Goal: Task Accomplishment & Management: Manage account settings

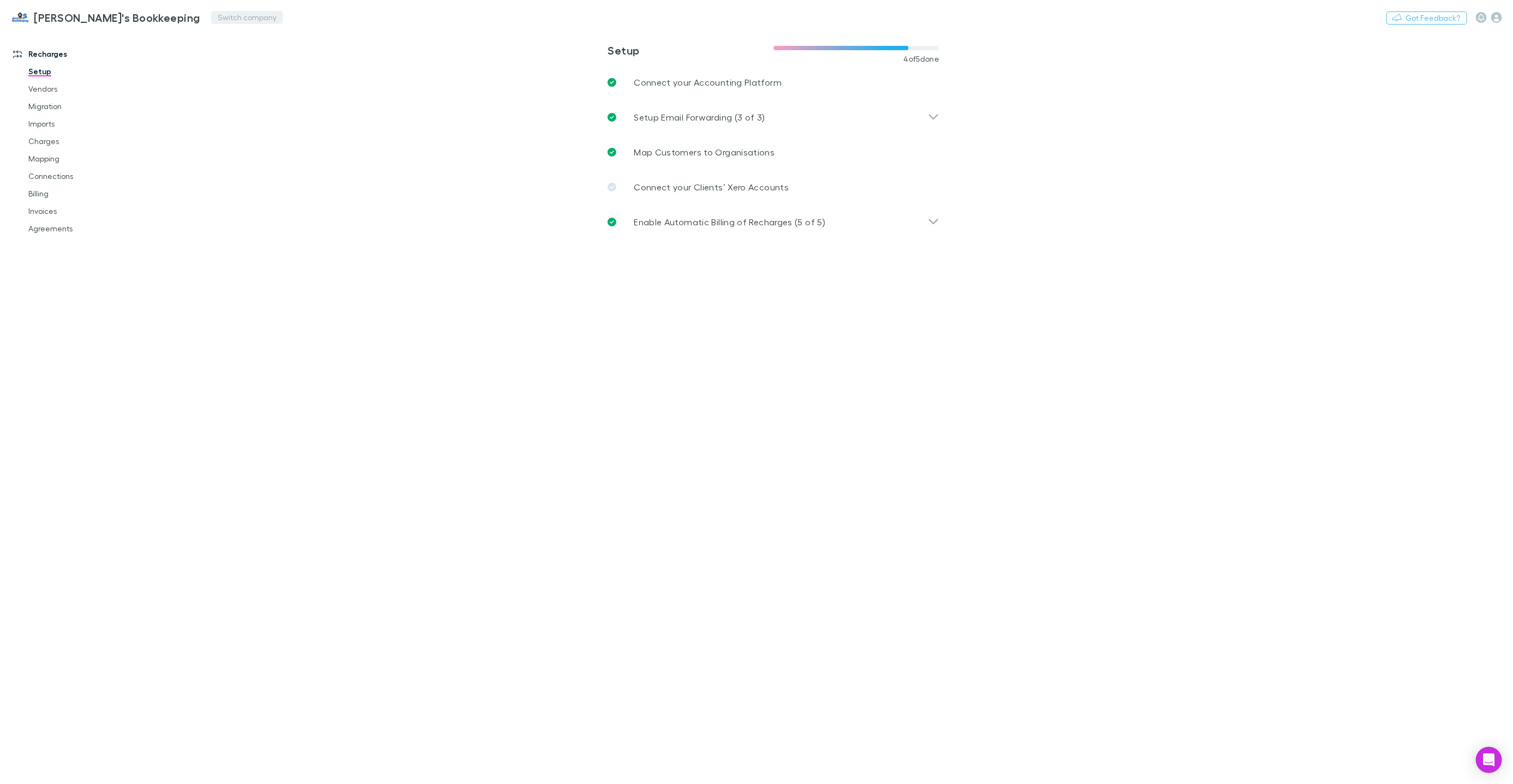
click at [211, 16] on button "Switch company" at bounding box center [247, 18] width 72 height 13
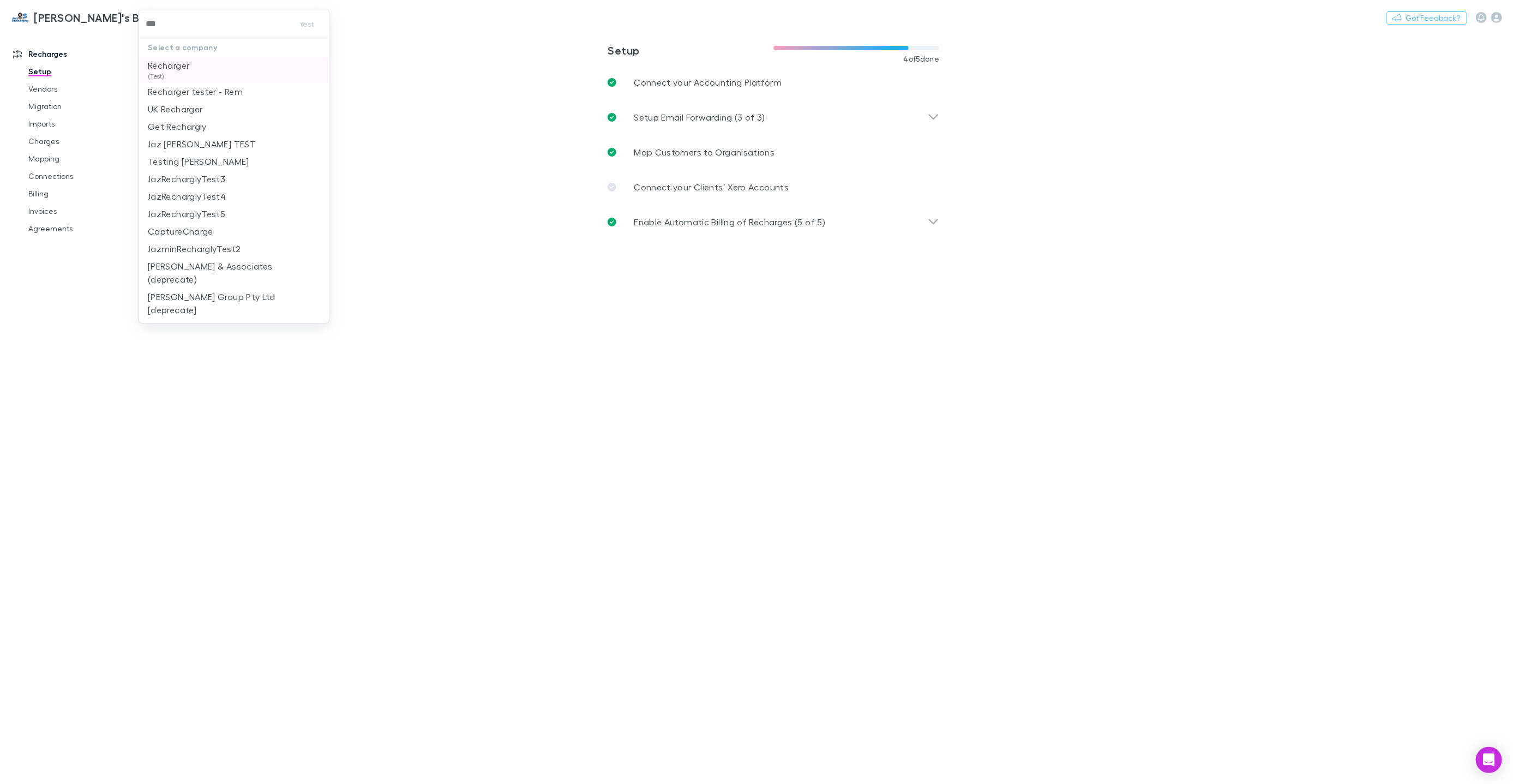
type input "***"
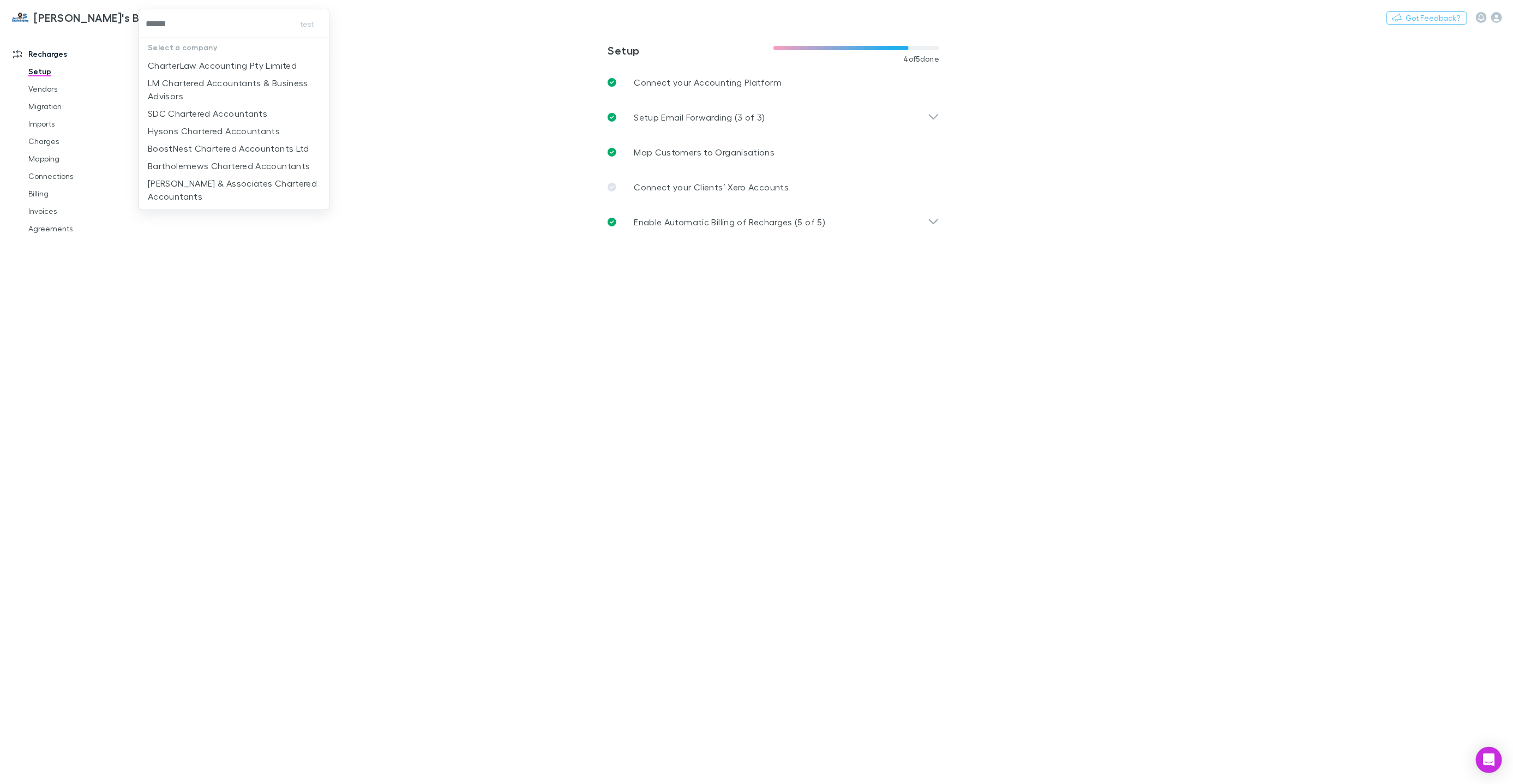
type input "*******"
click at [253, 67] on p "CharterLaw Accounting Pty Limited" at bounding box center [222, 66] width 149 height 13
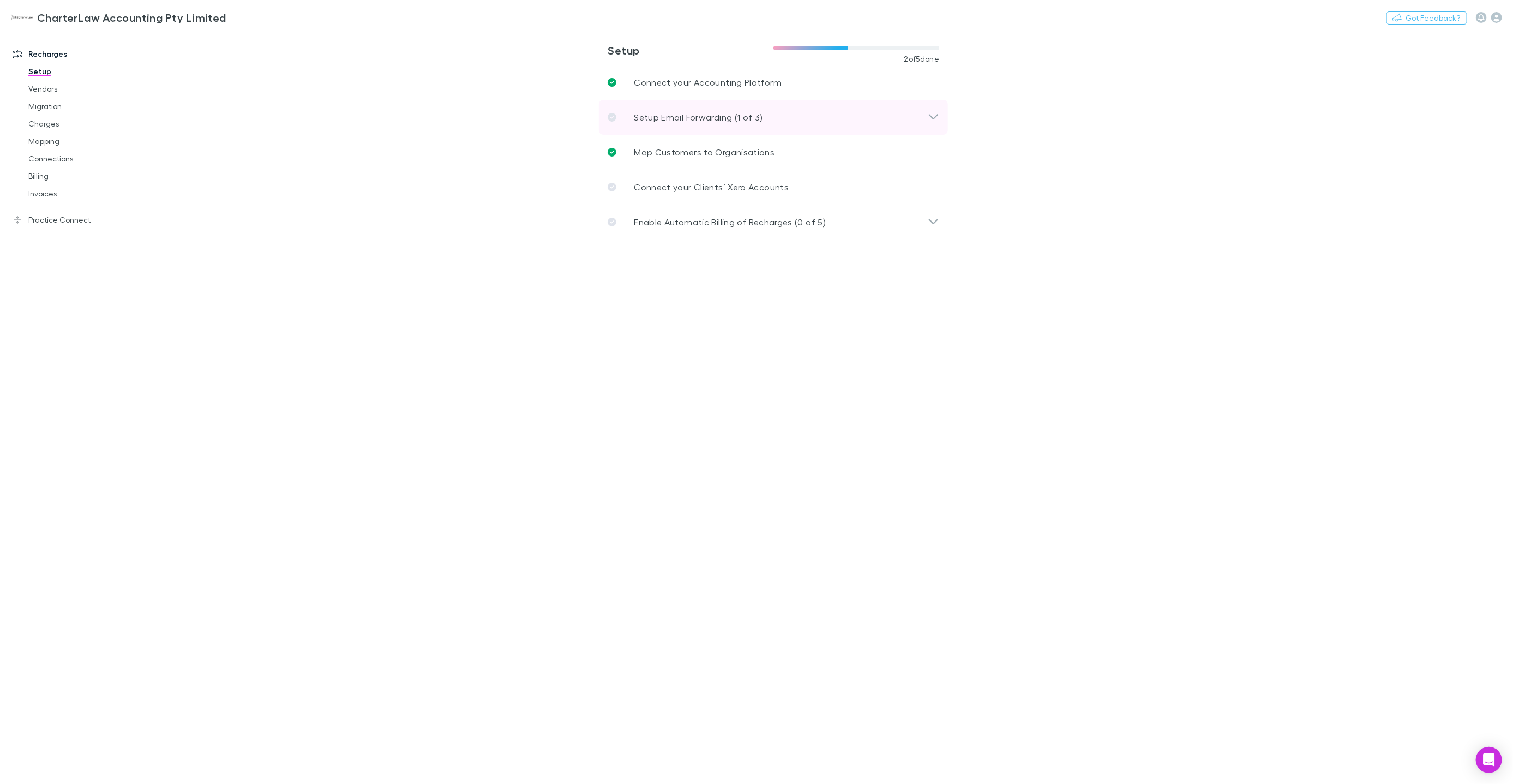
click at [646, 111] on p "Setup Email Forwarding (1 of 3)" at bounding box center [698, 117] width 128 height 13
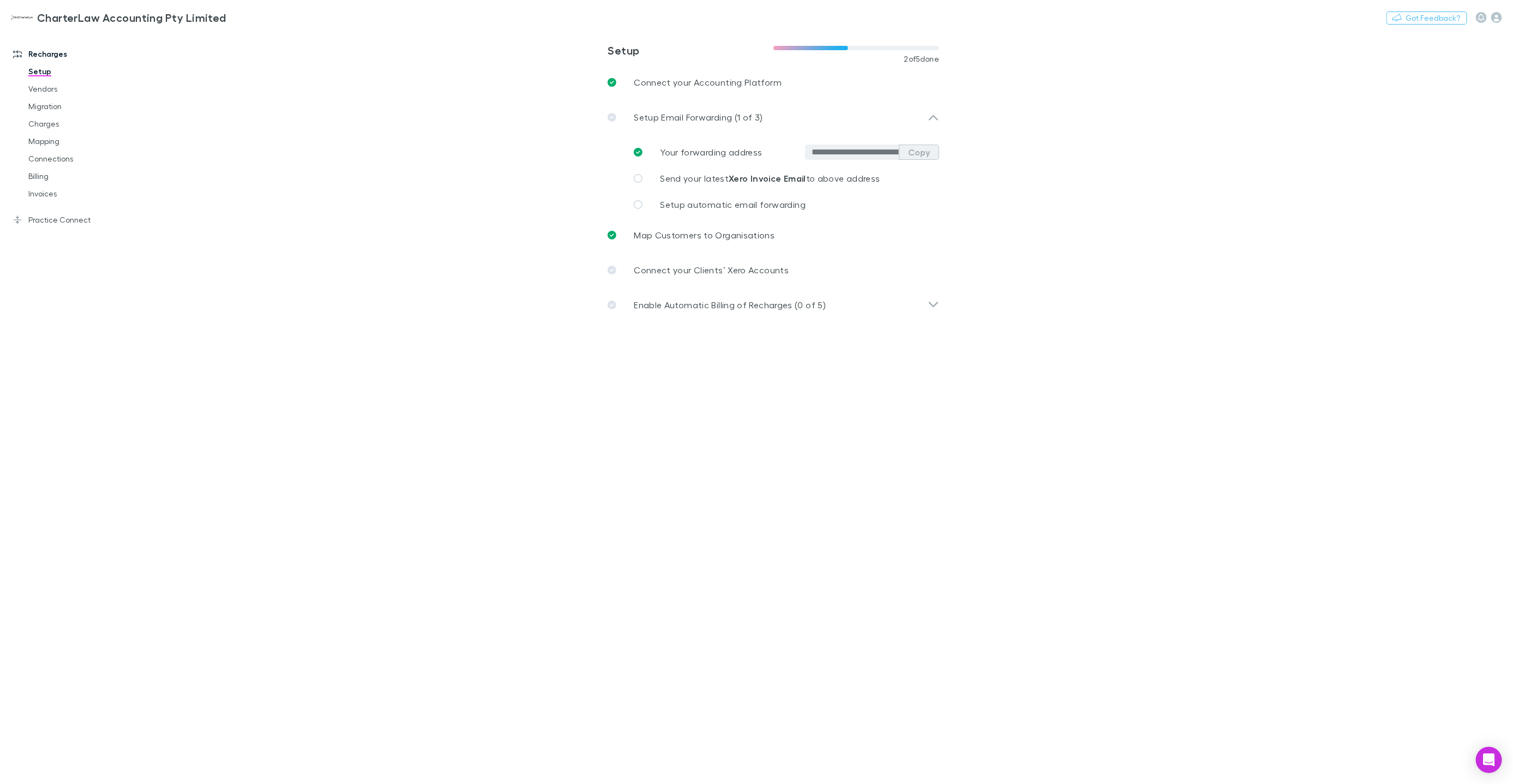
click at [918, 154] on button "Copy" at bounding box center [919, 152] width 41 height 15
click at [49, 131] on link "Imports" at bounding box center [82, 124] width 128 height 18
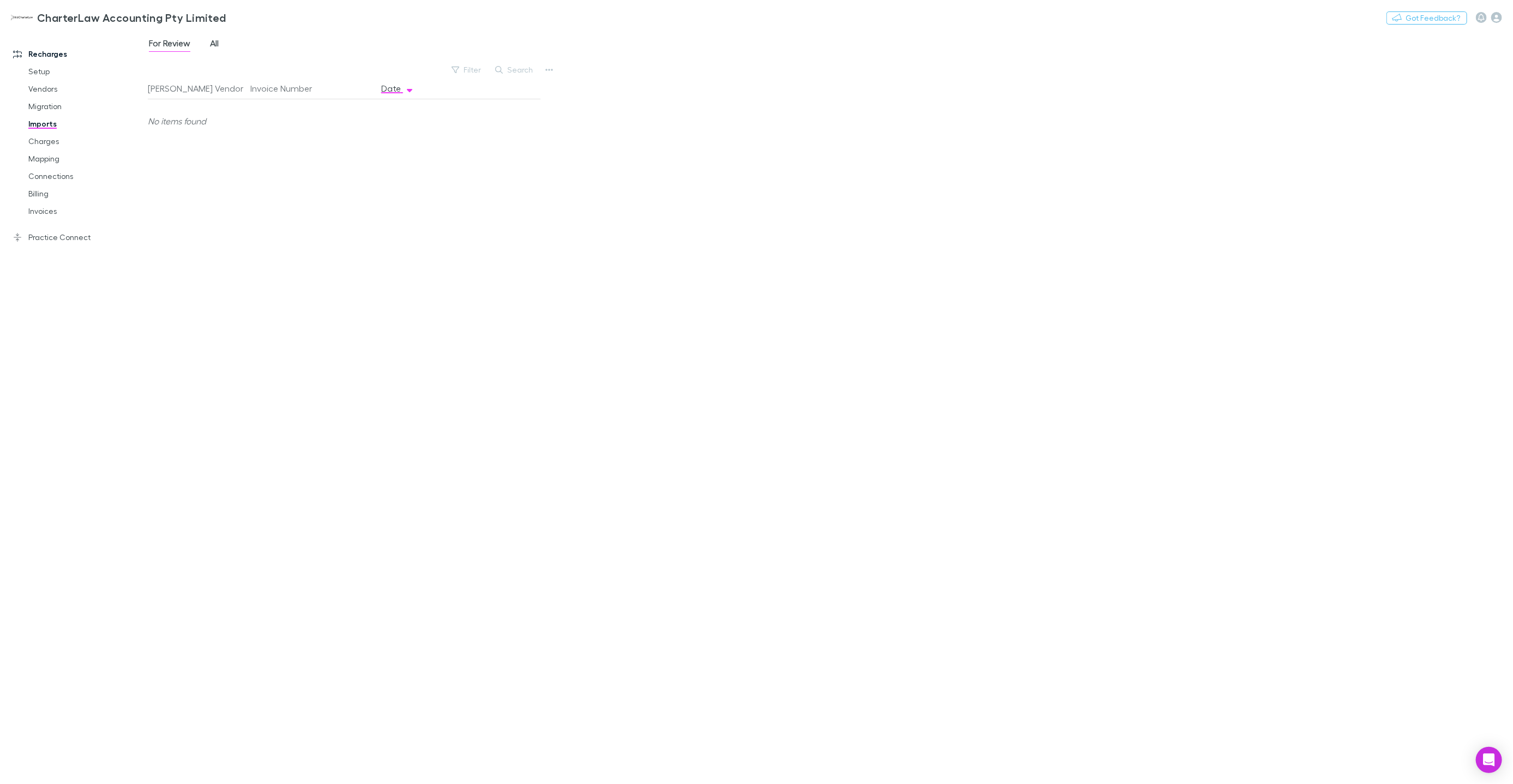
click at [220, 40] on link "All" at bounding box center [214, 45] width 11 height 18
click at [45, 142] on link "Charges" at bounding box center [82, 141] width 128 height 18
click at [47, 161] on link "Mapping" at bounding box center [82, 159] width 128 height 18
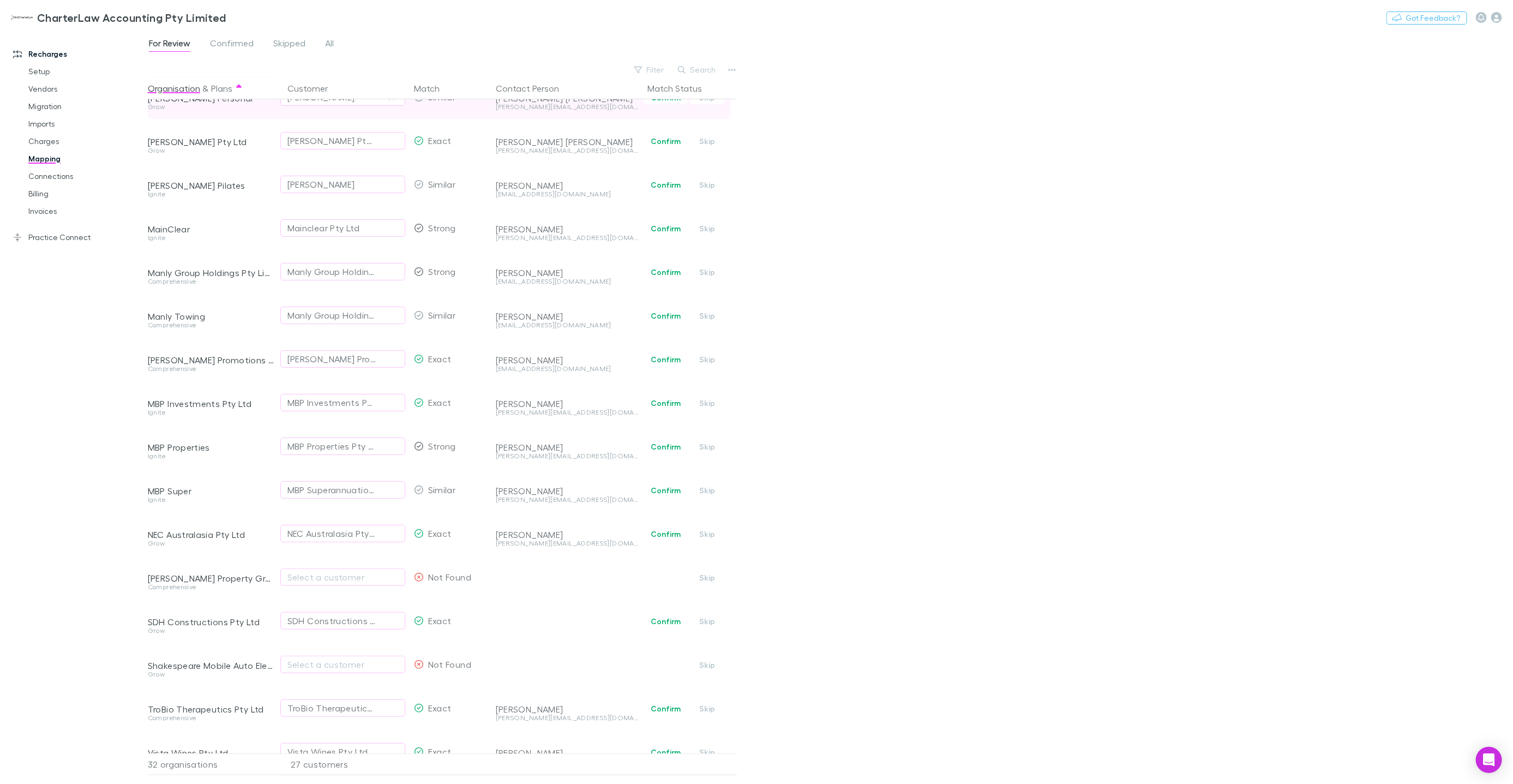
scroll to position [752, 0]
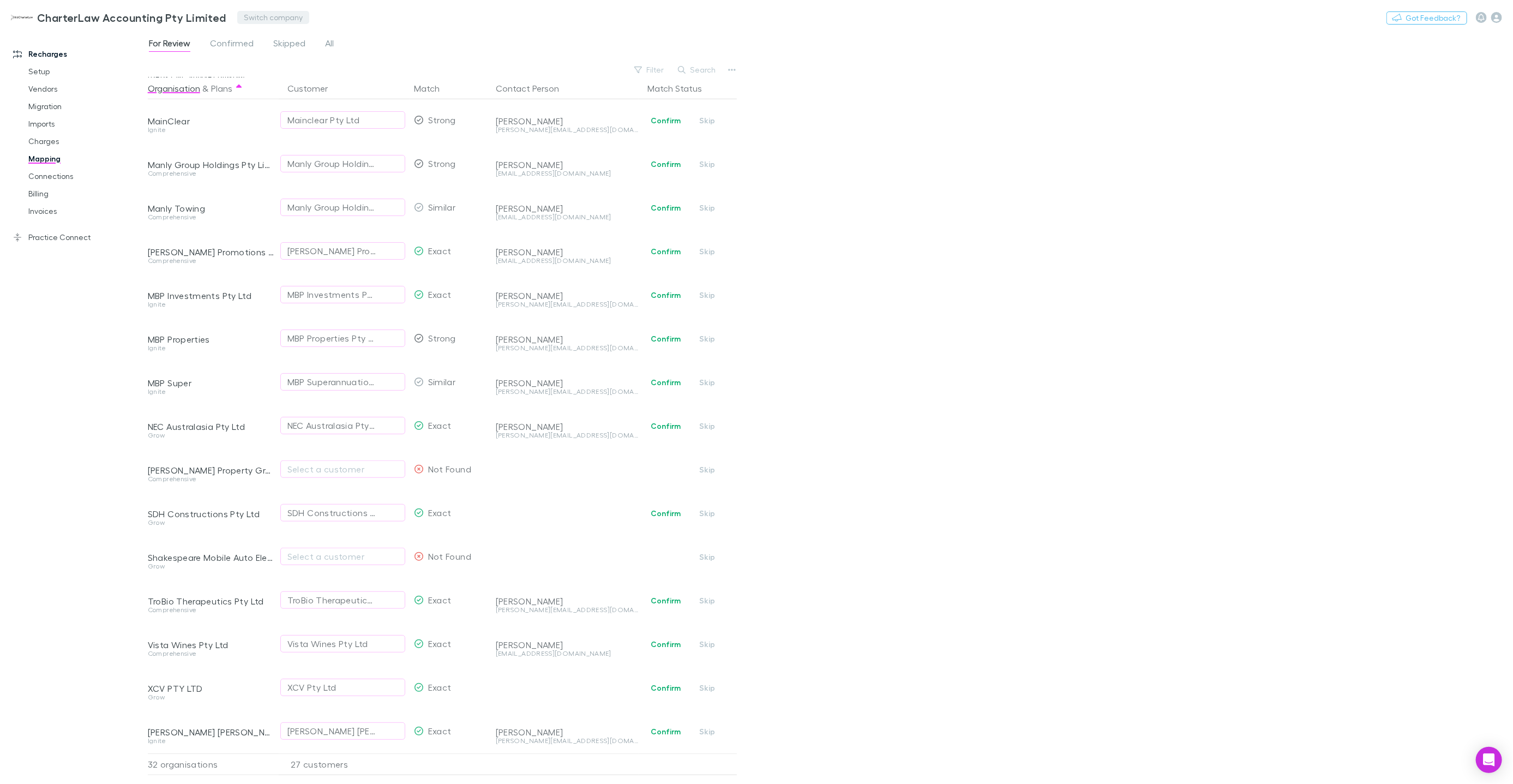
click at [250, 22] on button "Switch company" at bounding box center [273, 18] width 72 height 13
type input "****"
click at [298, 63] on p "Pitcher Partners SA Pty Ltd" at bounding box center [298, 66] width 111 height 13
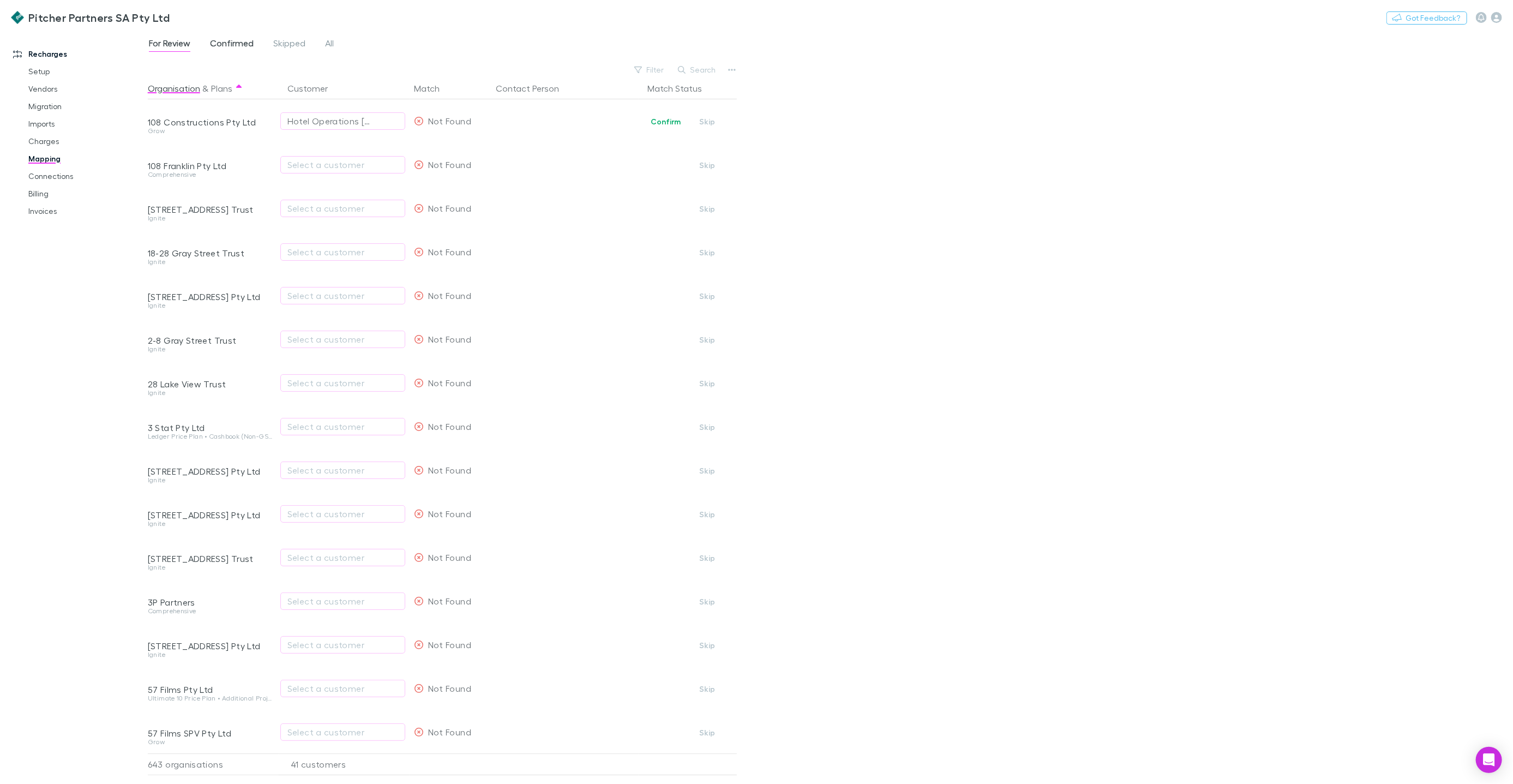
click at [242, 48] on span "Confirmed" at bounding box center [231, 45] width 44 height 14
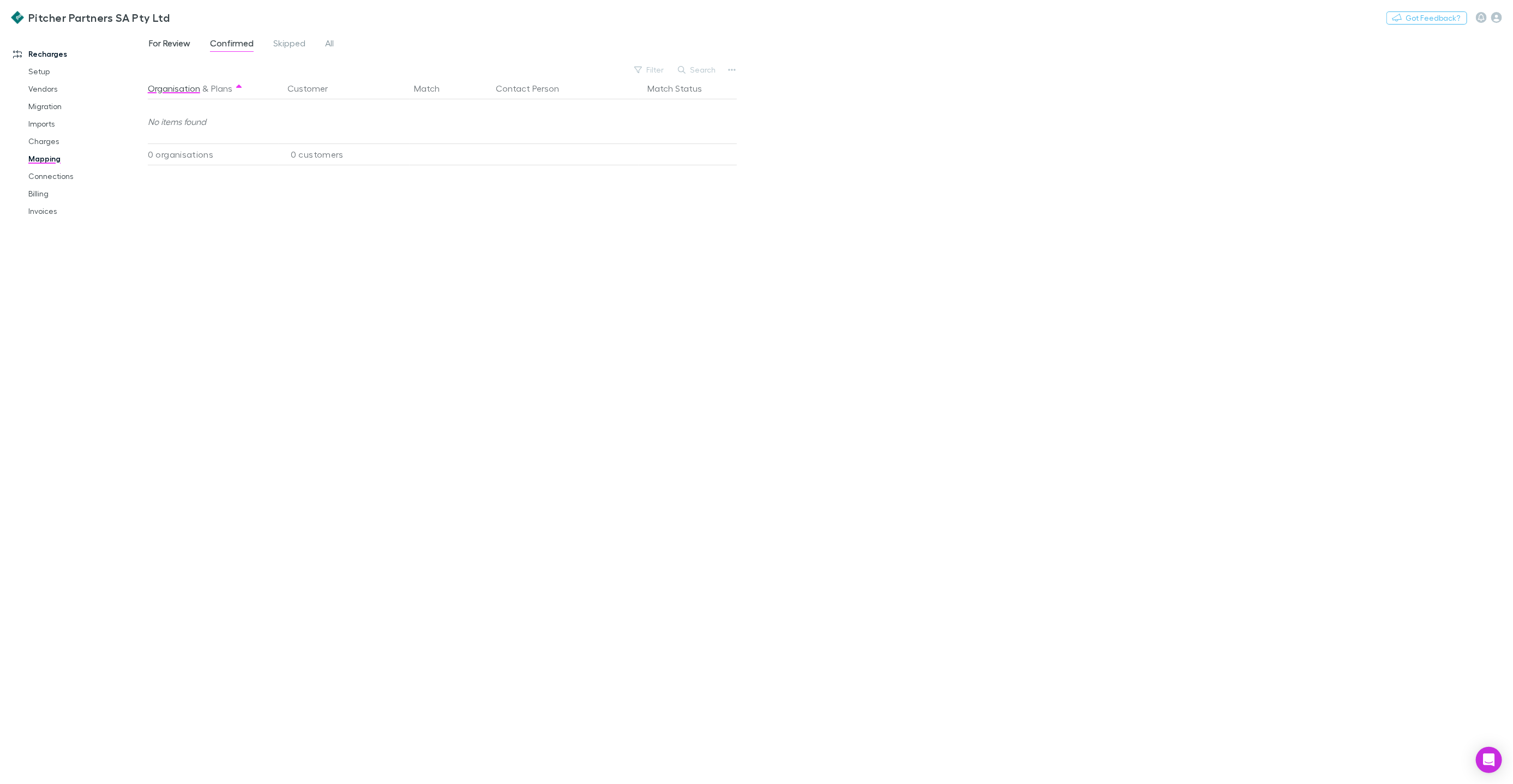
click at [174, 41] on span "For Review" at bounding box center [169, 45] width 41 height 14
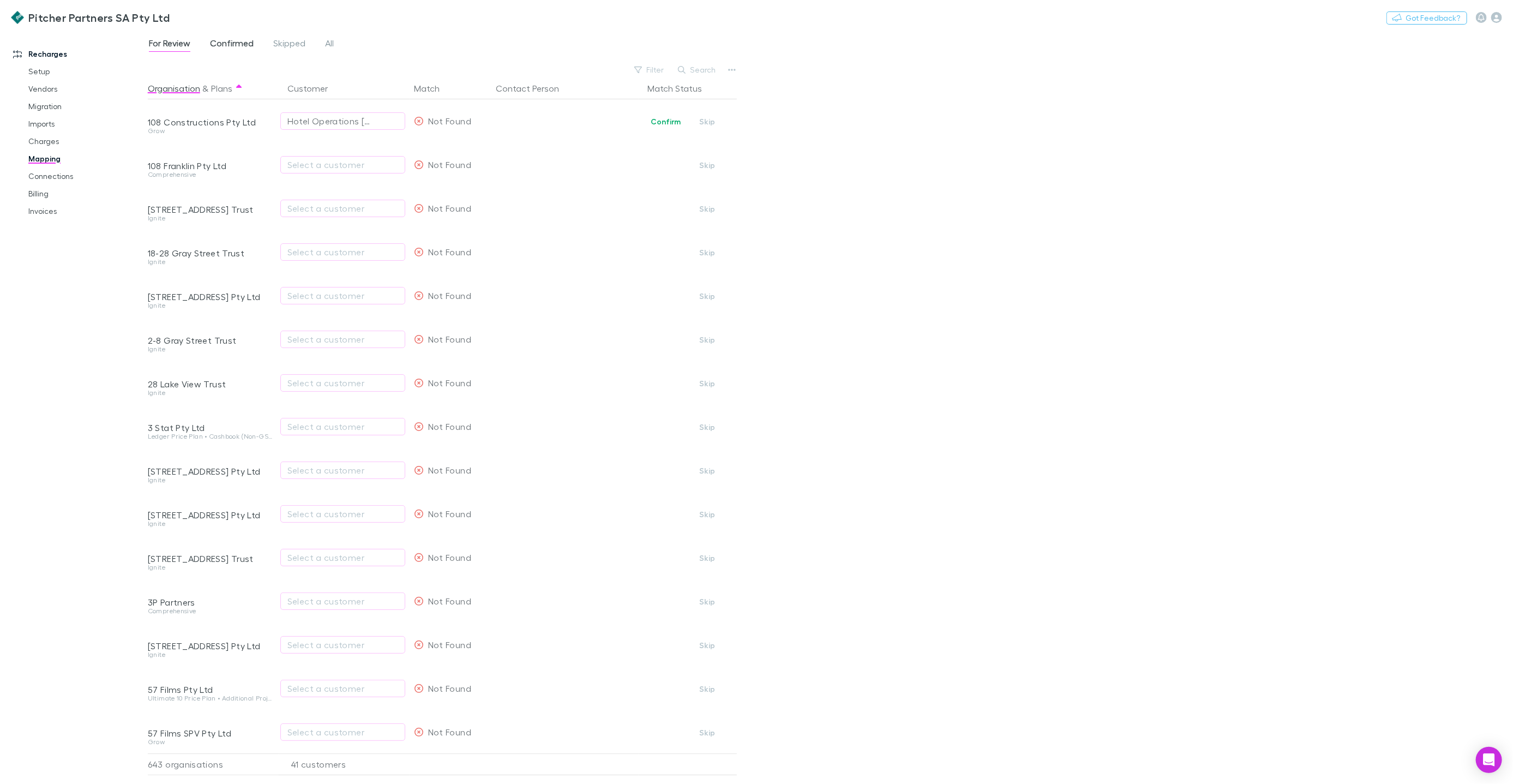
click at [230, 37] on span "Confirmed" at bounding box center [231, 45] width 44 height 14
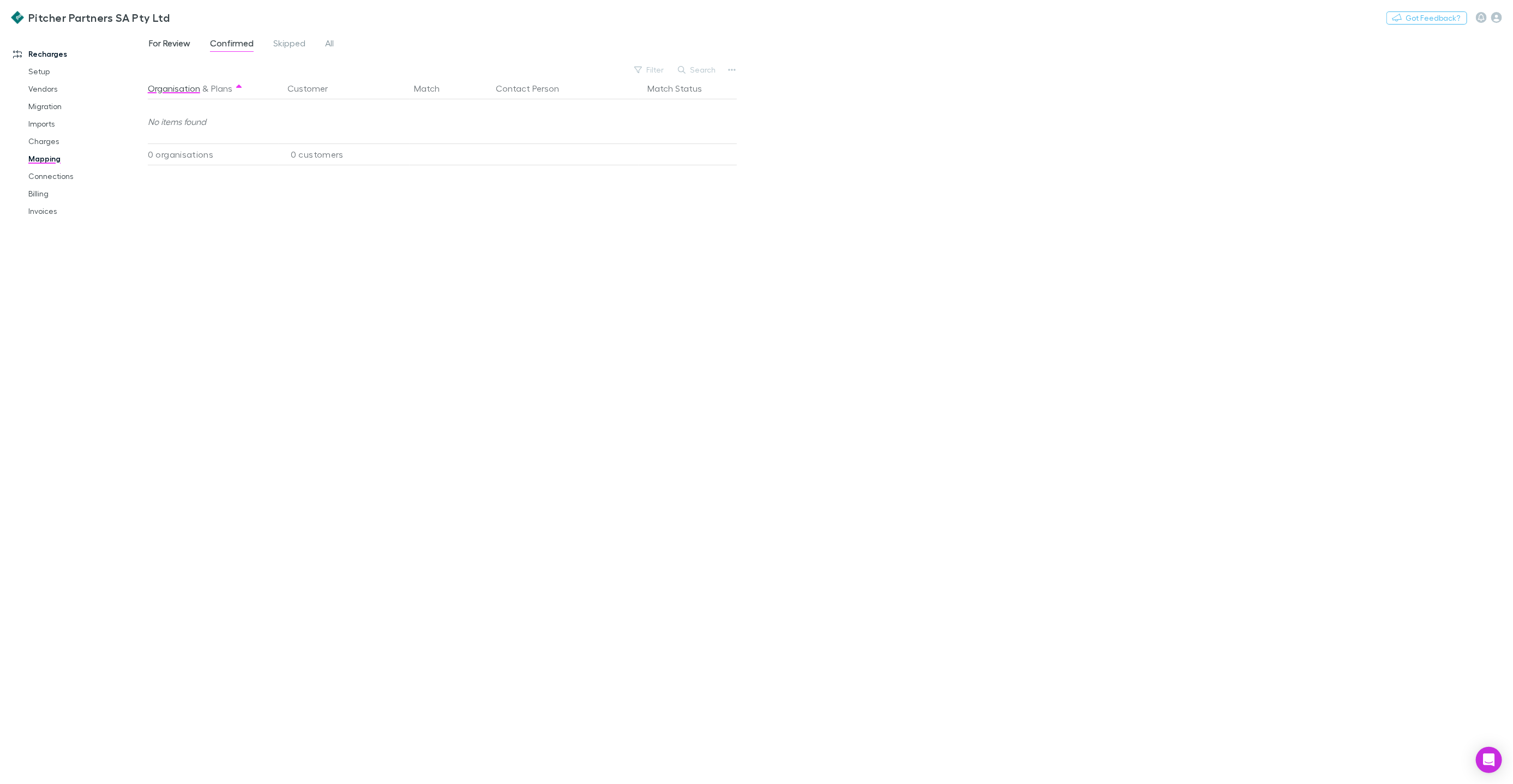
click at [172, 45] on span "For Review" at bounding box center [169, 45] width 41 height 14
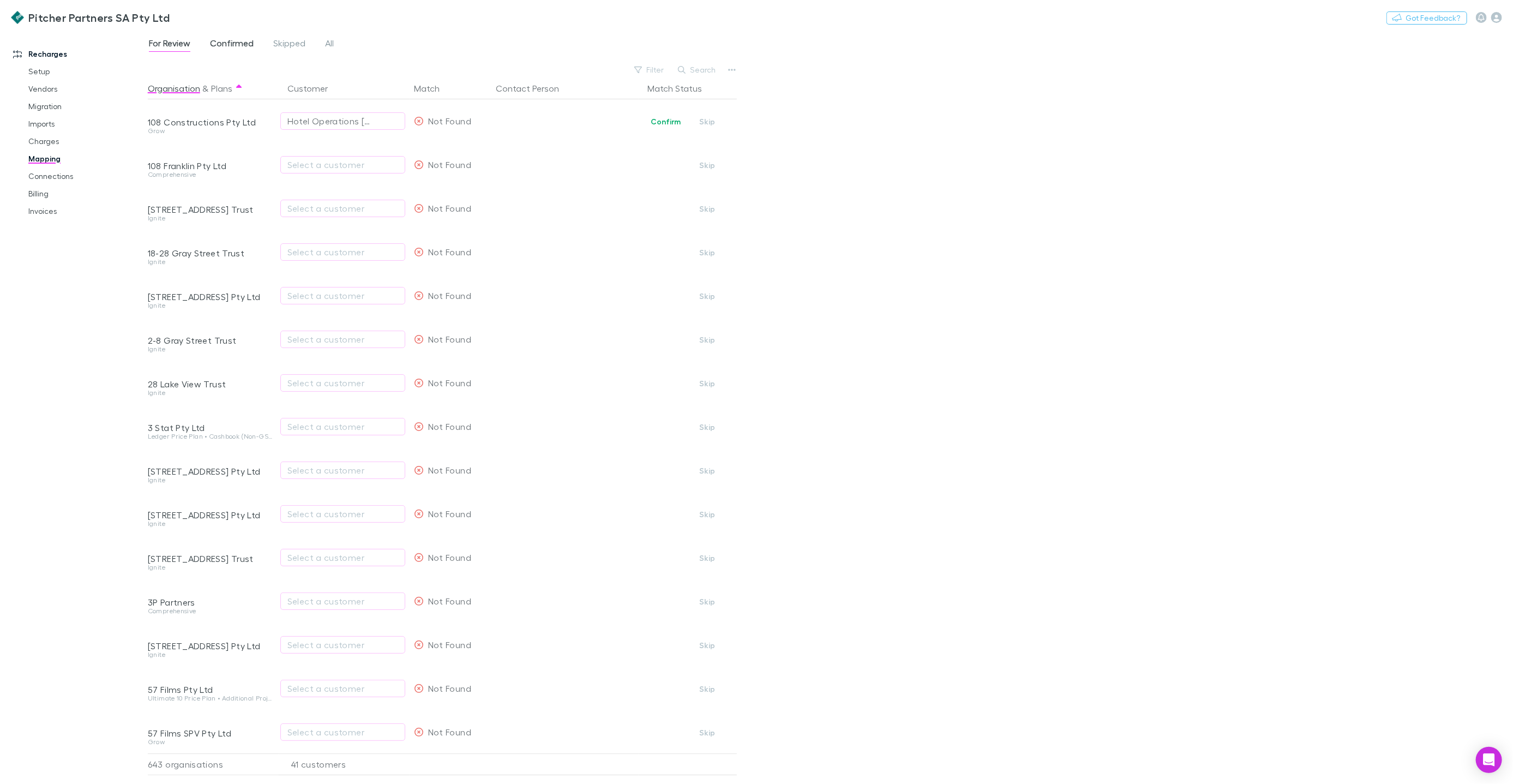
click at [244, 45] on span "Confirmed" at bounding box center [231, 45] width 44 height 14
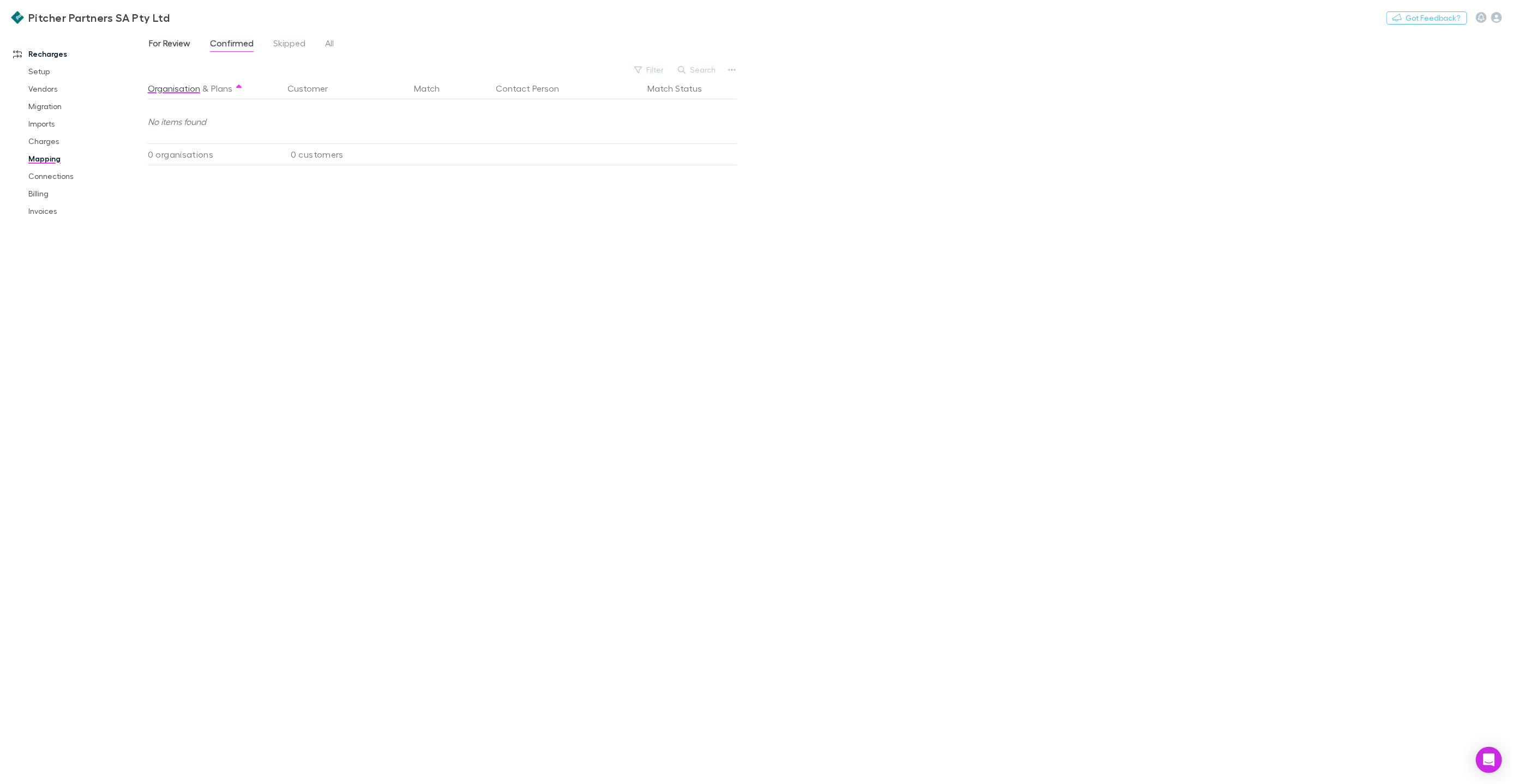
click at [176, 44] on span "For Review" at bounding box center [169, 45] width 41 height 14
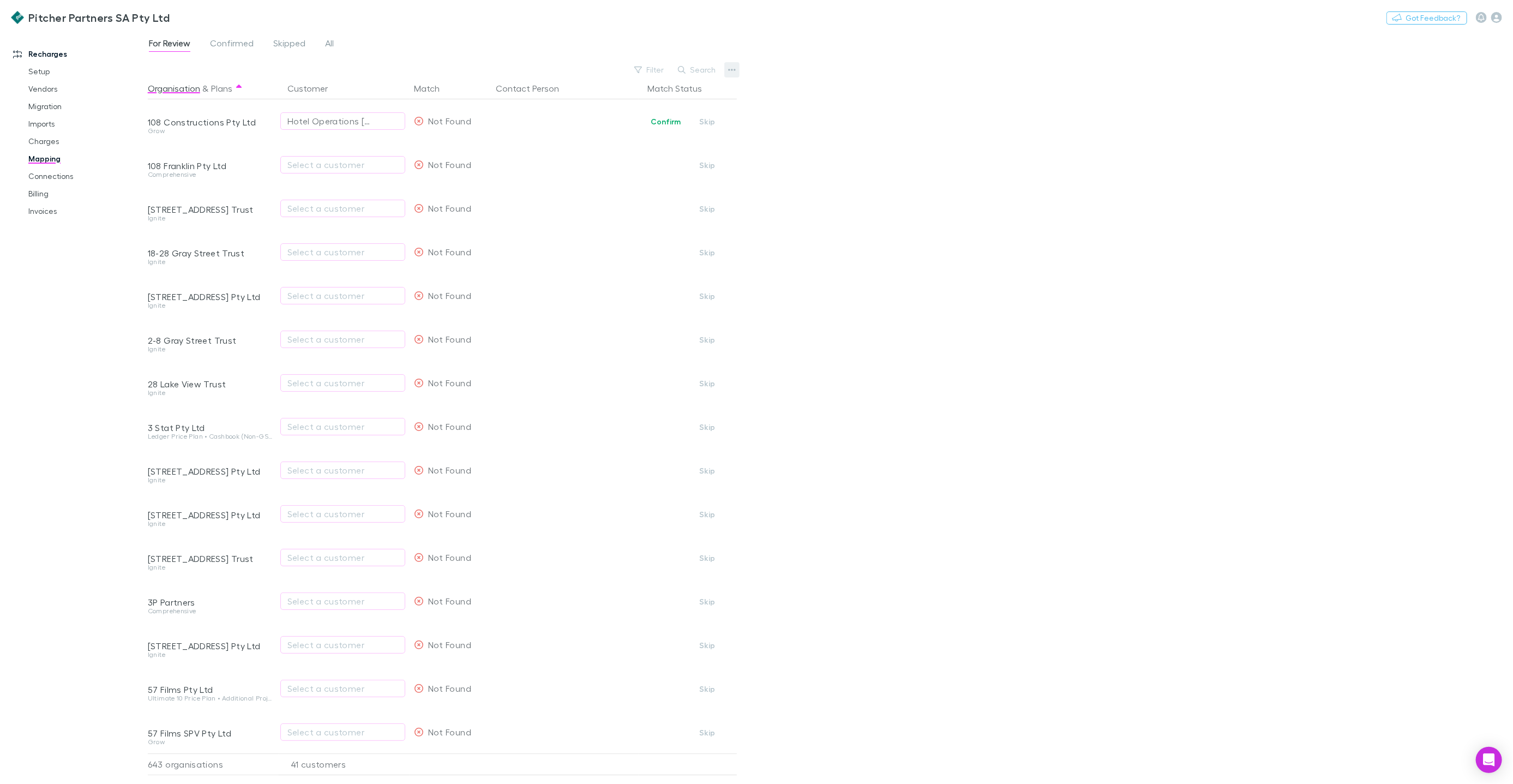
click at [728, 71] on icon "button" at bounding box center [732, 69] width 8 height 9
click at [631, 184] on p "We'll fetch updated and new contacts." at bounding box center [665, 185] width 132 height 10
click at [342, 383] on div "Select a customer" at bounding box center [343, 383] width 111 height 13
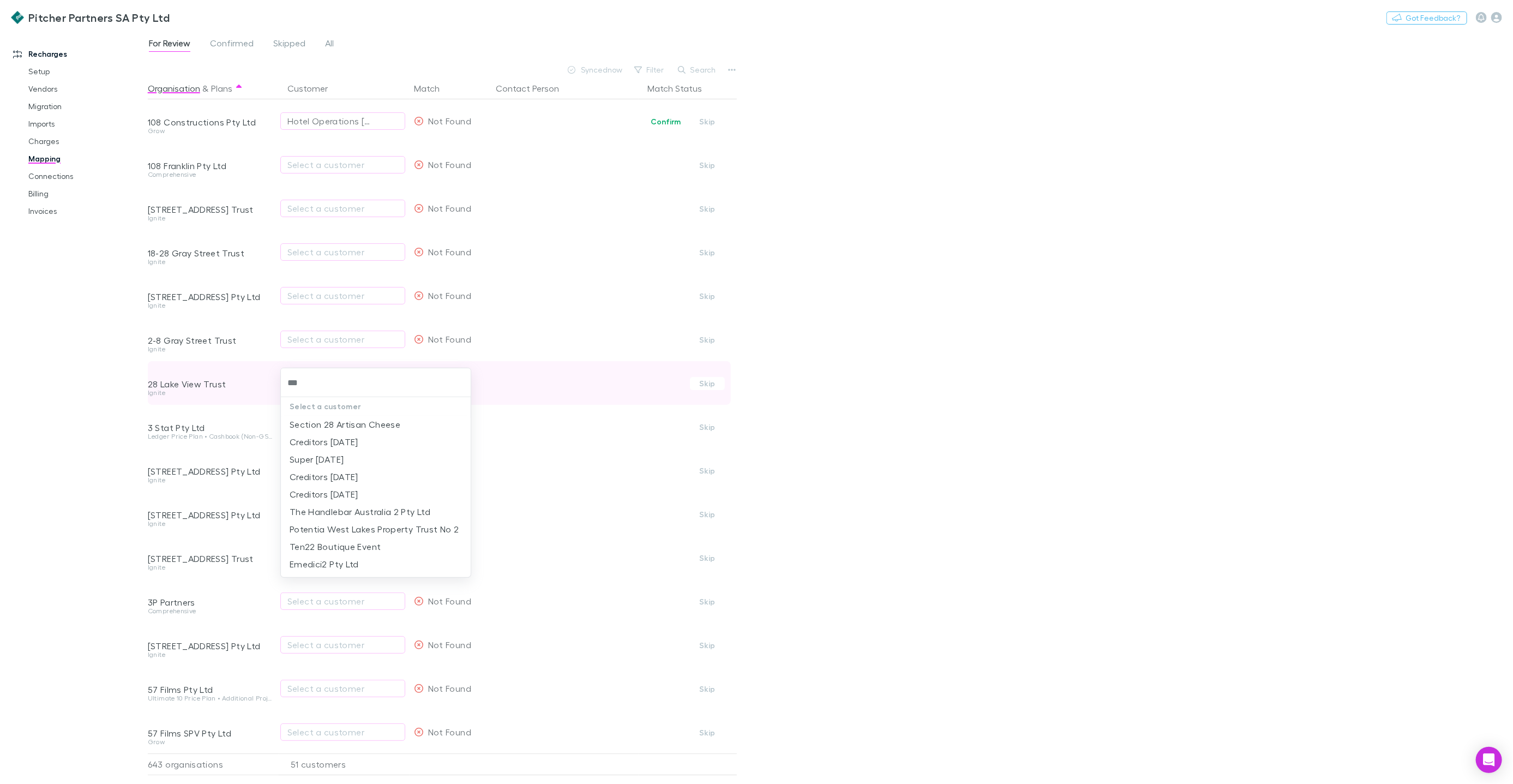
type input "****"
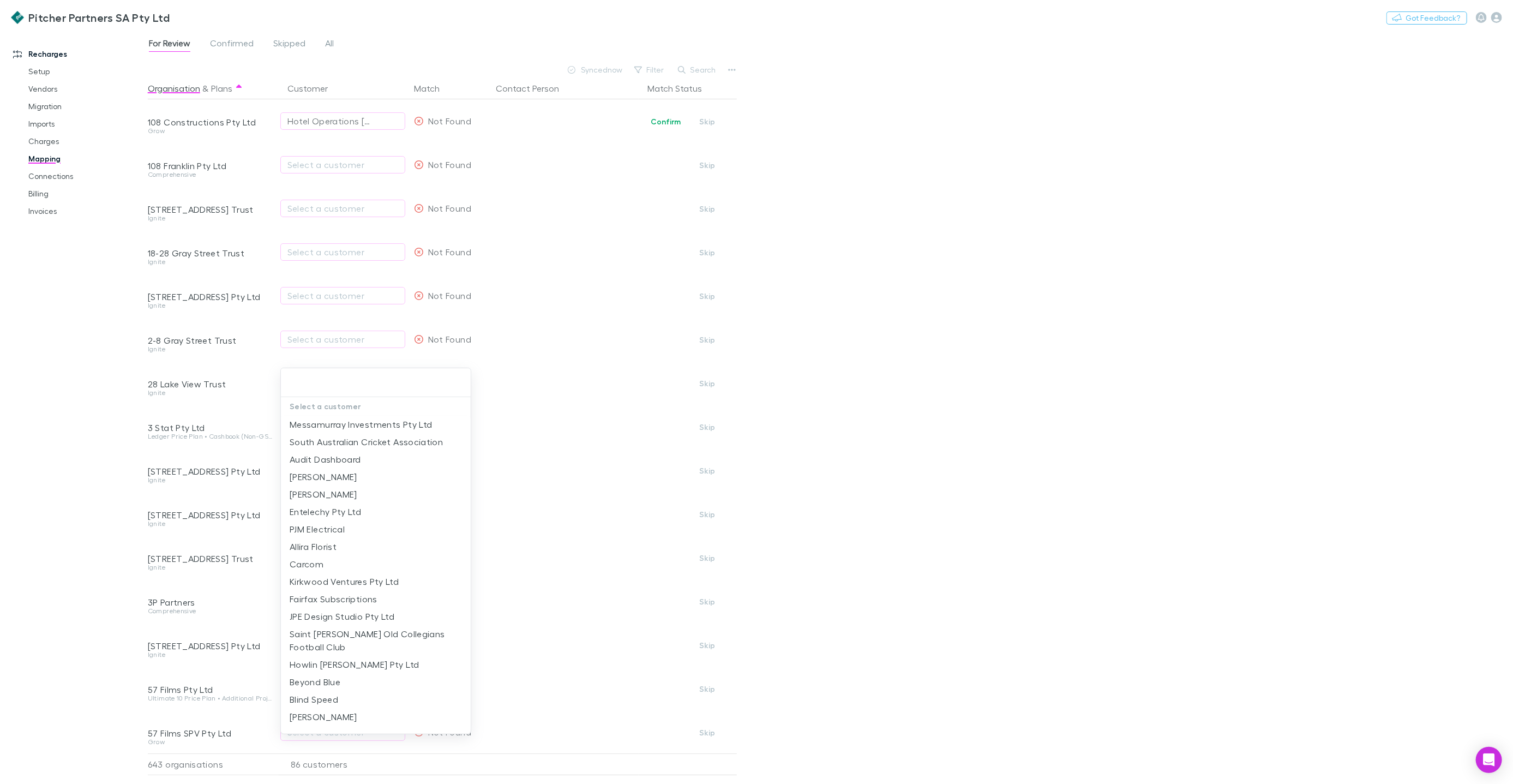
drag, startPoint x: 852, startPoint y: 261, endPoint x: 863, endPoint y: 209, distance: 53.2
click at [853, 258] on div at bounding box center [756, 392] width 1513 height 784
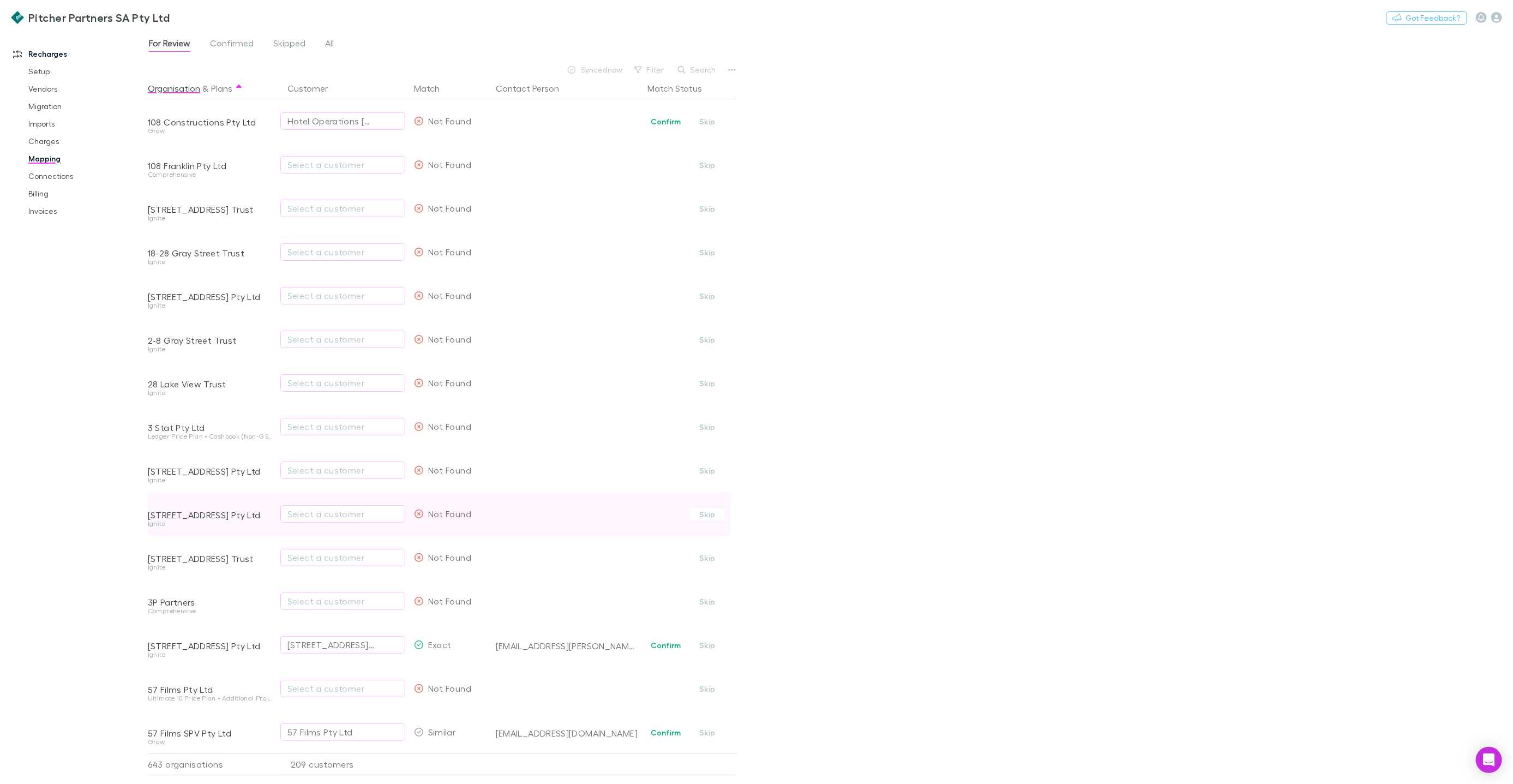
click at [962, 566] on div "For Review Confirmed Skipped All Synced now Filter Search Organisation & Plans …" at bounding box center [831, 407] width 1366 height 753
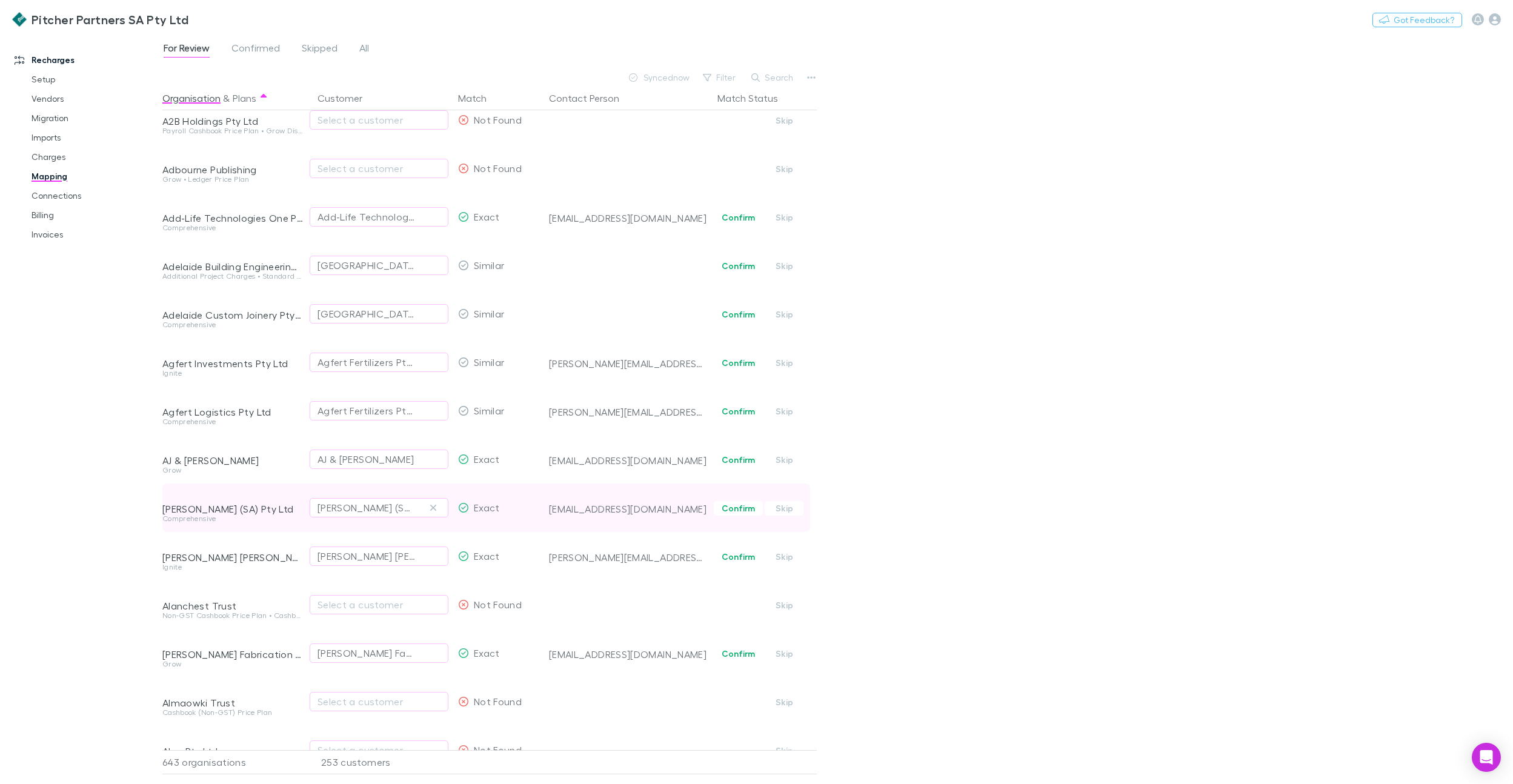
scroll to position [579, 0]
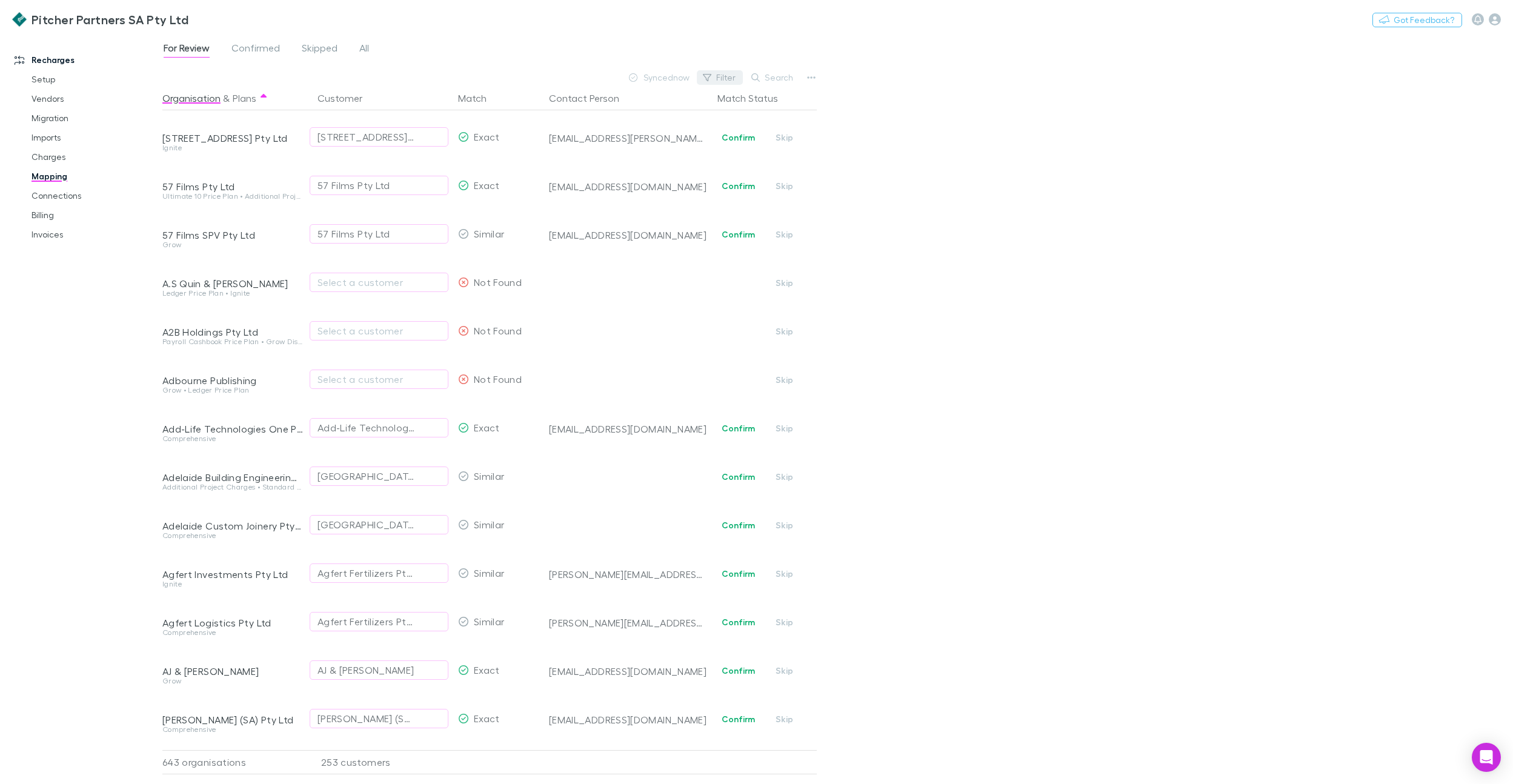
click at [716, 76] on button "Filter" at bounding box center [719, 78] width 46 height 15
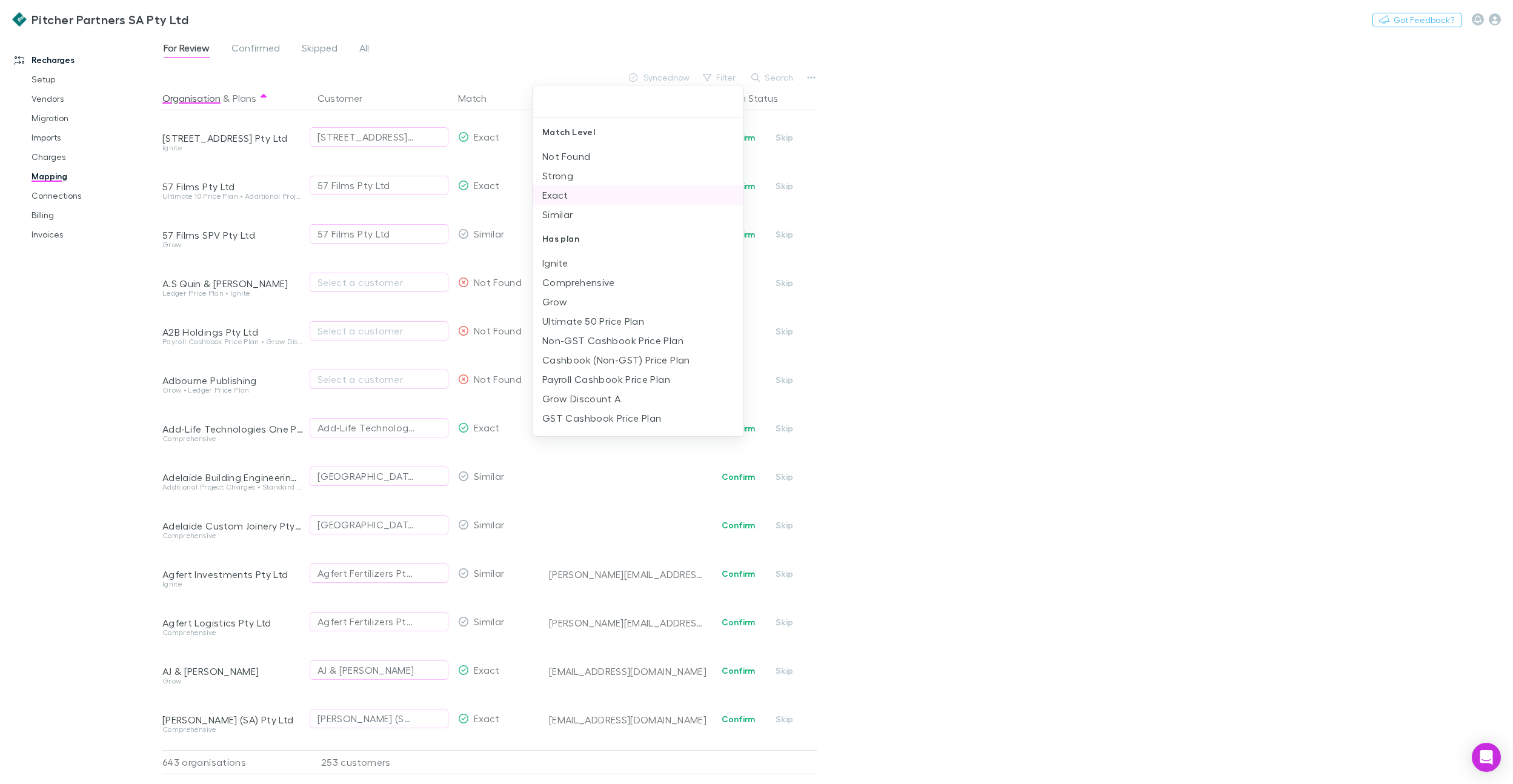
click at [569, 193] on li "Exact" at bounding box center [638, 195] width 211 height 20
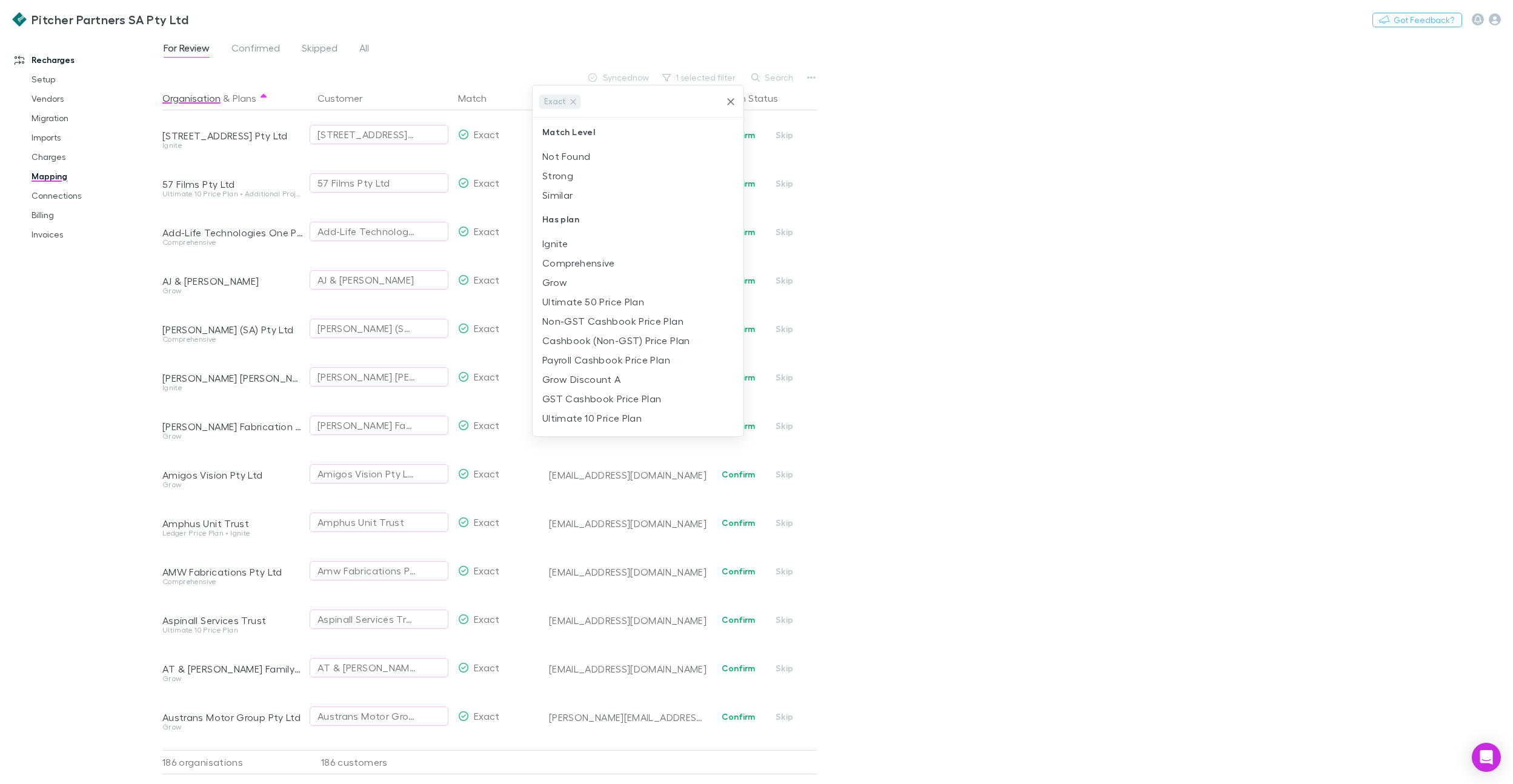
click at [94, 415] on div at bounding box center [756, 392] width 1513 height 784
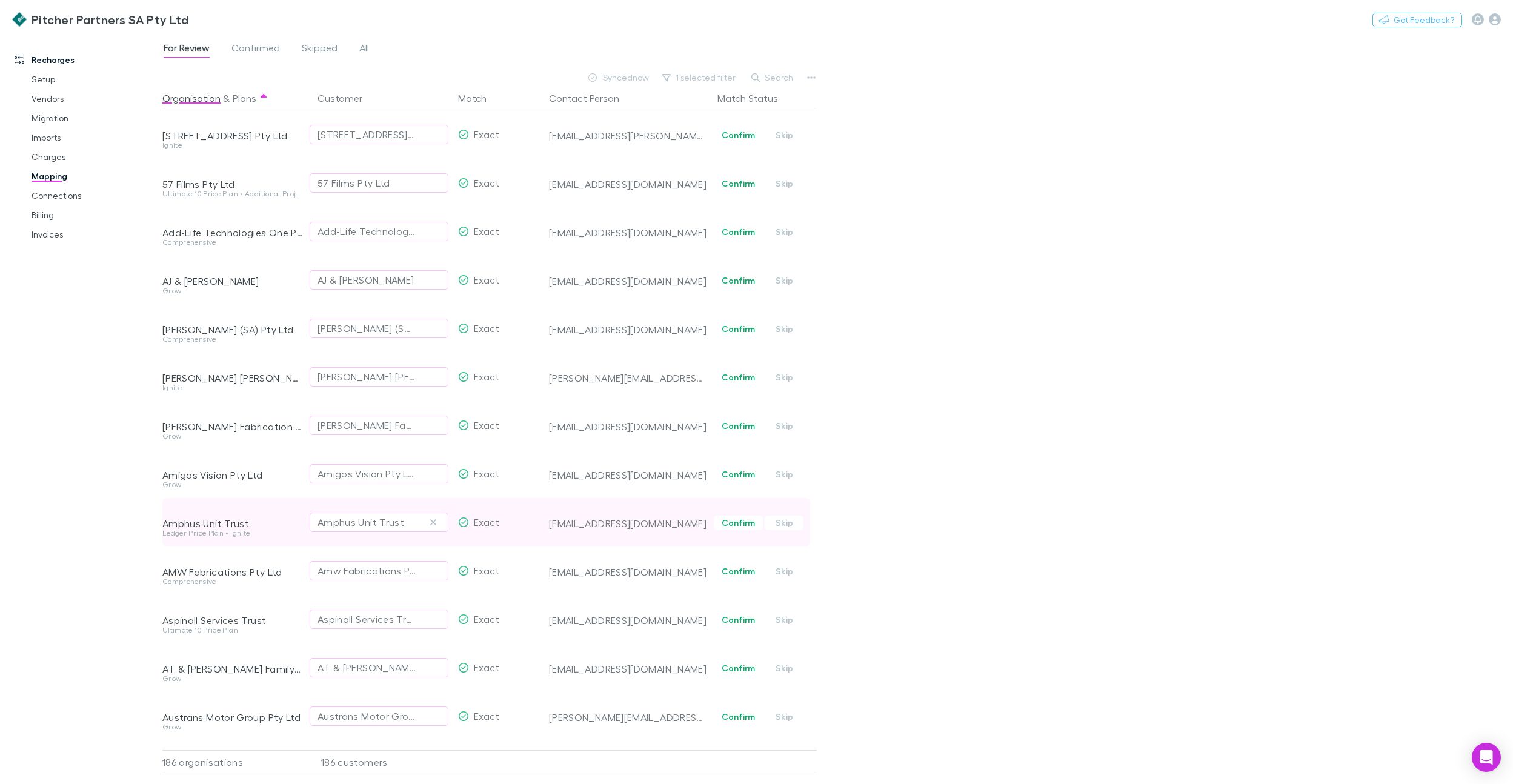
click at [221, 523] on div "Amphus Unit Trust" at bounding box center [232, 523] width 141 height 12
click at [691, 74] on button "1 selected filter" at bounding box center [699, 78] width 87 height 15
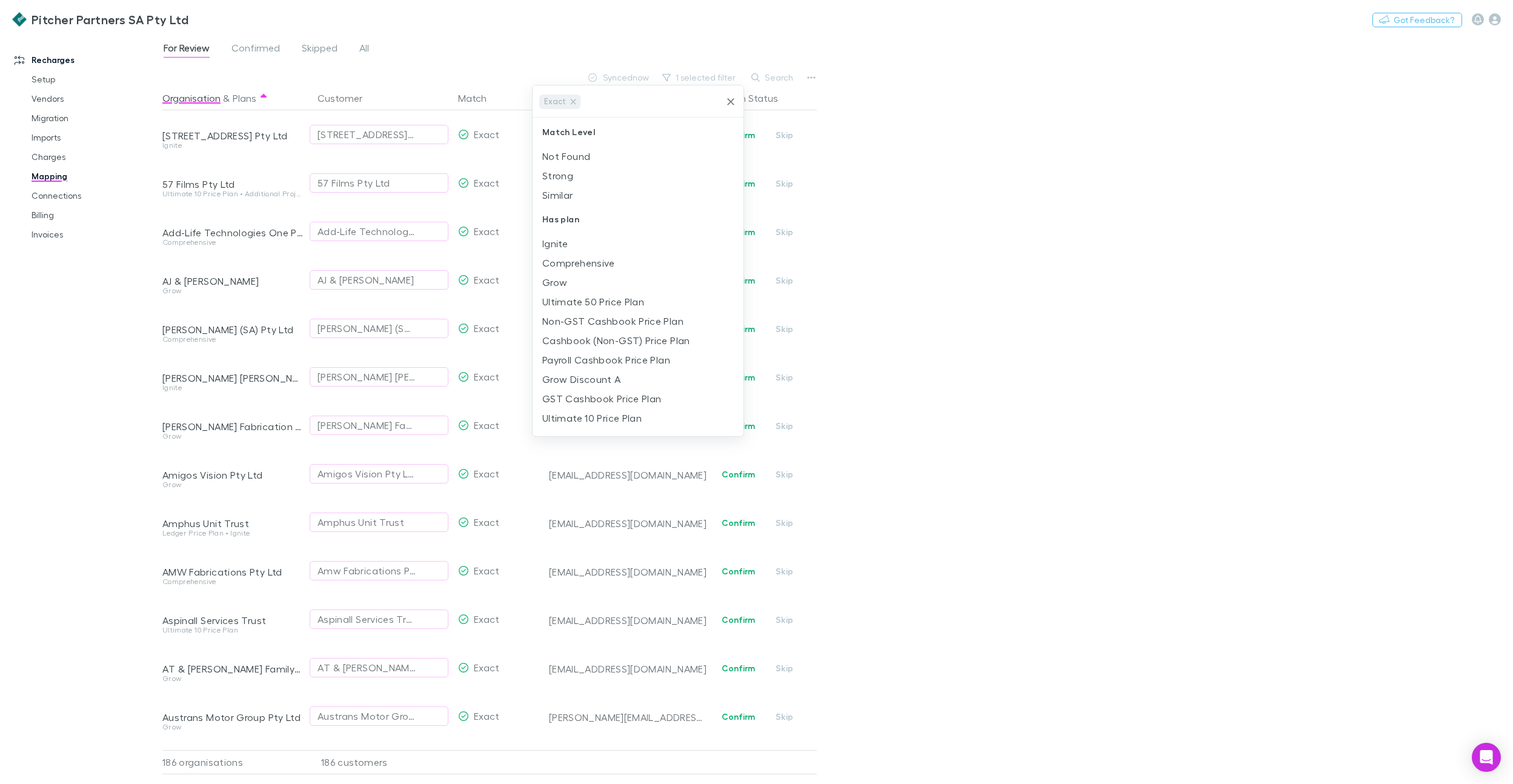
click at [731, 98] on icon "Clear" at bounding box center [730, 101] width 12 height 12
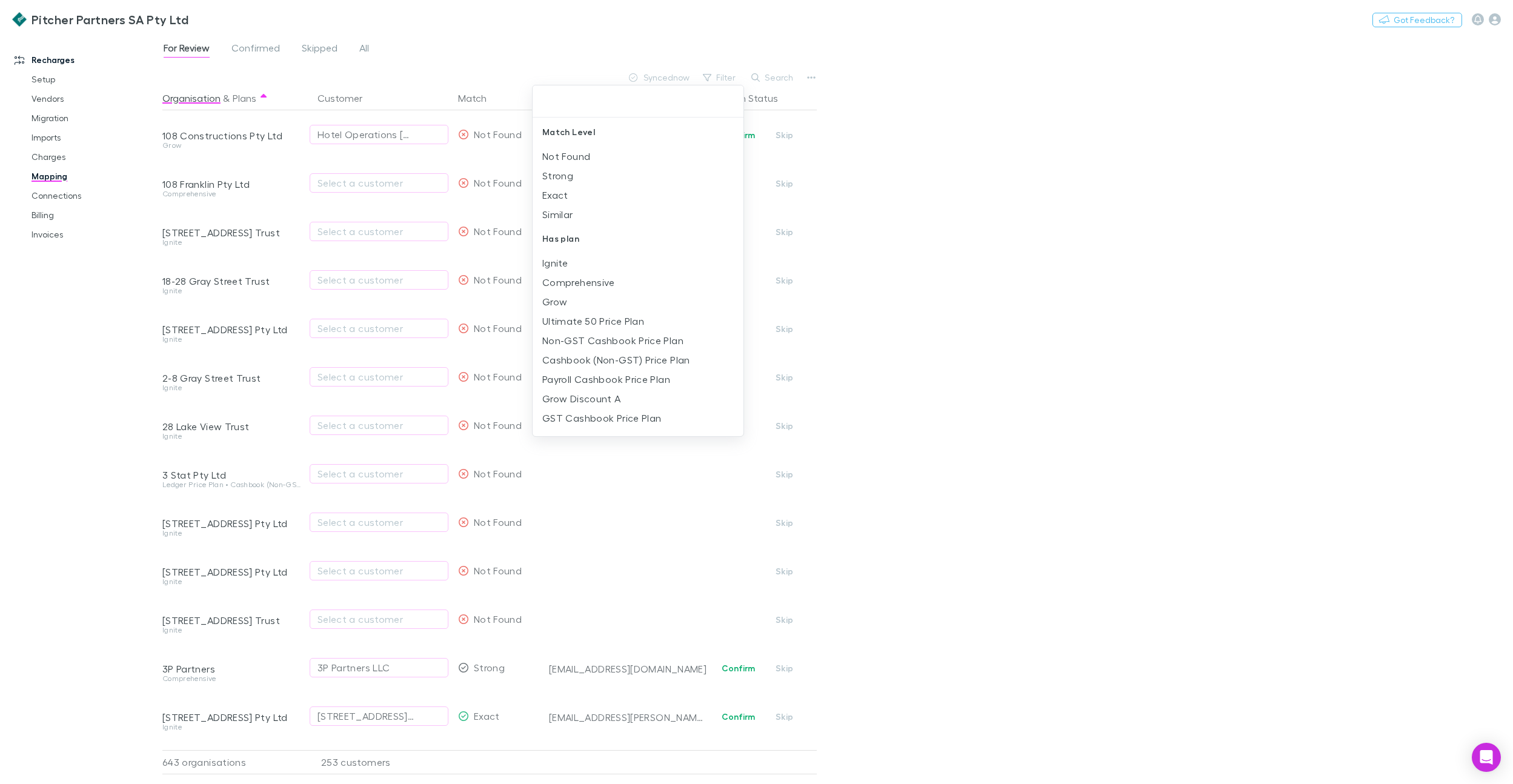
click at [88, 436] on div at bounding box center [756, 392] width 1513 height 784
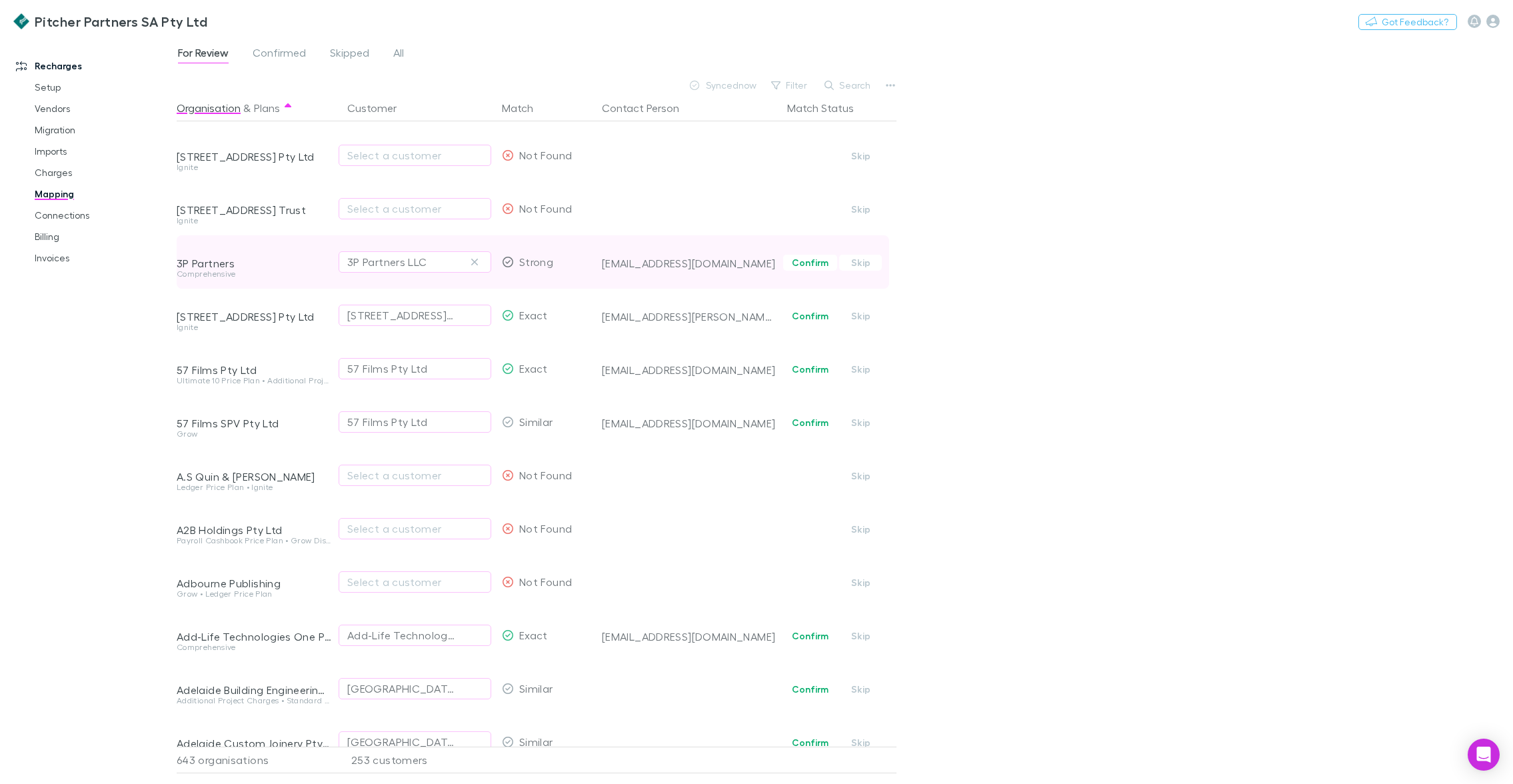
scroll to position [430, 0]
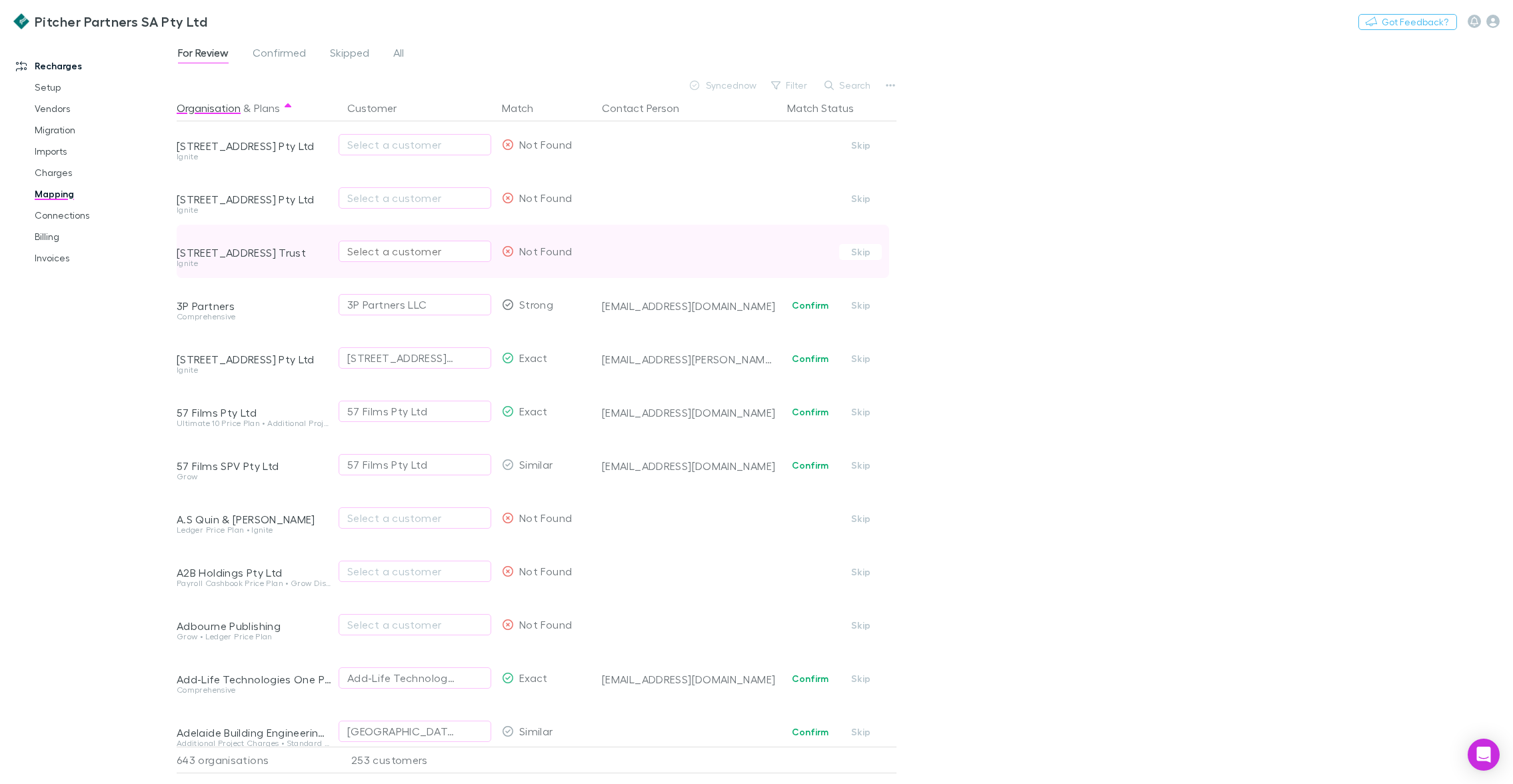
click at [376, 256] on div "Select a customer" at bounding box center [415, 251] width 135 height 16
type input "*"
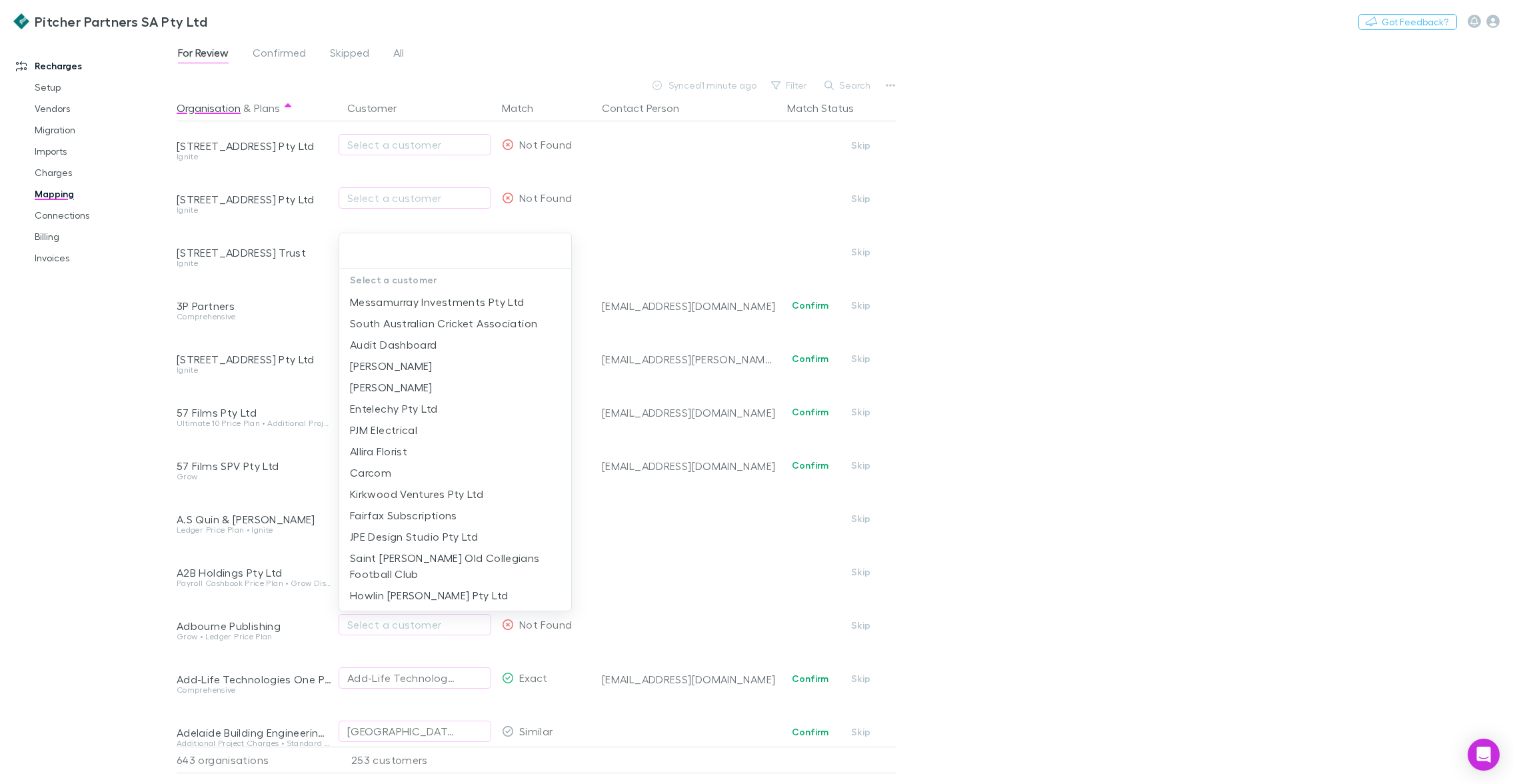
click at [128, 364] on div at bounding box center [756, 392] width 1513 height 784
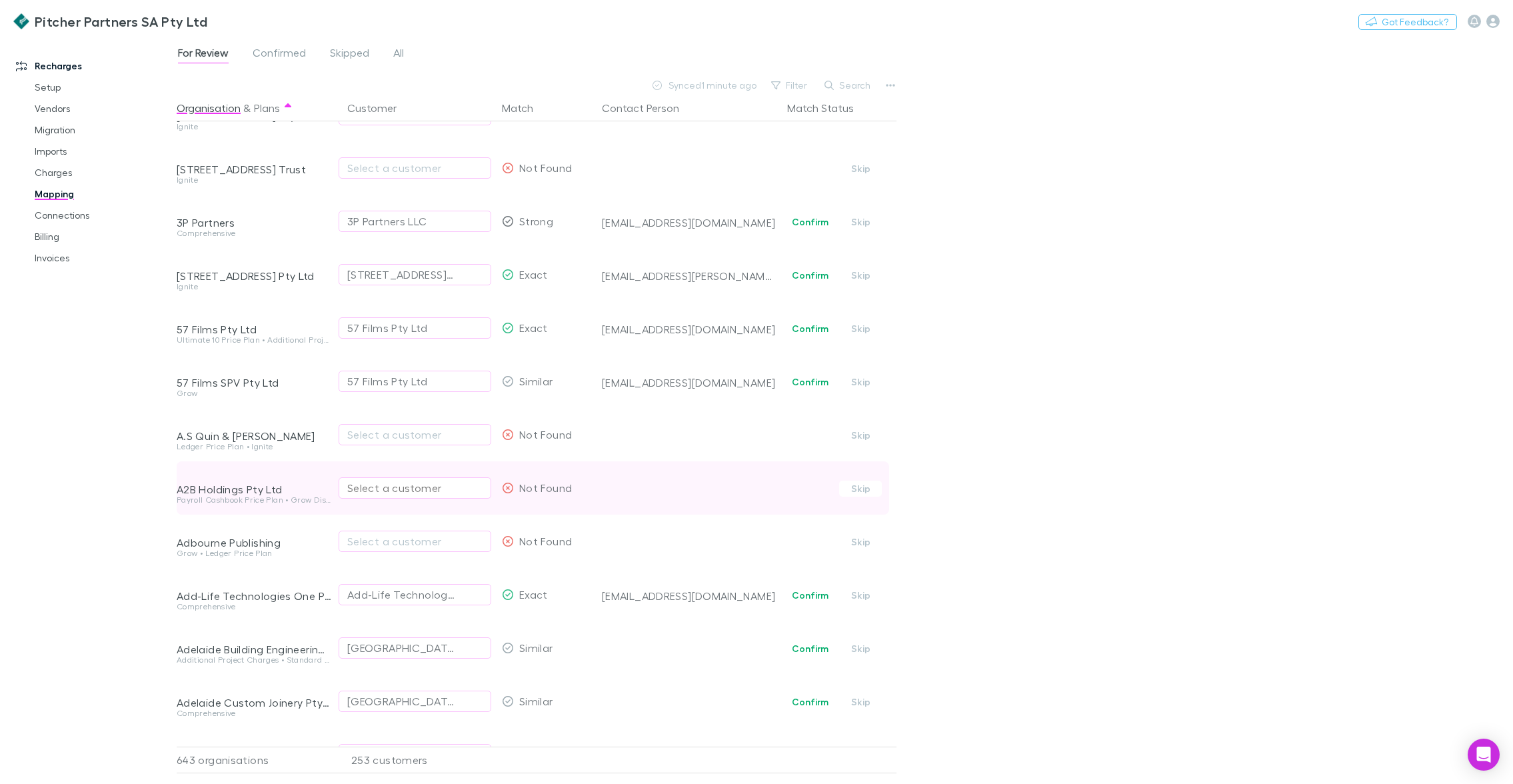
scroll to position [517, 0]
click at [1488, 22] on icon "button" at bounding box center [1493, 21] width 14 height 14
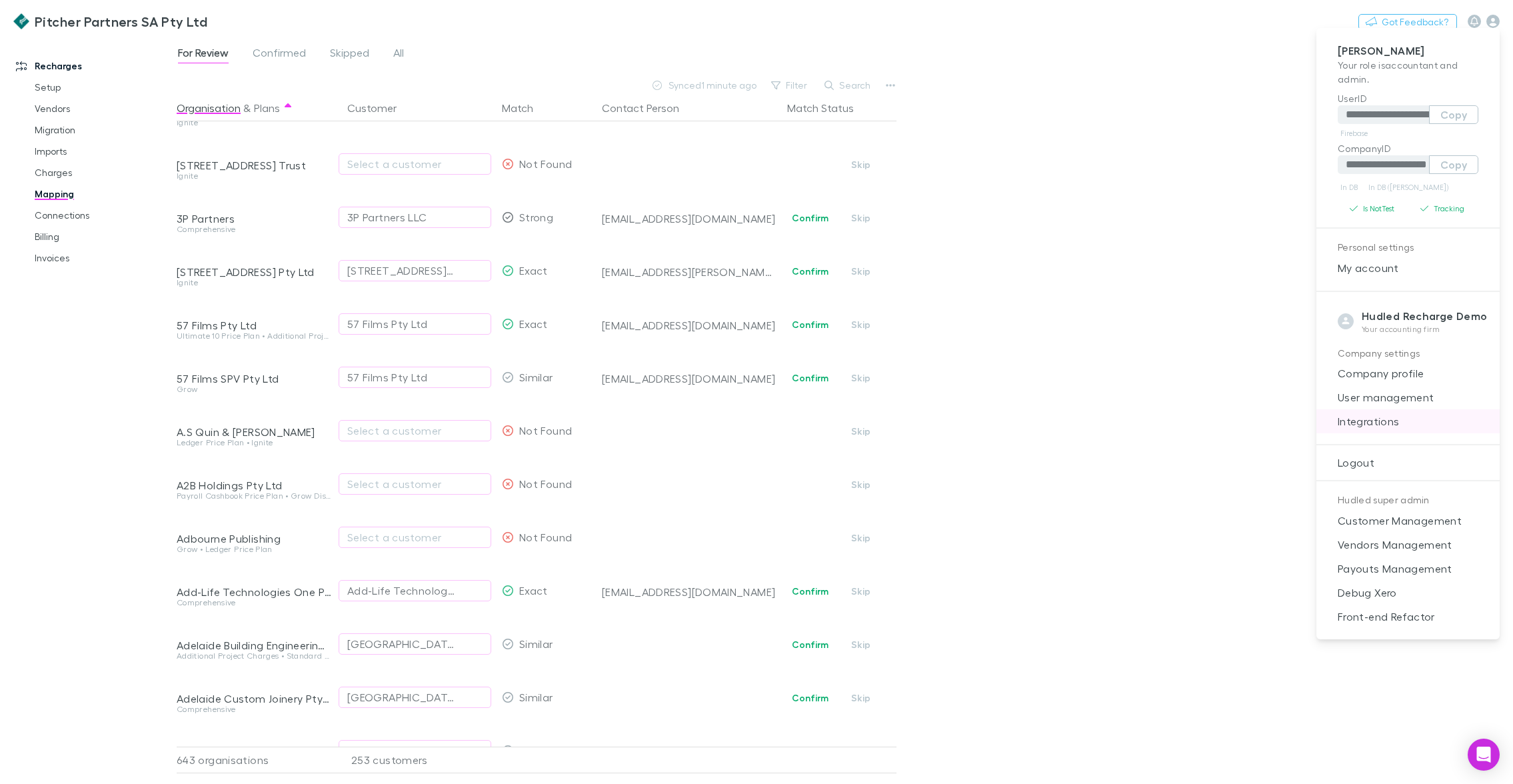
click at [1388, 416] on span "Integrations" at bounding box center [1408, 421] width 162 height 16
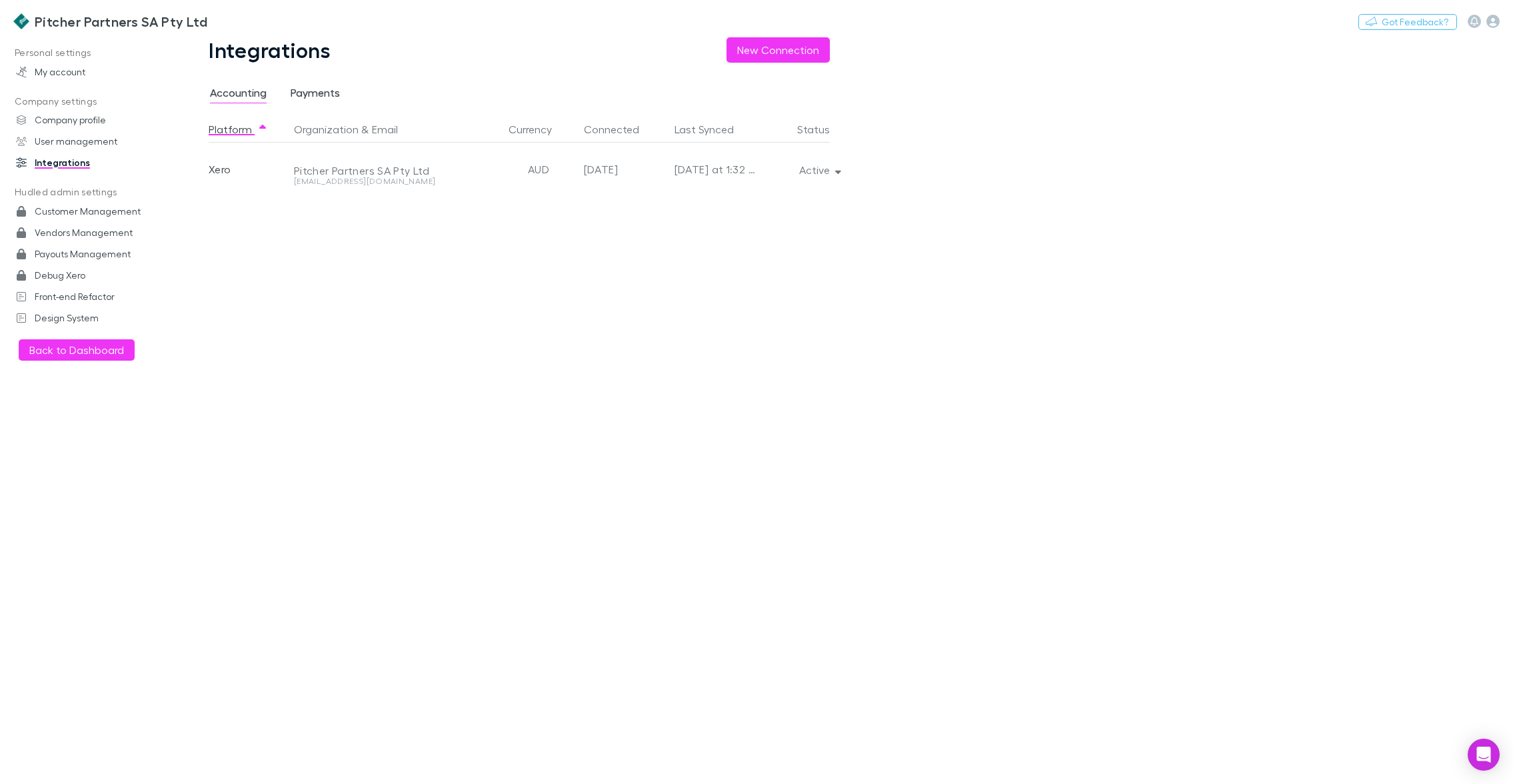
click at [314, 87] on span "Payments" at bounding box center [316, 94] width 50 height 18
click at [124, 29] on h3 "Pitcher Partners SA Pty Ltd" at bounding box center [121, 22] width 173 height 16
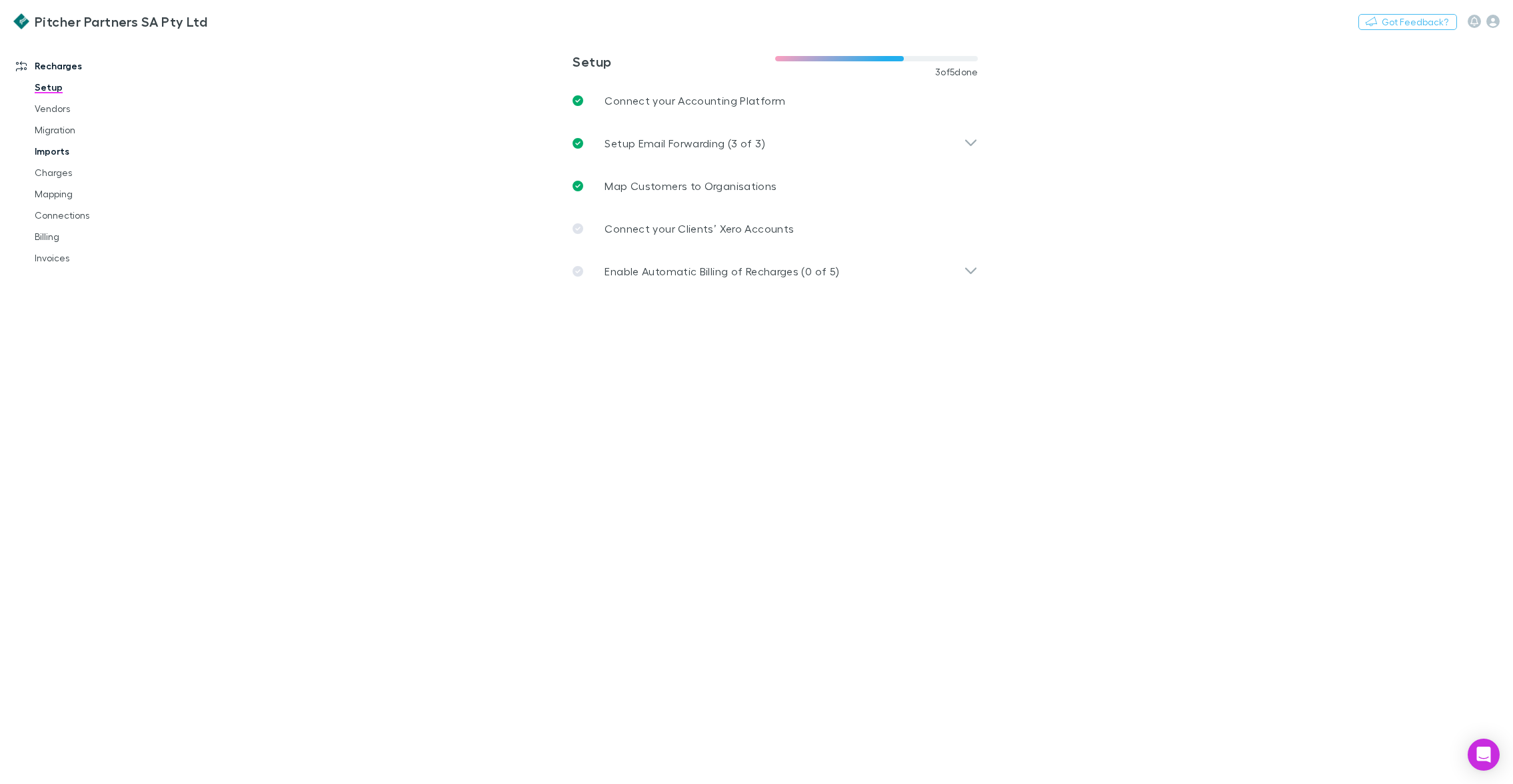
click at [64, 149] on link "Imports" at bounding box center [98, 151] width 153 height 22
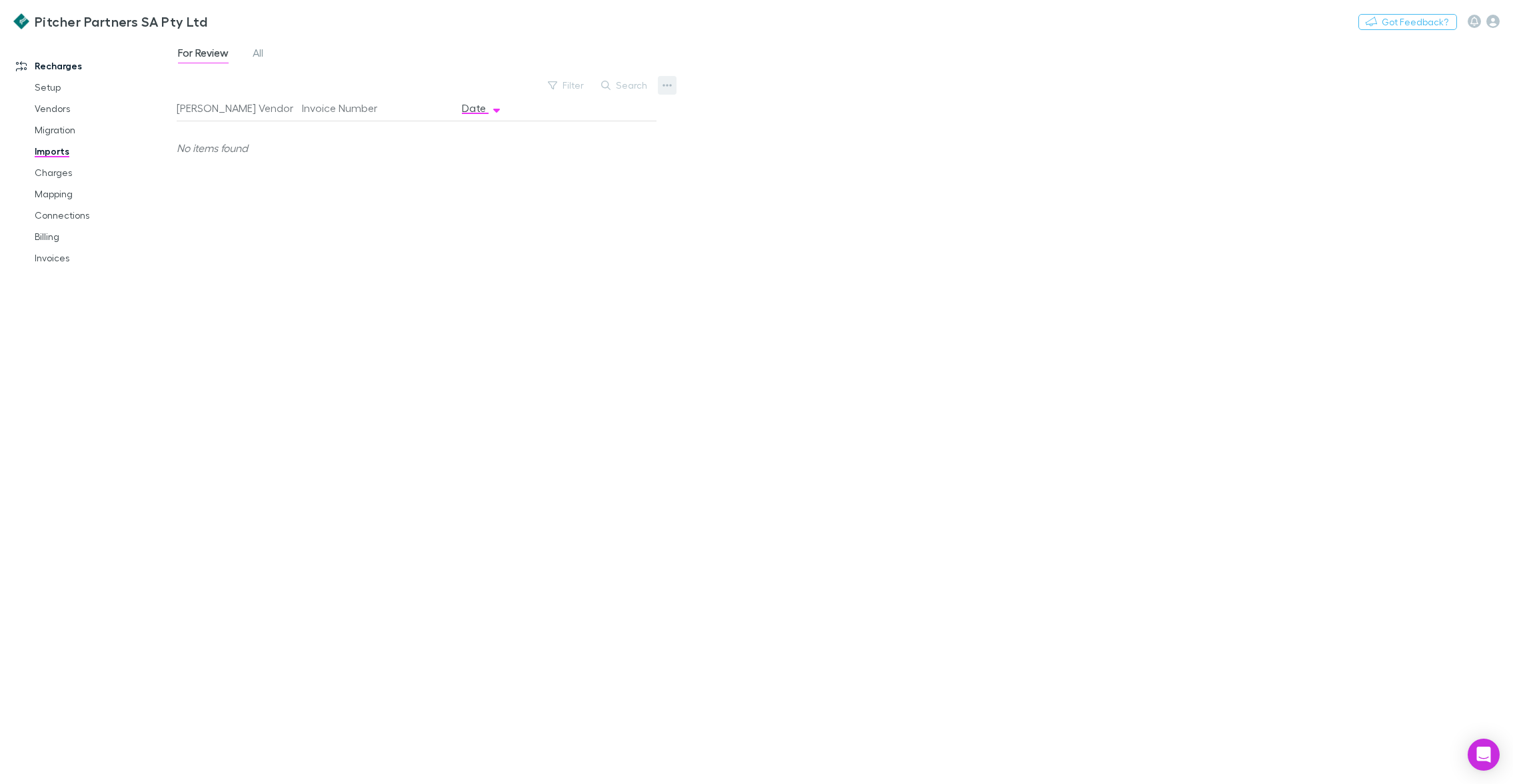
click at [673, 86] on button "button" at bounding box center [666, 85] width 18 height 18
drag, startPoint x: 118, startPoint y: 172, endPoint x: 69, endPoint y: 169, distance: 49.1
click at [117, 171] on div at bounding box center [756, 392] width 1513 height 784
click at [66, 174] on link "Charges" at bounding box center [98, 172] width 153 height 22
click at [62, 112] on link "Vendors" at bounding box center [98, 108] width 153 height 22
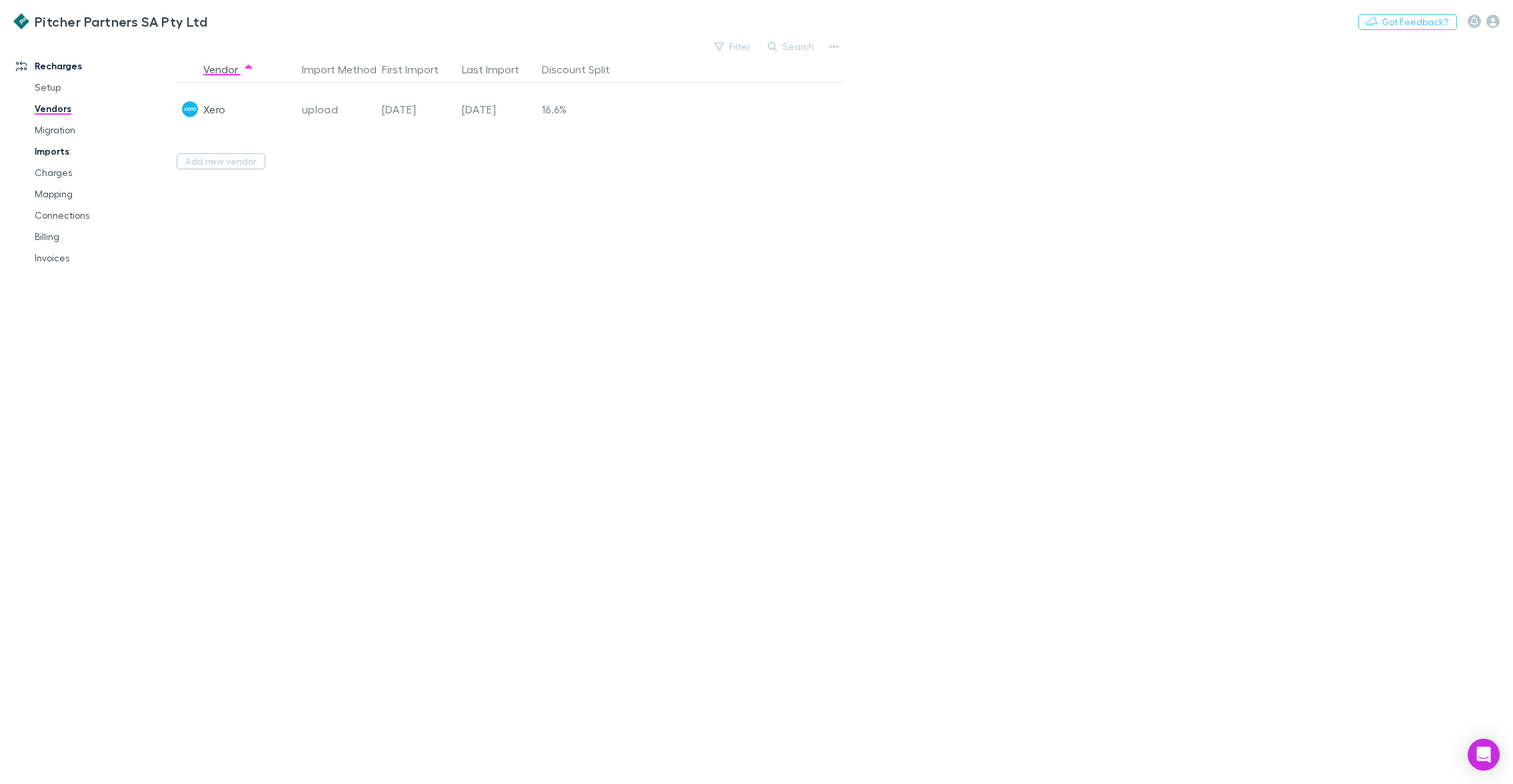
click at [62, 148] on link "Imports" at bounding box center [98, 151] width 153 height 22
click at [657, 87] on div "Filter Search" at bounding box center [600, 85] width 117 height 18
click at [661, 90] on button "button" at bounding box center [666, 85] width 18 height 18
click at [618, 123] on li "Custom CSV Import" at bounding box center [585, 113] width 183 height 24
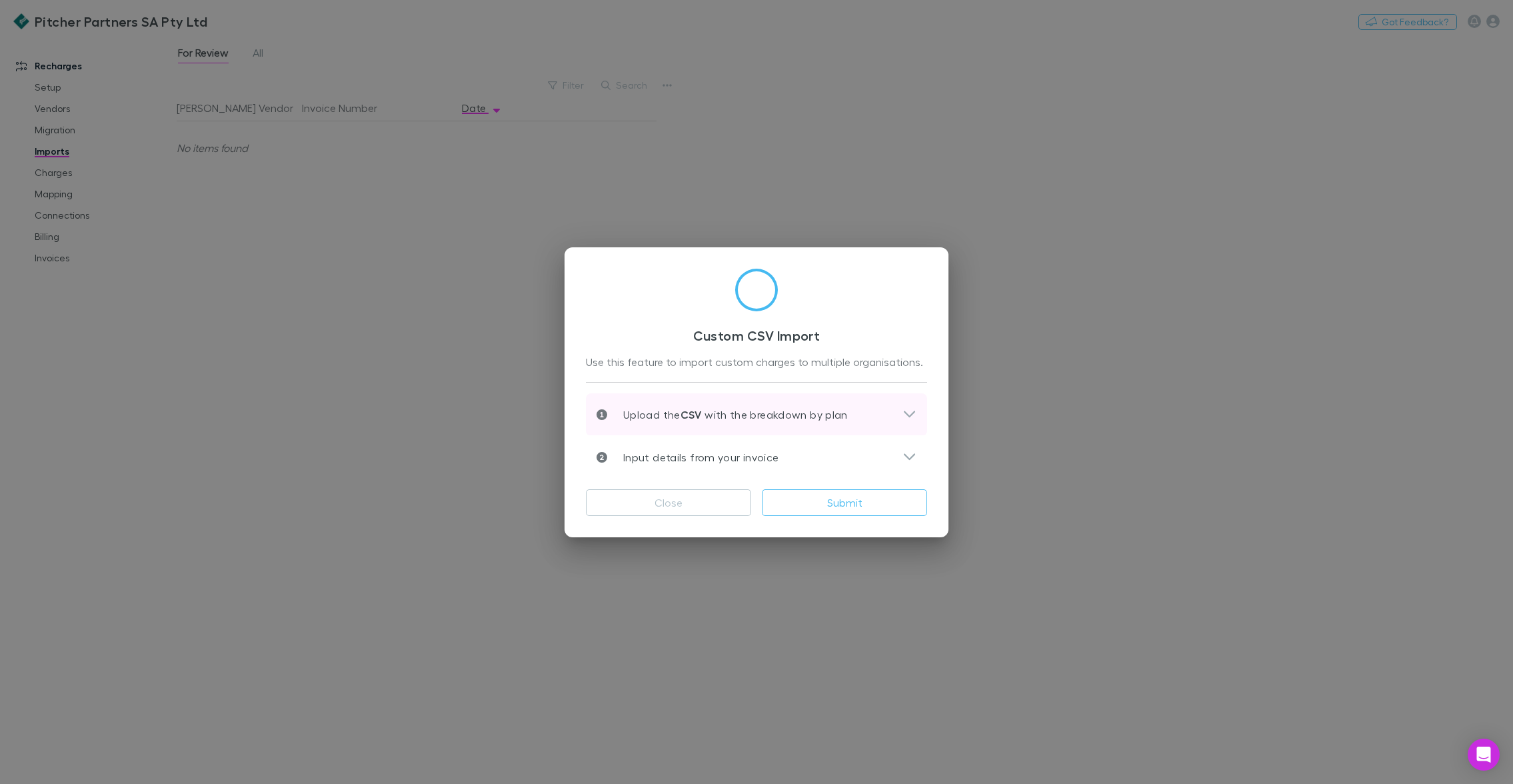
click at [726, 418] on p "Upload the CSV with the breakdown by plan" at bounding box center [727, 415] width 240 height 16
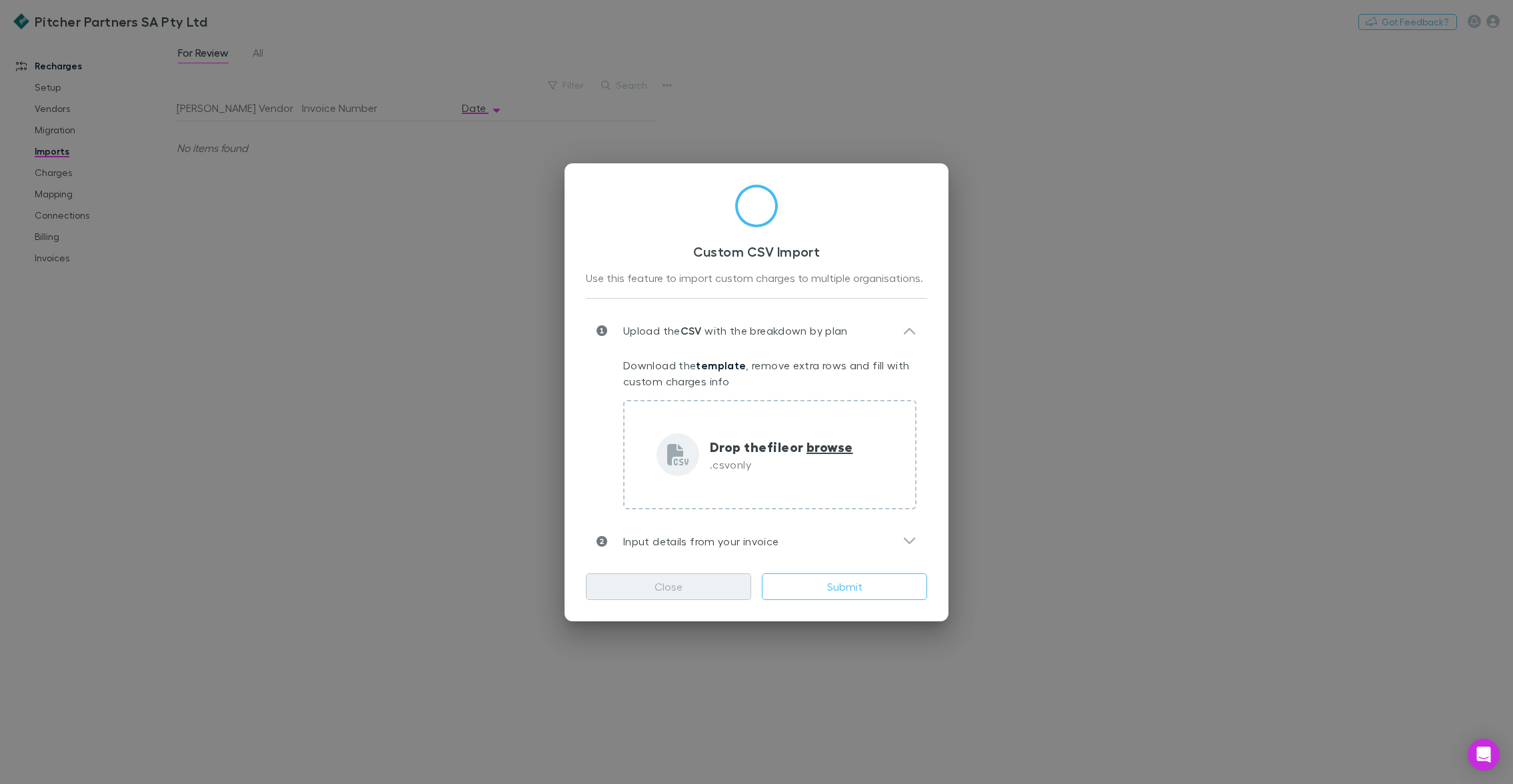
click at [661, 592] on button "Close" at bounding box center [668, 586] width 165 height 26
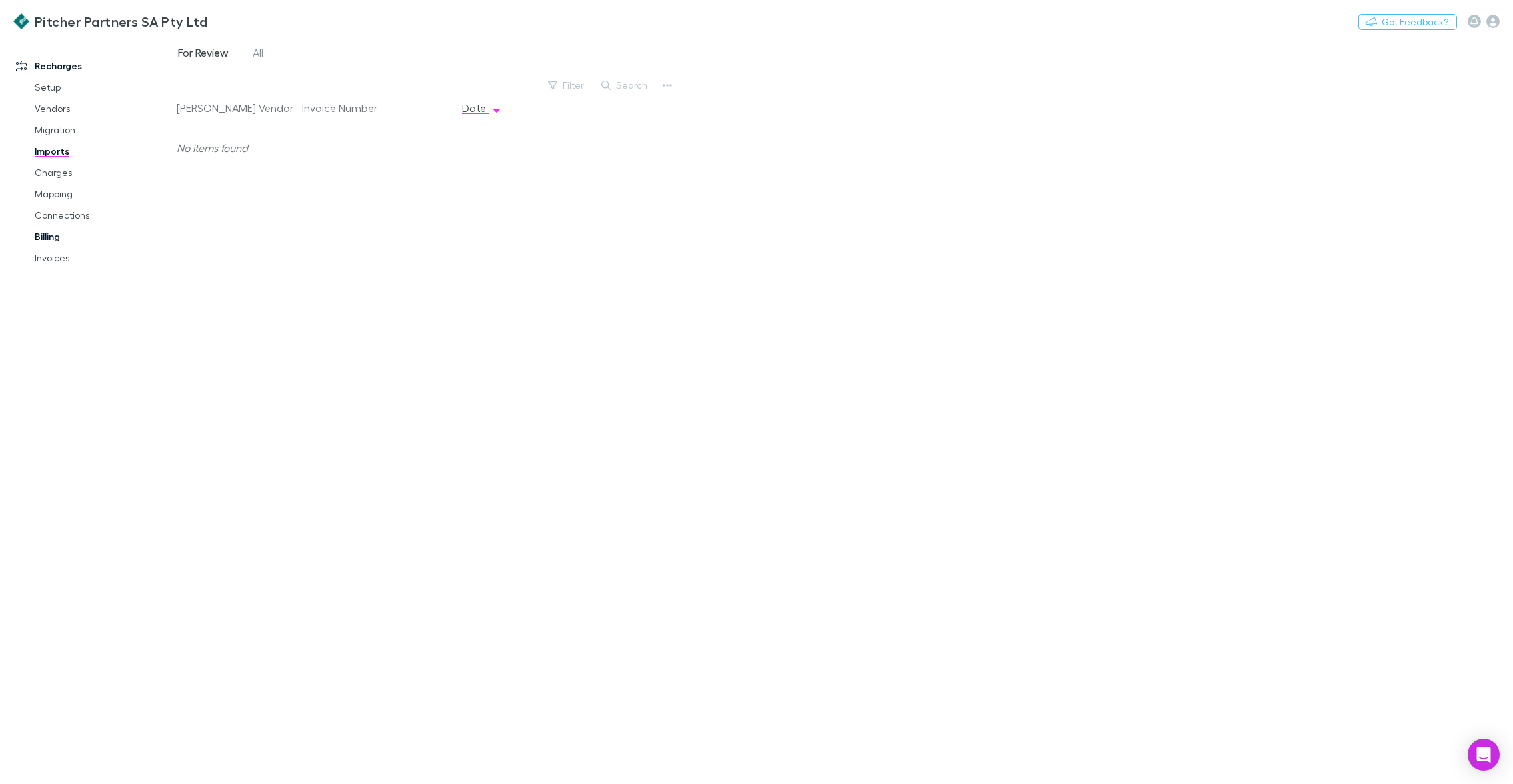
click at [45, 239] on link "Billing" at bounding box center [98, 236] width 153 height 22
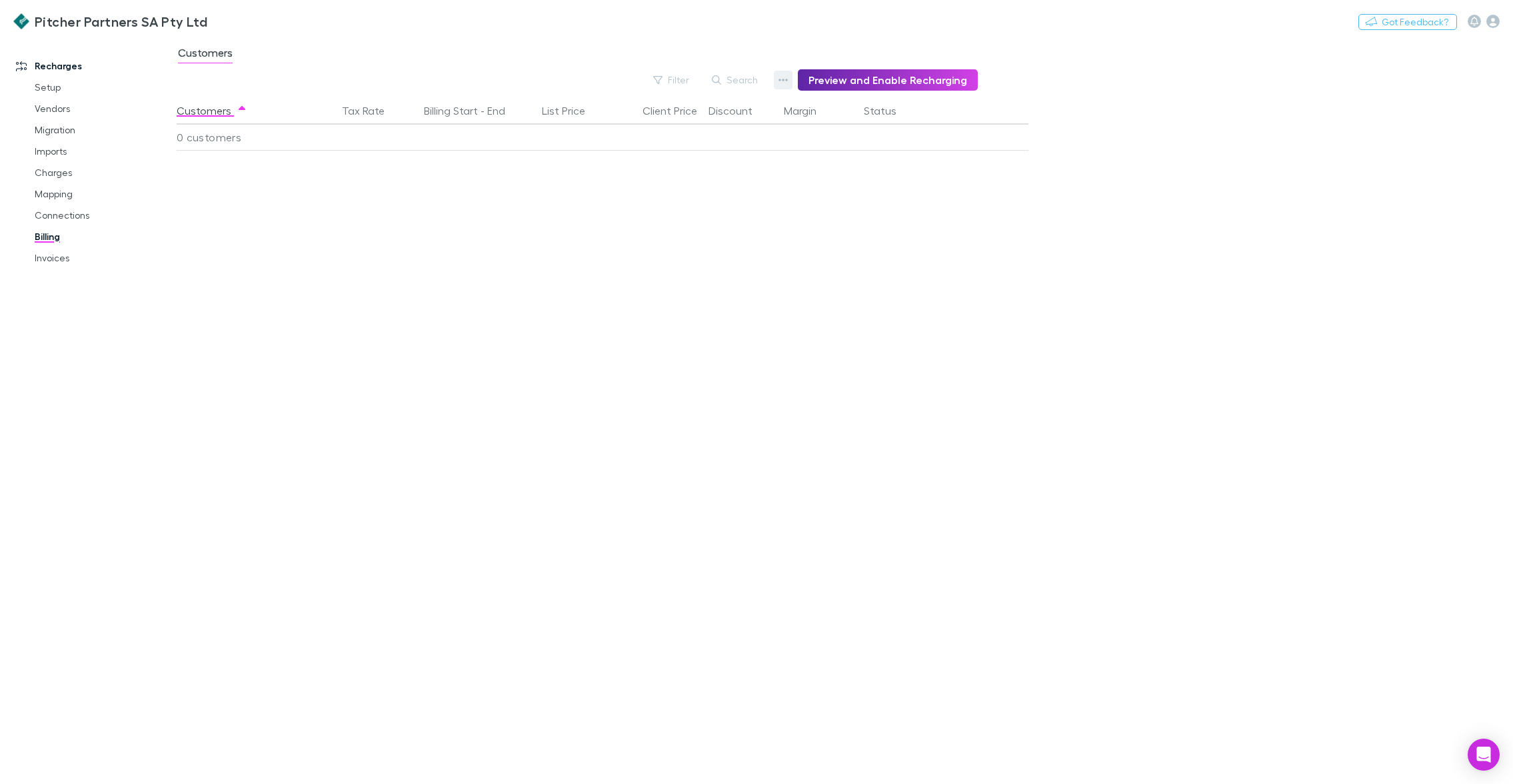
click at [782, 80] on button "button" at bounding box center [783, 79] width 18 height 18
click at [686, 124] on p "Discount Split" at bounding box center [706, 124] width 162 height 16
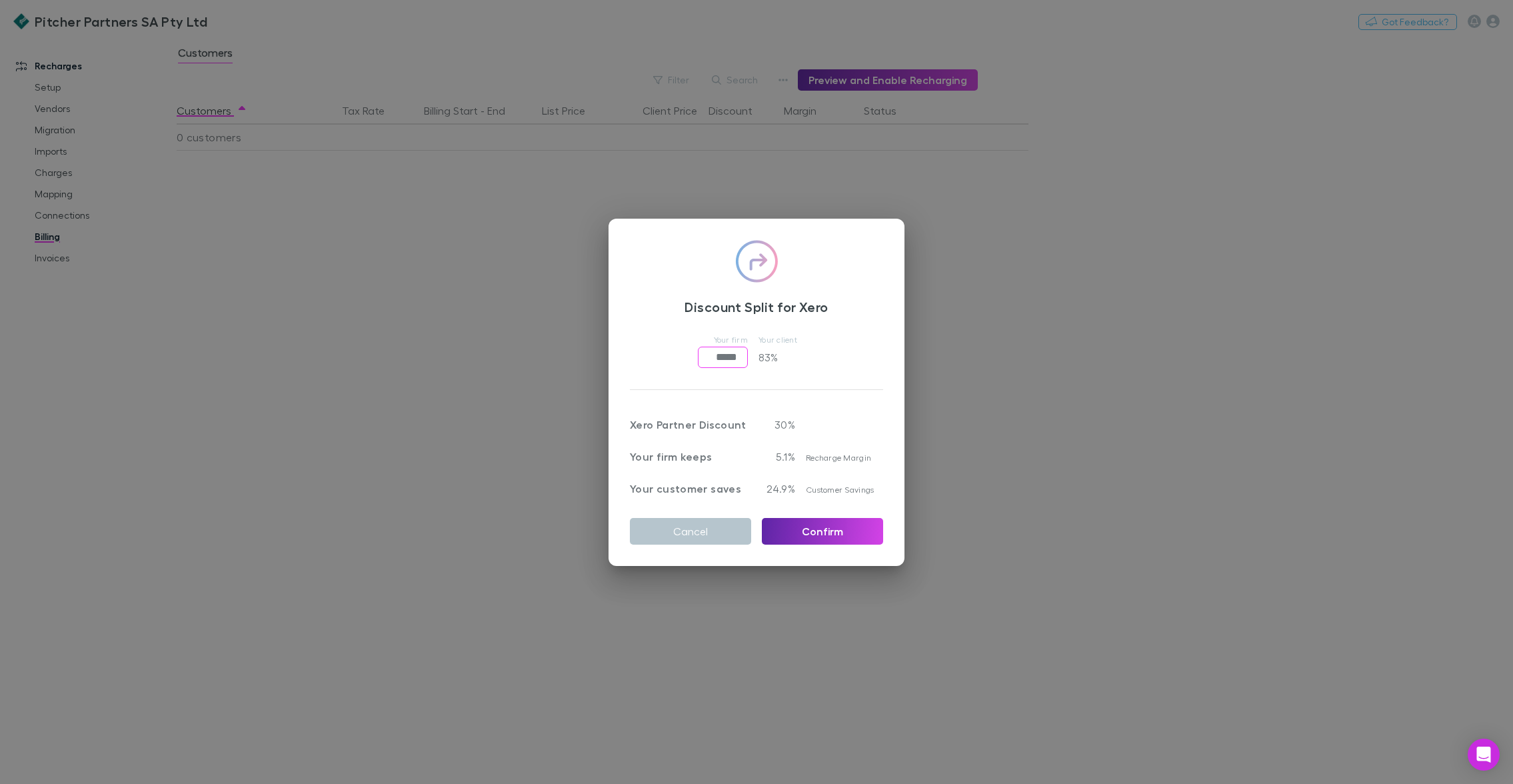
drag, startPoint x: 726, startPoint y: 358, endPoint x: 738, endPoint y: 360, distance: 12.2
click at [726, 359] on input "*****" at bounding box center [722, 357] width 50 height 22
drag, startPoint x: 726, startPoint y: 356, endPoint x: 732, endPoint y: 360, distance: 7.2
click at [726, 356] on input "*****" at bounding box center [722, 357] width 50 height 22
type input "*****"
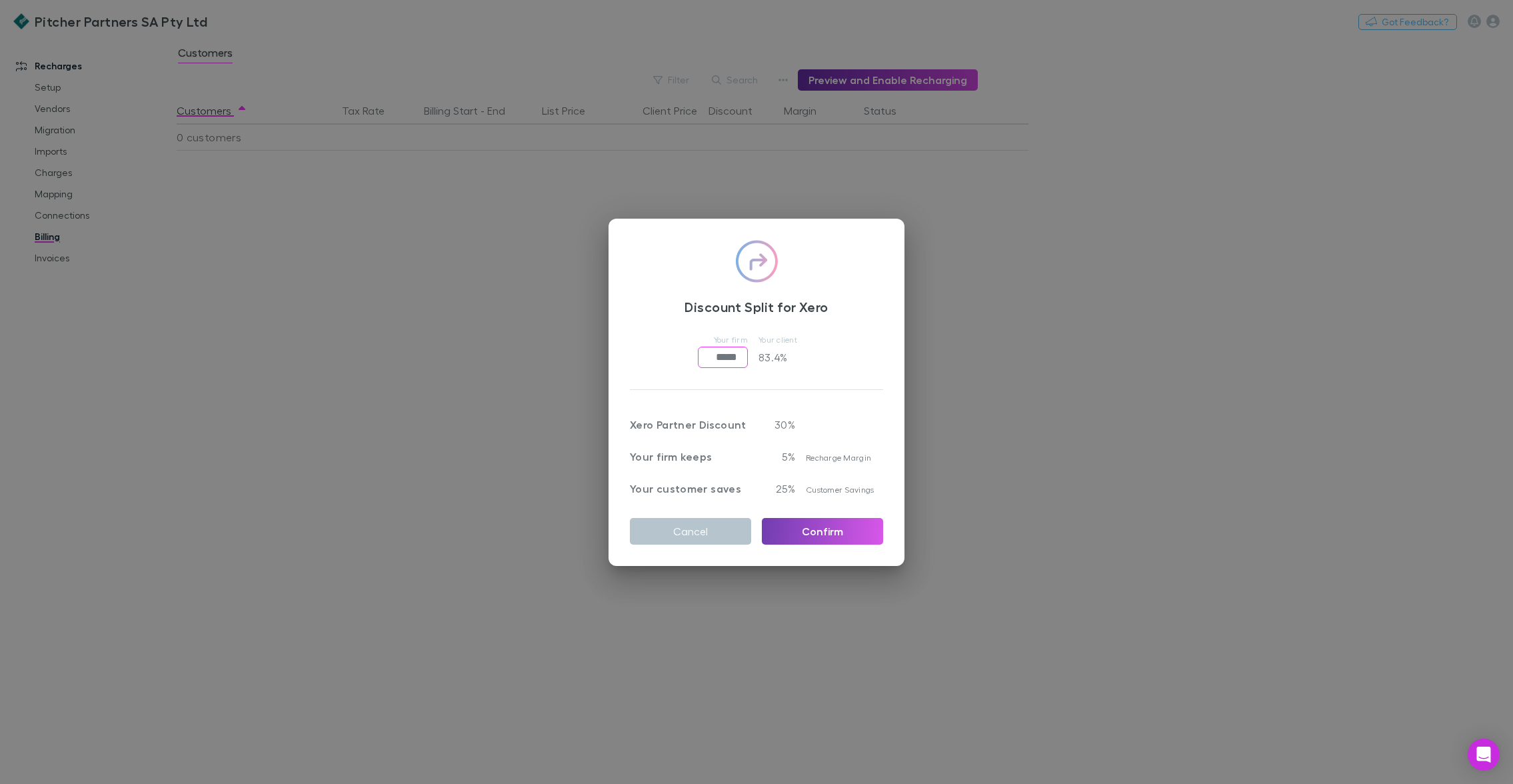
click at [837, 534] on button "Confirm" at bounding box center [822, 531] width 121 height 26
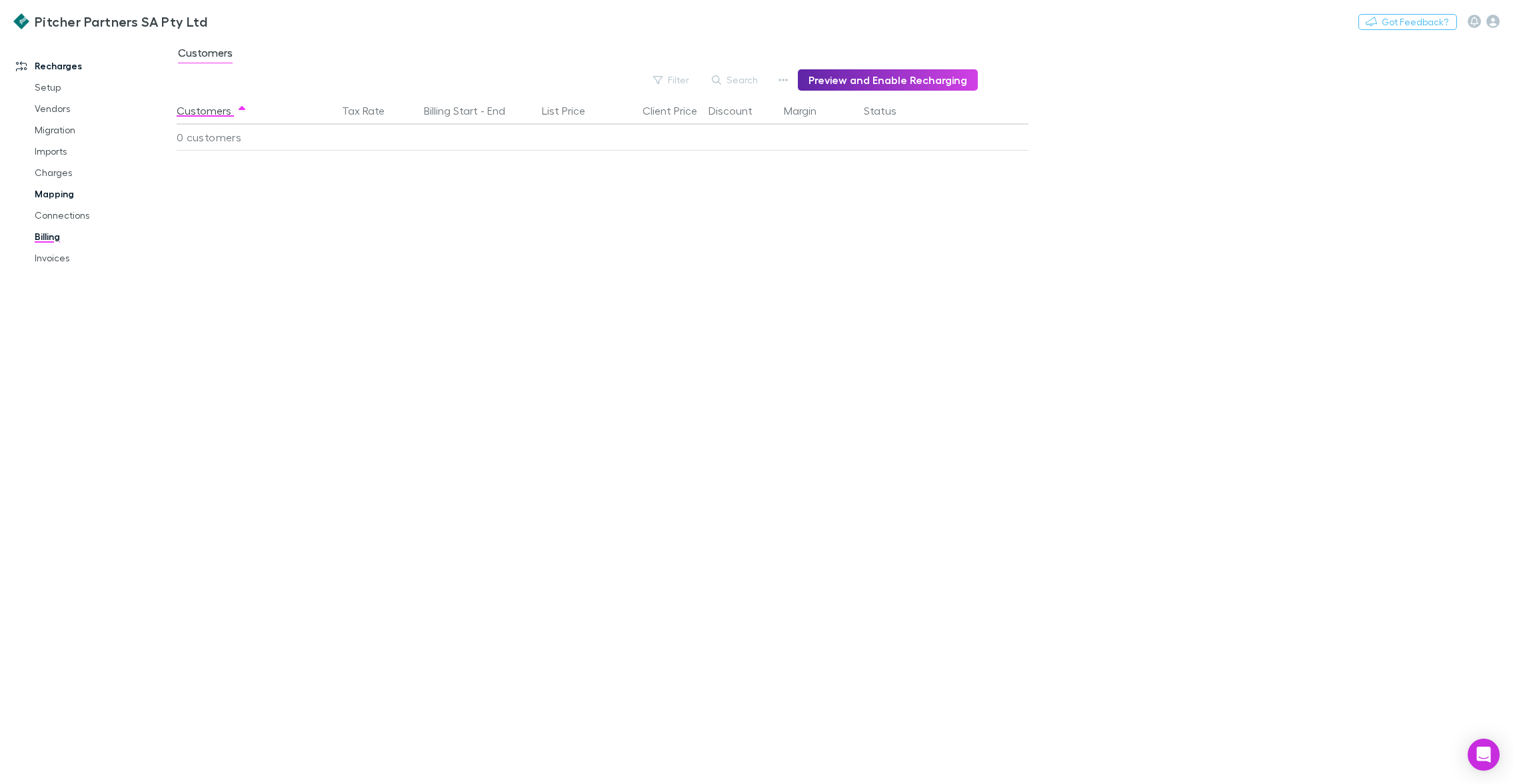
click at [66, 192] on link "Mapping" at bounding box center [98, 194] width 153 height 22
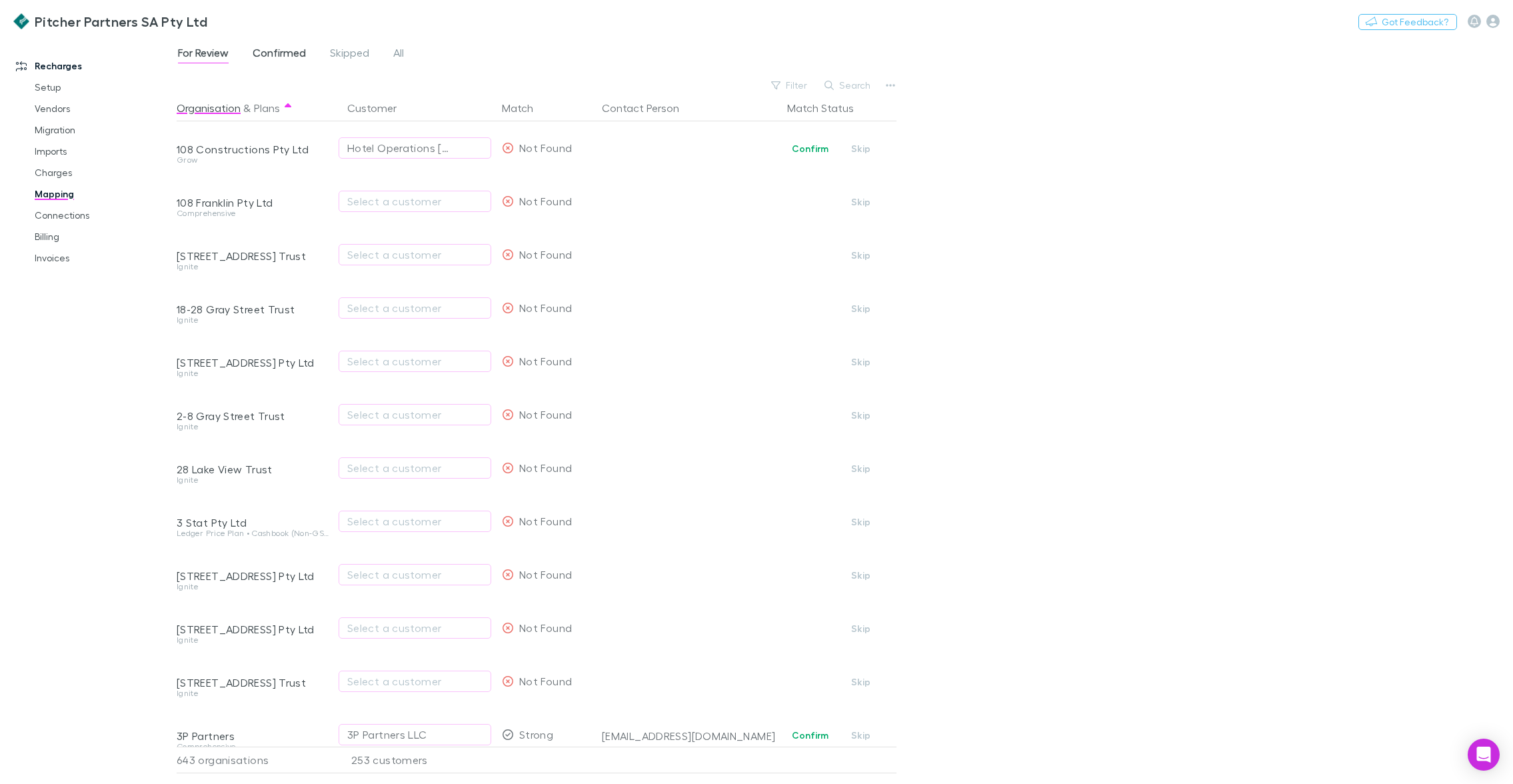
click at [292, 55] on span "Confirmed" at bounding box center [279, 54] width 54 height 18
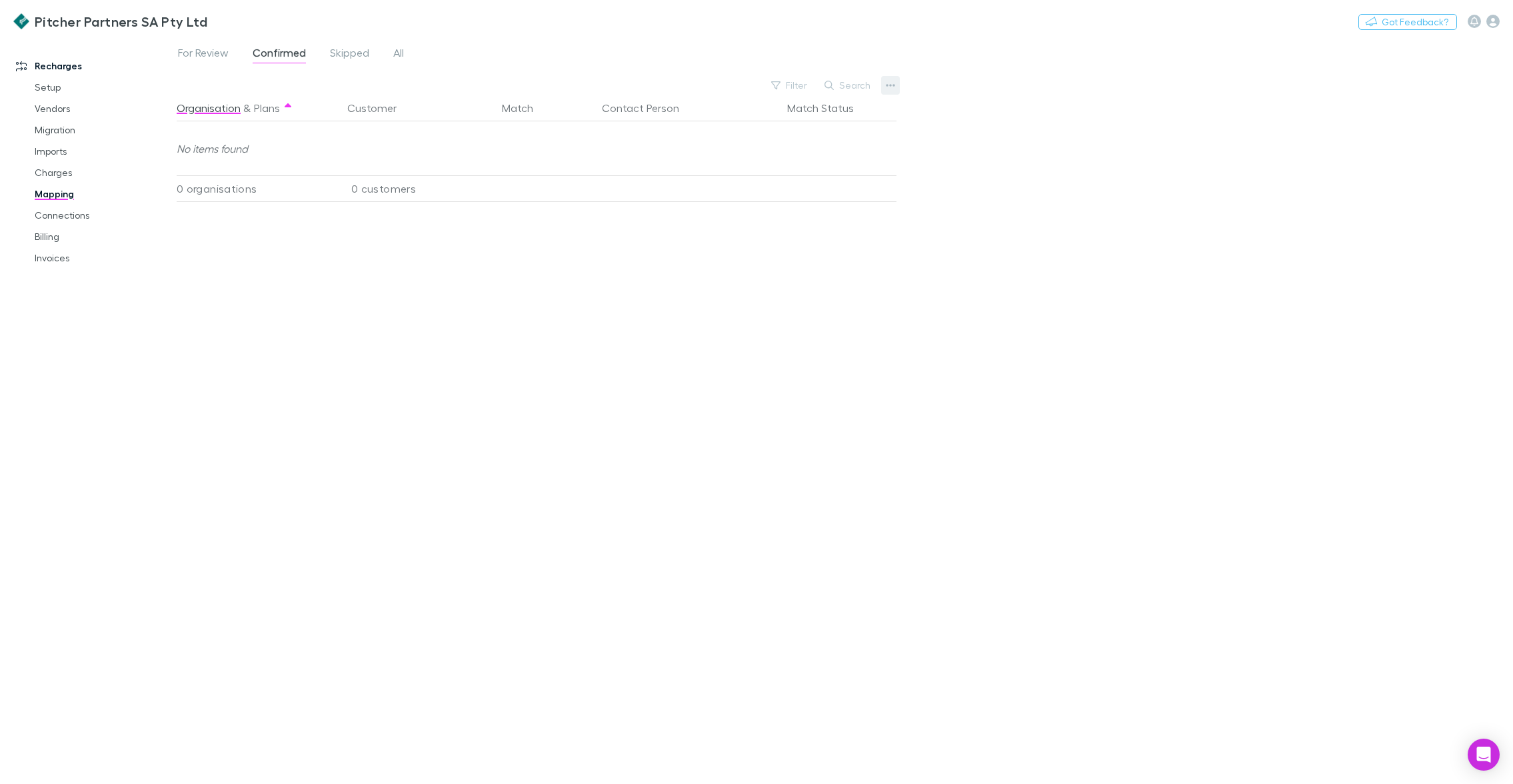
click at [898, 84] on button "button" at bounding box center [890, 85] width 18 height 18
click at [118, 201] on div at bounding box center [756, 392] width 1513 height 784
drag, startPoint x: 61, startPoint y: 173, endPoint x: 64, endPoint y: 195, distance: 22.2
click at [59, 173] on link "Charges" at bounding box center [98, 172] width 153 height 22
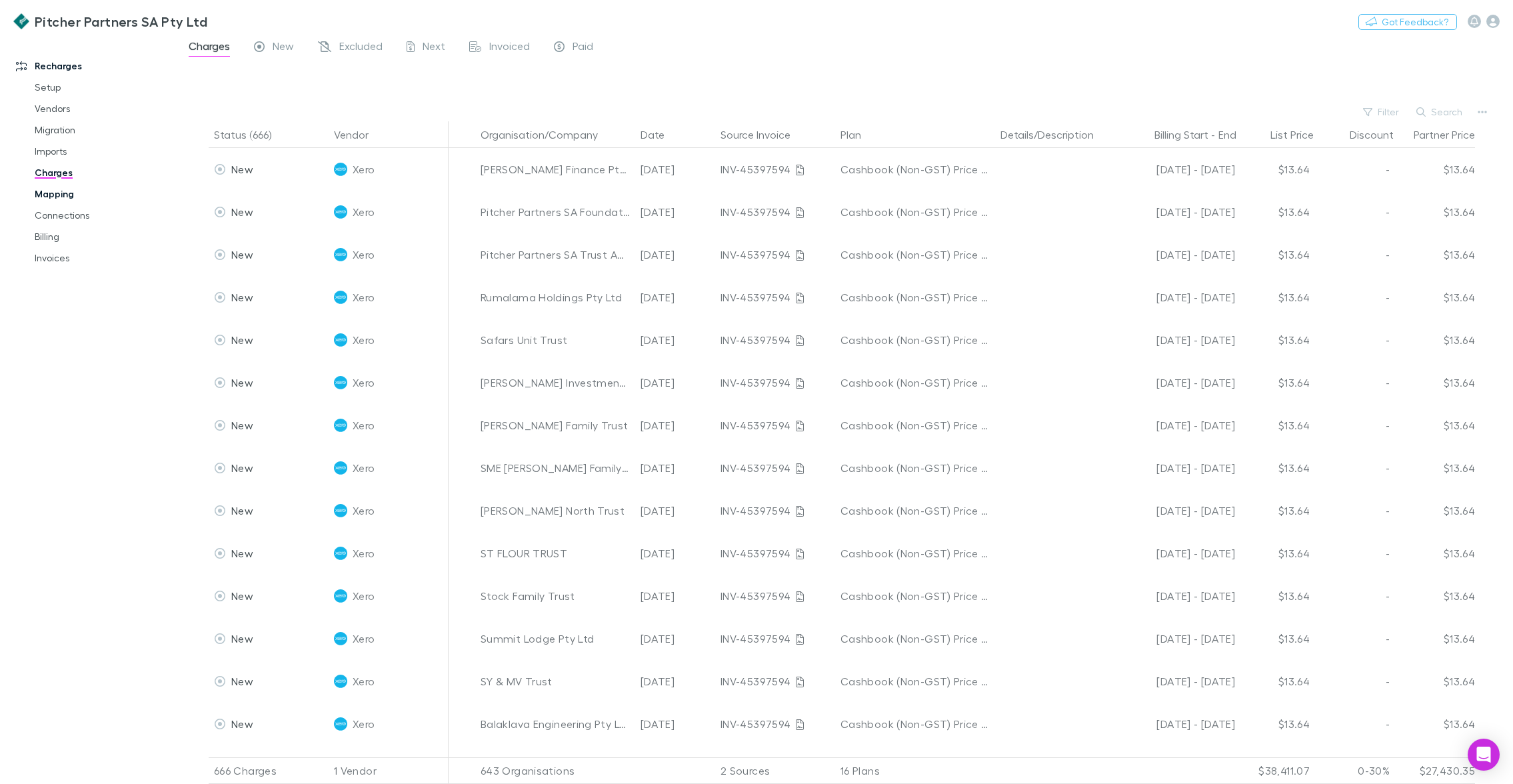
click at [60, 191] on link "Mapping" at bounding box center [98, 194] width 153 height 22
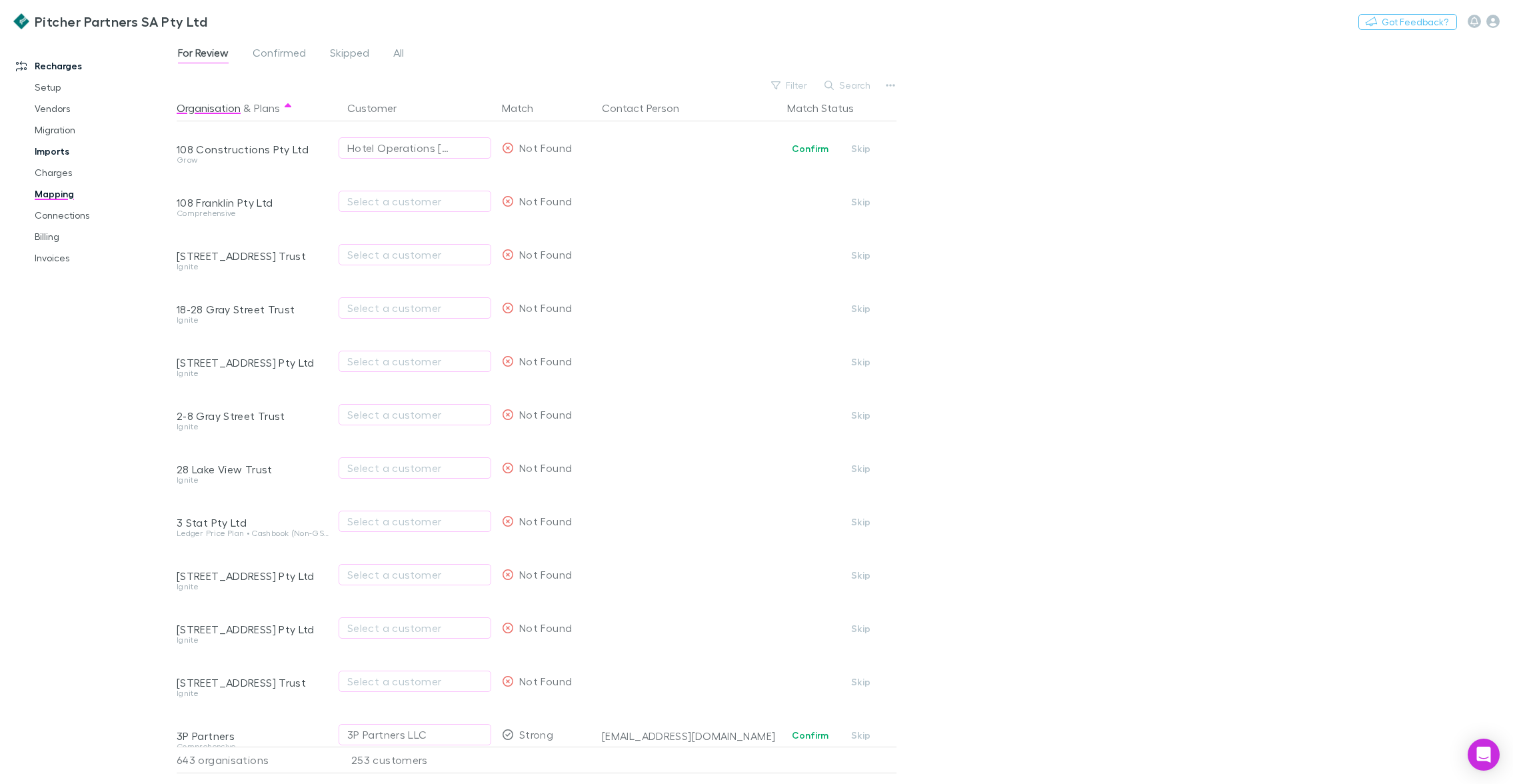
click at [66, 152] on link "Imports" at bounding box center [98, 151] width 153 height 22
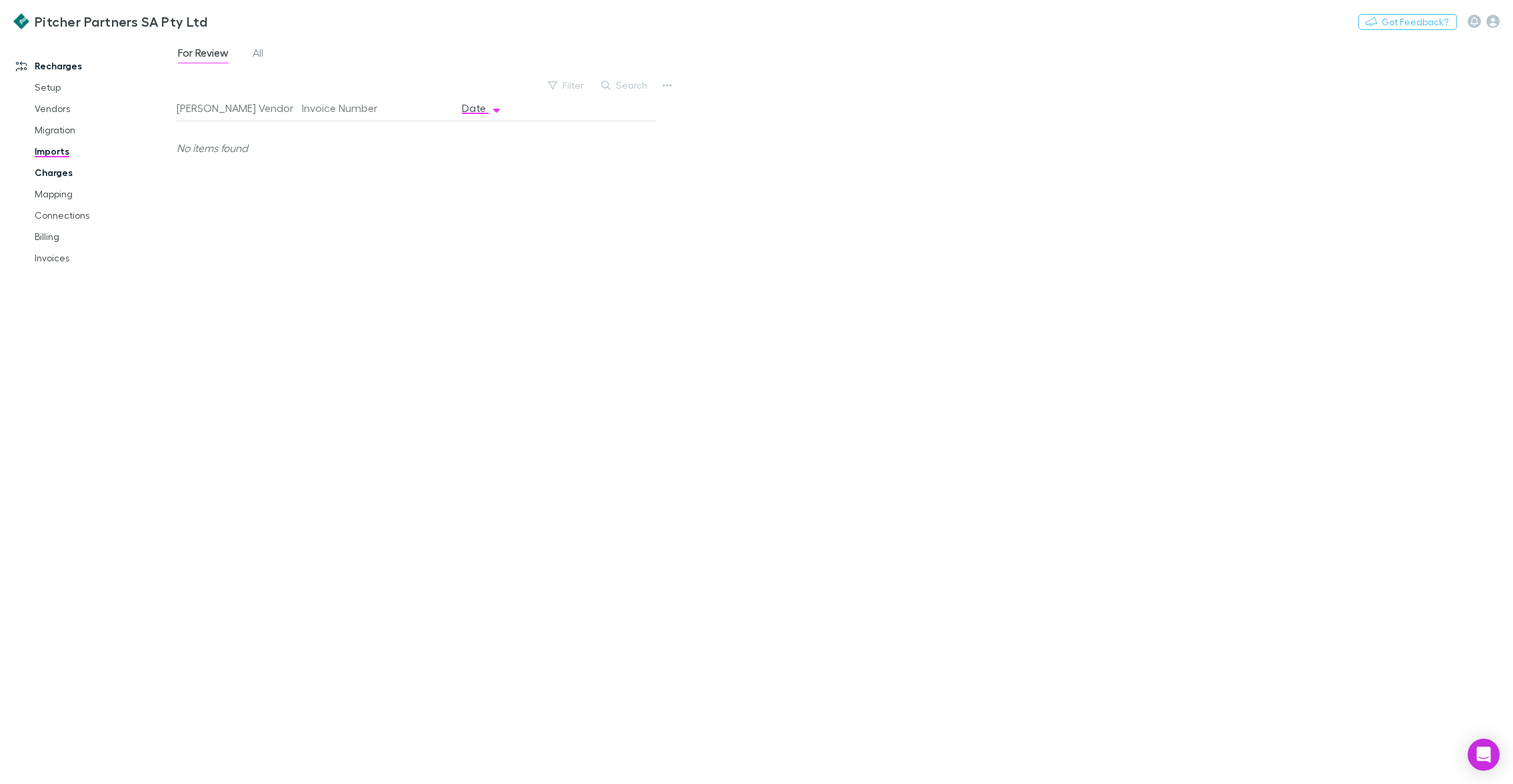
click at [50, 173] on link "Charges" at bounding box center [98, 172] width 153 height 22
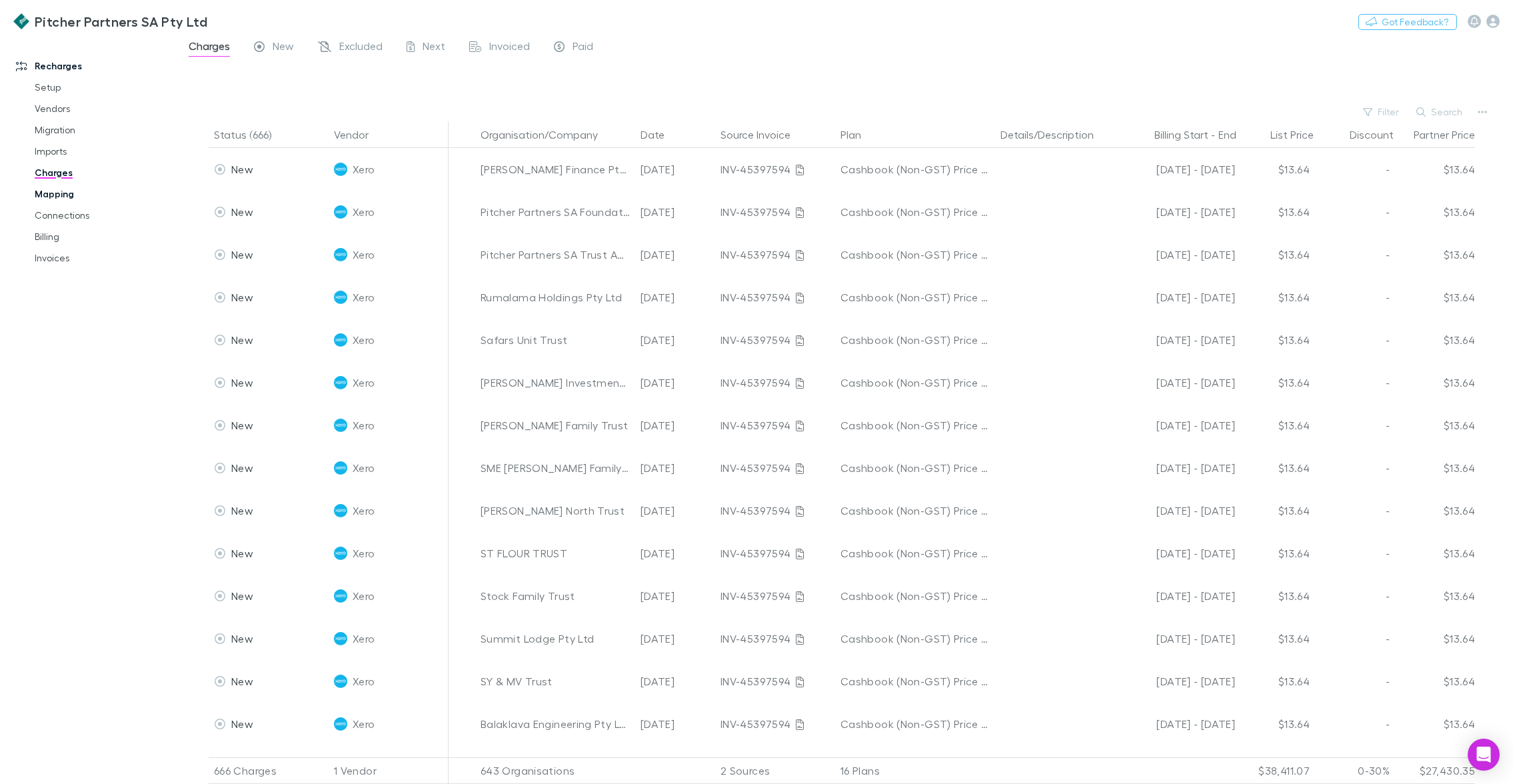
click at [51, 192] on link "Mapping" at bounding box center [98, 194] width 153 height 22
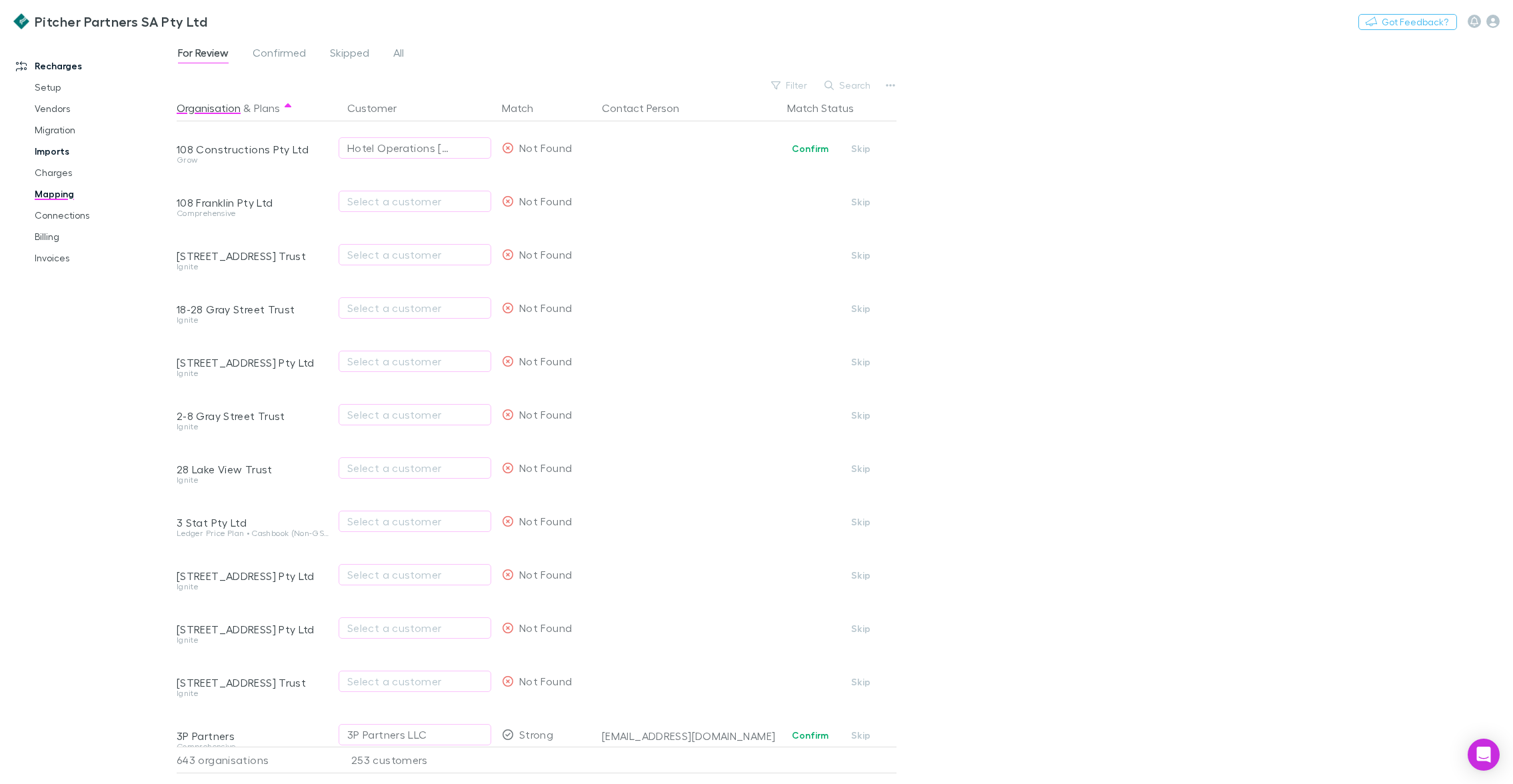
click at [50, 155] on link "Imports" at bounding box center [98, 151] width 153 height 22
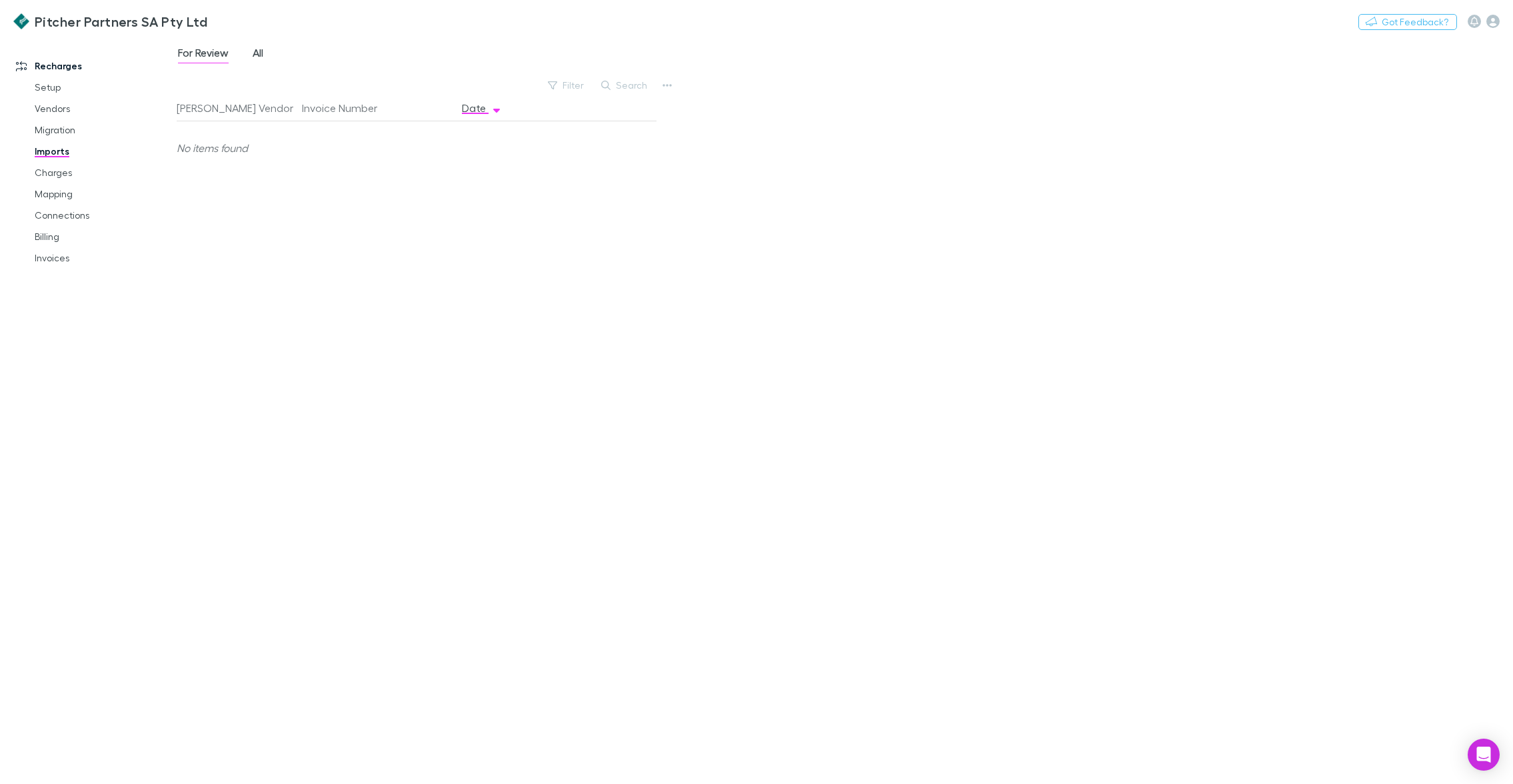
click at [264, 51] on span "All" at bounding box center [257, 54] width 10 height 18
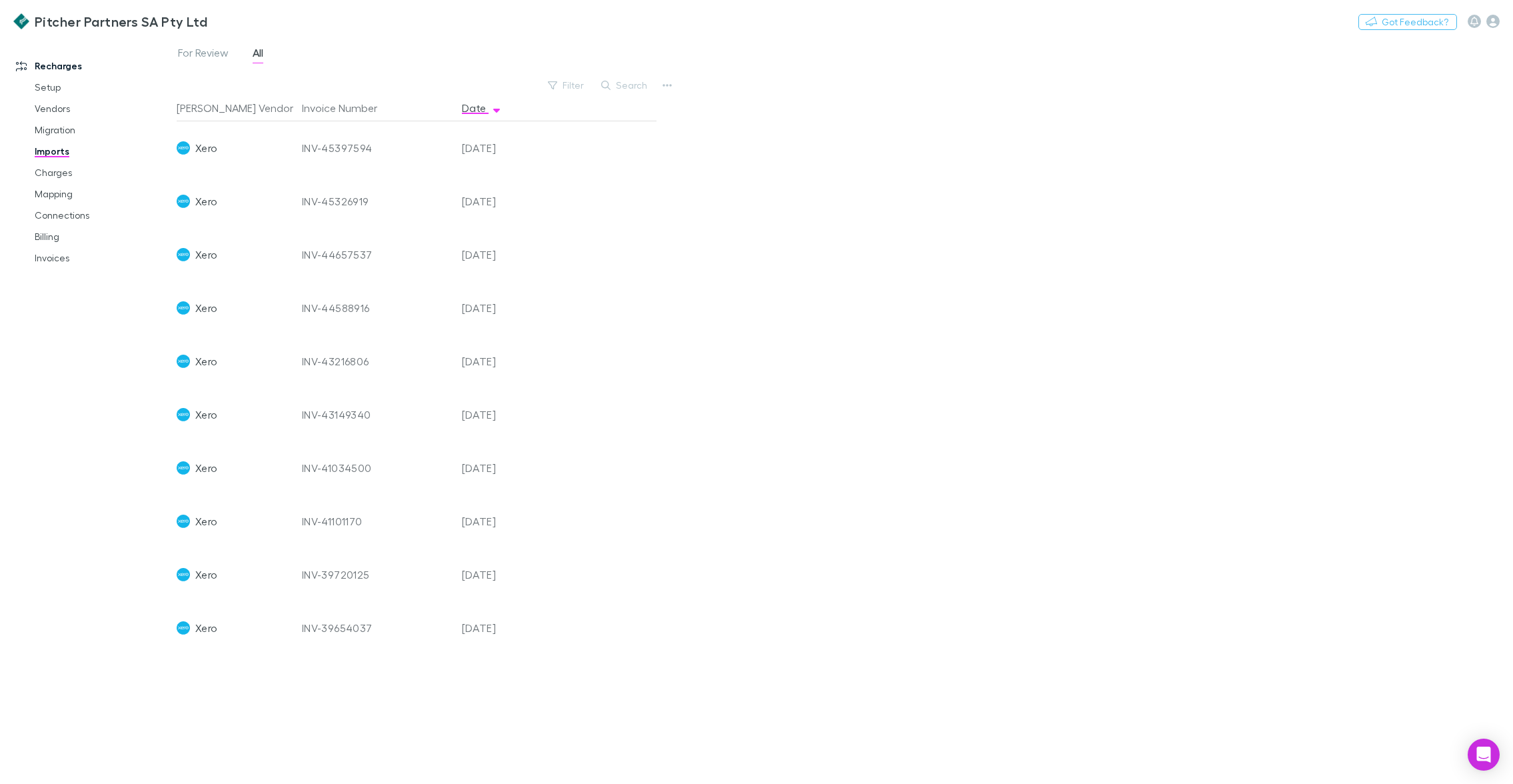
click at [472, 152] on div "01 Aug 2025" at bounding box center [497, 147] width 80 height 54
click at [55, 86] on link "Setup" at bounding box center [98, 87] width 153 height 22
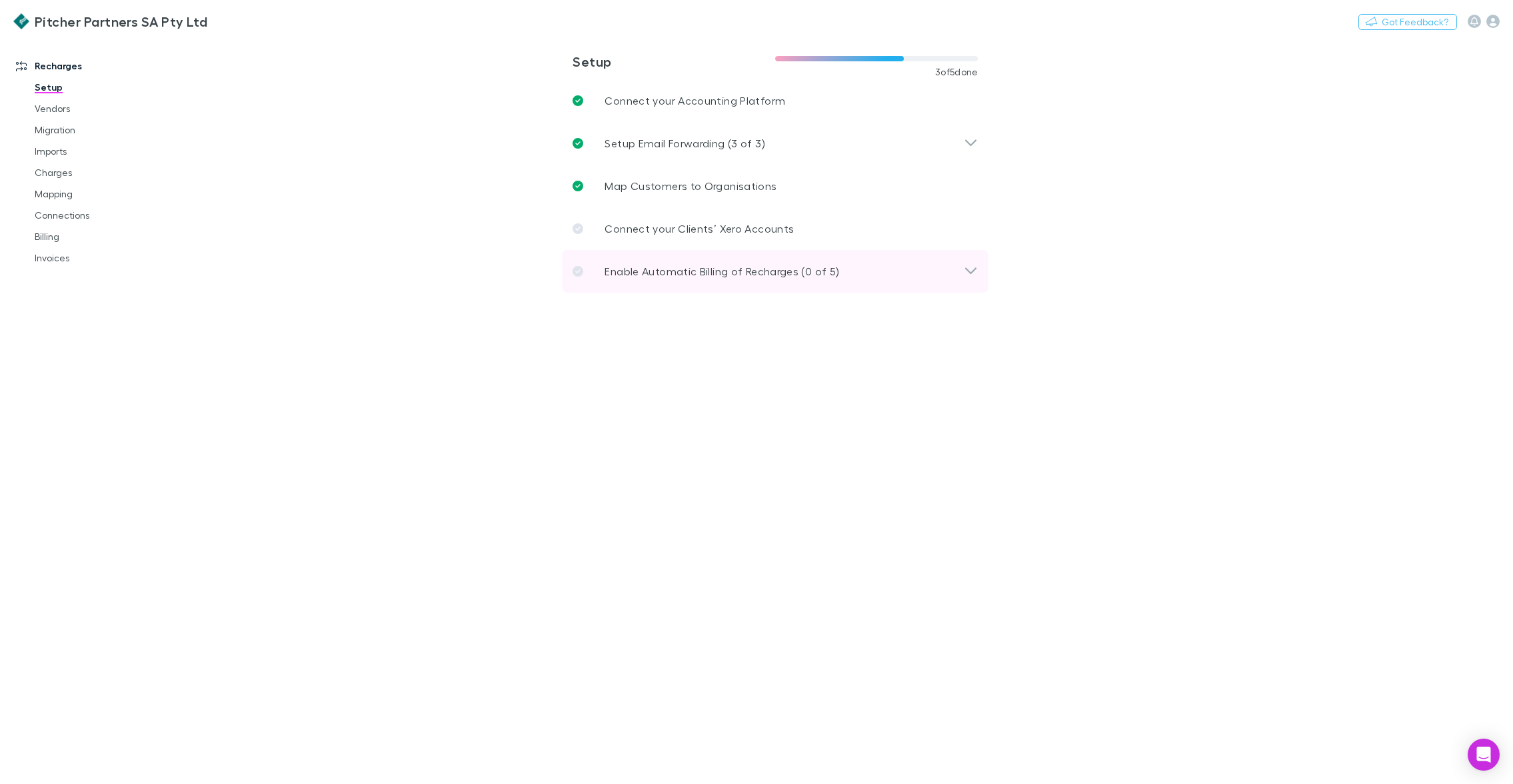
click at [631, 255] on div "Enable Automatic Billing of Recharges (0 of 5)" at bounding box center [775, 271] width 427 height 42
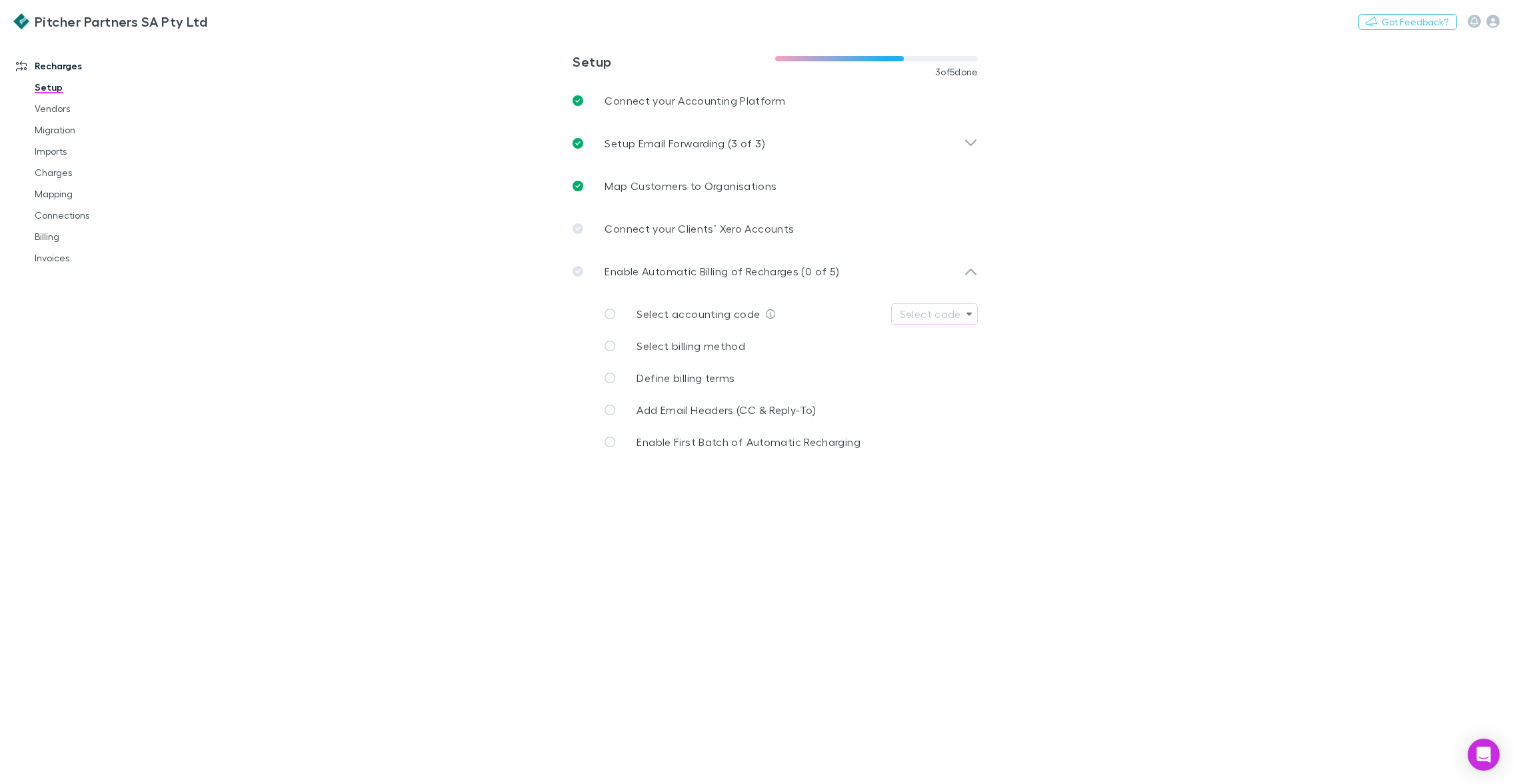
click at [1512, 29] on html "**********" at bounding box center [756, 392] width 1513 height 784
click at [1494, 23] on icon "button" at bounding box center [1493, 21] width 14 height 14
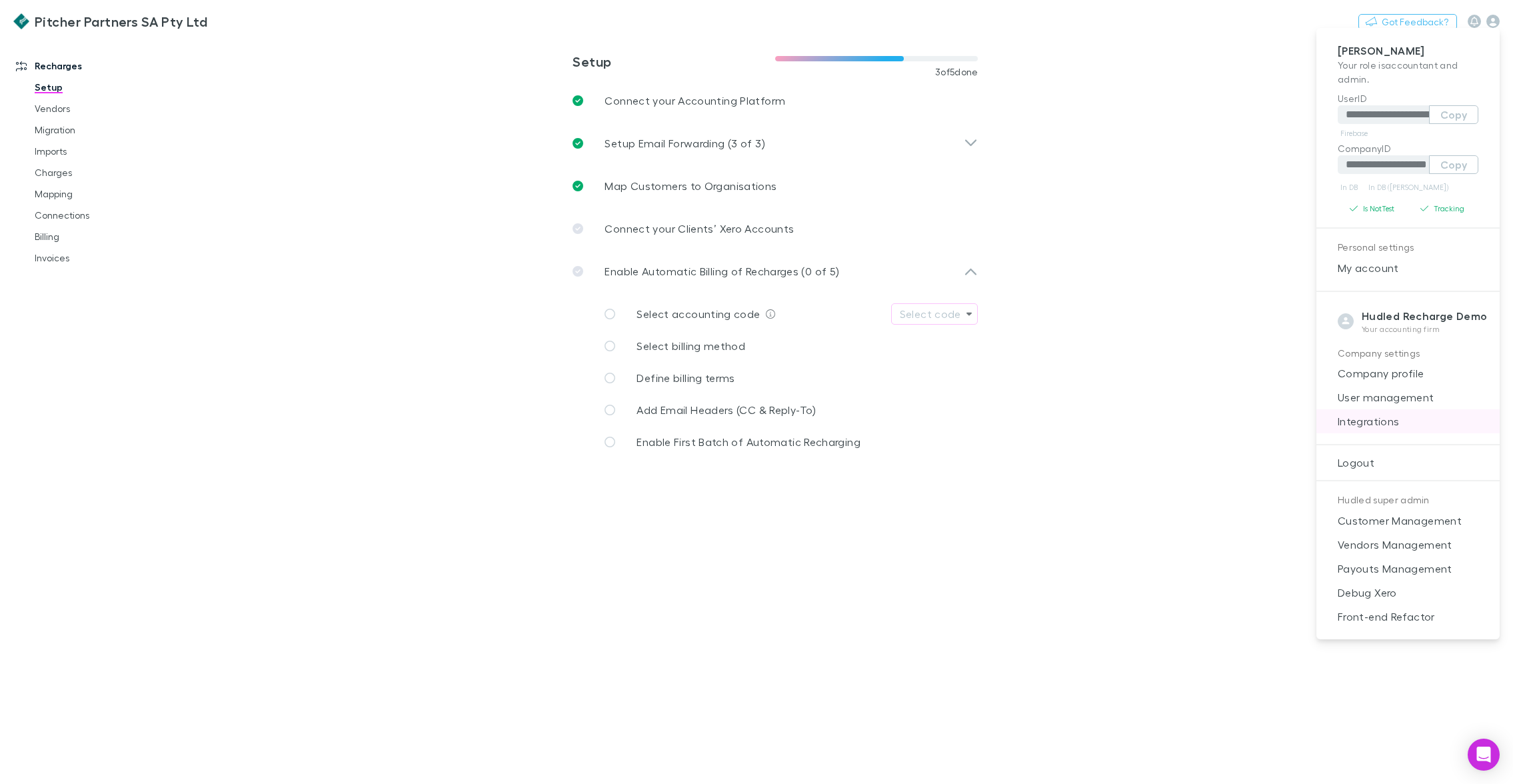
click at [1381, 426] on span "Integrations" at bounding box center [1408, 421] width 162 height 16
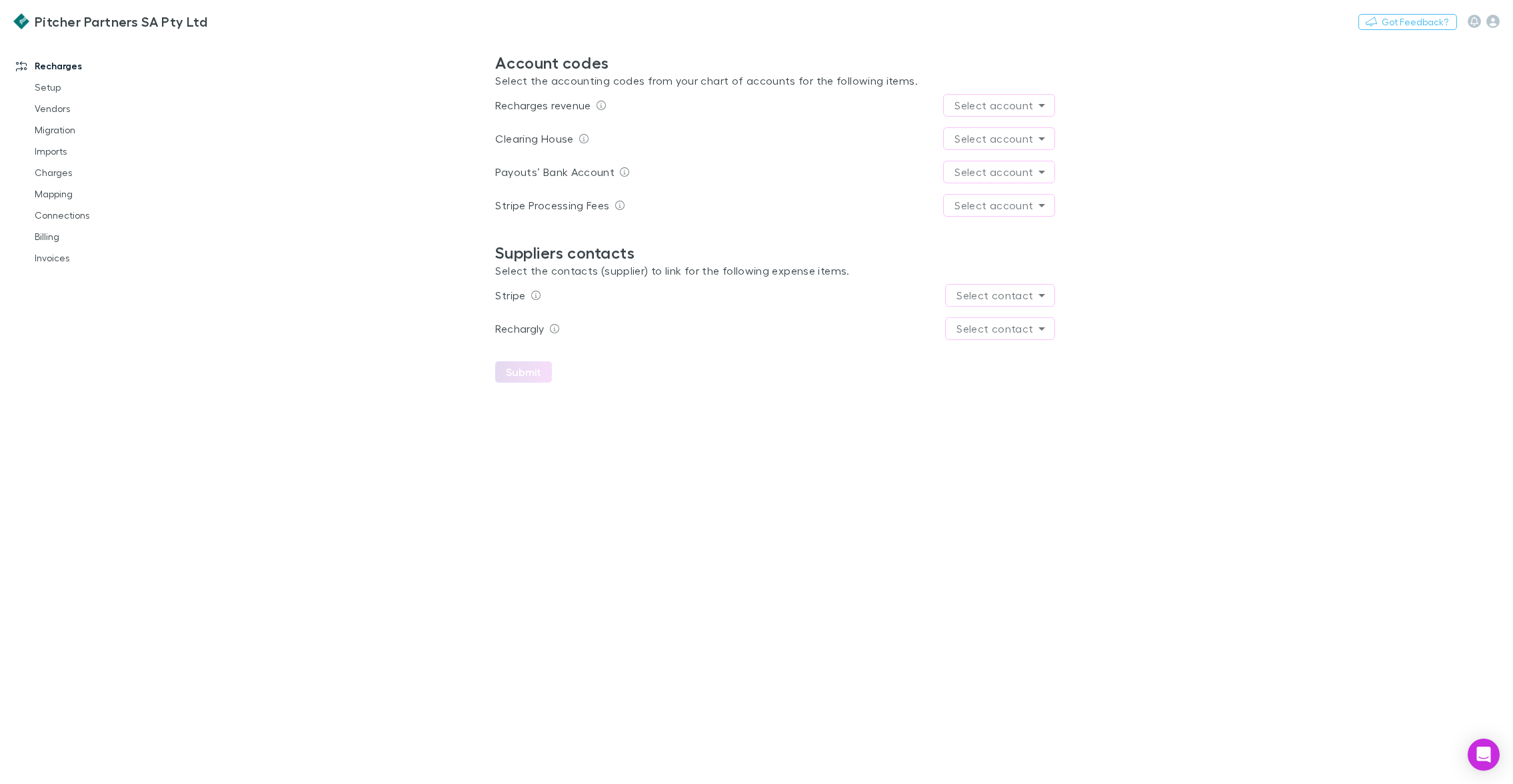
click at [974, 102] on body "Pitcher Partners SA Pty Ltd Switch company Nothing Got Feedback? Recharges Setu…" at bounding box center [756, 392] width 1513 height 784
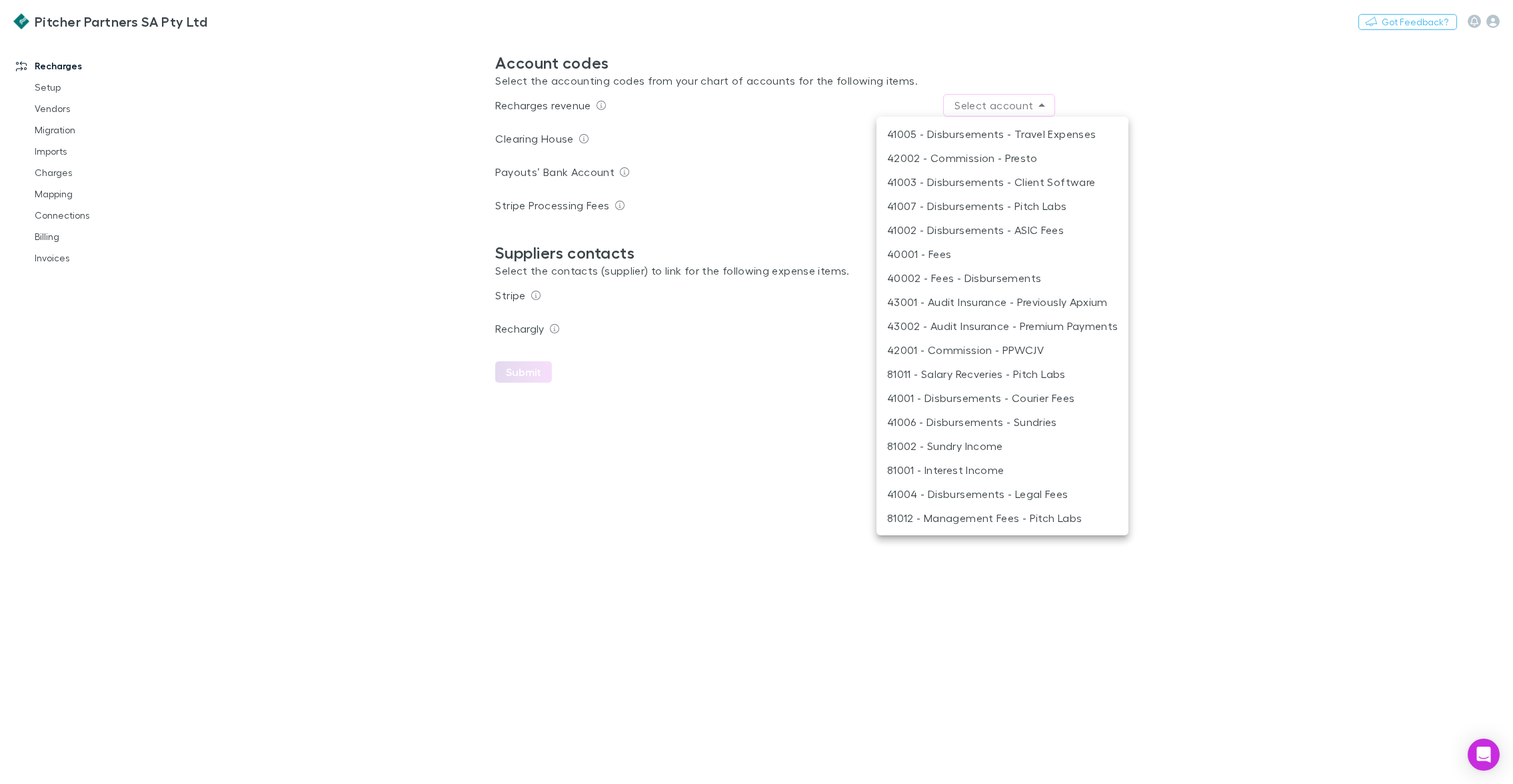
drag, startPoint x: 797, startPoint y: 155, endPoint x: 717, endPoint y: 124, distance: 85.8
click at [797, 155] on div at bounding box center [756, 392] width 1513 height 784
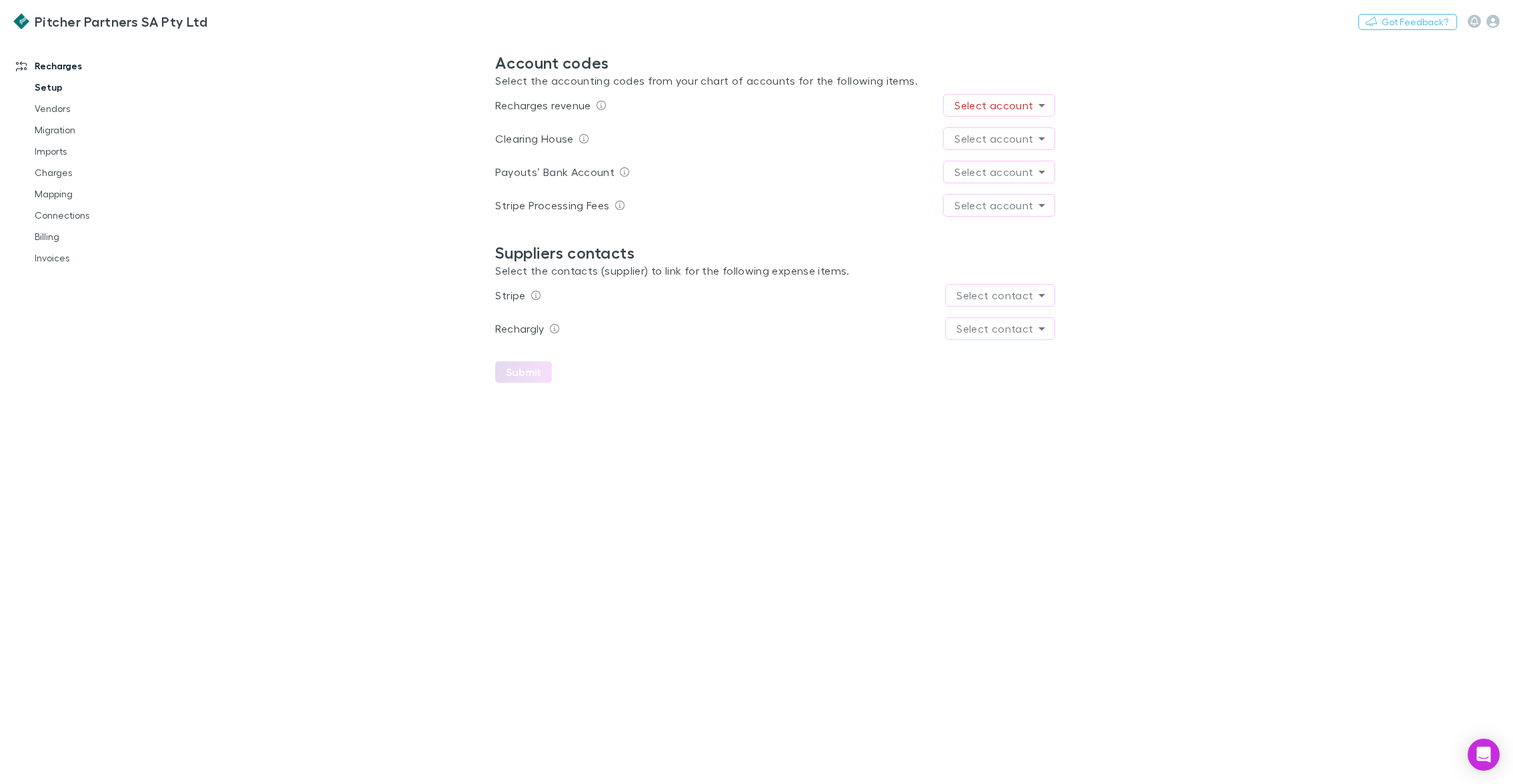
click at [55, 88] on link "Setup" at bounding box center [98, 87] width 153 height 22
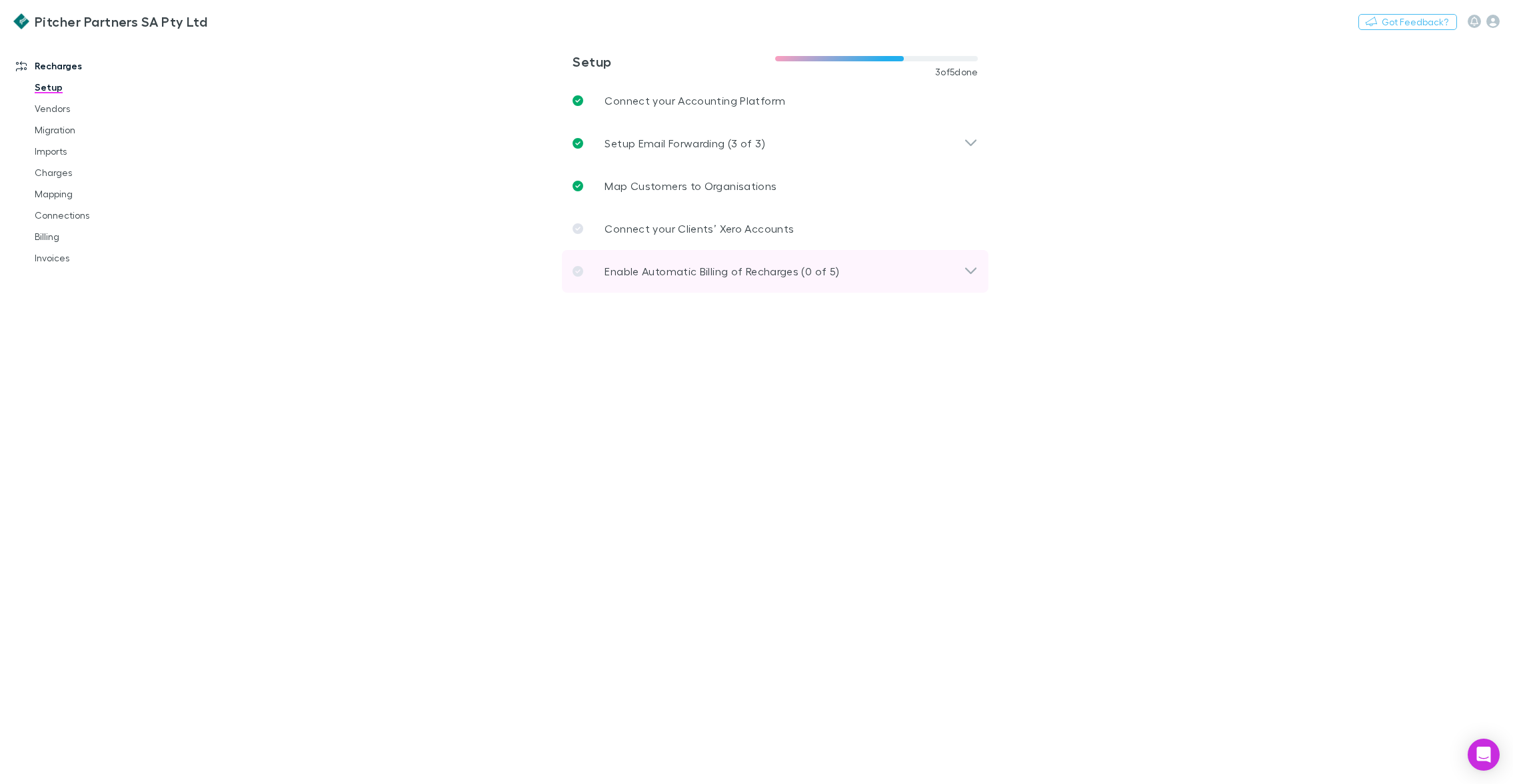
click at [647, 267] on p "Enable Automatic Billing of Recharges (0 of 5)" at bounding box center [722, 271] width 235 height 16
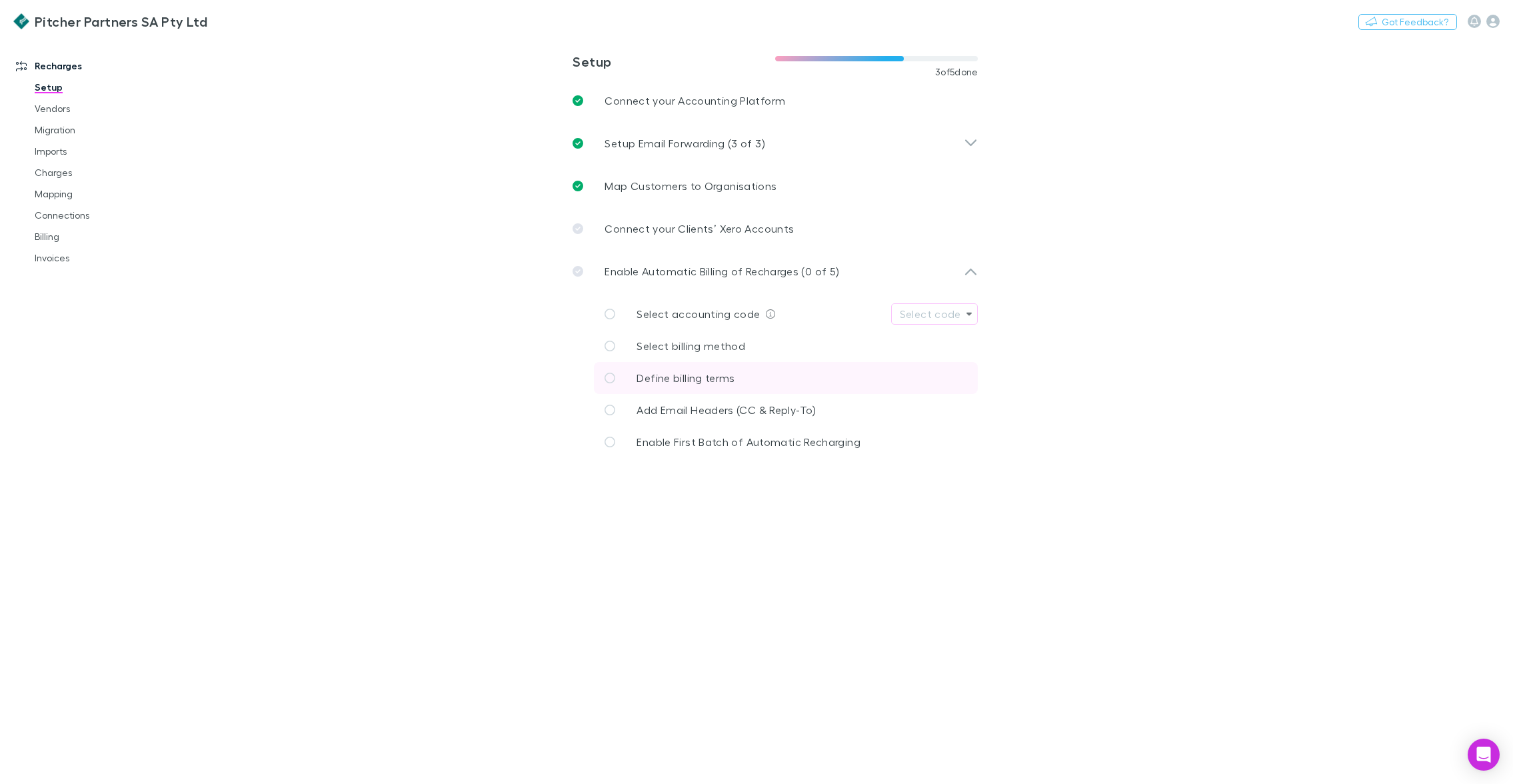
click at [713, 375] on span "Define billing terms" at bounding box center [686, 377] width 98 height 13
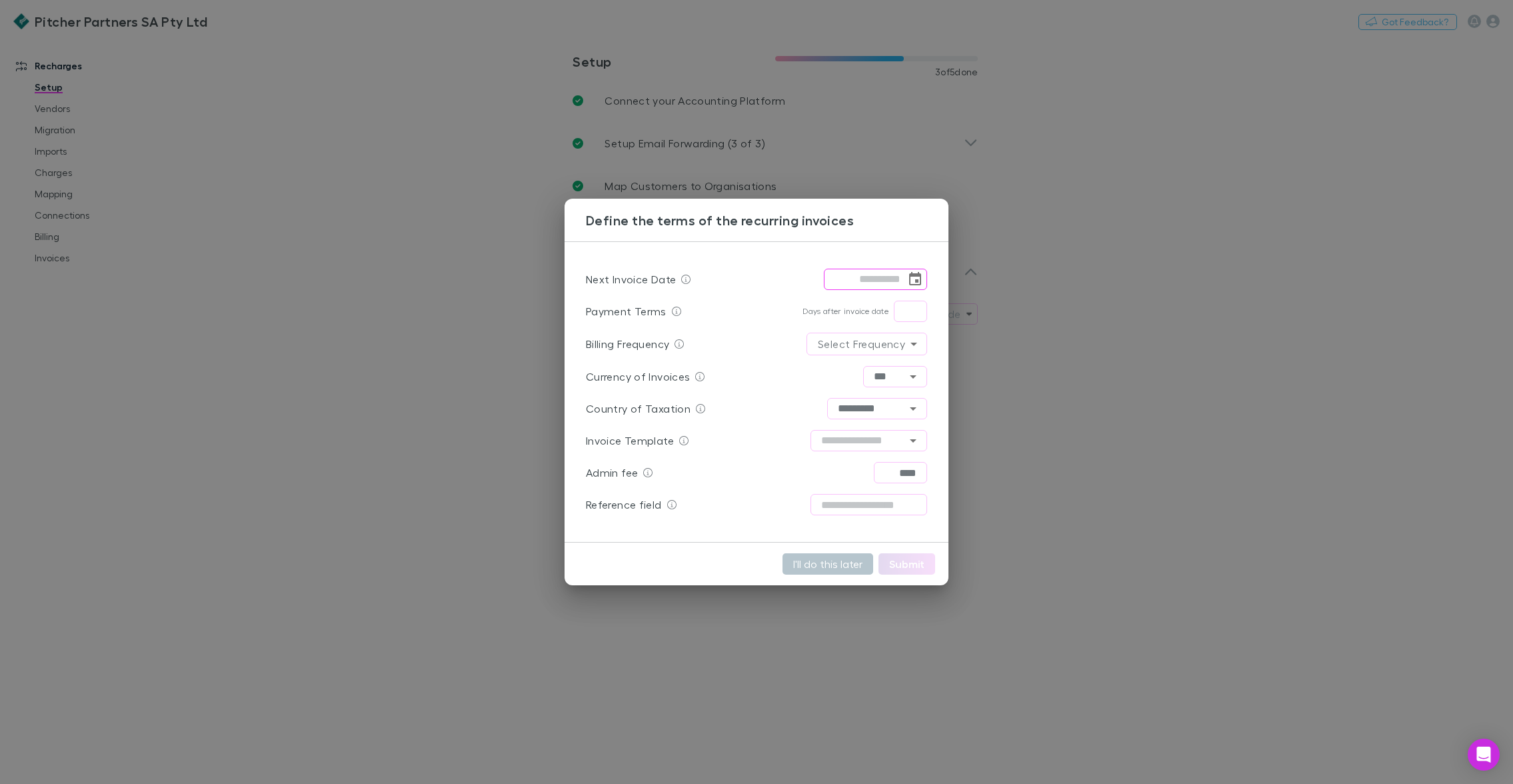
click at [455, 297] on div "Define the terms of the recurring invoices Next Invoice Date ​ Payment Terms Da…" at bounding box center [756, 392] width 1513 height 784
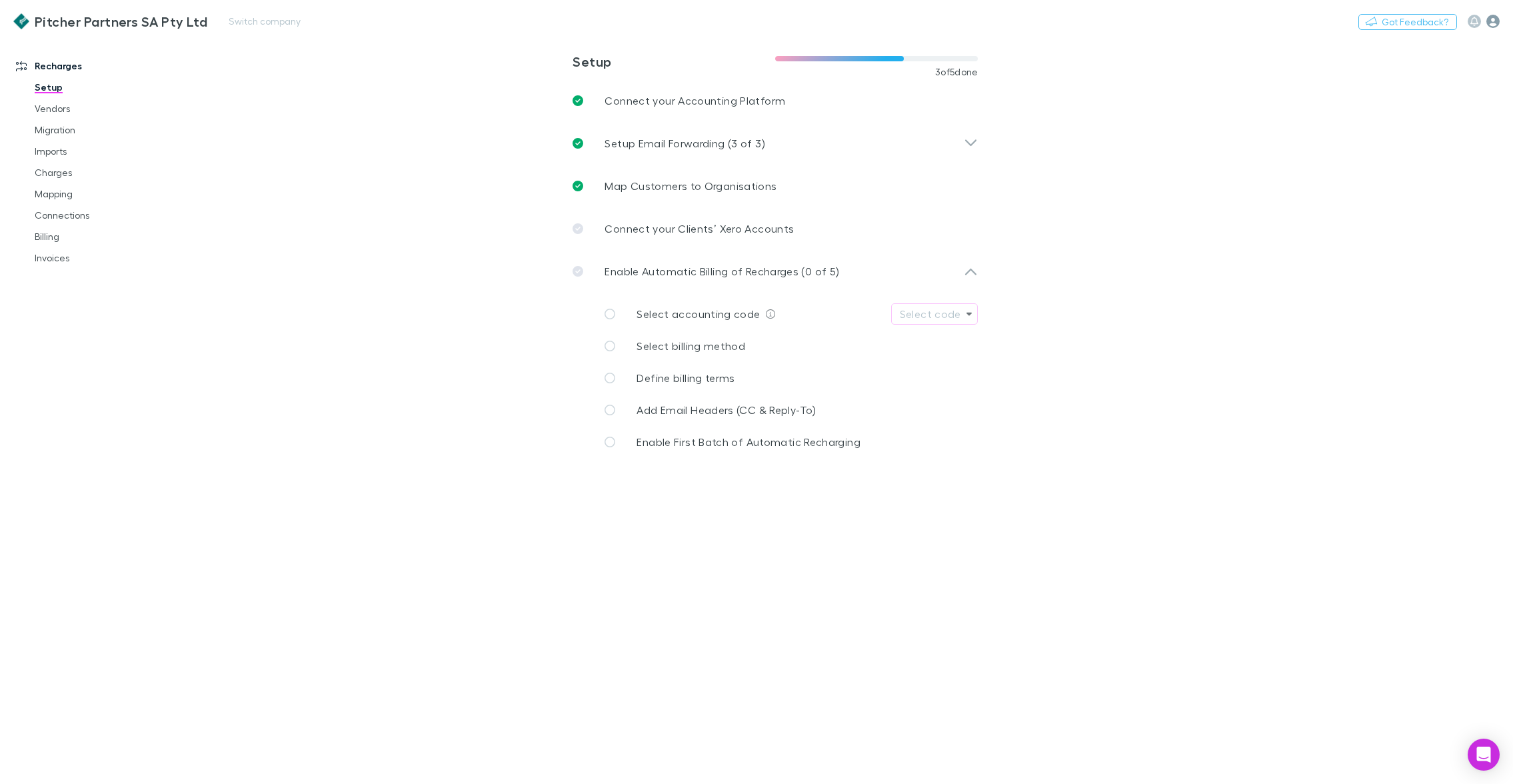
click at [1495, 22] on icon "button" at bounding box center [1493, 21] width 14 height 14
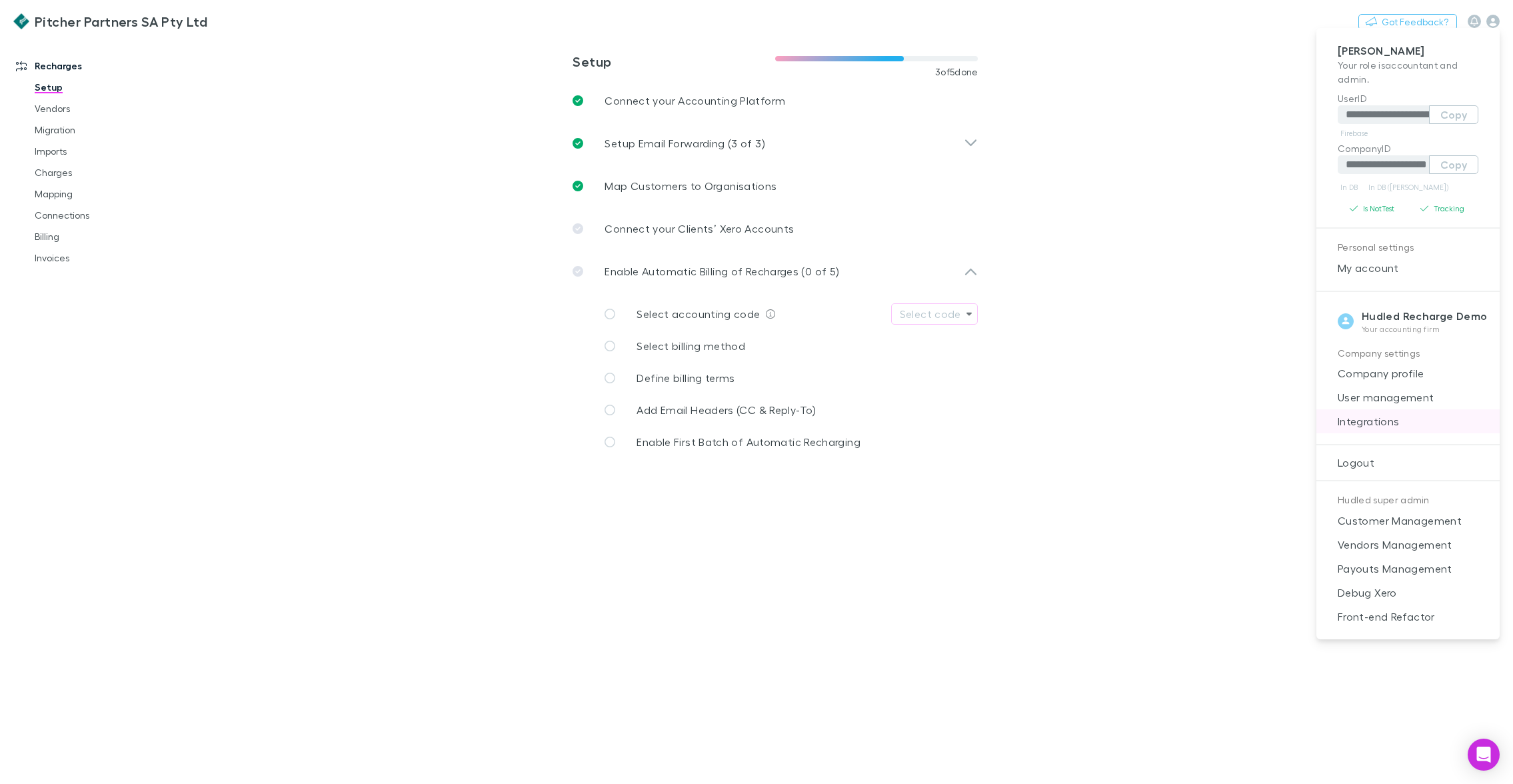
click at [1368, 416] on span "Integrations" at bounding box center [1408, 421] width 162 height 16
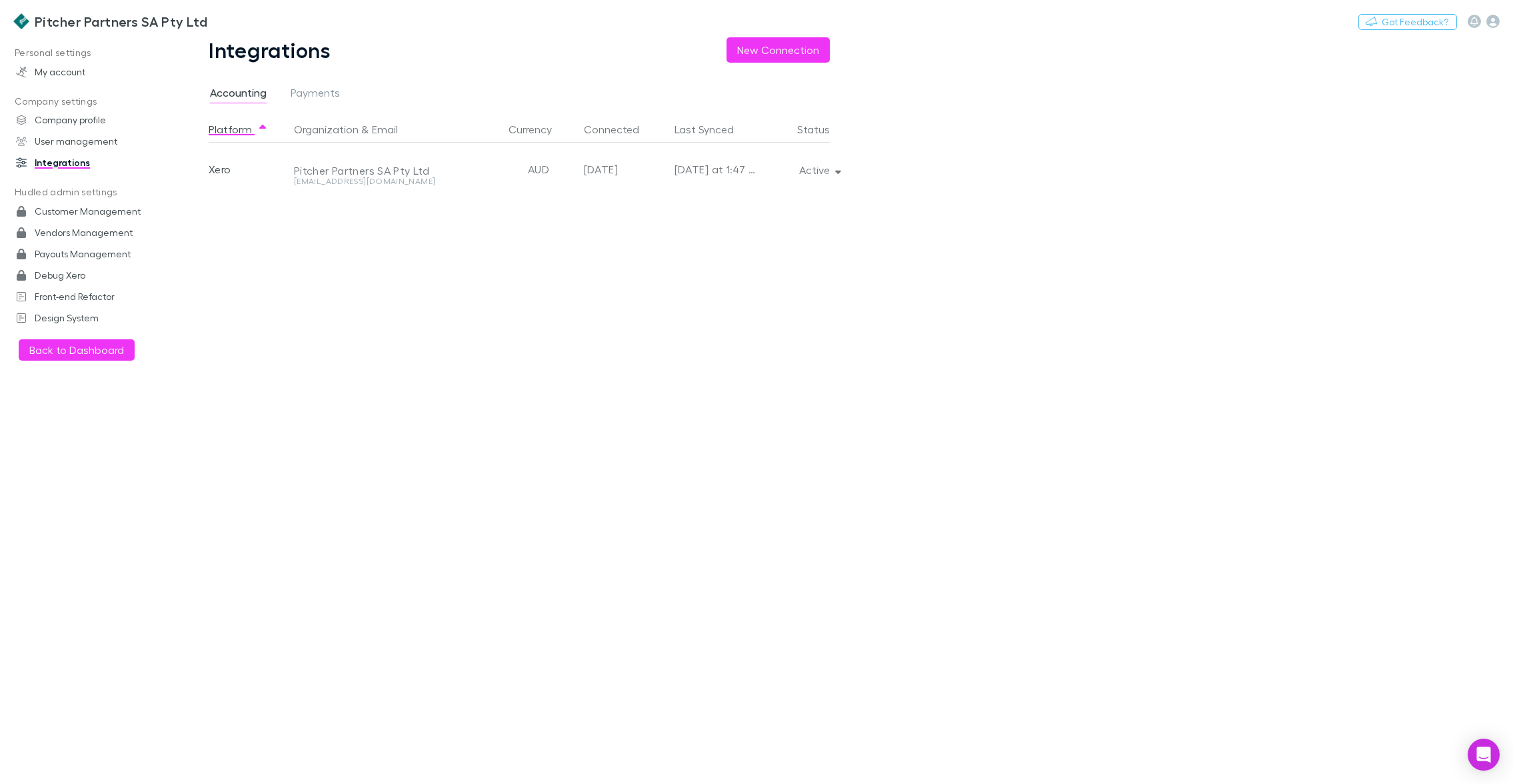
drag, startPoint x: 980, startPoint y: 296, endPoint x: 972, endPoint y: 291, distance: 9.4
click at [972, 291] on main "Integrations New Connection Accounting Payments Platform Organization & Email C…" at bounding box center [845, 411] width 1336 height 746
click at [821, 167] on button "Active" at bounding box center [819, 170] width 61 height 18
click at [802, 207] on p "We'll fetch all new contacts since last sync" at bounding box center [758, 216] width 162 height 24
drag, startPoint x: 458, startPoint y: 351, endPoint x: 435, endPoint y: 348, distance: 23.2
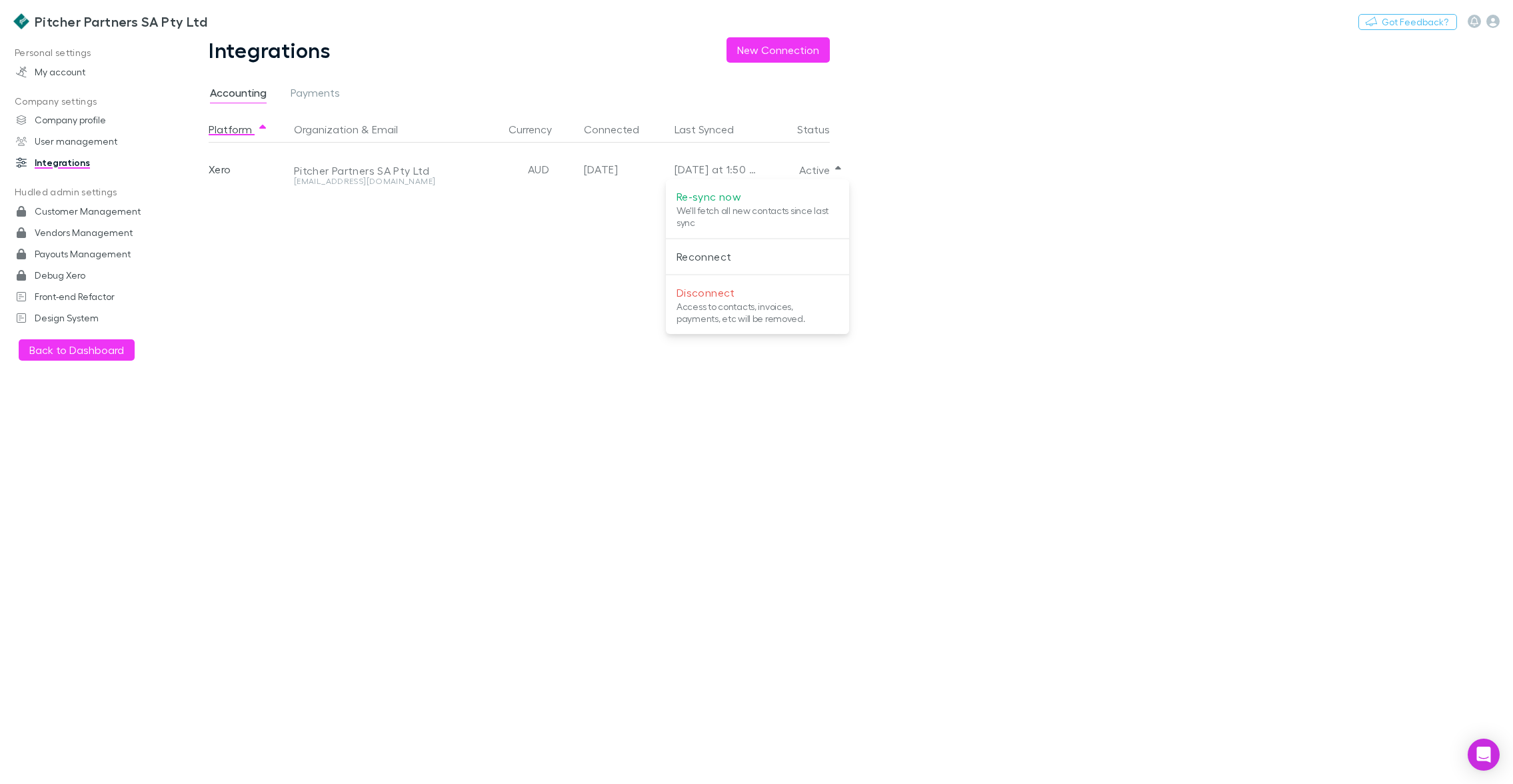
click at [458, 351] on div at bounding box center [756, 392] width 1513 height 784
click at [231, 24] on button "Switch company" at bounding box center [264, 22] width 88 height 16
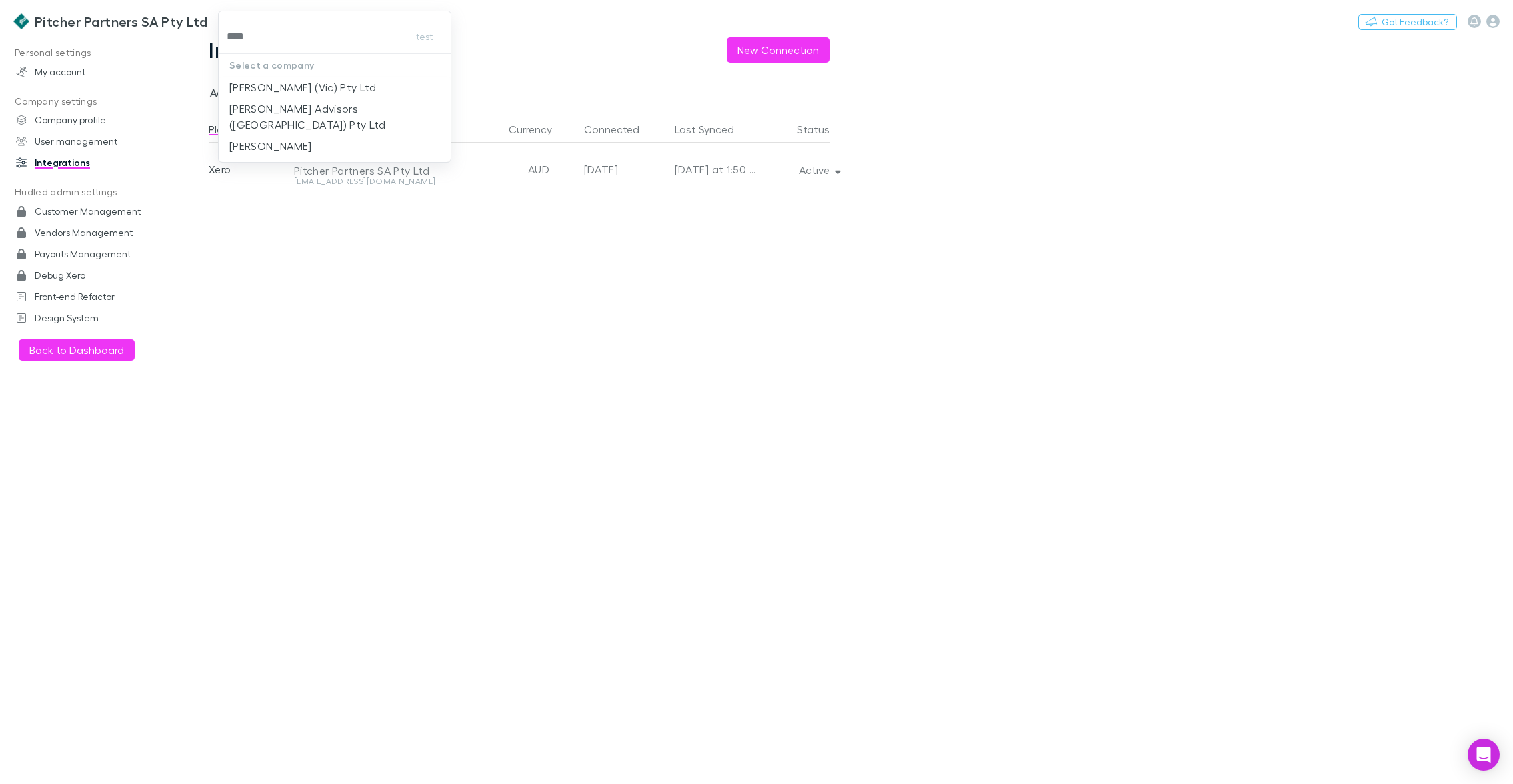
type input "*****"
click at [320, 105] on p "William Buck Advisors (WA) Pty Ltd" at bounding box center [334, 117] width 211 height 32
click at [165, 23] on h3 "William Buck Advisors (WA) Pty Ltd" at bounding box center [219, 22] width 220 height 16
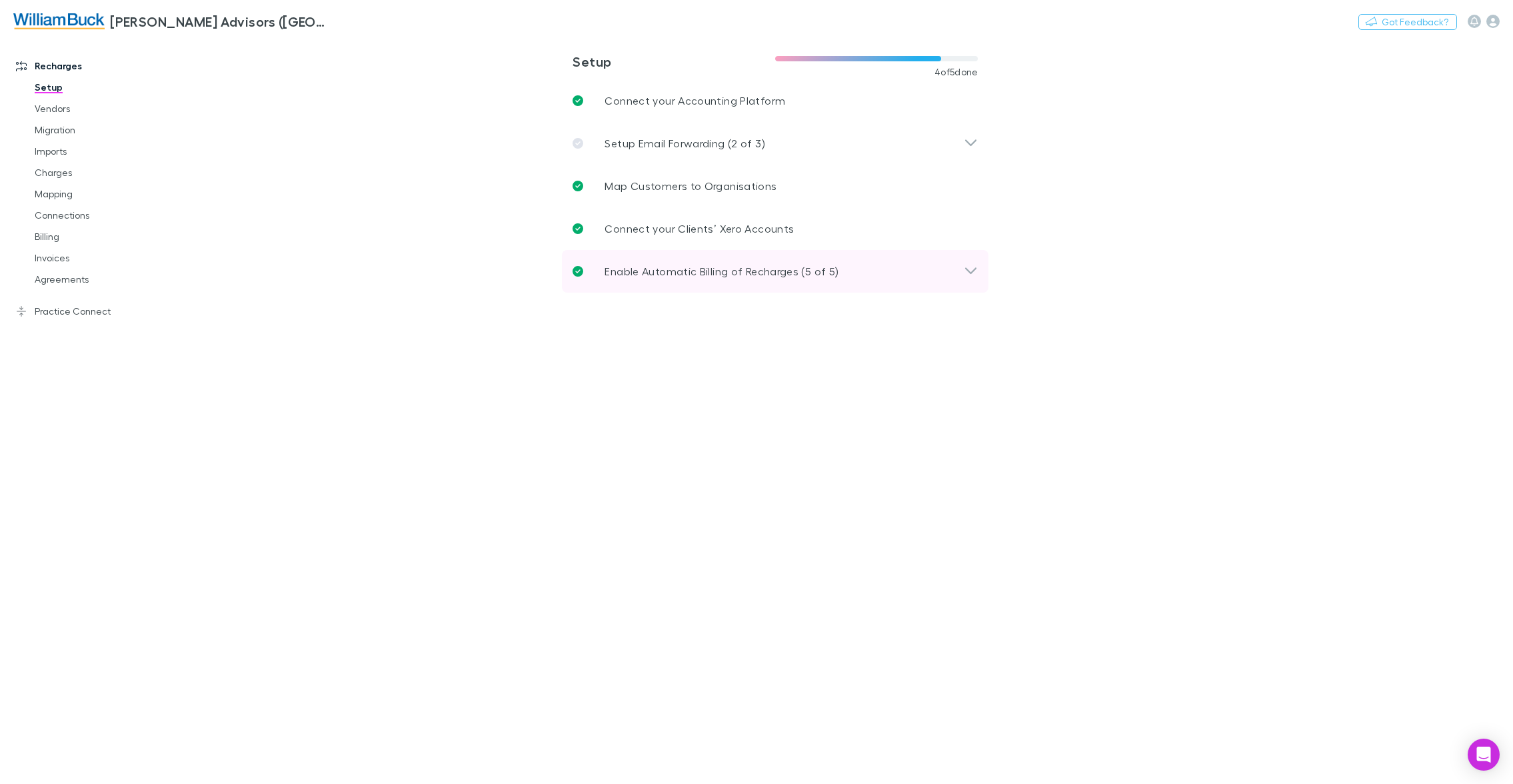
click at [662, 269] on p "Enable Automatic Billing of Recharges (5 of 5)" at bounding box center [722, 271] width 234 height 16
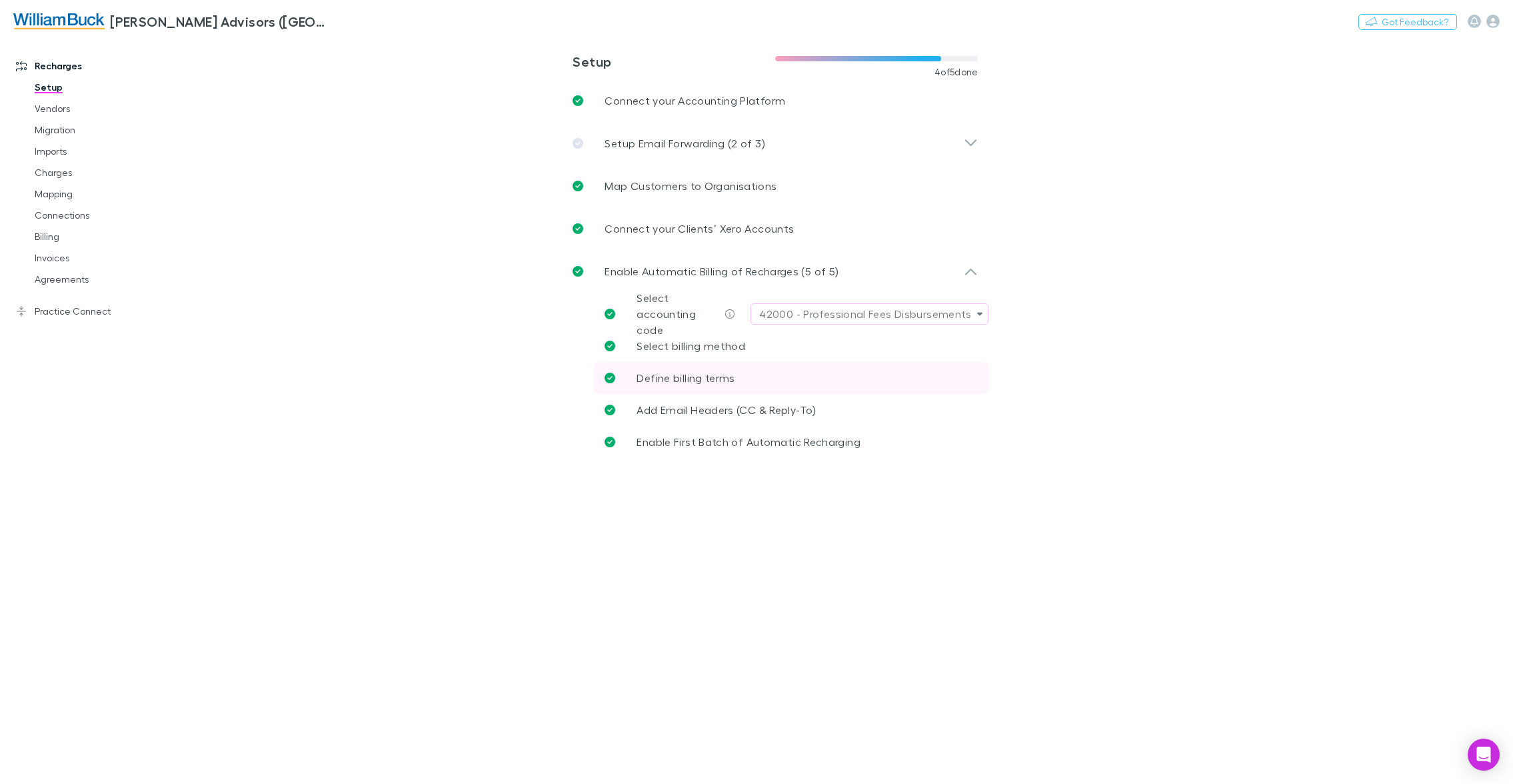
click at [703, 384] on p "Define billing terms" at bounding box center [686, 378] width 98 height 16
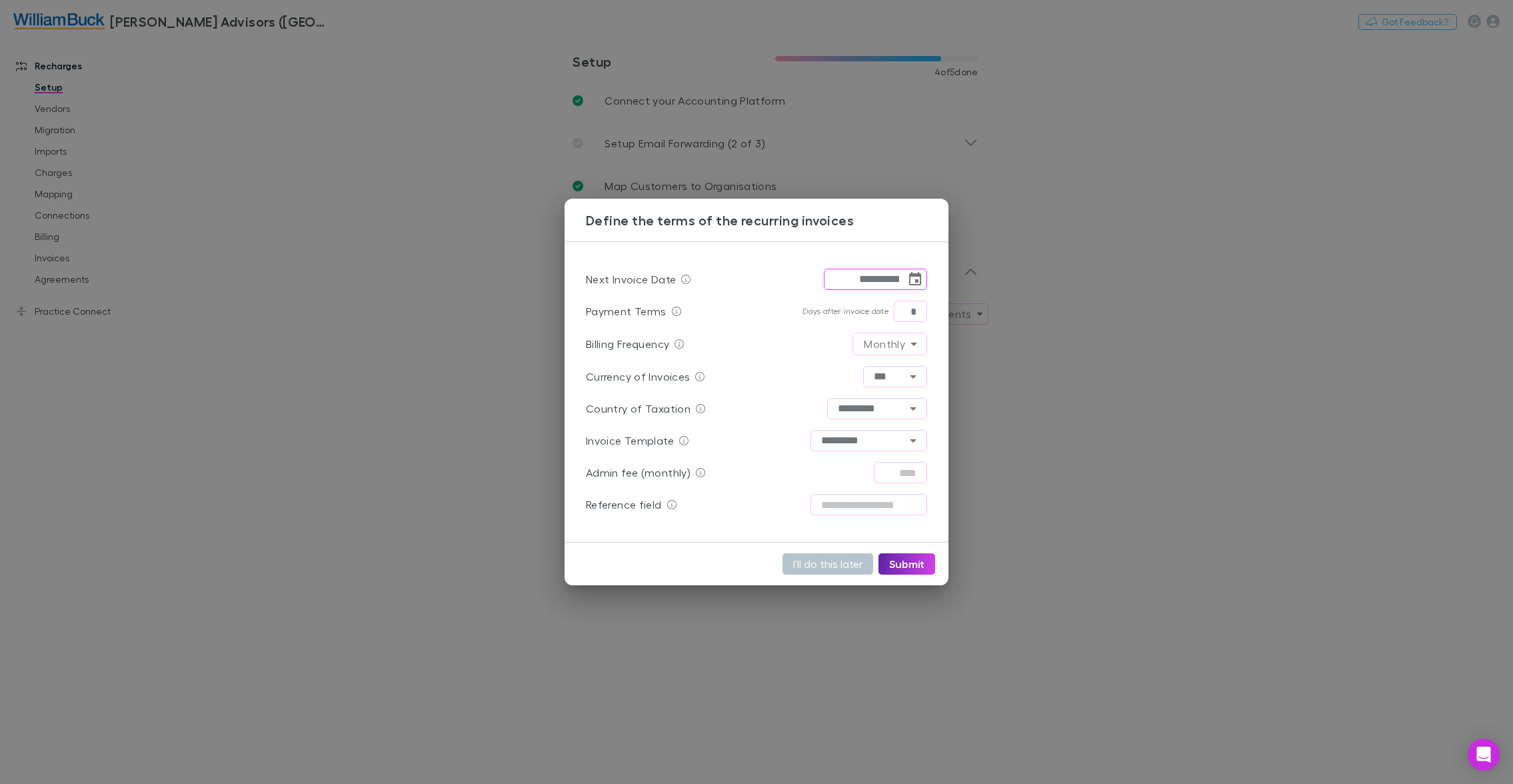
drag, startPoint x: 396, startPoint y: 246, endPoint x: 384, endPoint y: 223, distance: 25.9
click at [396, 244] on div "**********" at bounding box center [756, 392] width 1513 height 784
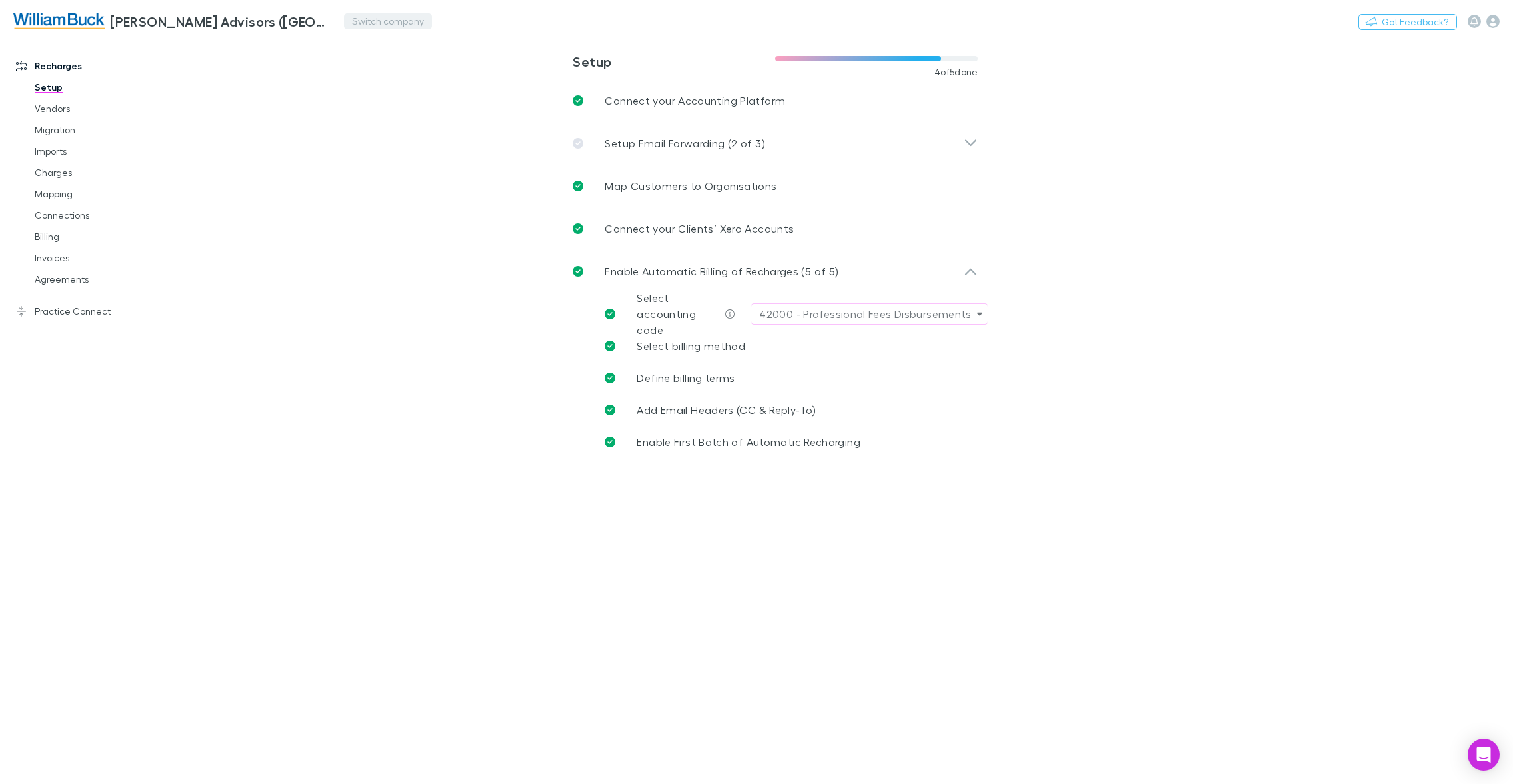
click at [375, 14] on button "Switch company" at bounding box center [388, 22] width 88 height 16
type input "****"
click at [415, 85] on p "William Buck (Vic) Pty Ltd" at bounding box center [429, 87] width 147 height 16
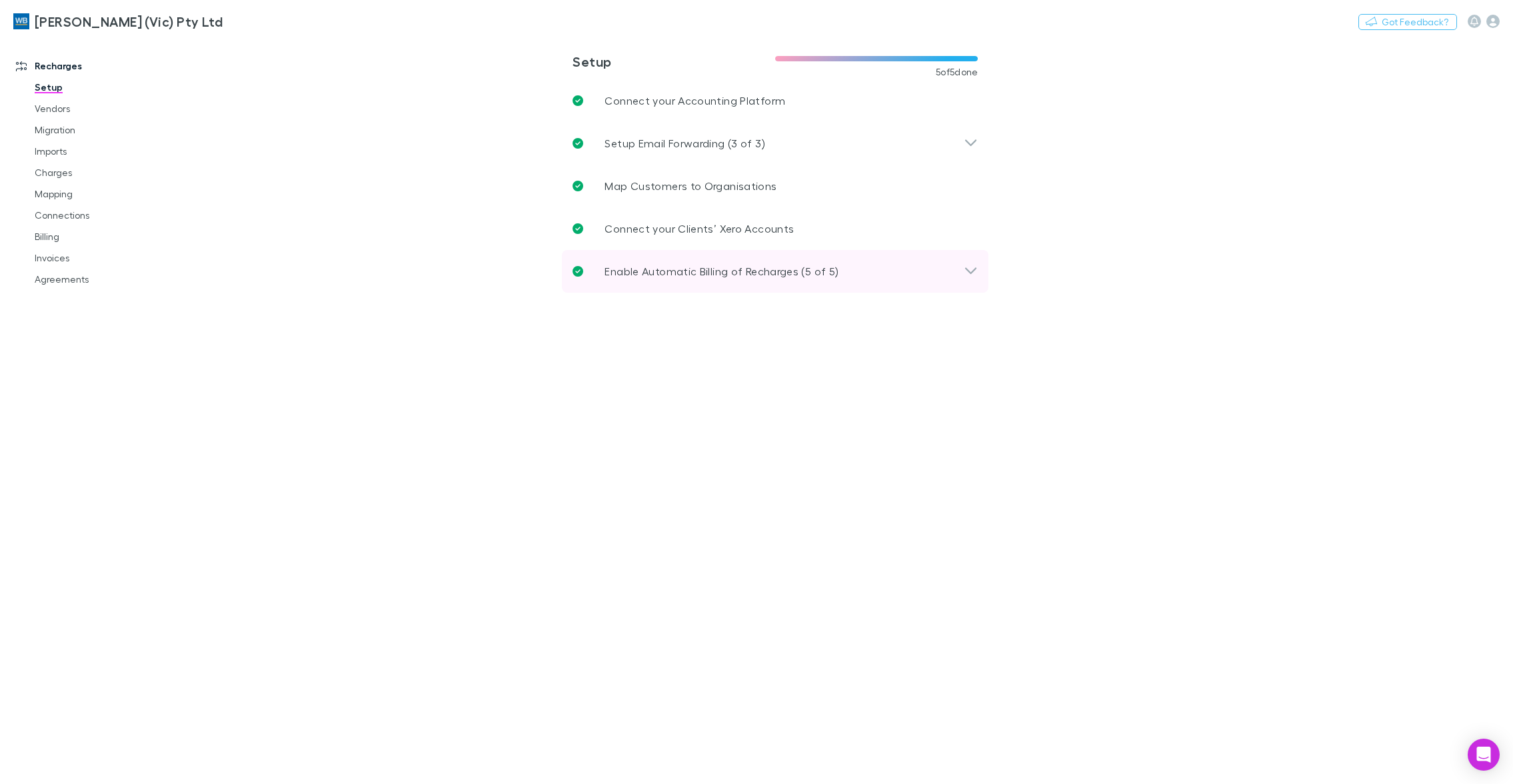
click at [659, 271] on p "Enable Automatic Billing of Recharges (5 of 5)" at bounding box center [722, 271] width 234 height 16
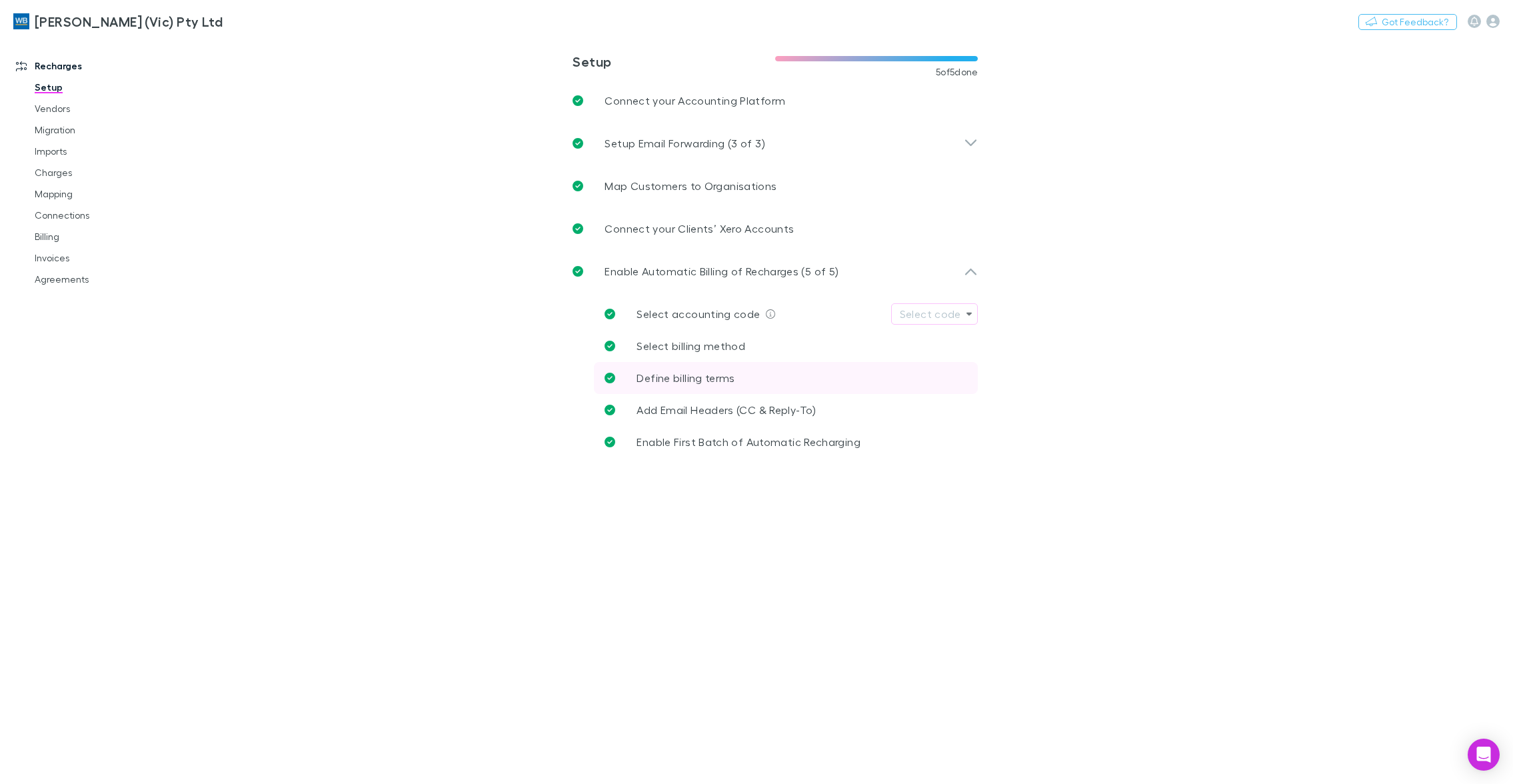
click at [702, 387] on link "Define billing terms" at bounding box center [785, 378] width 384 height 32
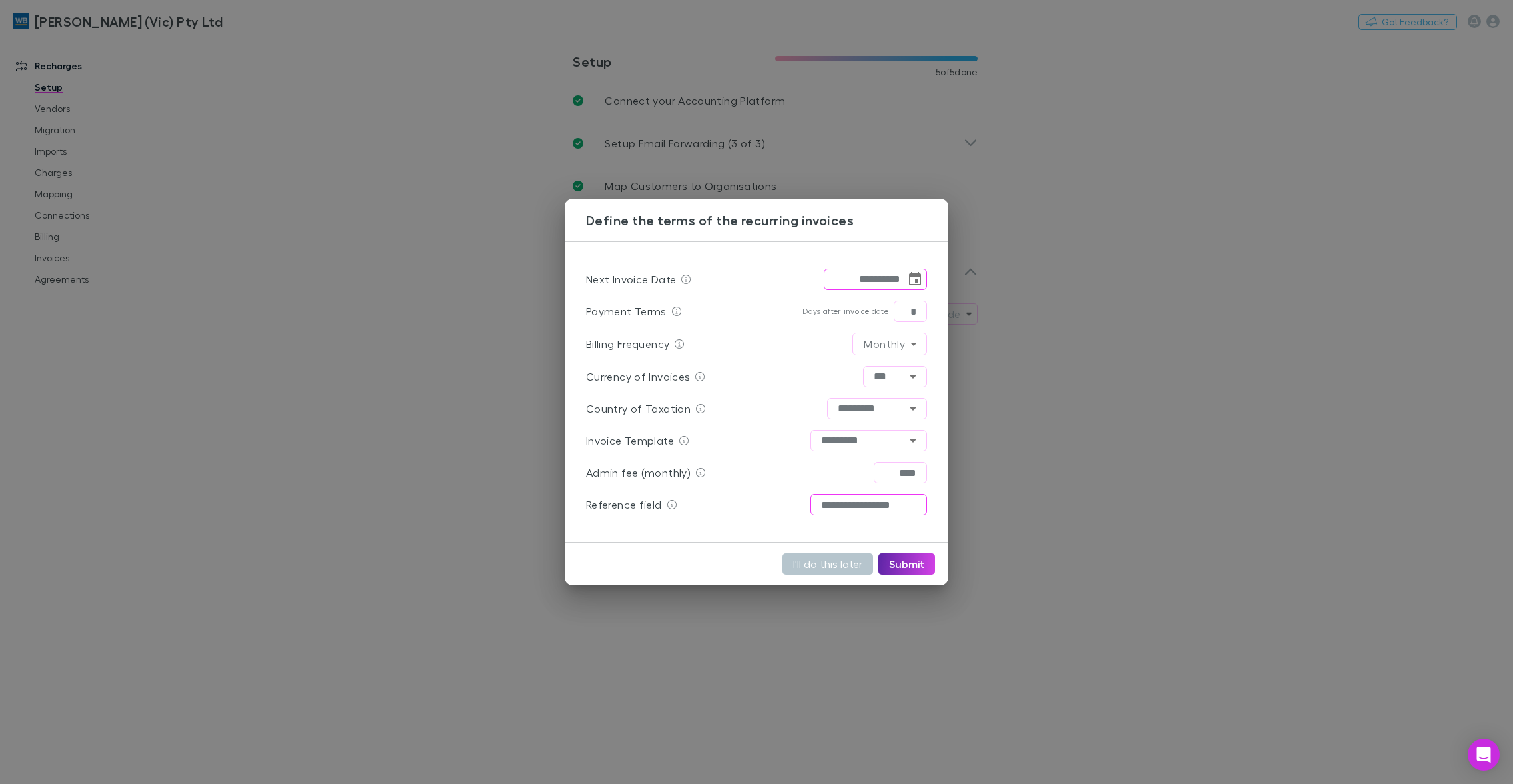
click at [859, 501] on input "**********" at bounding box center [869, 505] width 117 height 22
drag, startPoint x: 419, startPoint y: 391, endPoint x: 287, endPoint y: 126, distance: 296.1
click at [415, 384] on div "**********" at bounding box center [756, 392] width 1513 height 784
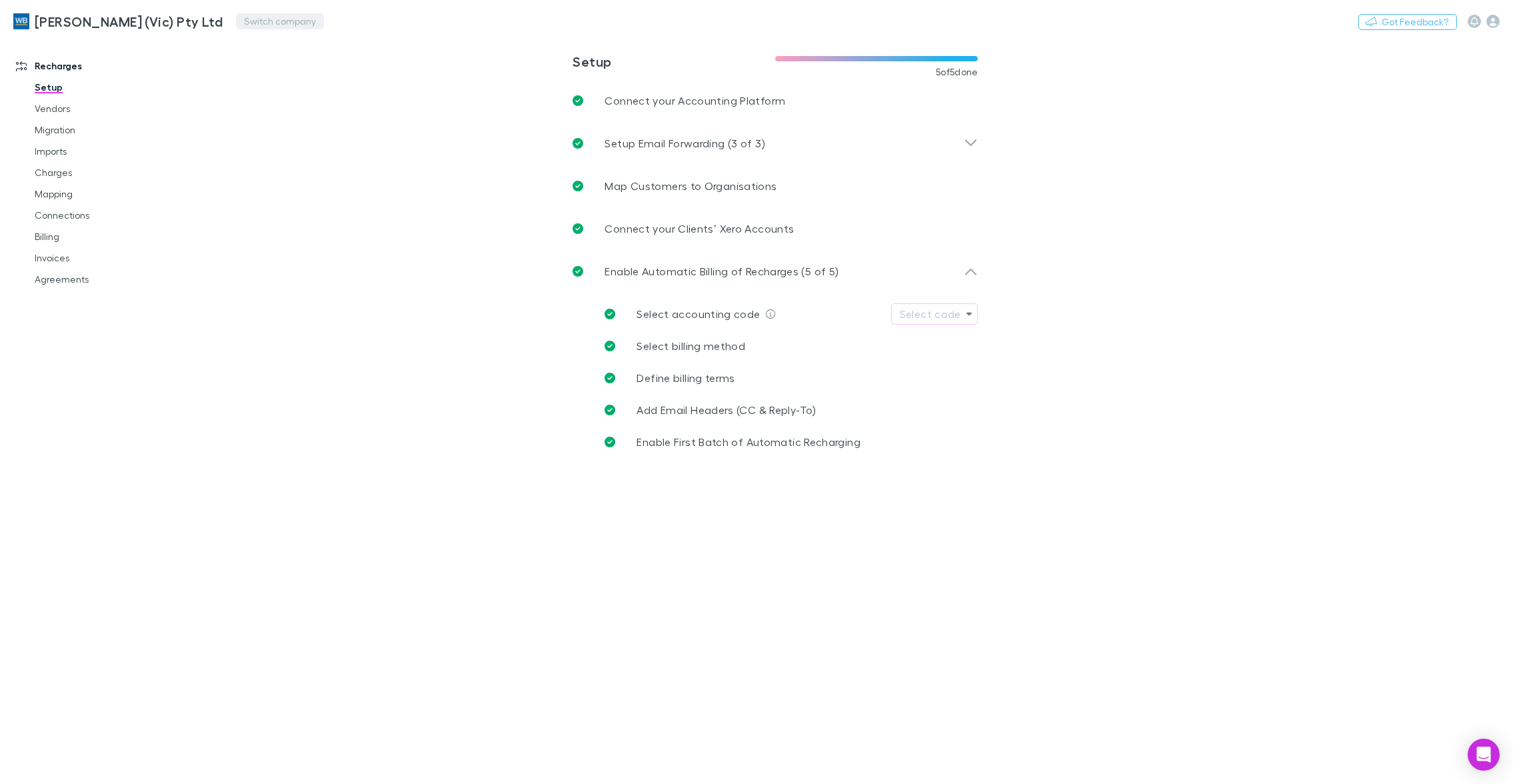
click at [236, 22] on button "Switch company" at bounding box center [280, 22] width 88 height 16
type input "*****"
click at [316, 86] on p "Pitcher Partners SA Pty Ltd" at bounding box center [288, 87] width 135 height 16
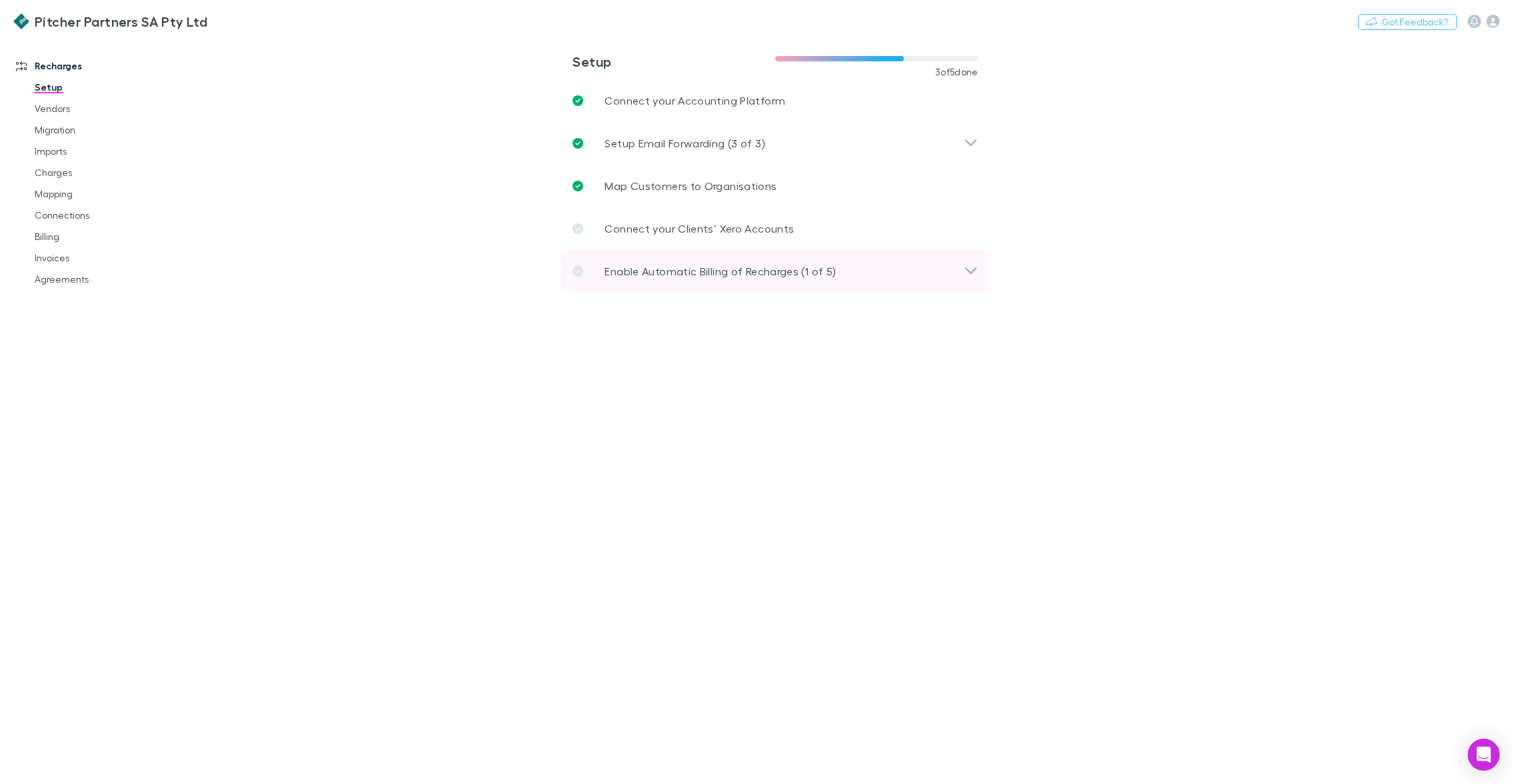
click at [647, 267] on p "Enable Automatic Billing of Recharges (1 of 5)" at bounding box center [720, 271] width 231 height 16
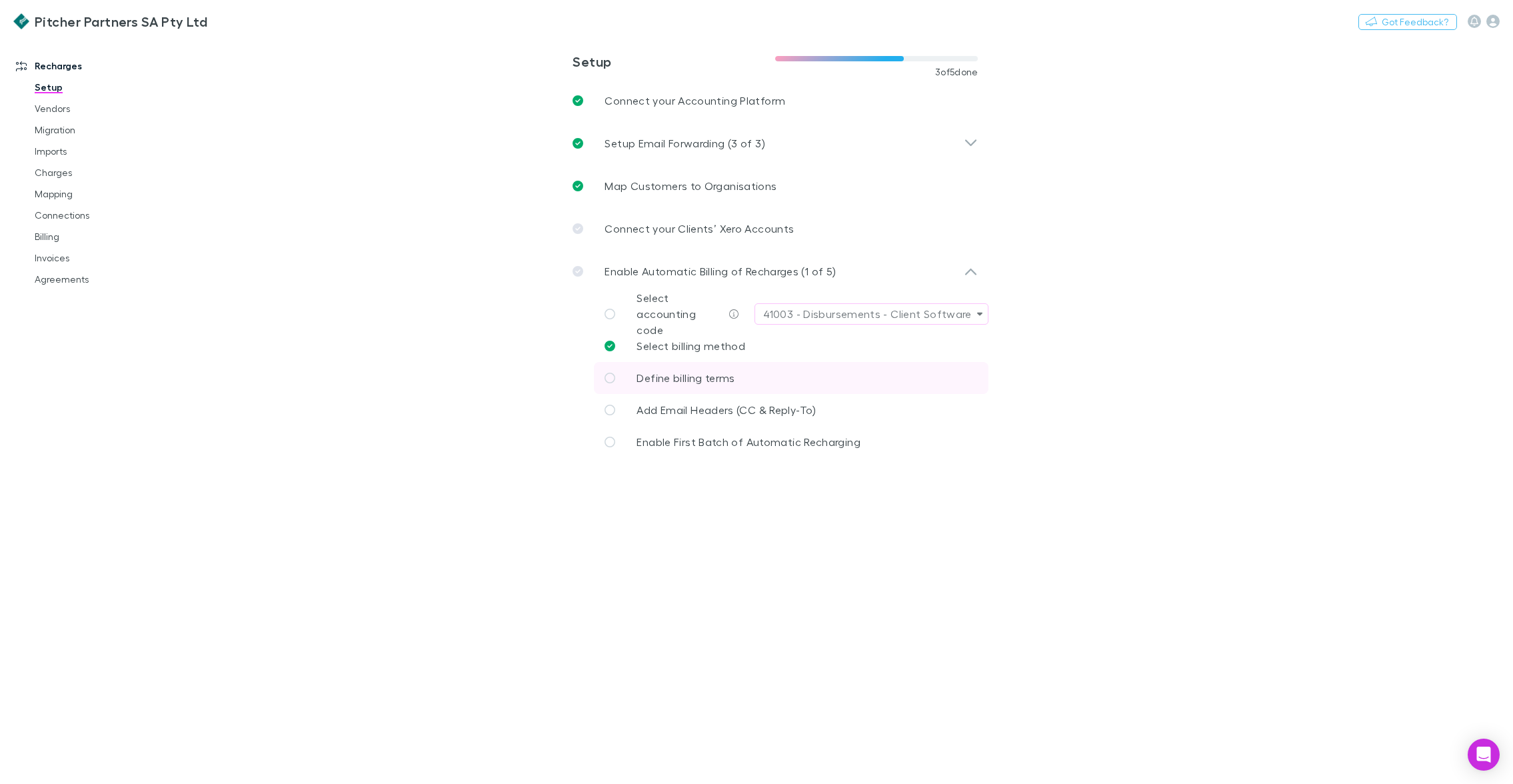
click at [660, 375] on span "Define billing terms" at bounding box center [686, 377] width 98 height 13
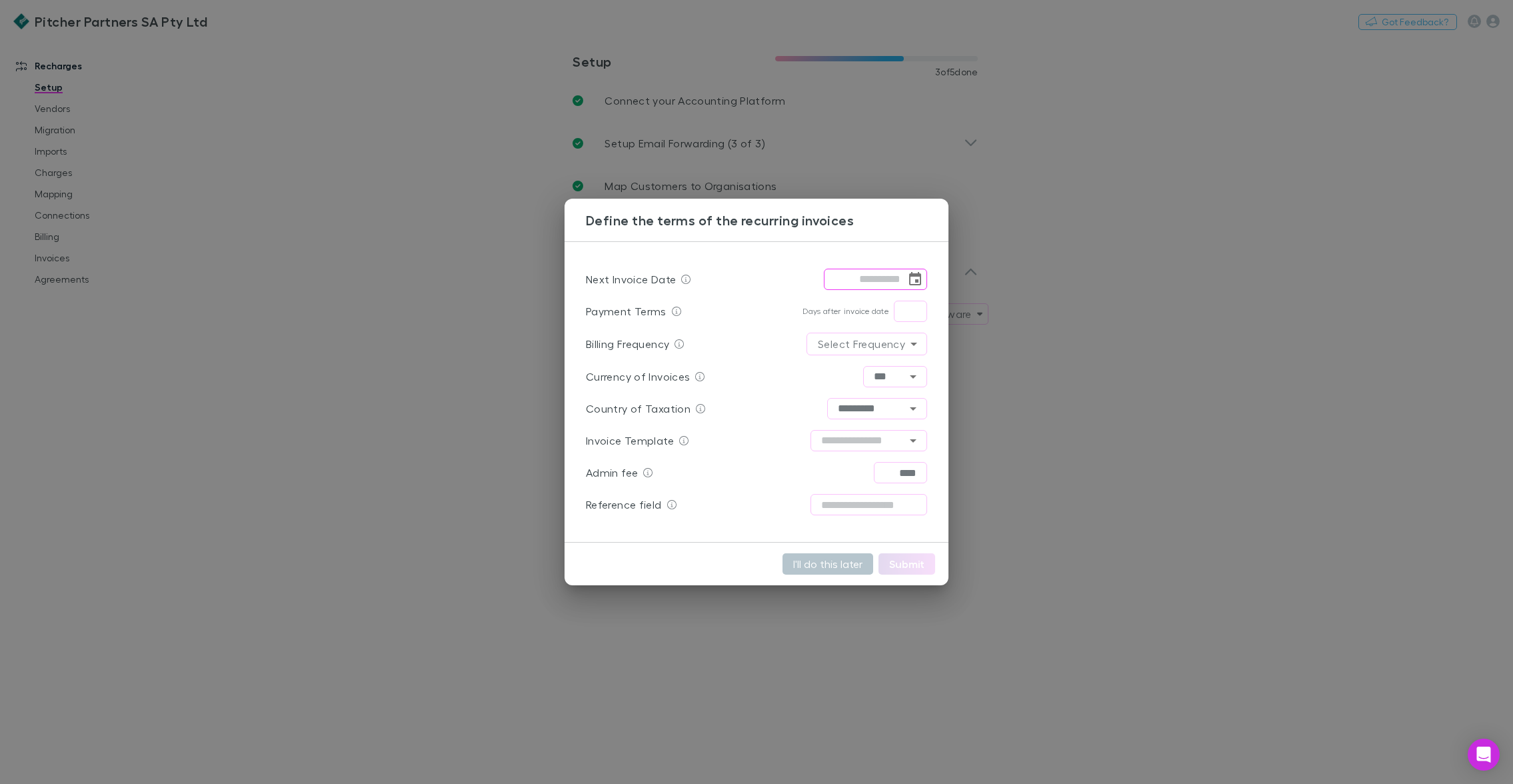
click at [910, 277] on icon "Choose date" at bounding box center [915, 279] width 12 height 14
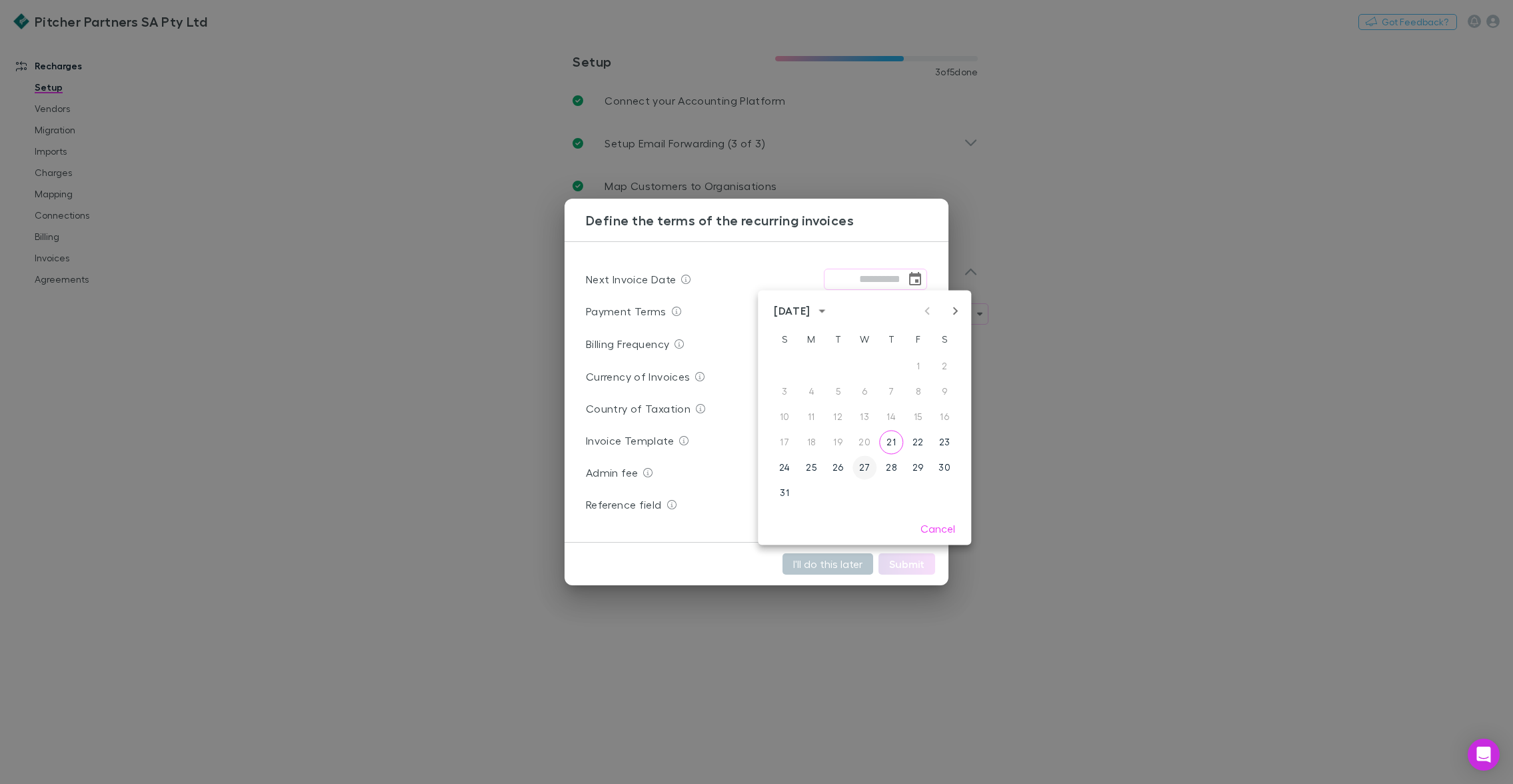
drag, startPoint x: 866, startPoint y: 464, endPoint x: 878, endPoint y: 443, distance: 24.2
click at [866, 464] on button "27" at bounding box center [864, 467] width 24 height 24
type input "**********"
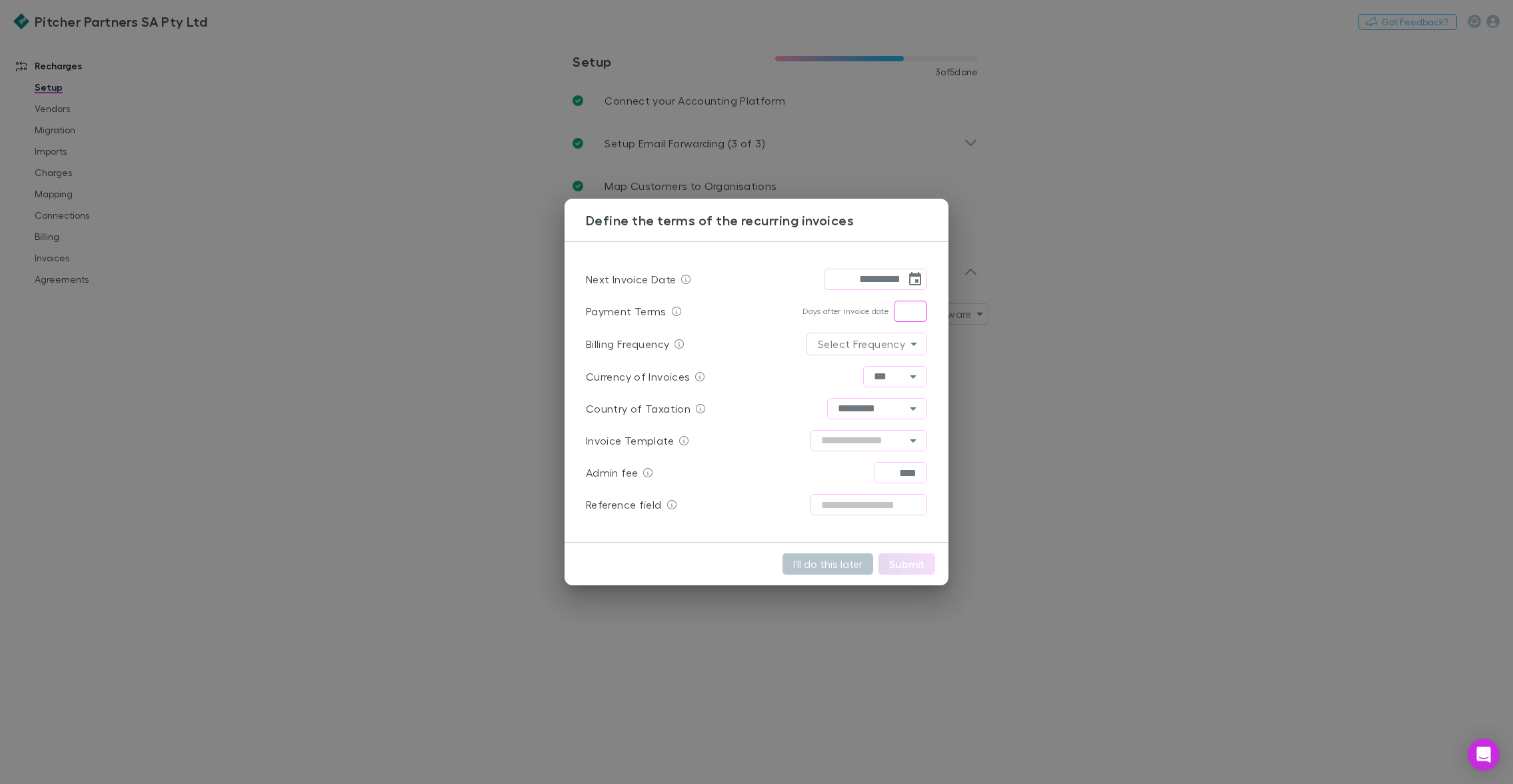
click at [903, 308] on input "text" at bounding box center [911, 311] width 34 height 22
type input "*"
drag, startPoint x: 906, startPoint y: 348, endPoint x: 898, endPoint y: 356, distance: 11.3
click at [906, 348] on body "**********" at bounding box center [756, 392] width 1513 height 784
click at [881, 374] on li "Monthly" at bounding box center [867, 372] width 69 height 24
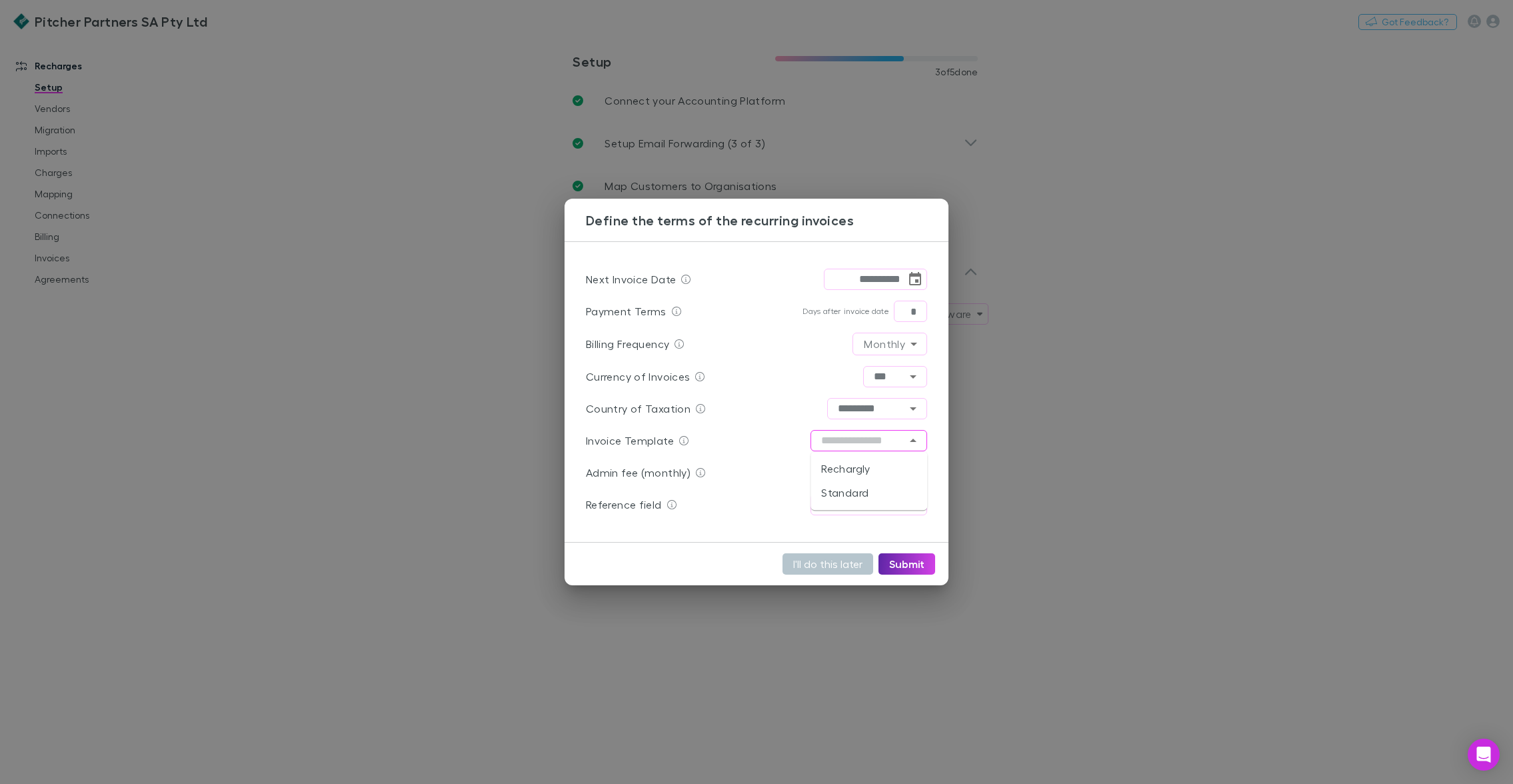
click at [882, 439] on input "text" at bounding box center [869, 440] width 117 height 22
drag, startPoint x: 871, startPoint y: 475, endPoint x: 856, endPoint y: 472, distance: 15.3
click at [871, 475] on li "Rechargly" at bounding box center [869, 468] width 117 height 24
type input "*********"
click at [857, 499] on input "text" at bounding box center [869, 505] width 117 height 22
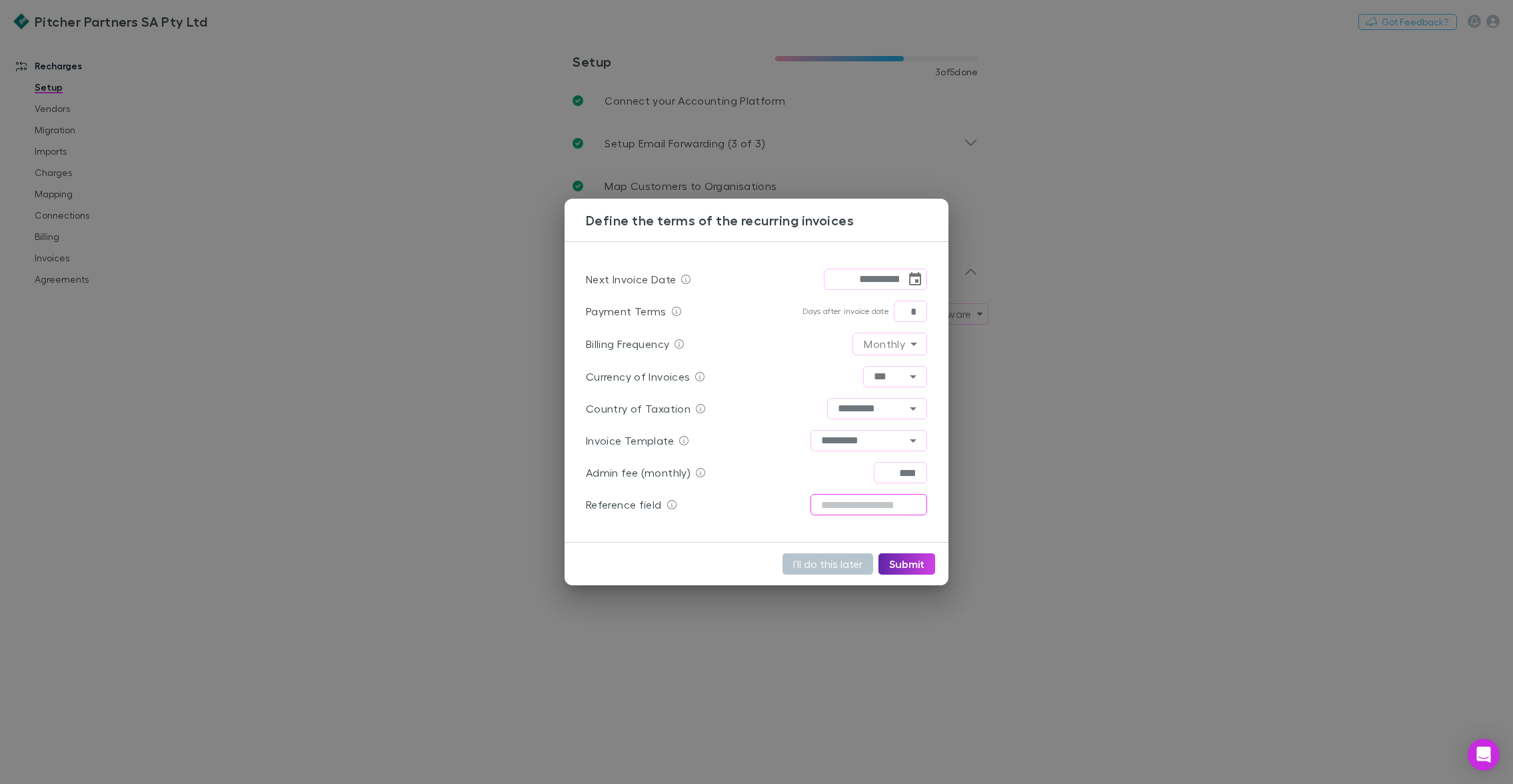
paste input "**********"
type input "**********"
click at [905, 473] on input "****" at bounding box center [900, 472] width 54 height 22
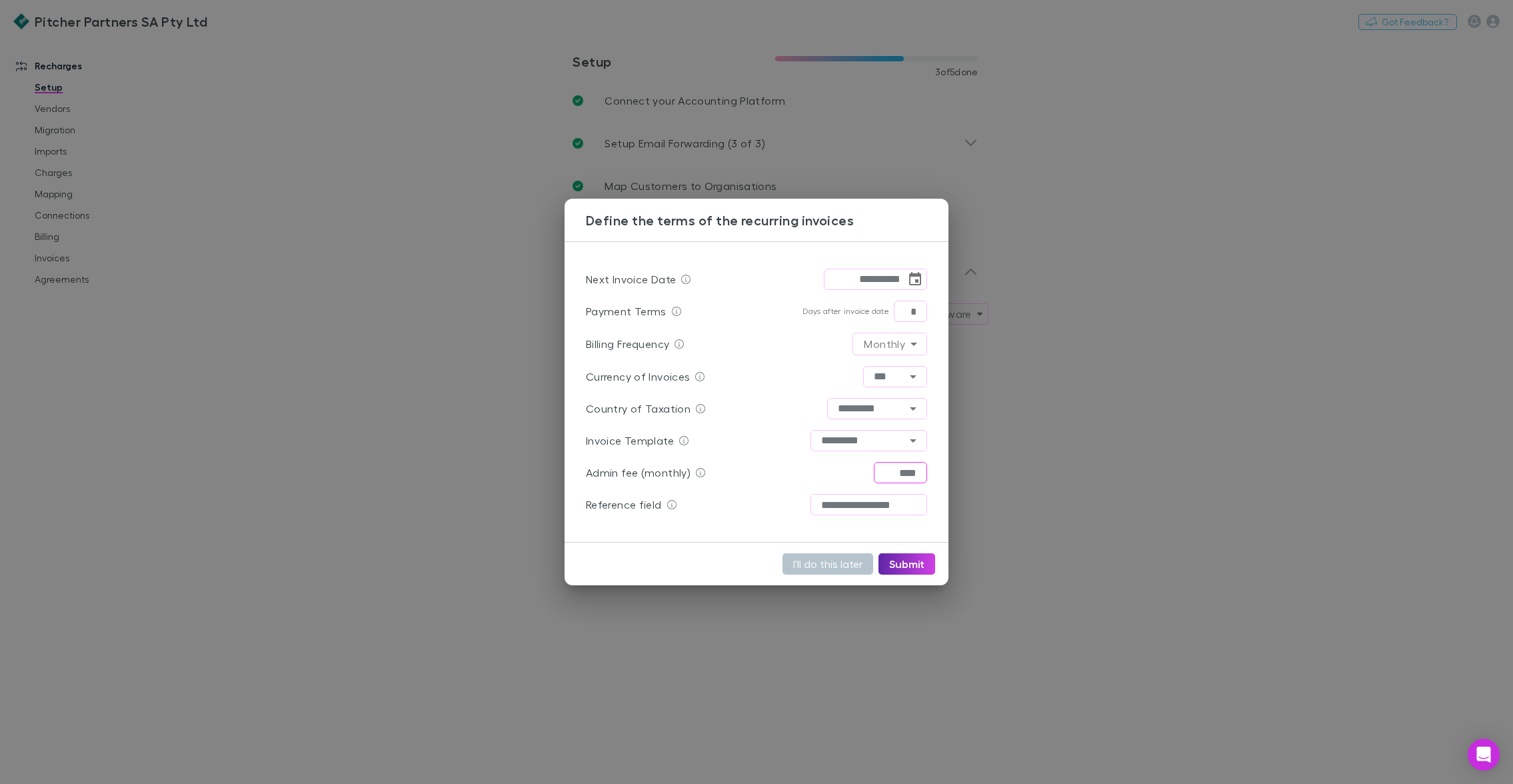
click at [905, 473] on input "****" at bounding box center [900, 472] width 54 height 22
drag, startPoint x: 908, startPoint y: 561, endPoint x: 902, endPoint y: 556, distance: 7.8
click at [908, 561] on button "Submit" at bounding box center [907, 564] width 57 height 22
type input "**********"
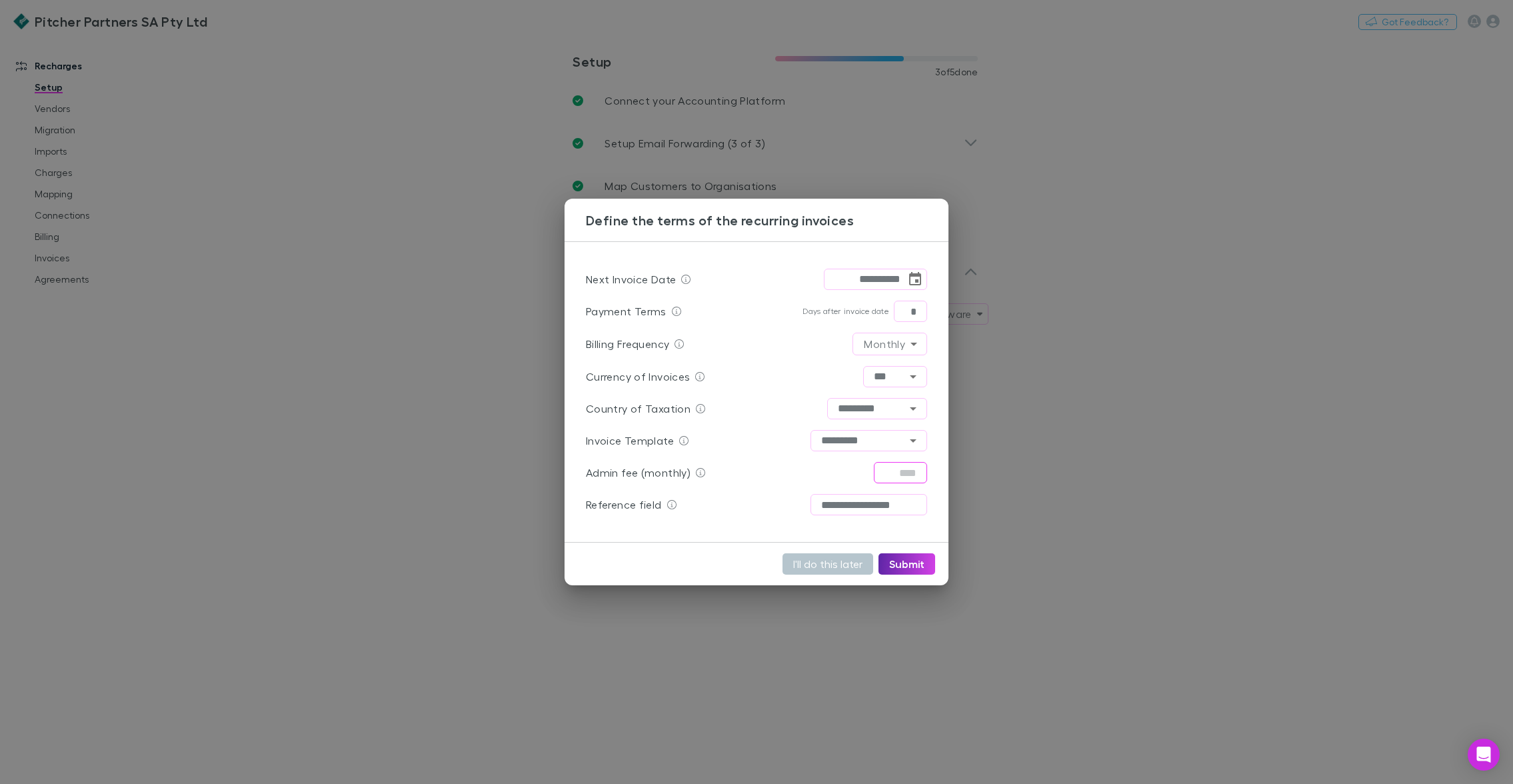
type input "*"
type input "*********"
type input "****"
type input "**********"
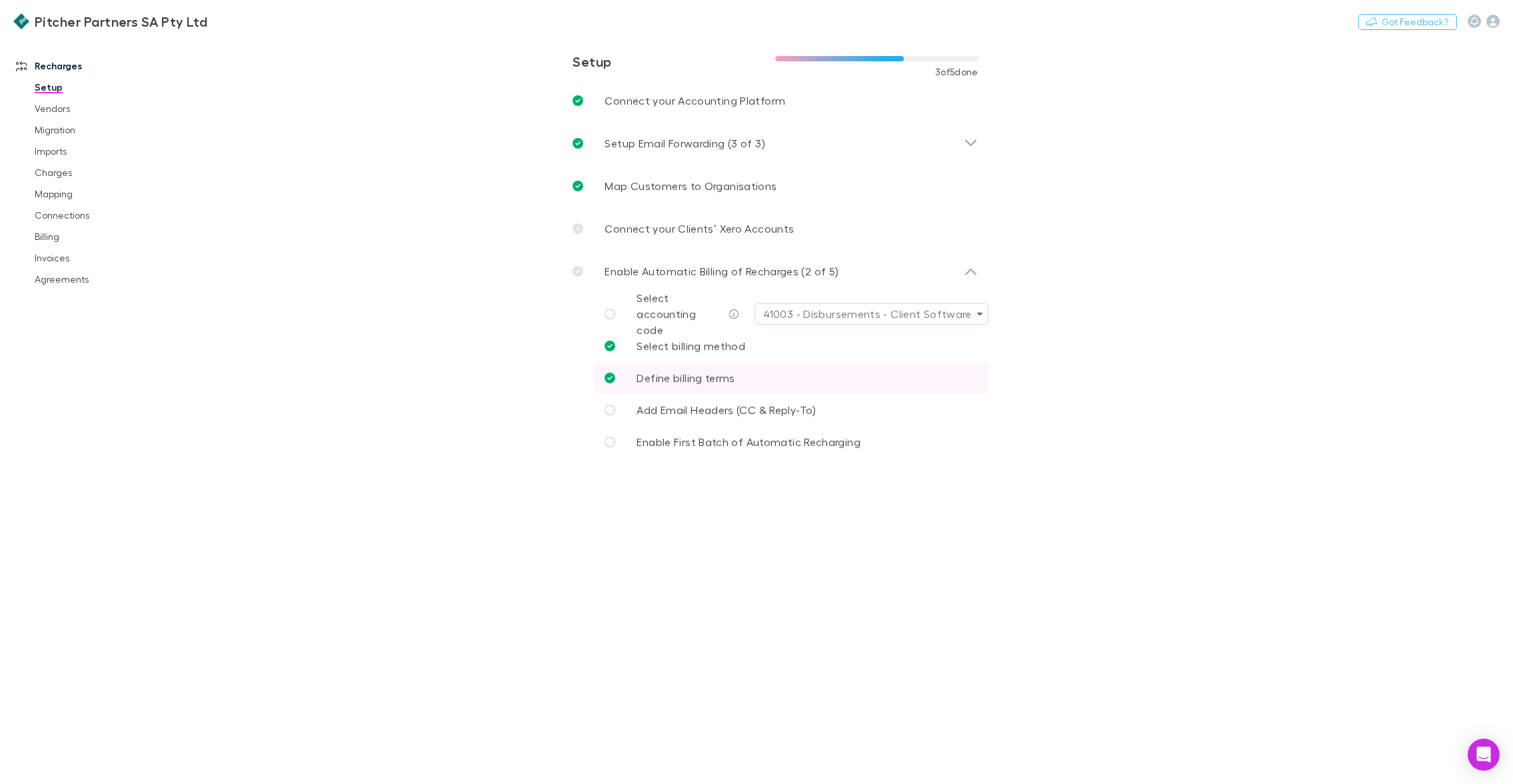
click at [706, 379] on span "Define billing terms" at bounding box center [686, 377] width 98 height 13
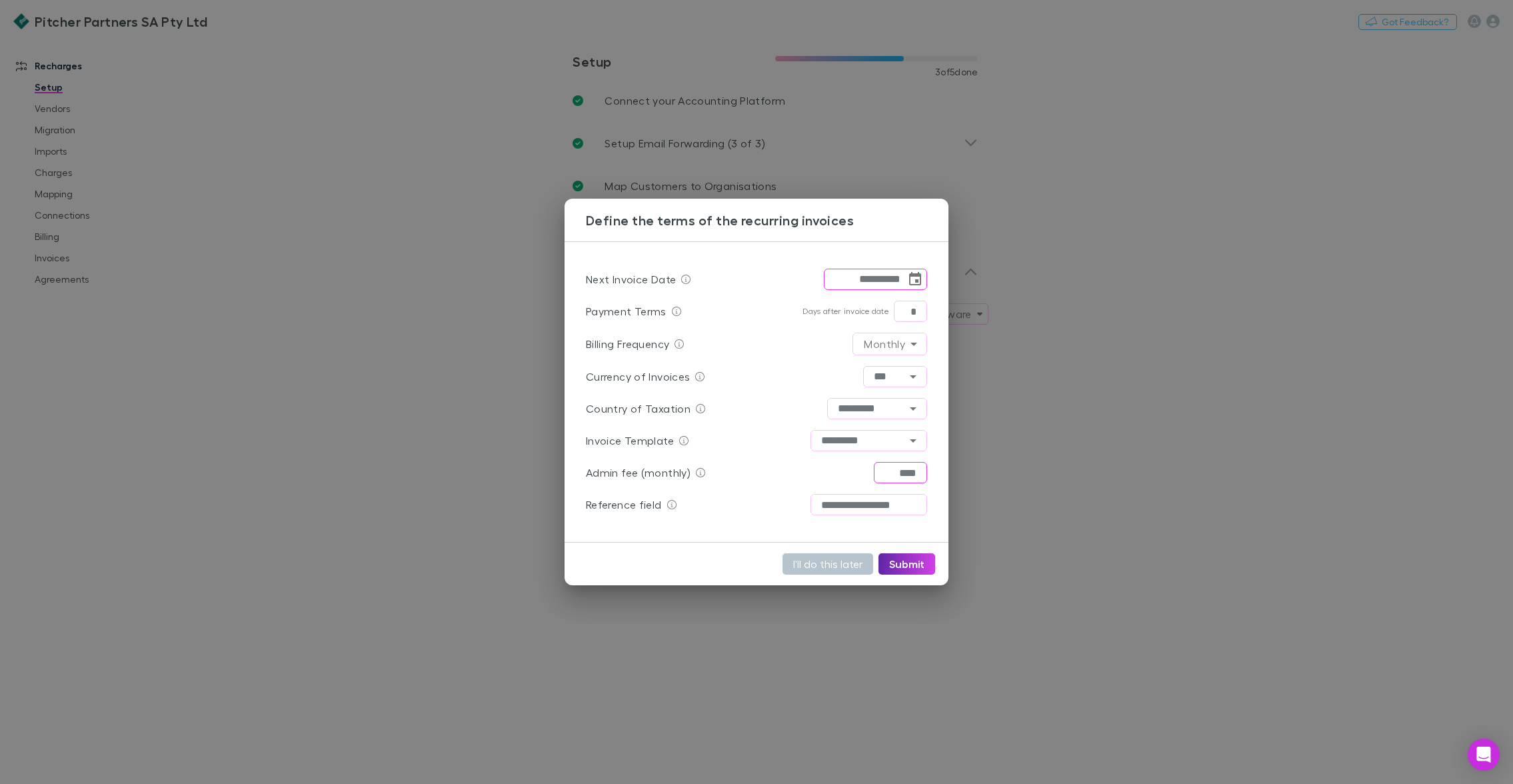
click at [898, 472] on input "****" at bounding box center [900, 472] width 54 height 22
click at [899, 472] on input "****" at bounding box center [900, 472] width 54 height 22
click at [920, 567] on button "Submit" at bounding box center [907, 564] width 57 height 22
type input "****"
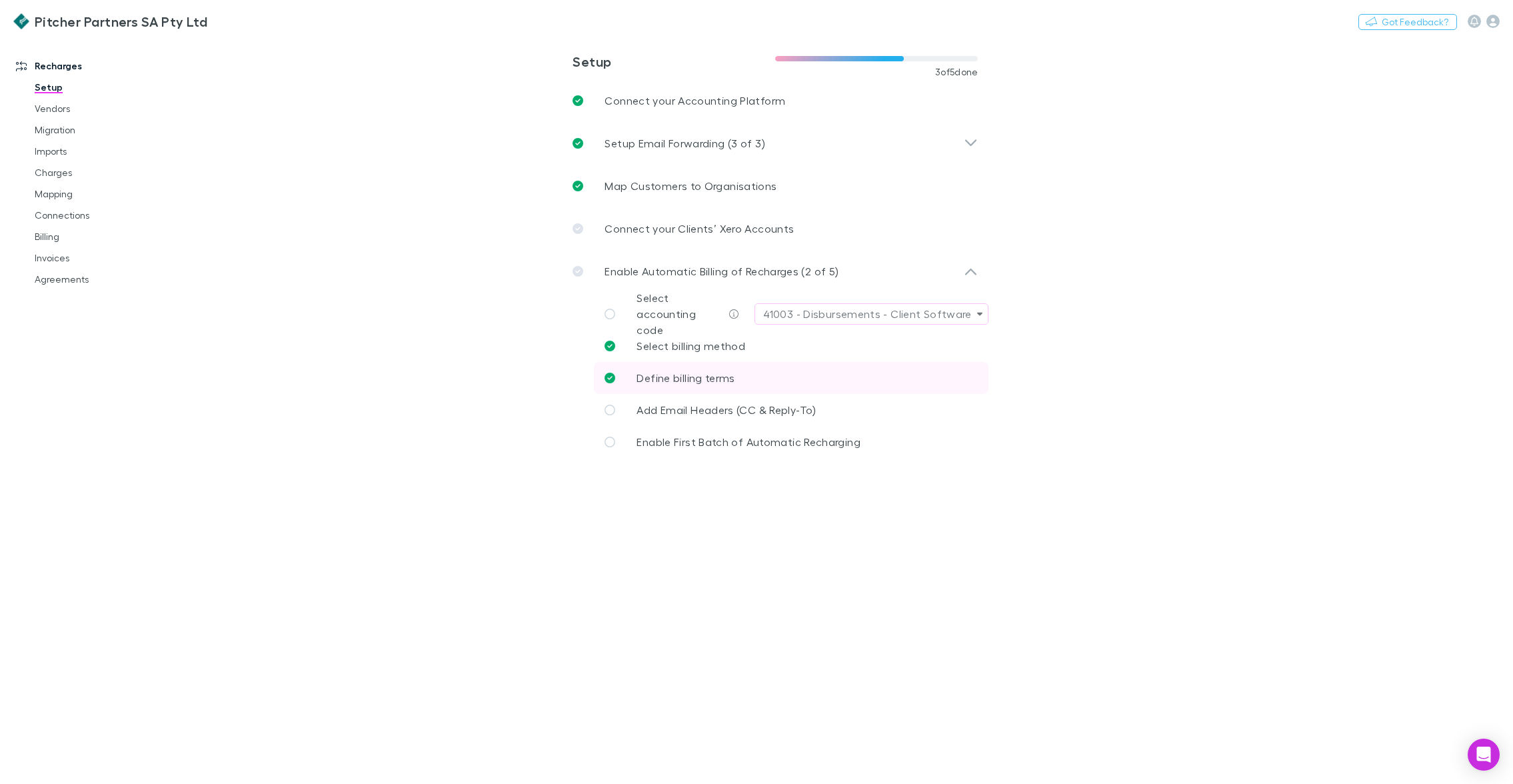
click at [685, 365] on link "Define billing terms" at bounding box center [791, 378] width 395 height 32
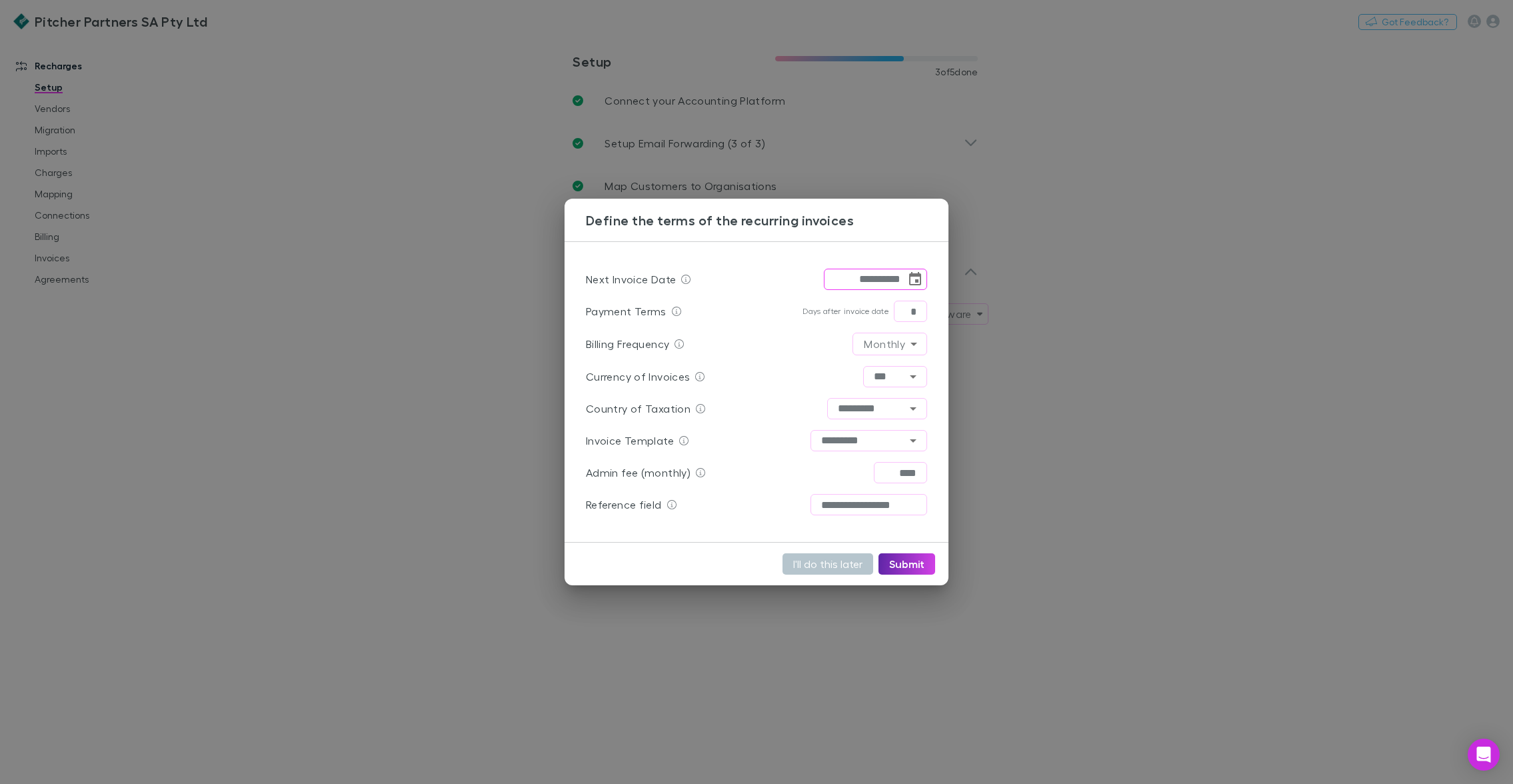
click at [469, 397] on div "**********" at bounding box center [756, 392] width 1513 height 784
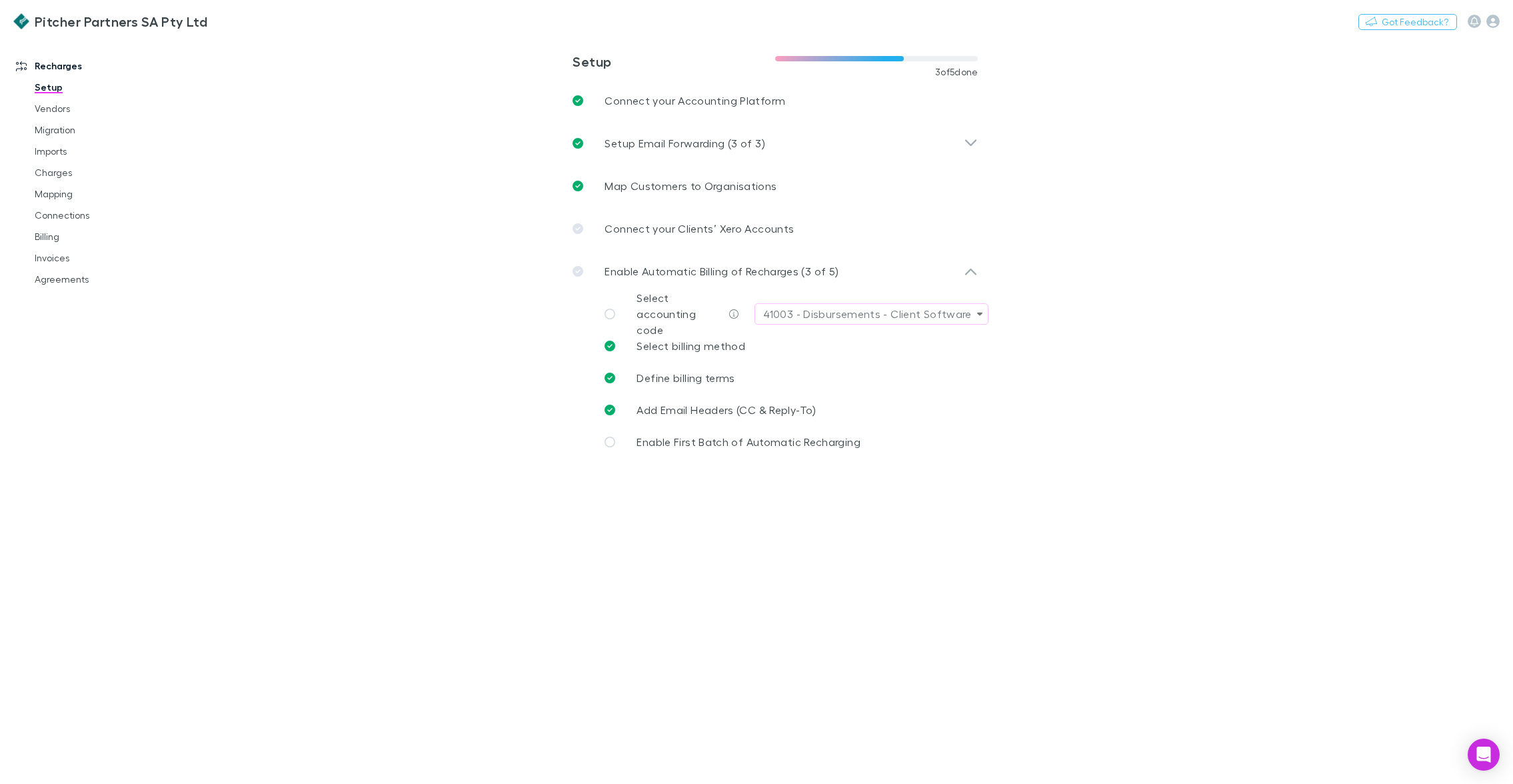
click at [368, 94] on main "**********" at bounding box center [845, 411] width 1336 height 746
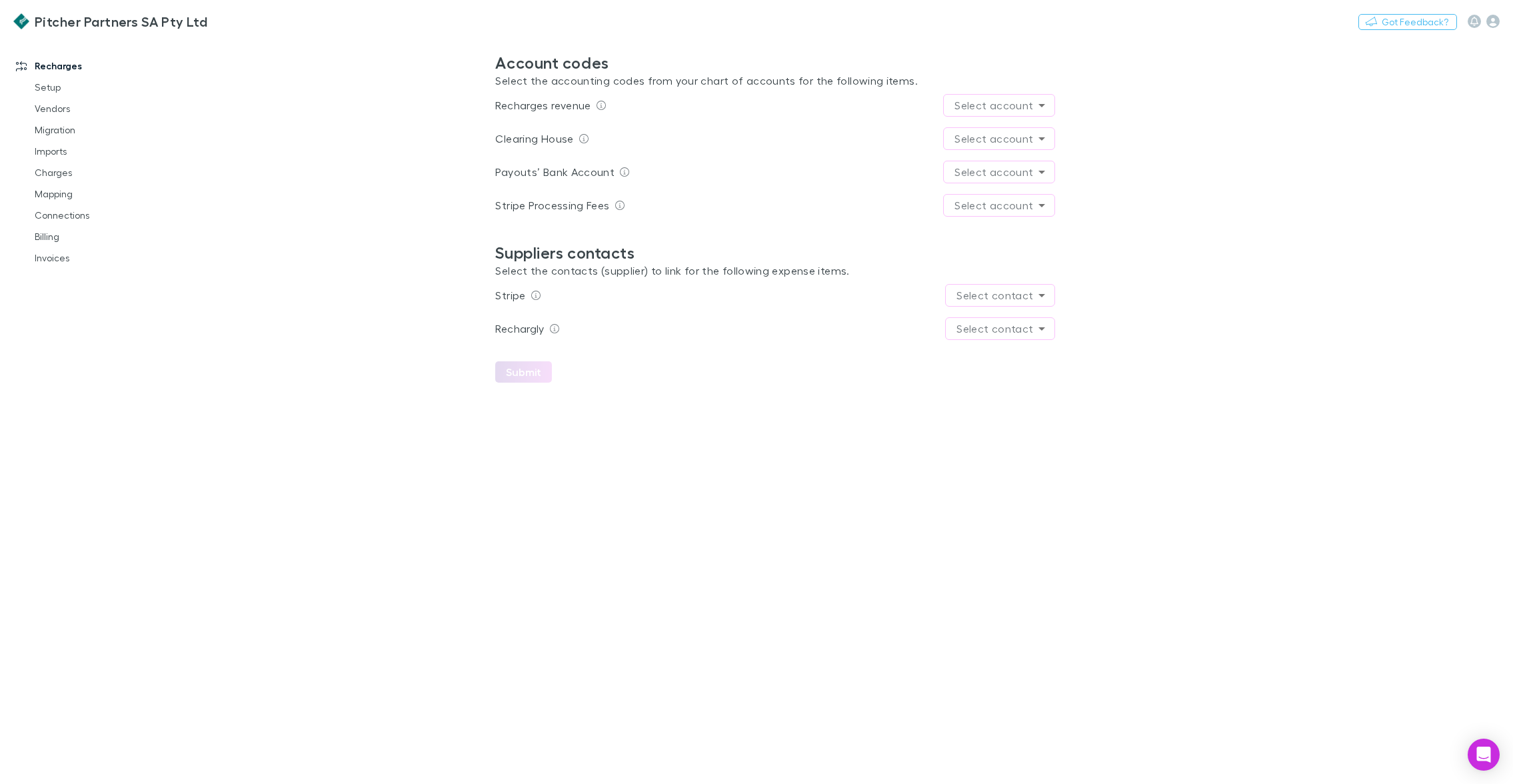
drag, startPoint x: 820, startPoint y: 482, endPoint x: 1210, endPoint y: 205, distance: 478.4
click at [820, 480] on main "Account codes Select the accounting codes from your chart of accounts for the f…" at bounding box center [845, 411] width 1336 height 746
click at [1491, 22] on icon "button" at bounding box center [1493, 21] width 14 height 14
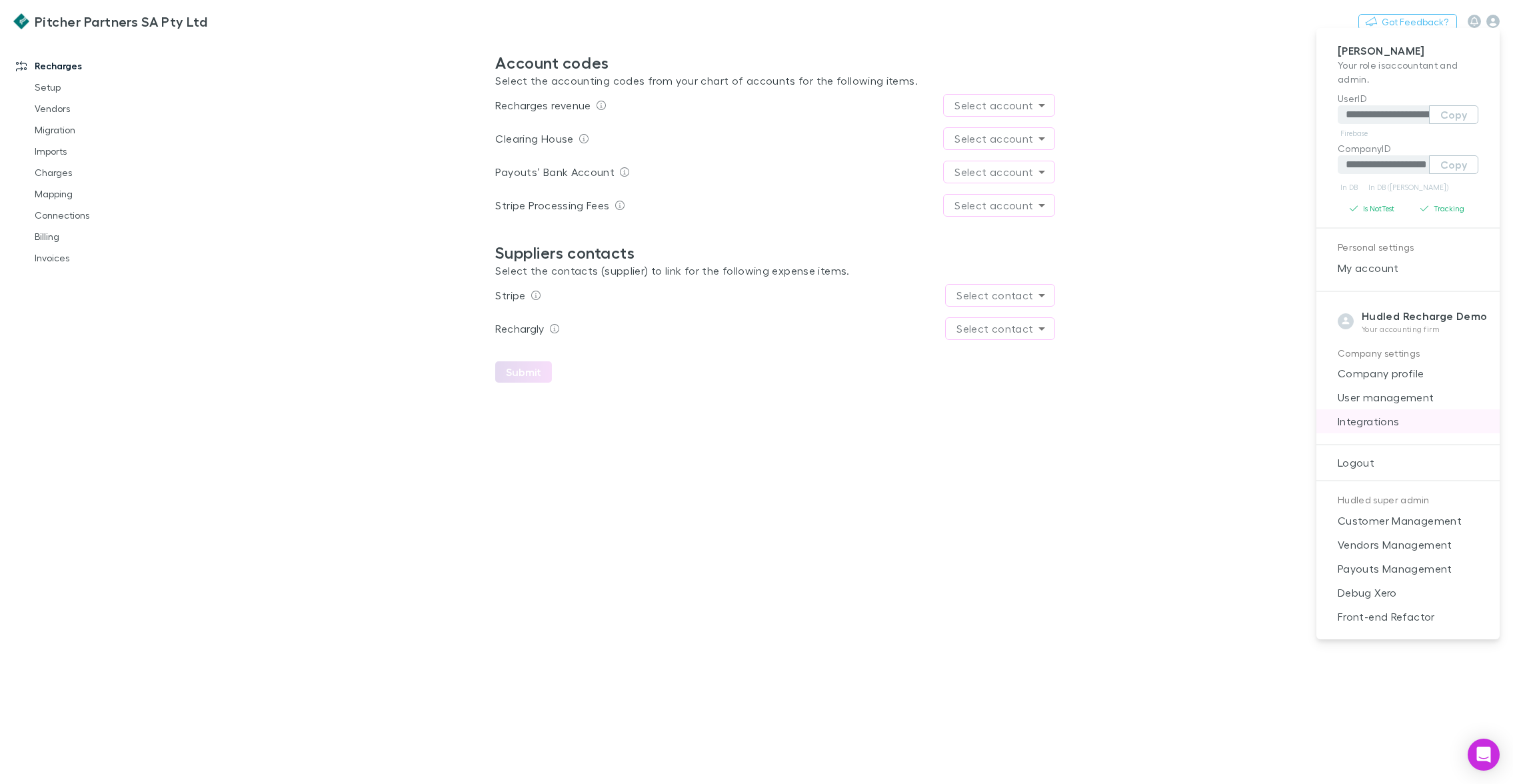
click at [1382, 414] on span "Integrations" at bounding box center [1408, 421] width 162 height 16
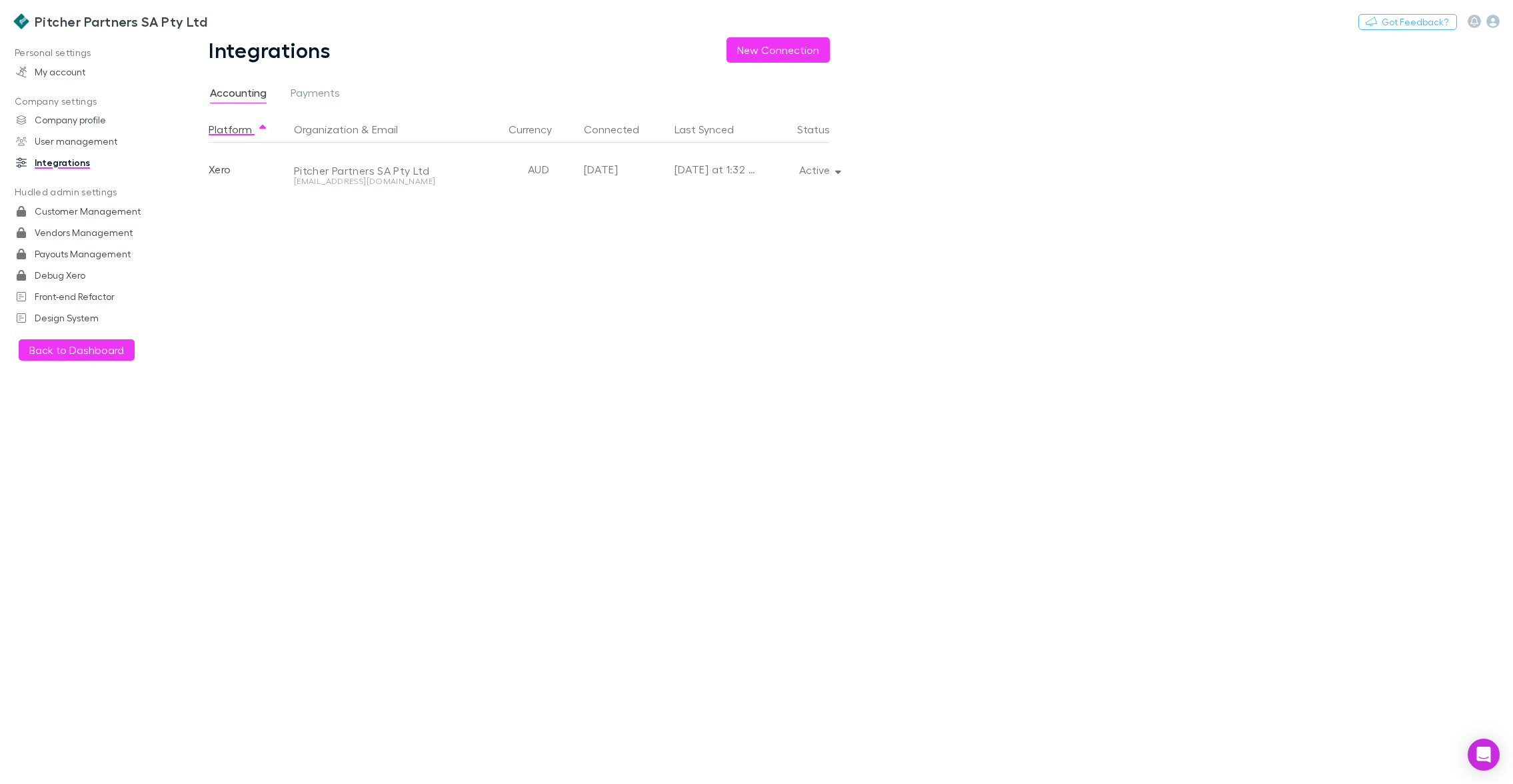
drag, startPoint x: 1011, startPoint y: 136, endPoint x: 891, endPoint y: 158, distance: 122.0
click at [996, 136] on main "Integrations New Connection Accounting Payments Platform Organization & Email C…" at bounding box center [845, 411] width 1336 height 746
click at [839, 172] on icon "button" at bounding box center [838, 171] width 6 height 3
click at [941, 230] on div at bounding box center [756, 392] width 1513 height 784
click at [82, 70] on link "My account" at bounding box center [88, 72] width 171 height 22
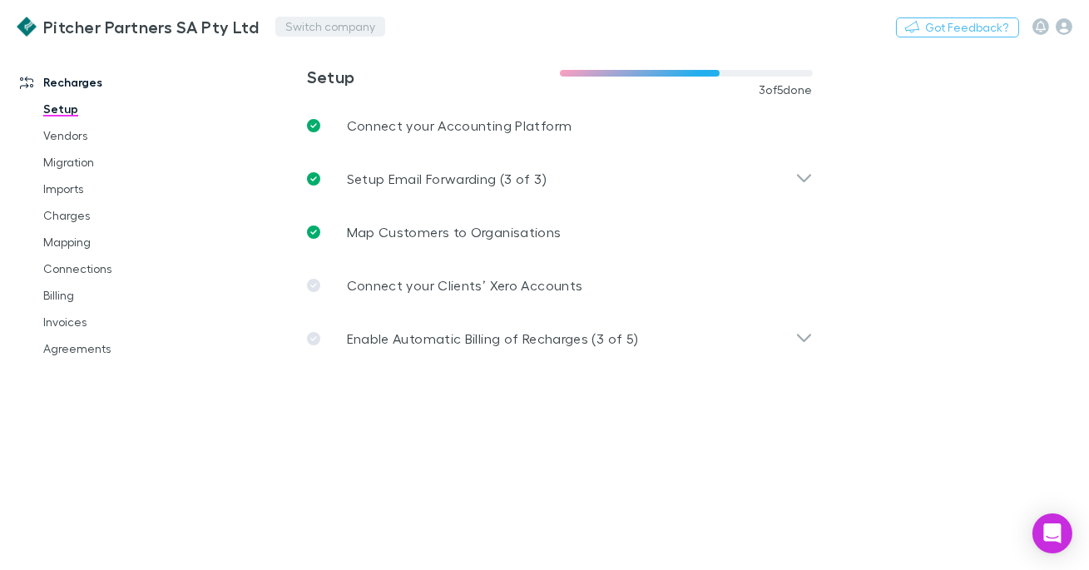
click at [291, 24] on button "Switch company" at bounding box center [330, 27] width 110 height 20
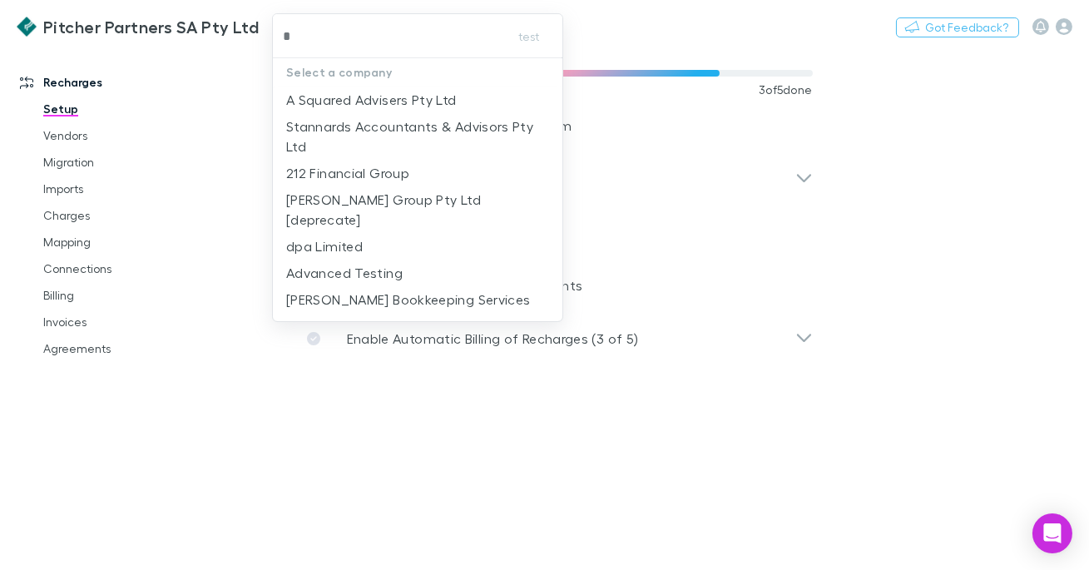
type input "**"
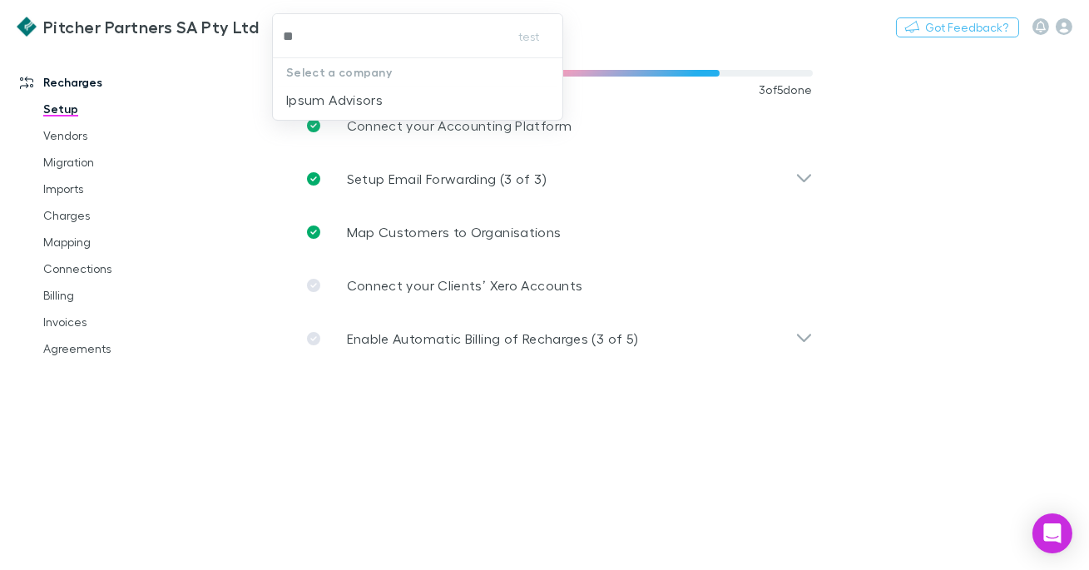
click at [359, 93] on p "Ipsum Advisors" at bounding box center [334, 100] width 97 height 20
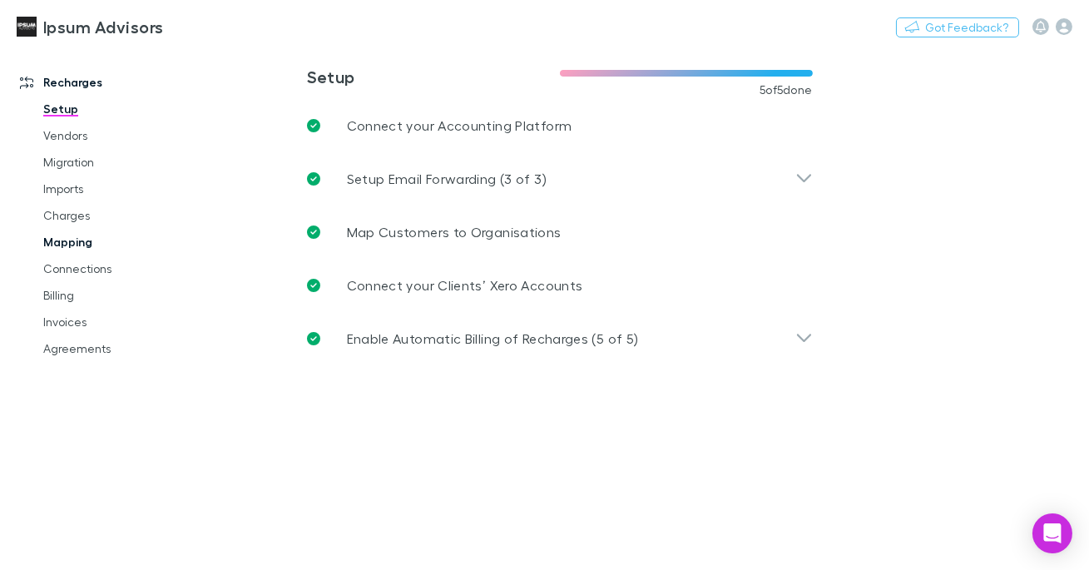
click at [86, 250] on link "Mapping" at bounding box center [113, 242] width 173 height 27
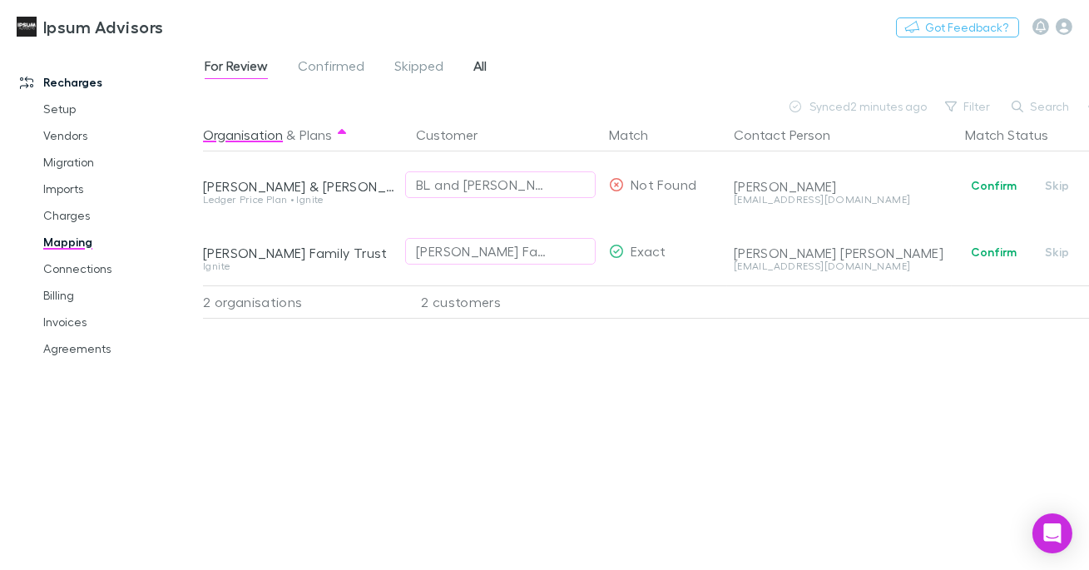
click at [483, 67] on span "All" at bounding box center [479, 68] width 13 height 22
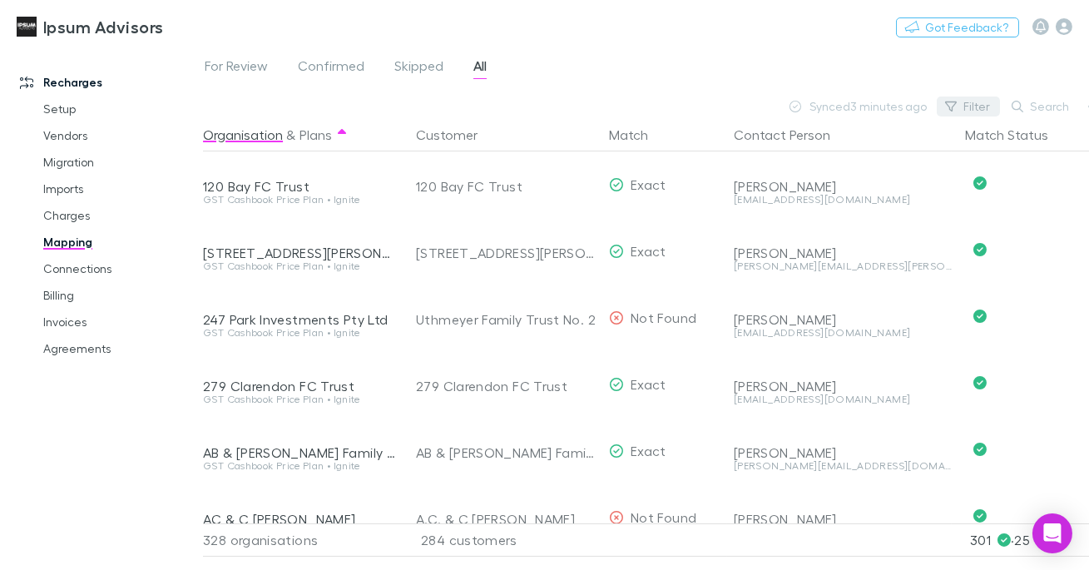
scroll to position [0, 17]
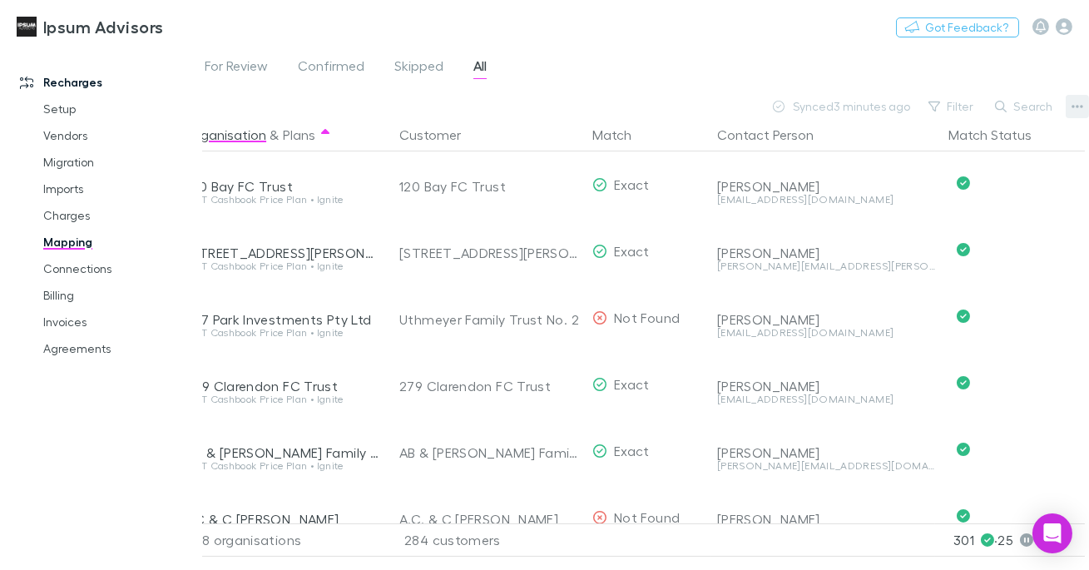
click at [1074, 107] on icon "button" at bounding box center [1078, 106] width 12 height 3
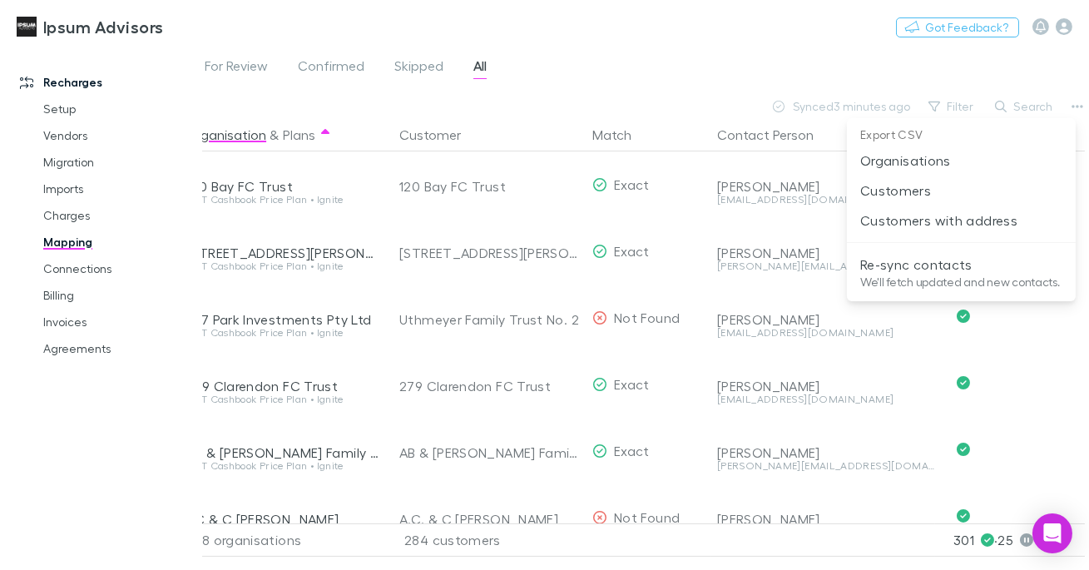
click at [903, 260] on p "Re-sync contacts" at bounding box center [961, 265] width 202 height 20
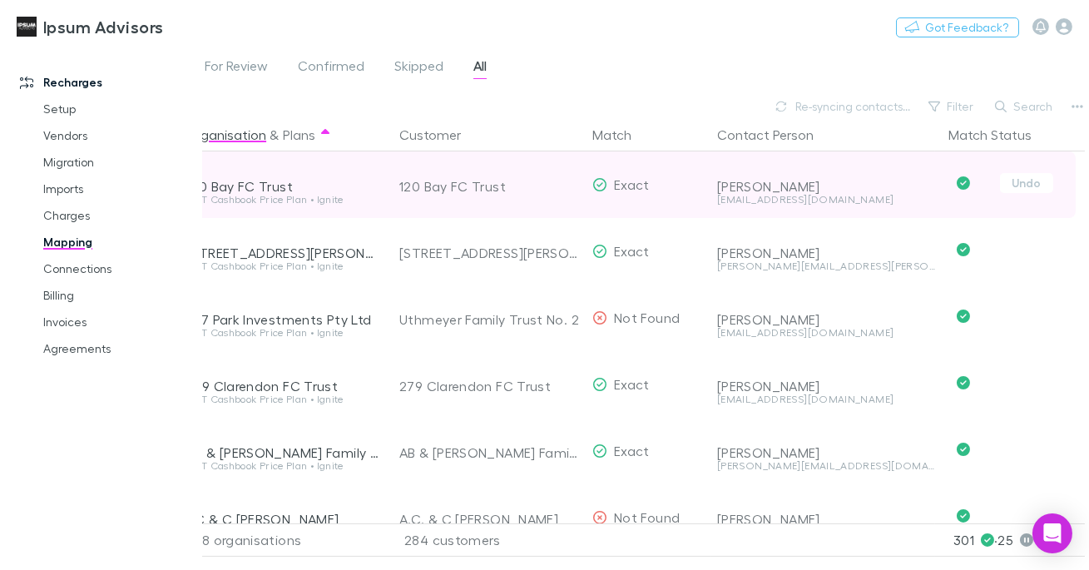
scroll to position [0, 0]
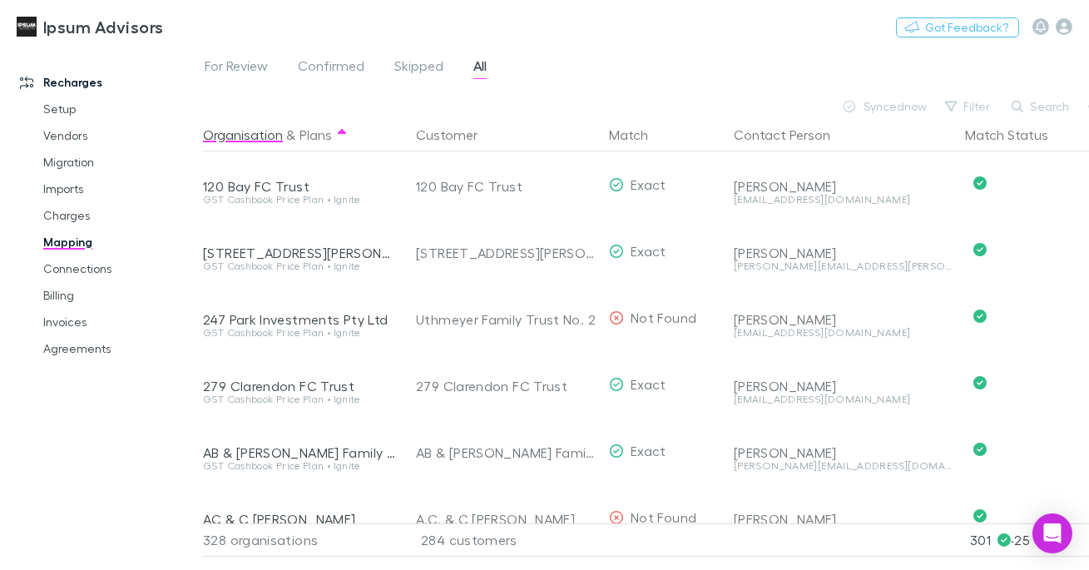
click at [201, 62] on div "Recharges Setup Vendors Migration Imports Charges Mapping Connections Billing I…" at bounding box center [101, 297] width 203 height 491
click at [219, 64] on span "For Review" at bounding box center [236, 68] width 63 height 22
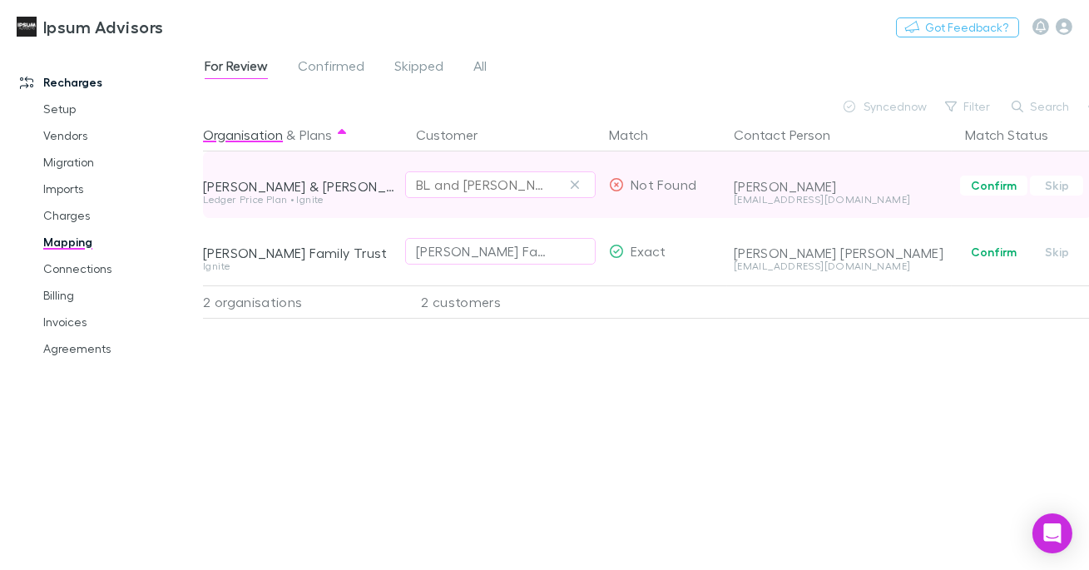
click at [484, 186] on div "BL and [PERSON_NAME]" at bounding box center [484, 185] width 136 height 20
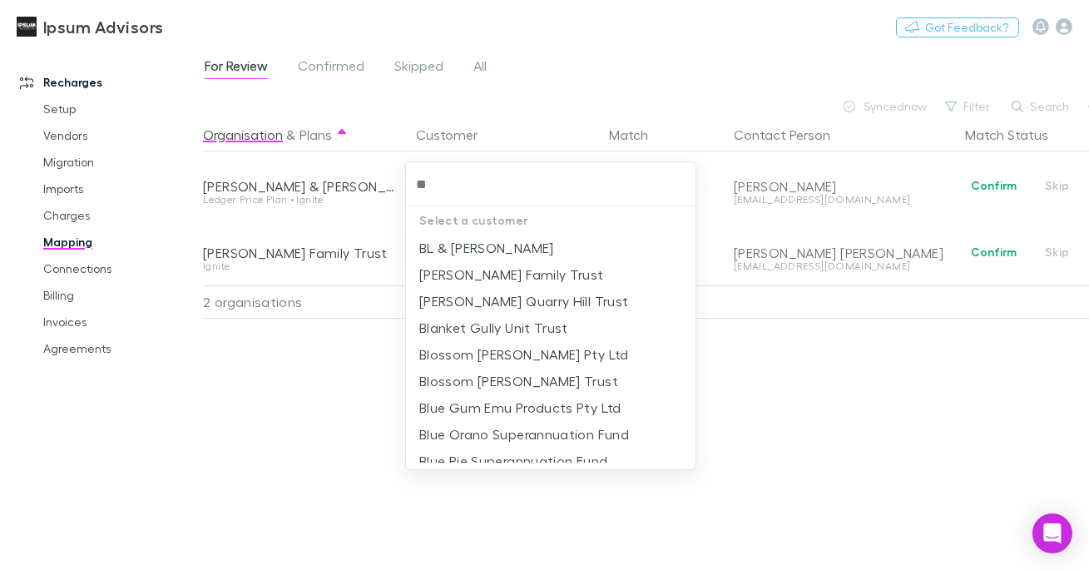
type input "**"
click at [517, 75] on div at bounding box center [544, 285] width 1089 height 570
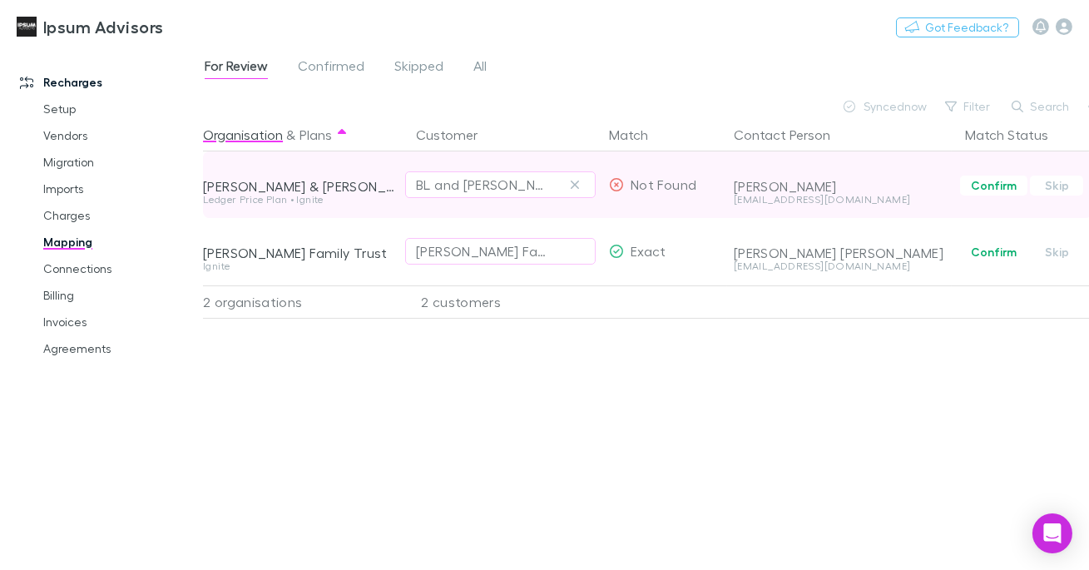
click at [759, 201] on div "[EMAIL_ADDRESS][DOMAIN_NAME]" at bounding box center [843, 200] width 218 height 10
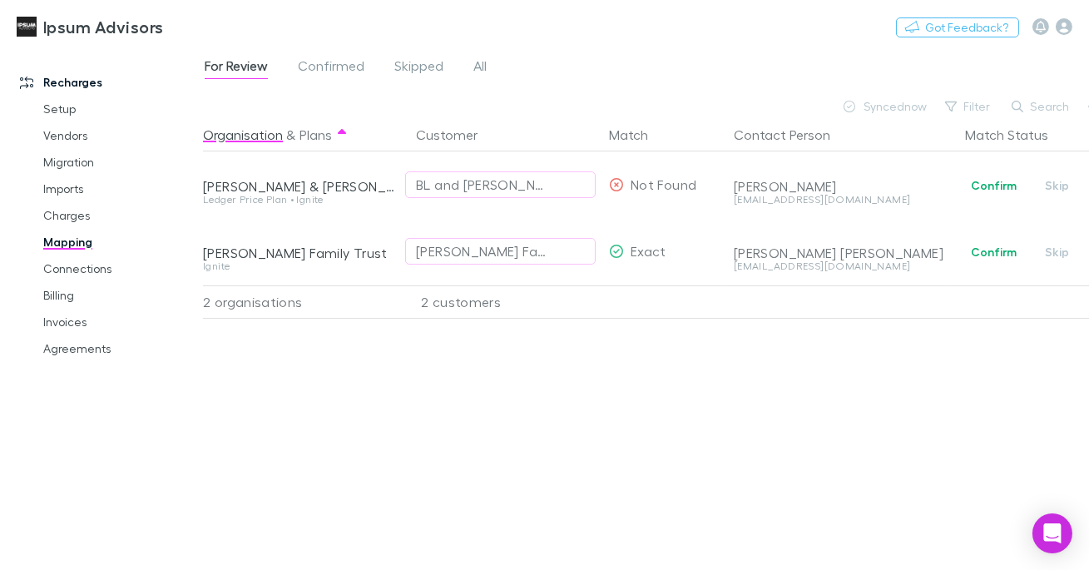
click at [734, 82] on div "For Review Confirmed Skipped All" at bounding box center [646, 71] width 886 height 32
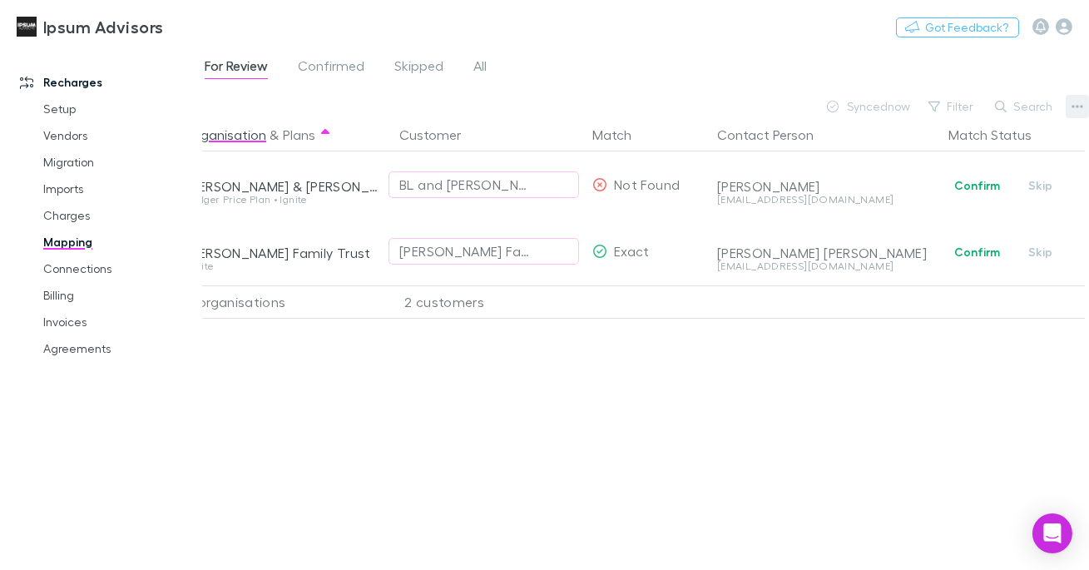
click at [1079, 107] on icon "button" at bounding box center [1078, 106] width 12 height 13
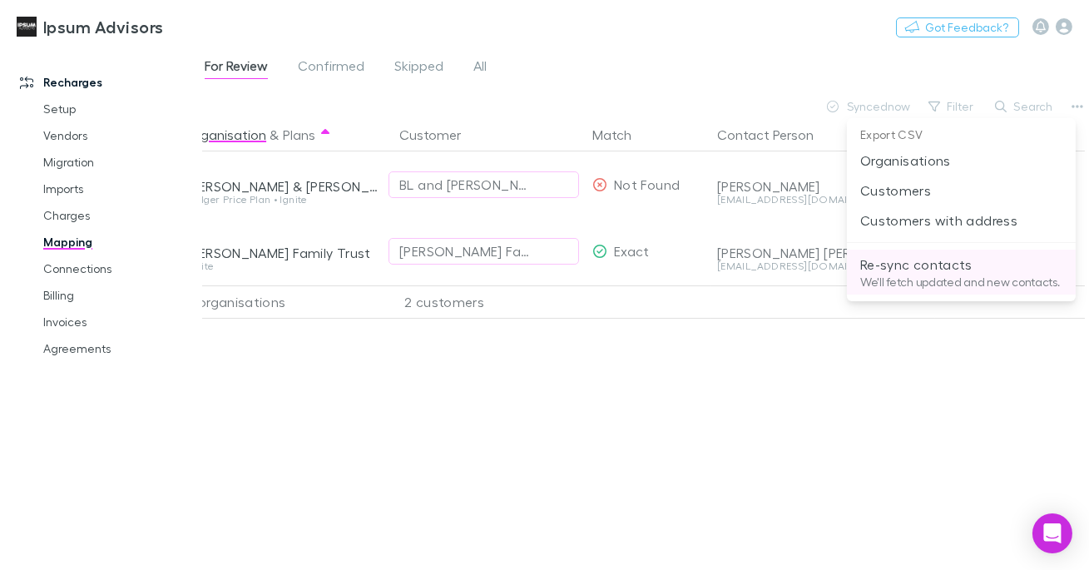
click at [950, 271] on p "Re-sync contacts" at bounding box center [961, 265] width 202 height 20
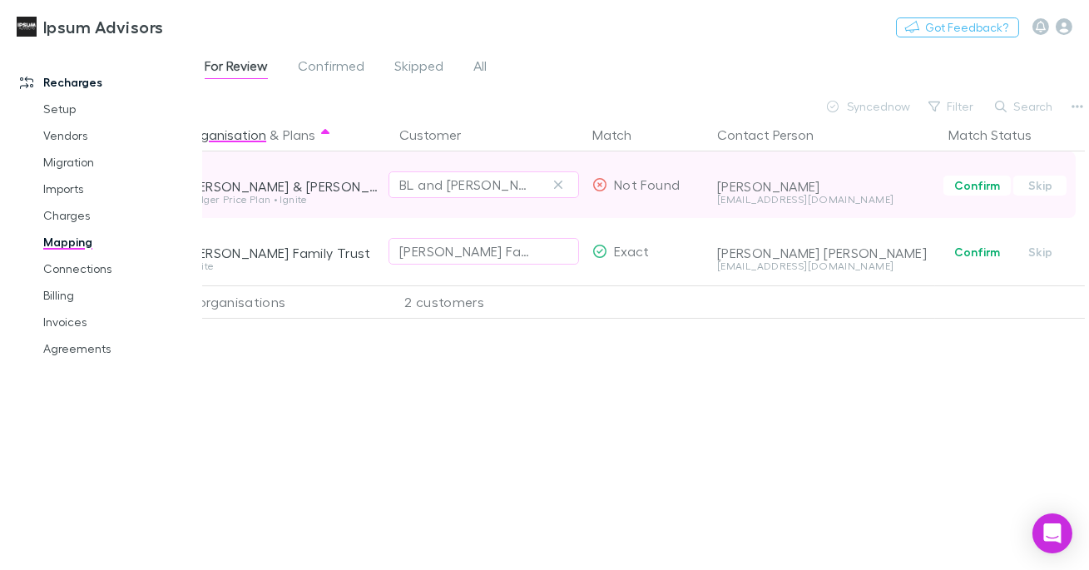
scroll to position [0, 0]
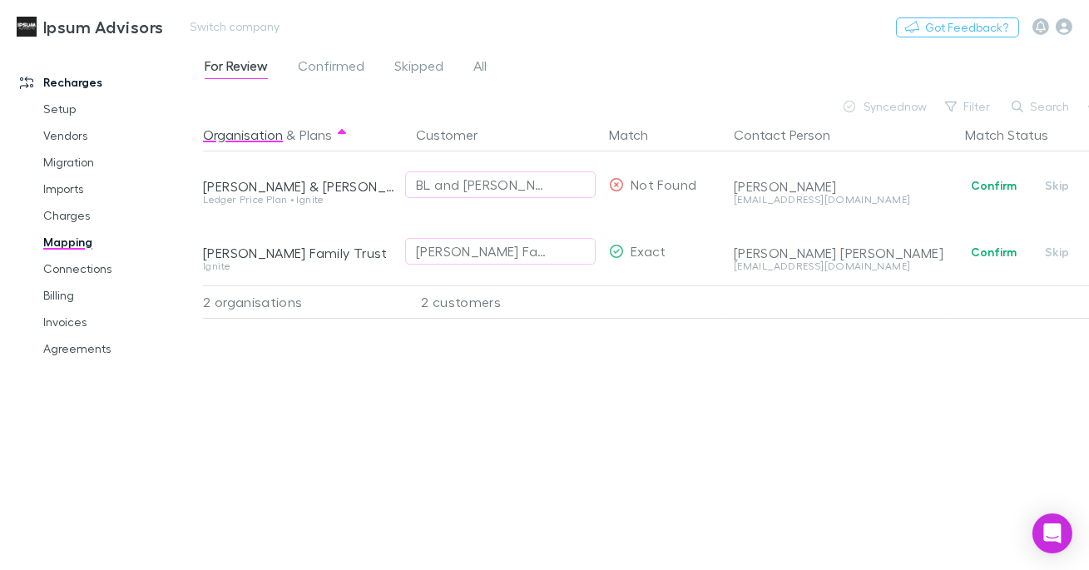
drag, startPoint x: 1077, startPoint y: 18, endPoint x: 1066, endPoint y: 27, distance: 14.2
click at [1076, 18] on div "Nothing Got Feedback?" at bounding box center [992, 27] width 193 height 22
click at [1066, 27] on icon "button" at bounding box center [1064, 26] width 17 height 17
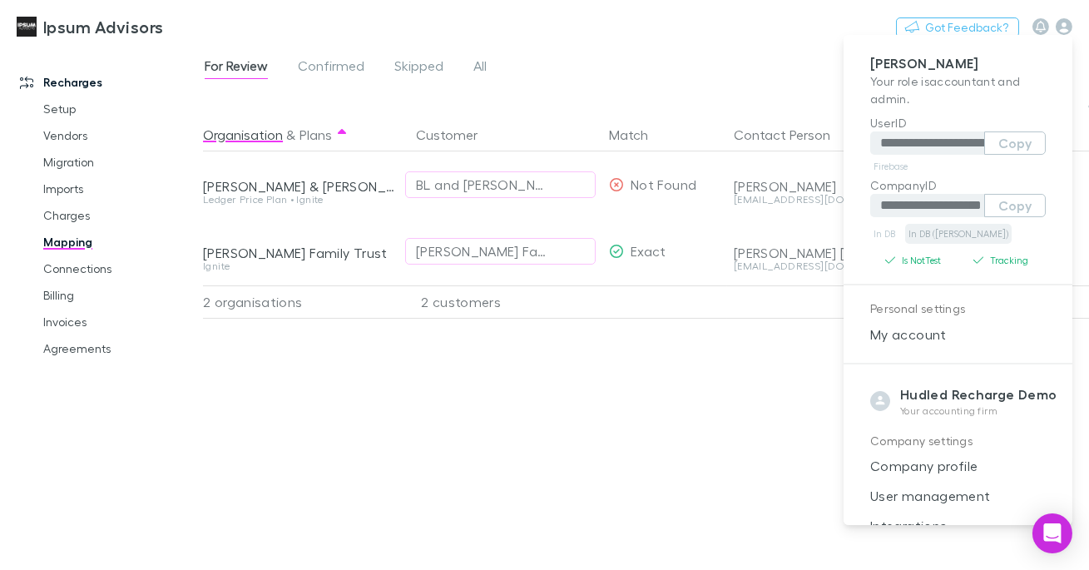
click at [949, 235] on link "In DB ([PERSON_NAME])" at bounding box center [958, 234] width 107 height 20
drag, startPoint x: 592, startPoint y: 32, endPoint x: 566, endPoint y: 37, distance: 27.1
click at [592, 32] on div at bounding box center [544, 285] width 1089 height 570
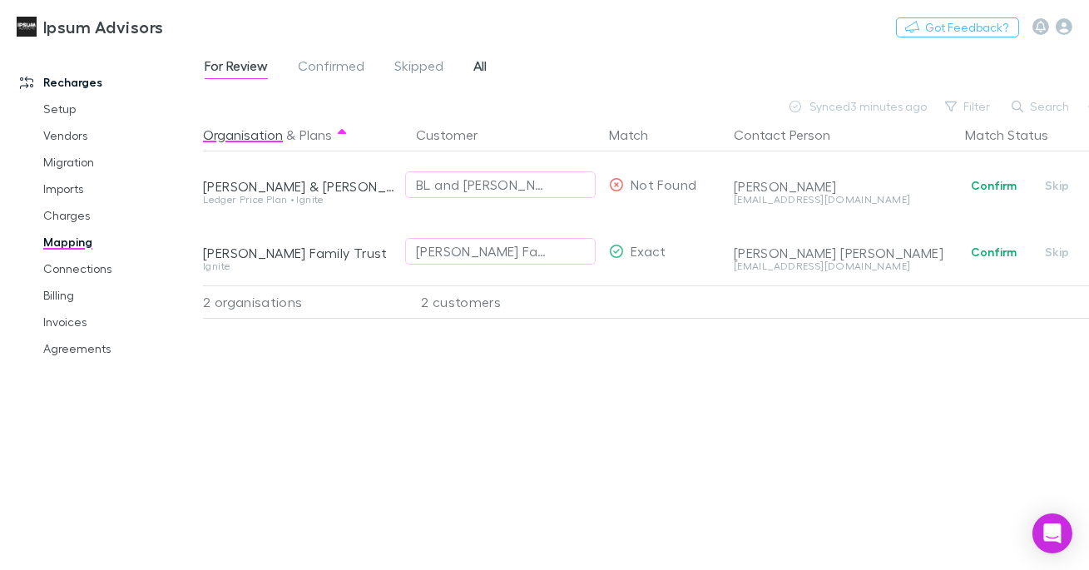
click at [480, 61] on span "All" at bounding box center [479, 68] width 13 height 22
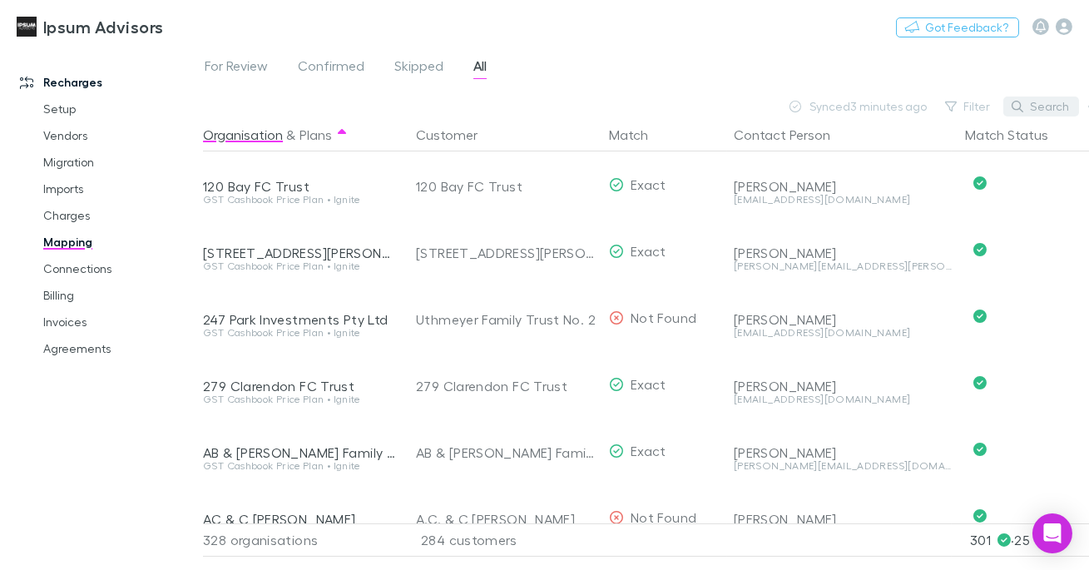
click at [1045, 110] on button "Search" at bounding box center [1042, 107] width 76 height 20
paste input "**********"
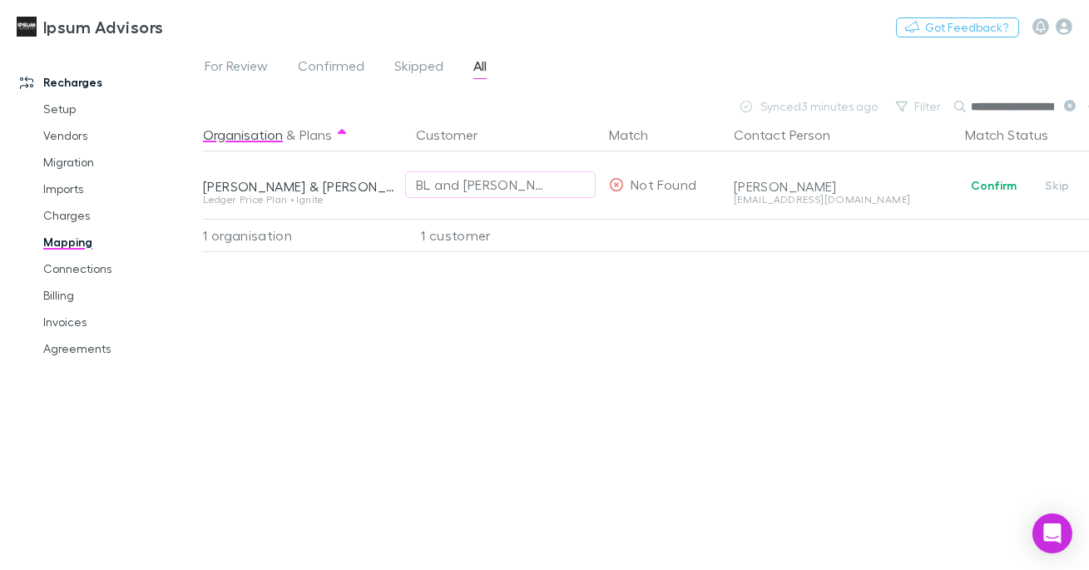
click at [995, 111] on input "**********" at bounding box center [1012, 106] width 83 height 23
paste input "text"
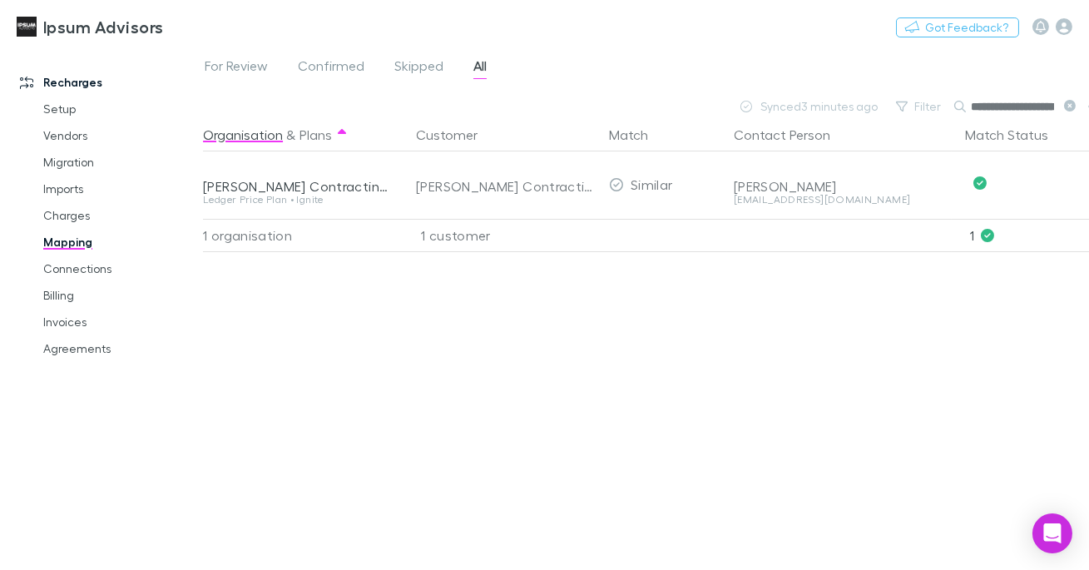
click at [1065, 106] on icon at bounding box center [1070, 106] width 12 height 12
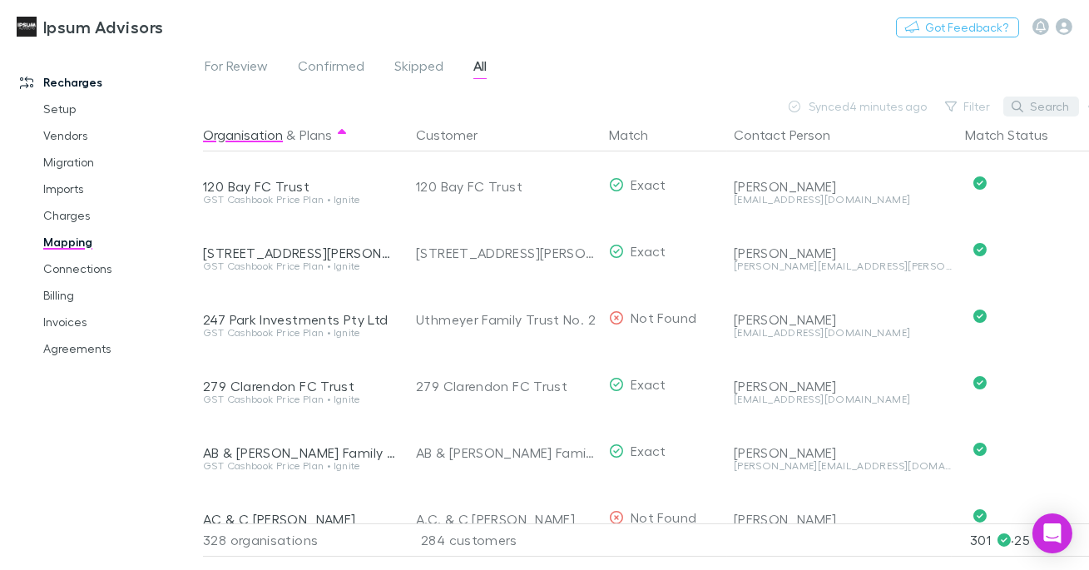
click at [1041, 107] on button "Search" at bounding box center [1042, 107] width 76 height 20
paste input "**********"
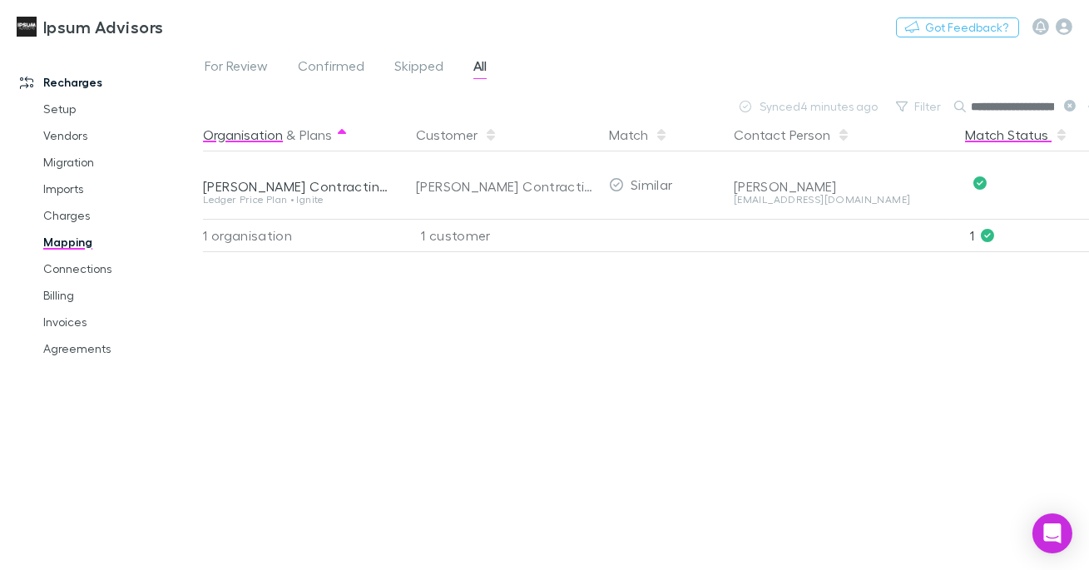
scroll to position [0, 53]
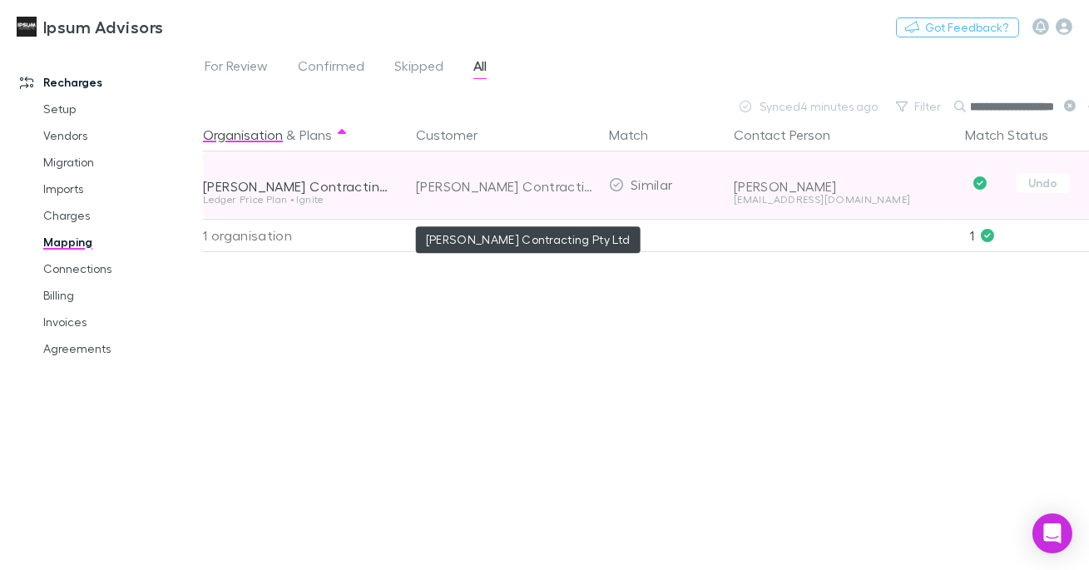
type input "**********"
click at [498, 184] on div "Humbert Contracting Pty Ltd" at bounding box center [506, 186] width 180 height 67
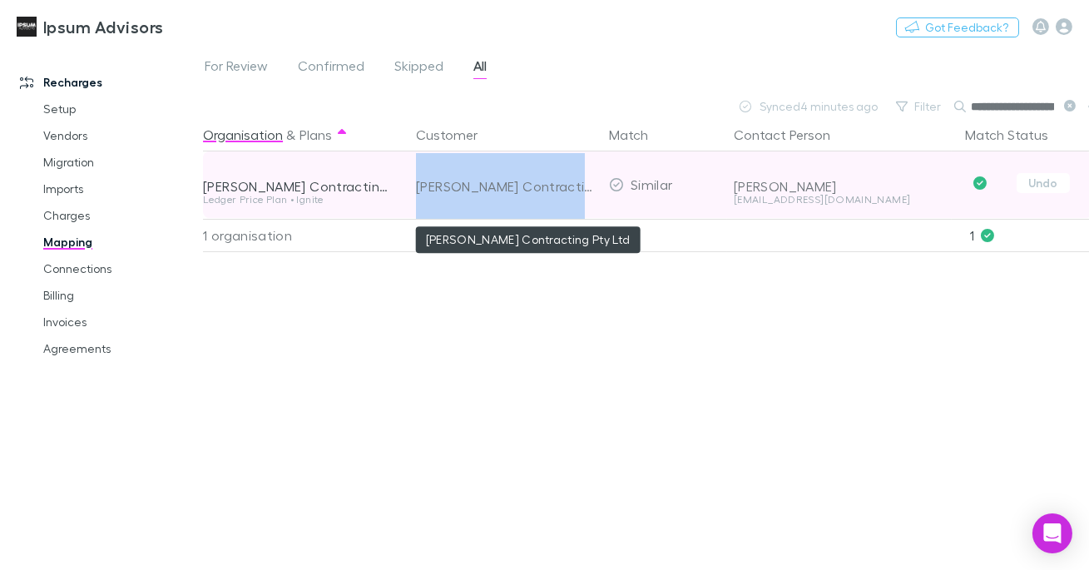
click at [498, 184] on div "Humbert Contracting Pty Ltd" at bounding box center [506, 186] width 180 height 67
copy div "Humbert Contracting Pty Ltd"
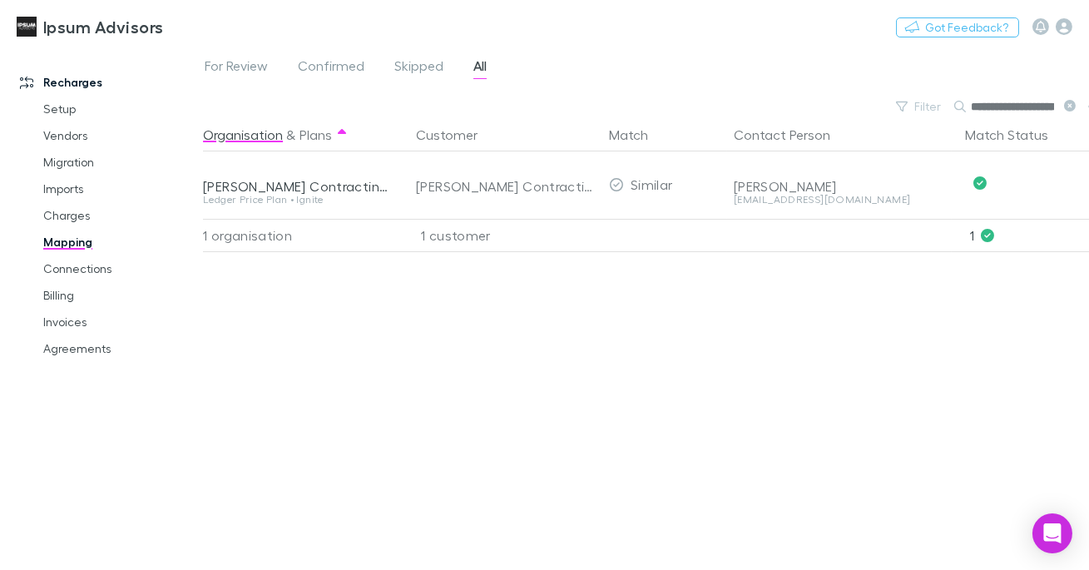
click at [718, 68] on div "For Review Confirmed Skipped All" at bounding box center [646, 71] width 886 height 32
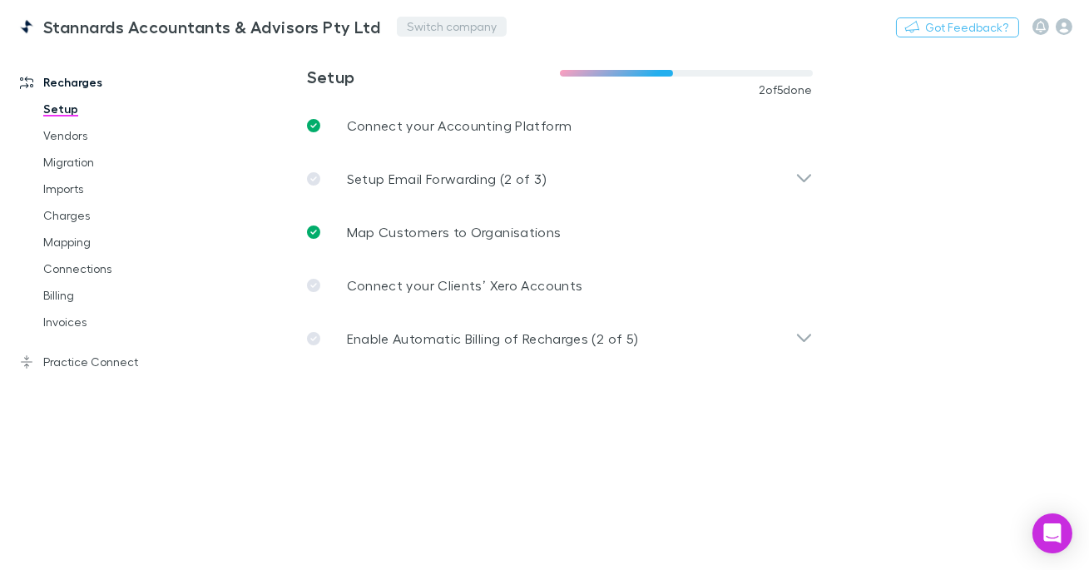
click at [429, 25] on button "Switch company" at bounding box center [452, 27] width 110 height 20
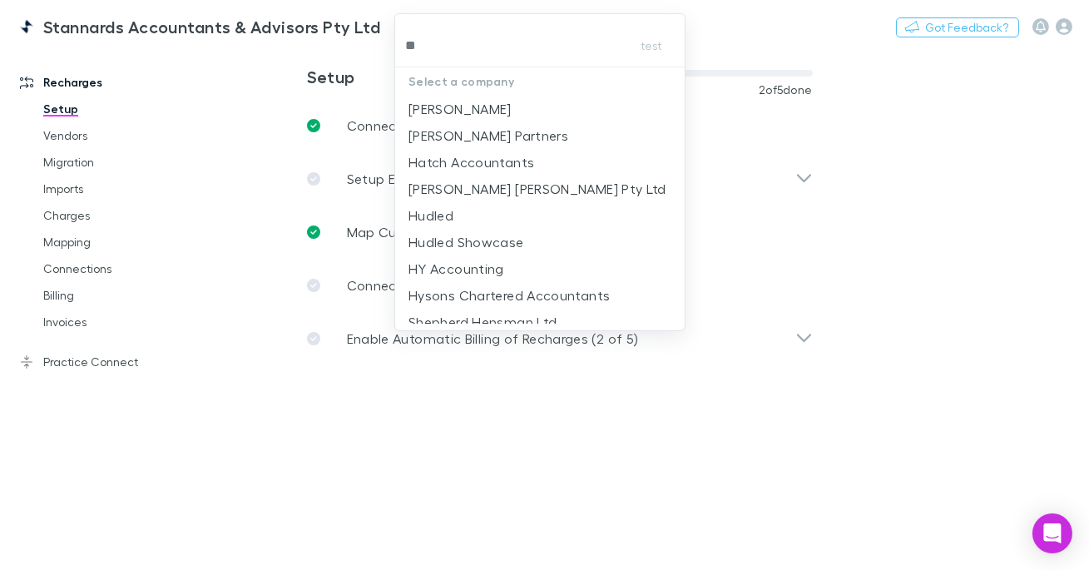
type input "***"
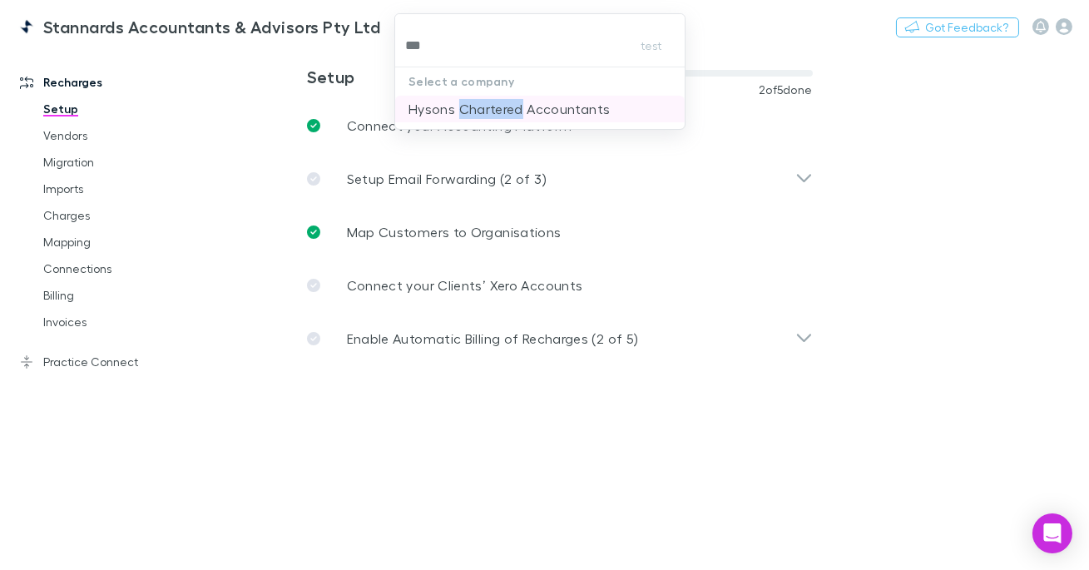
click at [426, 109] on p "Hysons Chartered Accountants" at bounding box center [509, 109] width 201 height 20
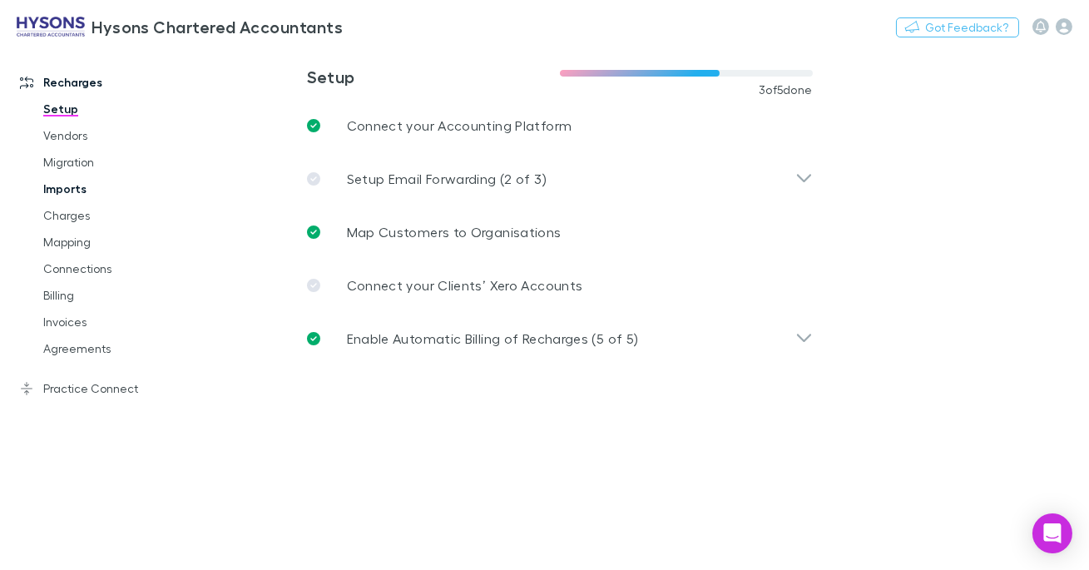
click at [65, 190] on link "Imports" at bounding box center [113, 189] width 173 height 27
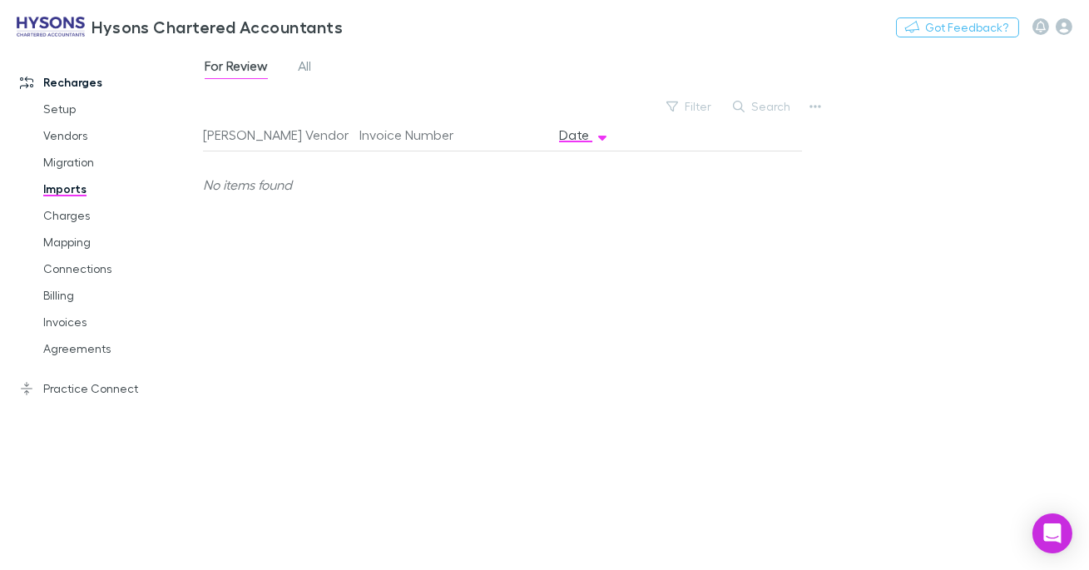
click at [294, 69] on div "For Review All" at bounding box center [264, 68] width 123 height 27
click at [299, 67] on link "All" at bounding box center [304, 68] width 17 height 27
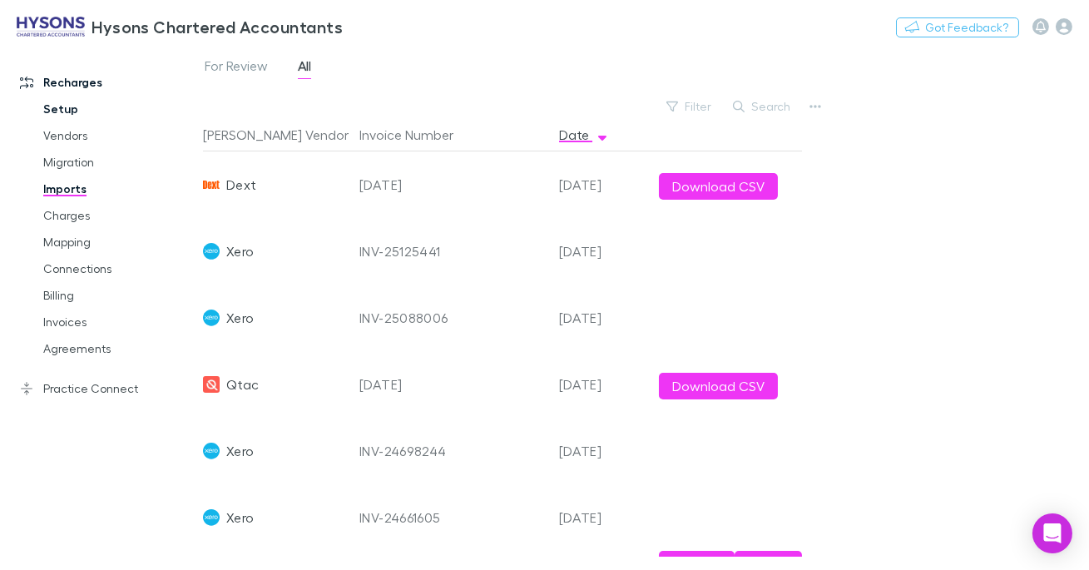
drag, startPoint x: 37, startPoint y: 113, endPoint x: 54, endPoint y: 112, distance: 16.7
click at [38, 113] on link "Setup" at bounding box center [113, 109] width 173 height 27
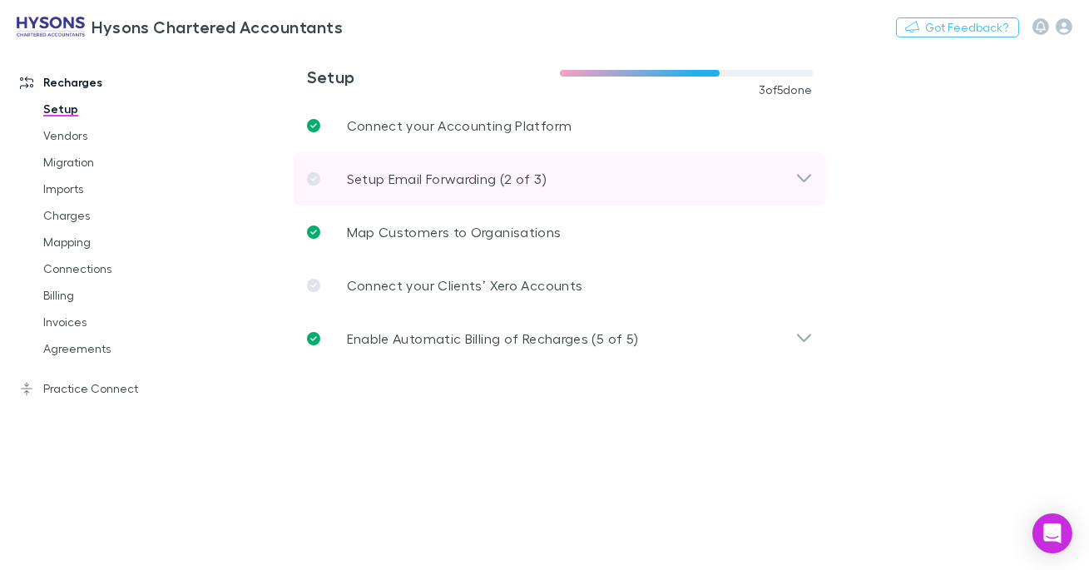
click at [453, 175] on p "Setup Email Forwarding (2 of 3)" at bounding box center [447, 179] width 200 height 20
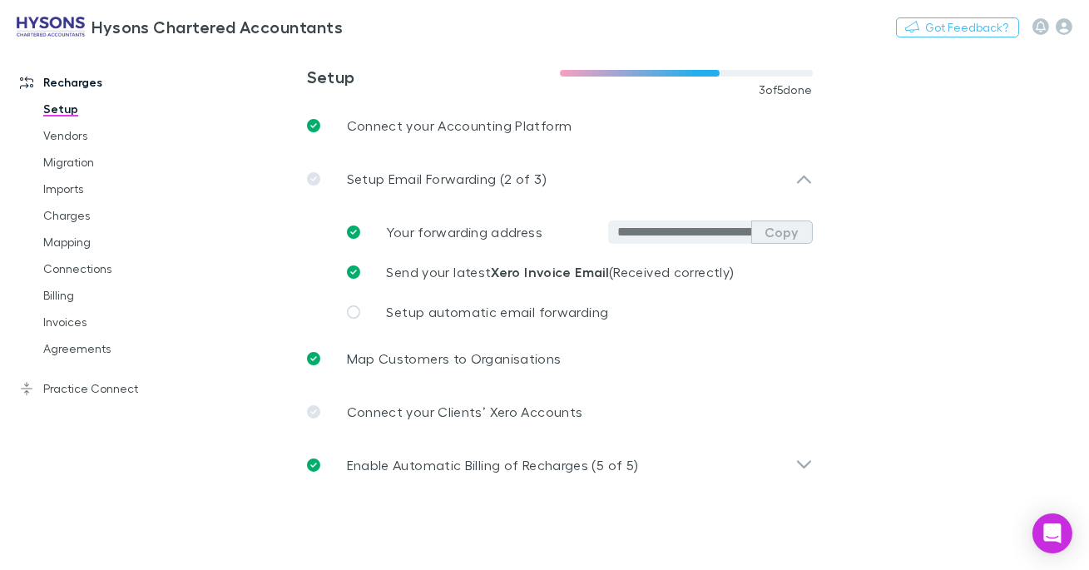
drag, startPoint x: 797, startPoint y: 229, endPoint x: 806, endPoint y: 230, distance: 9.2
click at [797, 229] on button "Copy" at bounding box center [782, 232] width 62 height 23
click at [72, 186] on link "Imports" at bounding box center [113, 189] width 173 height 27
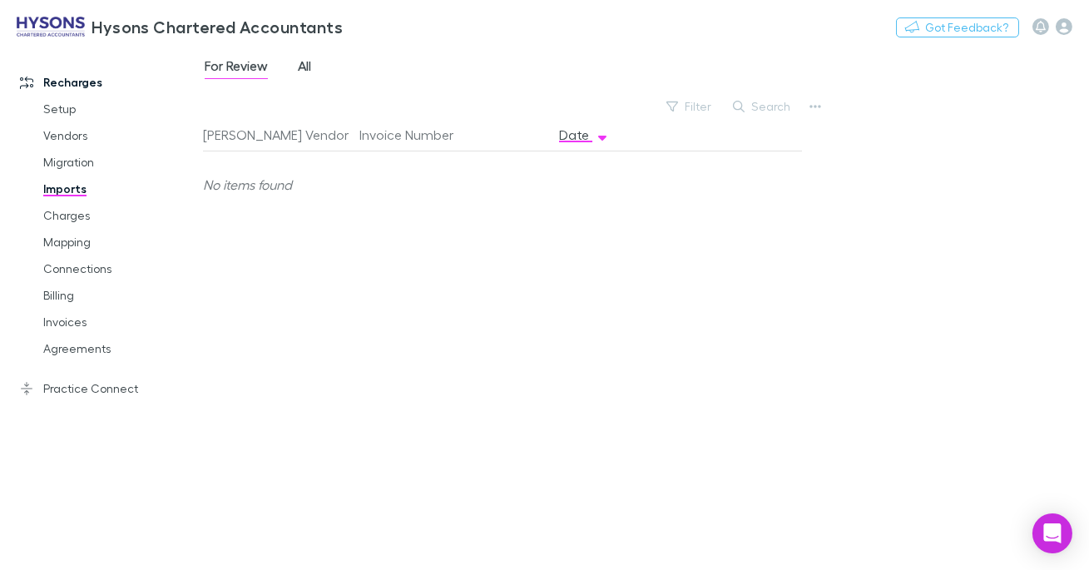
click at [302, 62] on span "All" at bounding box center [304, 68] width 13 height 22
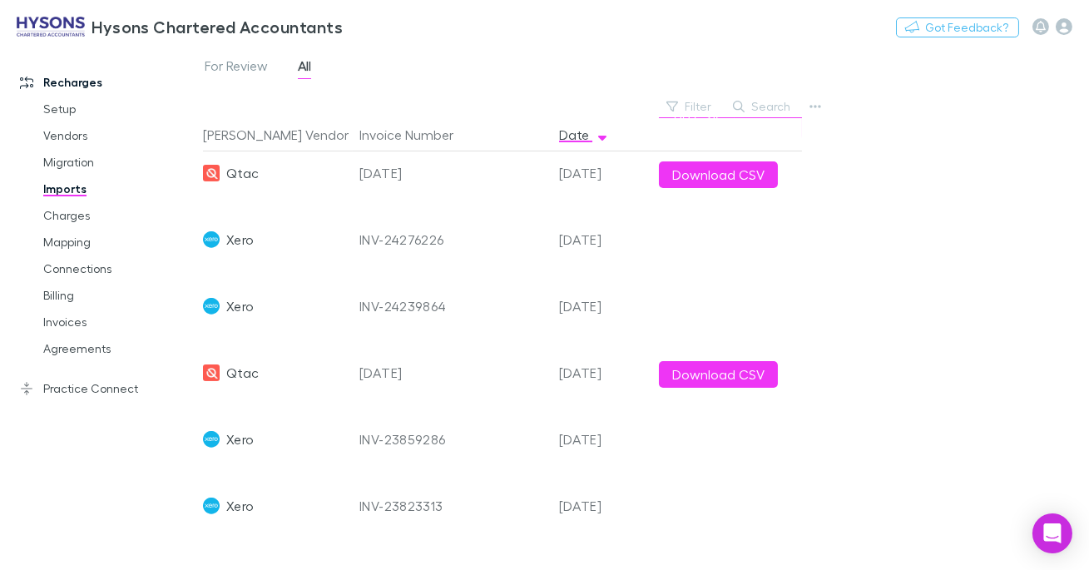
scroll to position [626, 0]
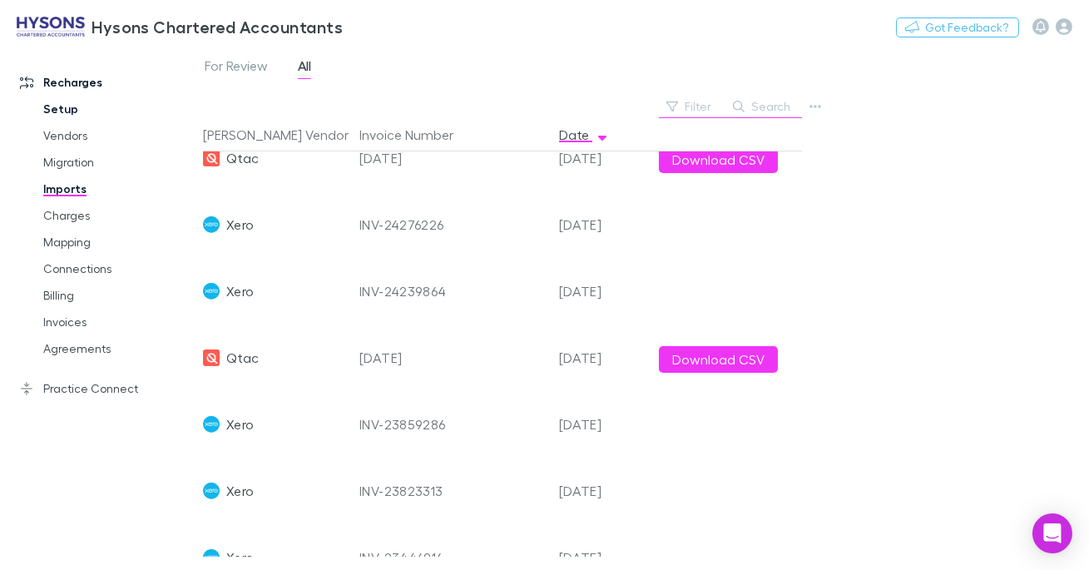
click at [68, 113] on link "Setup" at bounding box center [113, 109] width 173 height 27
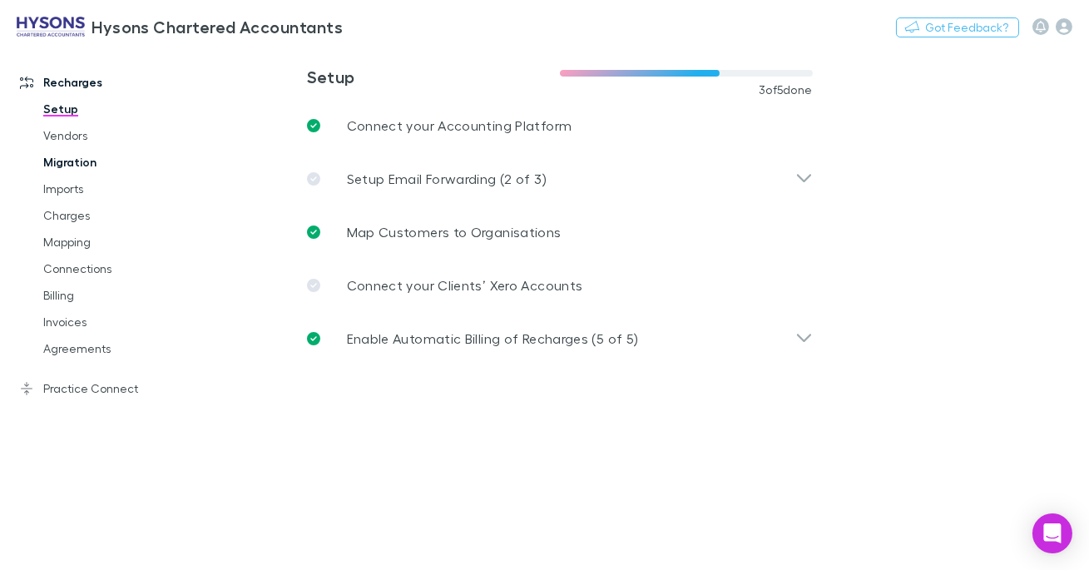
click at [83, 175] on link "Migration" at bounding box center [113, 162] width 173 height 27
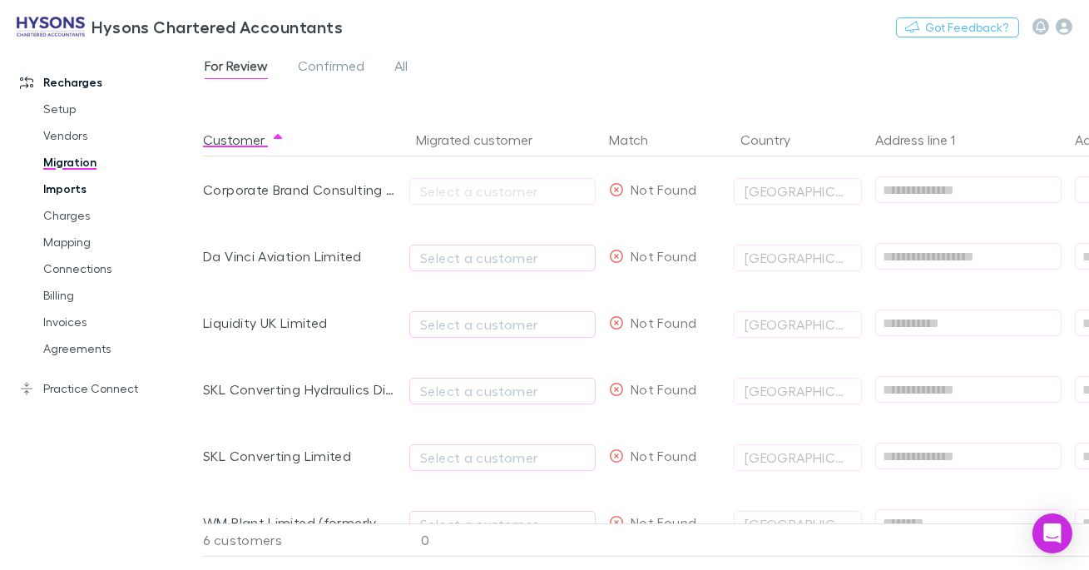
click at [74, 186] on link "Imports" at bounding box center [113, 189] width 173 height 27
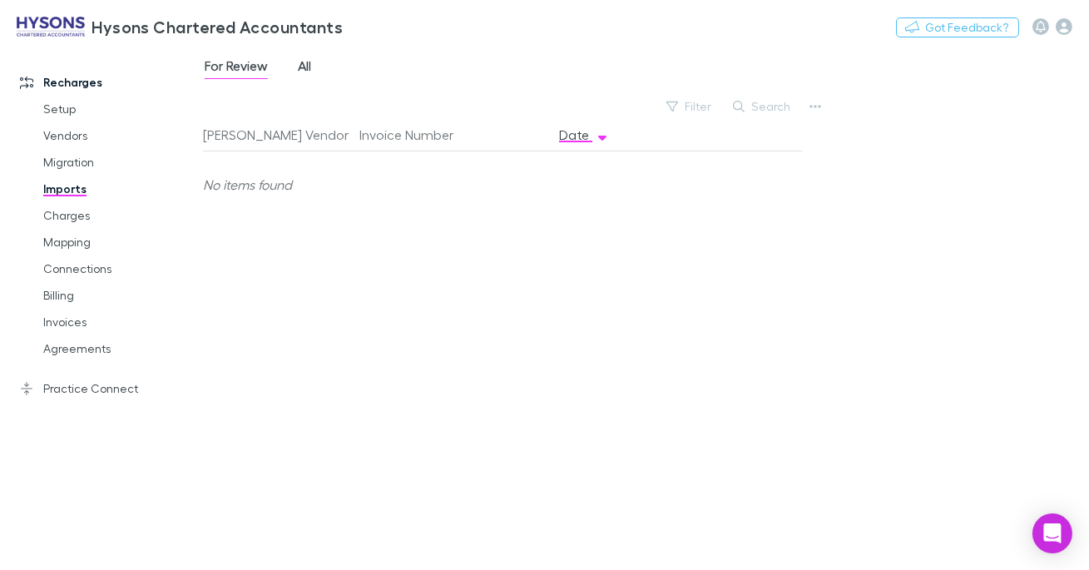
click at [310, 72] on span "All" at bounding box center [304, 68] width 13 height 22
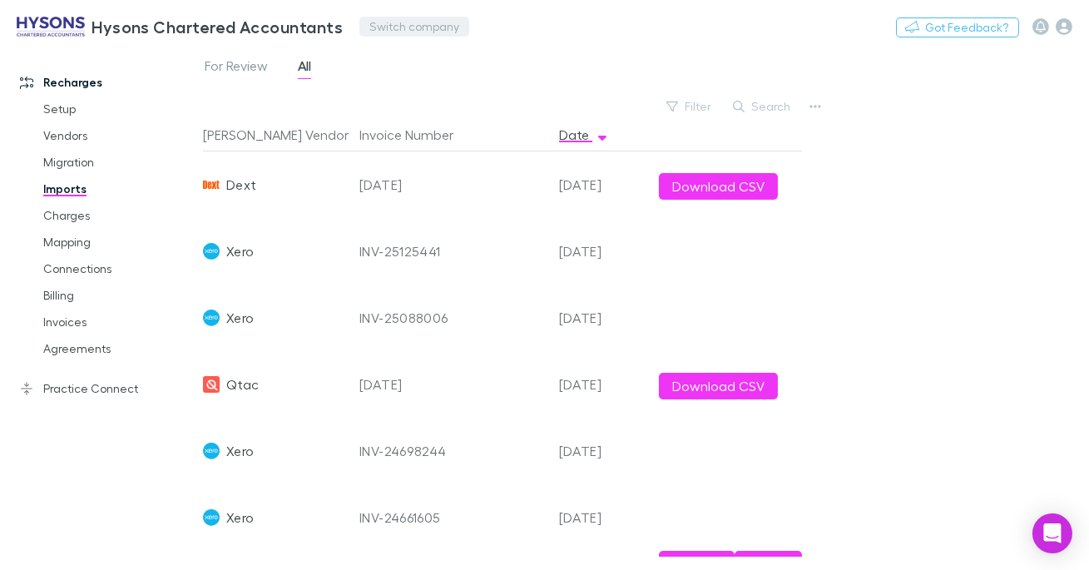
click at [374, 27] on button "Switch company" at bounding box center [414, 27] width 110 height 20
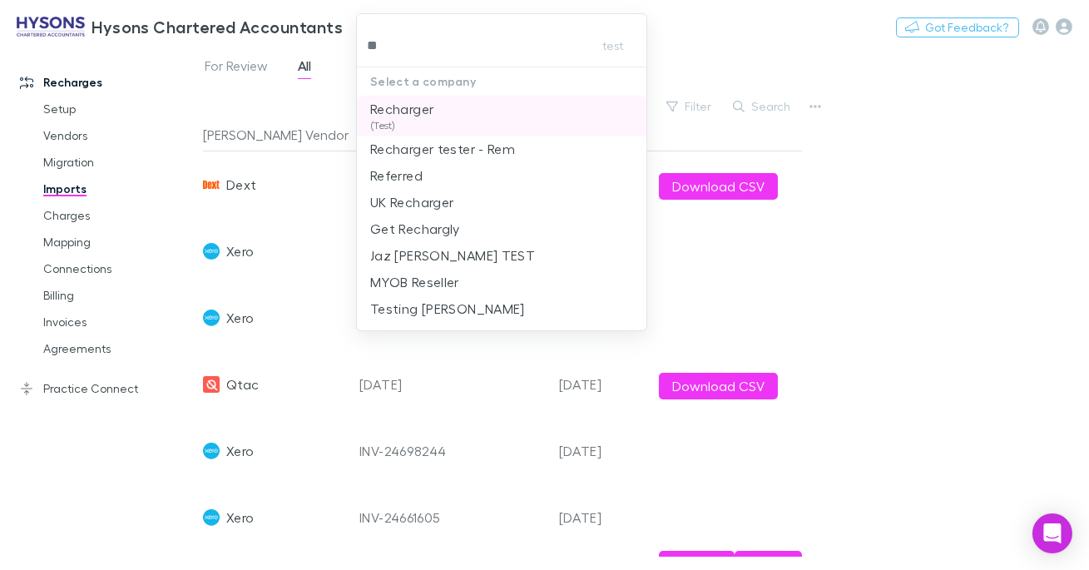
type input "***"
click at [418, 113] on p "Recharger" at bounding box center [401, 109] width 63 height 20
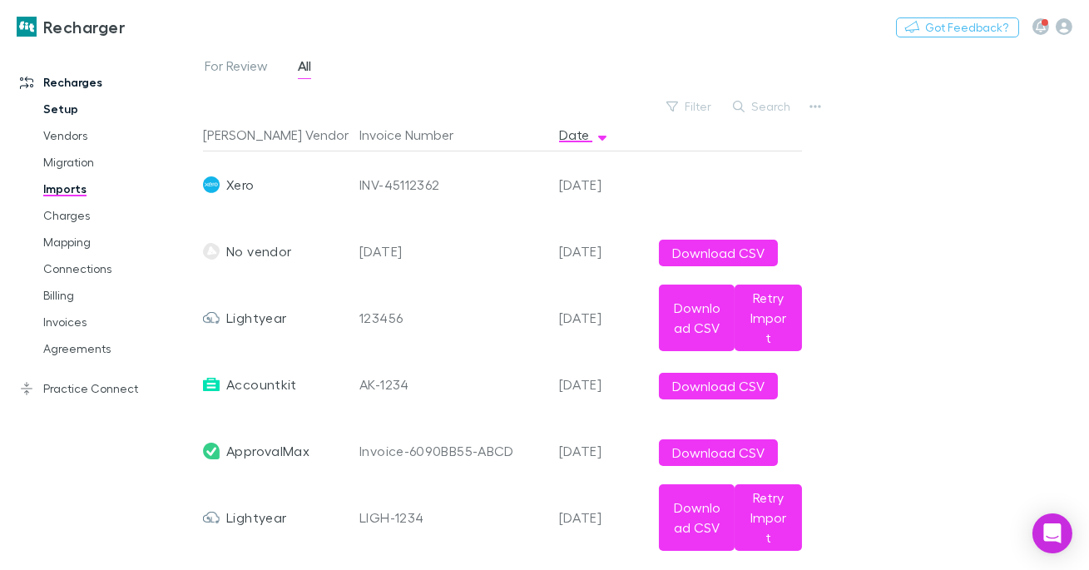
click at [76, 104] on link "Setup" at bounding box center [113, 109] width 173 height 27
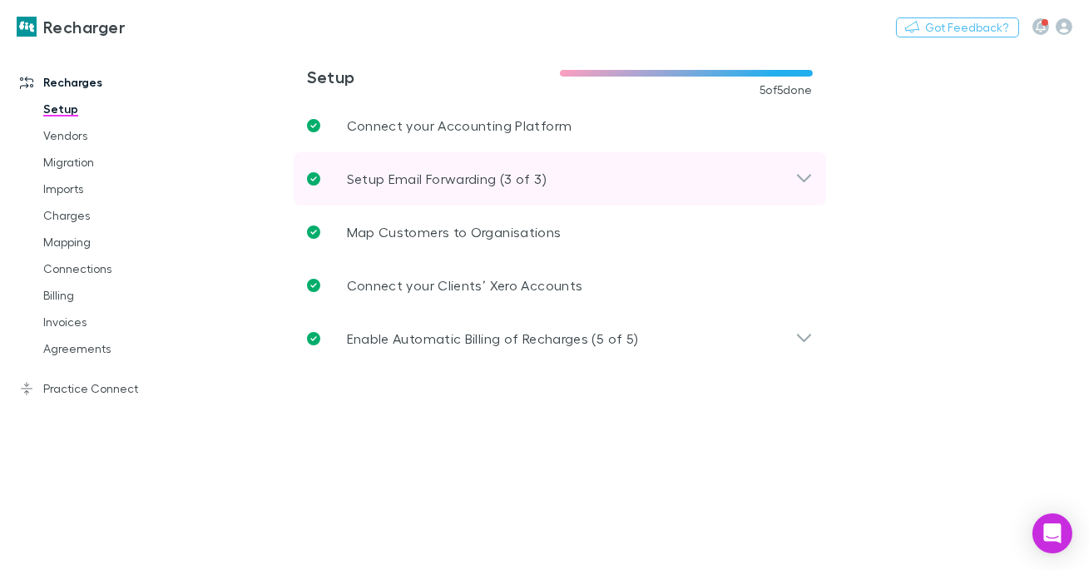
click at [411, 173] on p "Setup Email Forwarding (3 of 3)" at bounding box center [447, 179] width 200 height 20
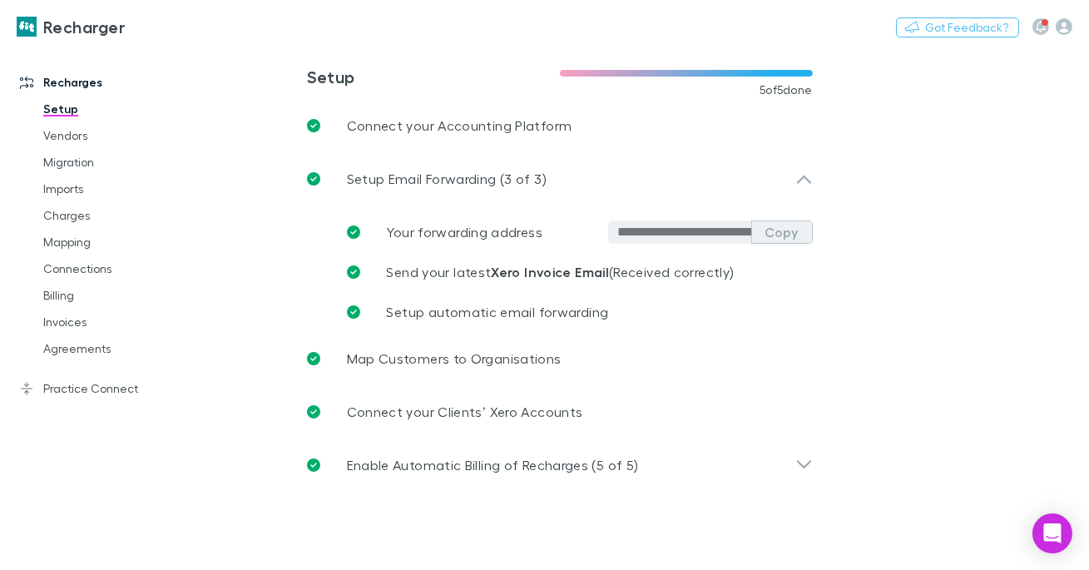
drag, startPoint x: 785, startPoint y: 234, endPoint x: 794, endPoint y: 234, distance: 9.2
click at [786, 234] on button "Copy" at bounding box center [782, 232] width 62 height 23
click at [78, 188] on link "Imports" at bounding box center [113, 189] width 173 height 27
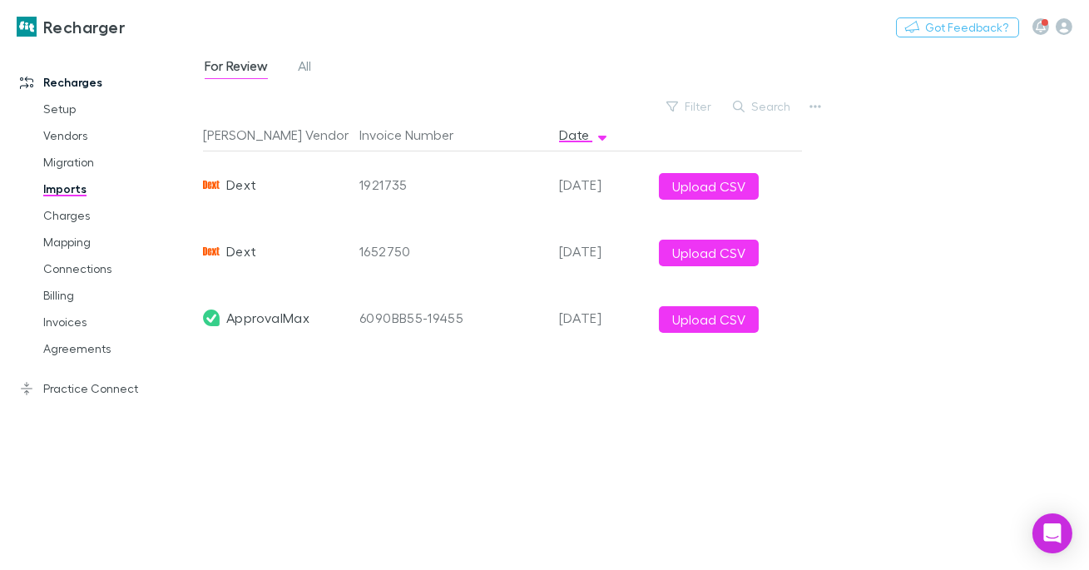
click at [78, 182] on link "Imports" at bounding box center [113, 189] width 173 height 27
click at [285, 62] on div "For Review All" at bounding box center [264, 68] width 123 height 27
click at [292, 63] on div "For Review All" at bounding box center [264, 68] width 123 height 27
click at [232, 27] on button "Switch company" at bounding box center [196, 27] width 110 height 20
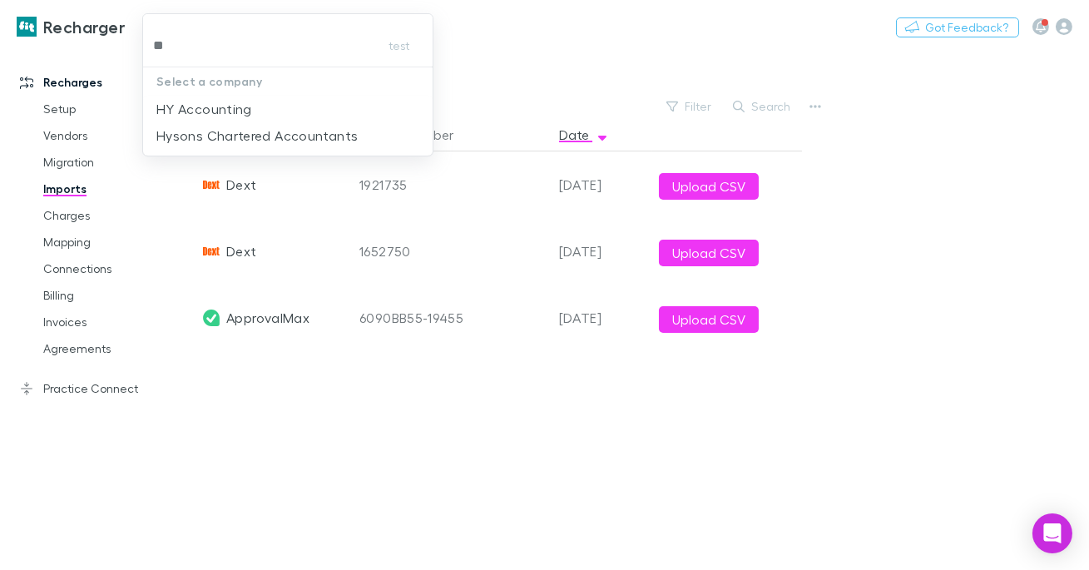
type input "***"
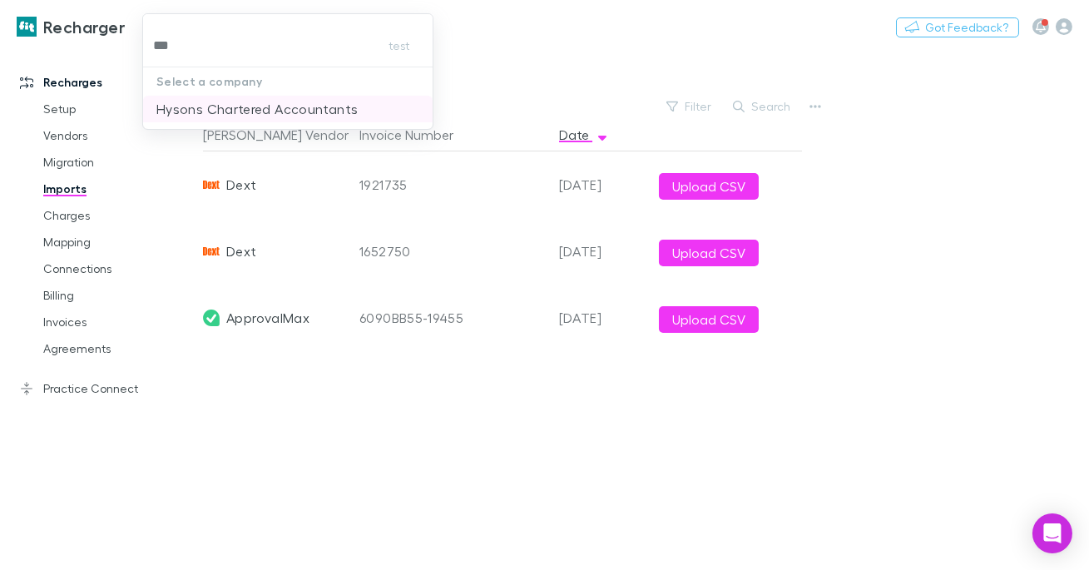
click at [295, 115] on p "Hysons Chartered Accountants" at bounding box center [256, 109] width 201 height 20
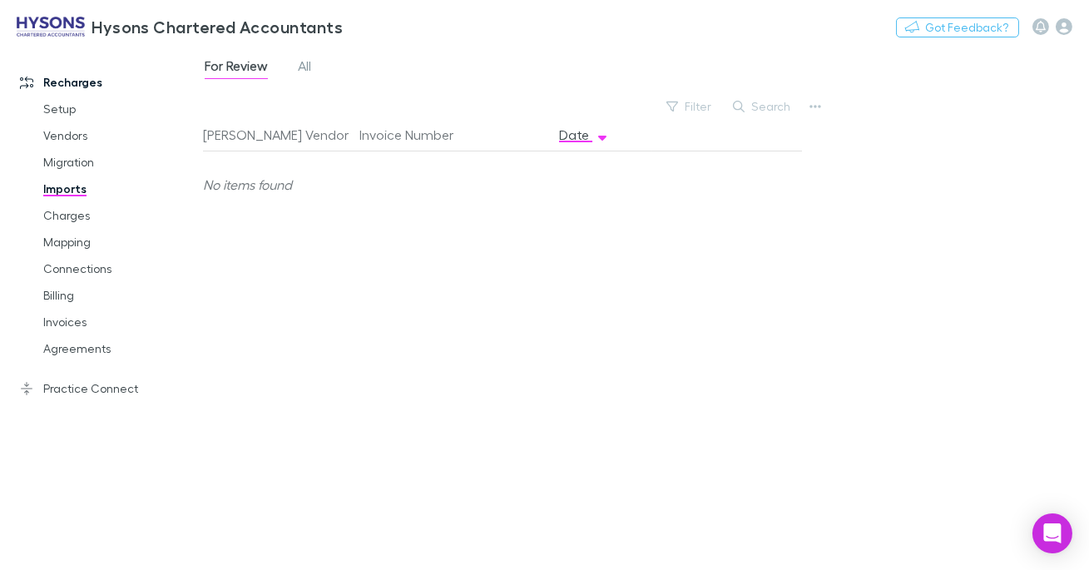
click at [295, 62] on div "For Review All" at bounding box center [264, 68] width 123 height 27
click at [299, 62] on span "All" at bounding box center [304, 68] width 13 height 22
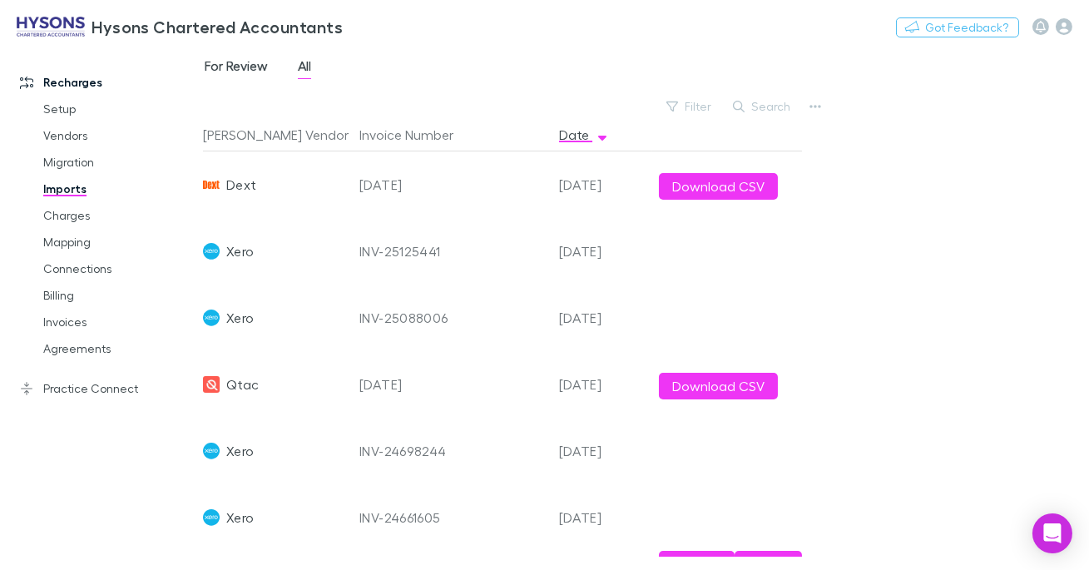
click at [245, 66] on span "For Review" at bounding box center [236, 68] width 63 height 22
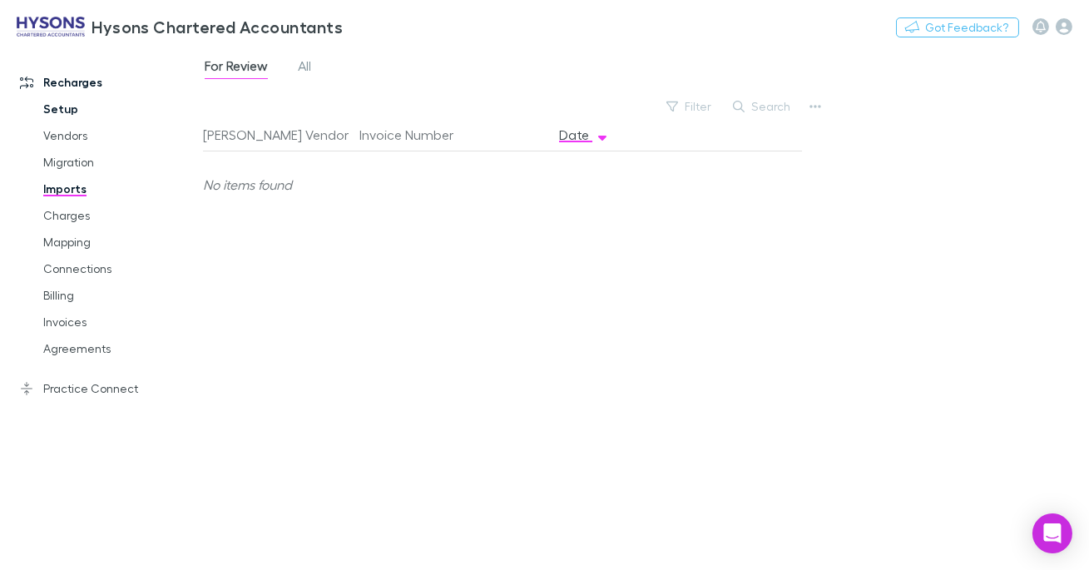
click at [67, 109] on link "Setup" at bounding box center [113, 109] width 173 height 27
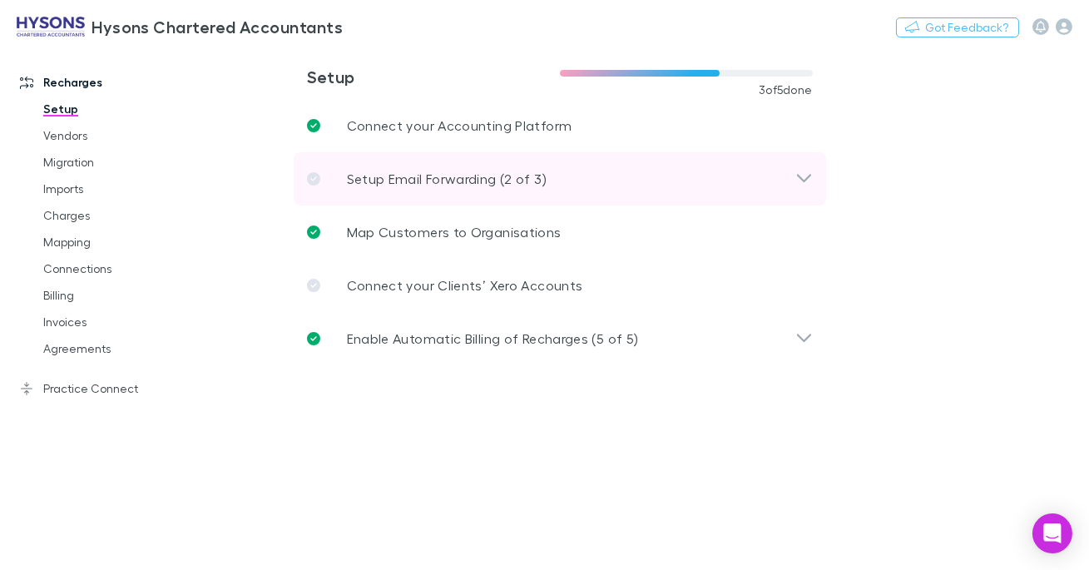
click at [456, 167] on div "Setup Email Forwarding (2 of 3)" at bounding box center [560, 178] width 533 height 53
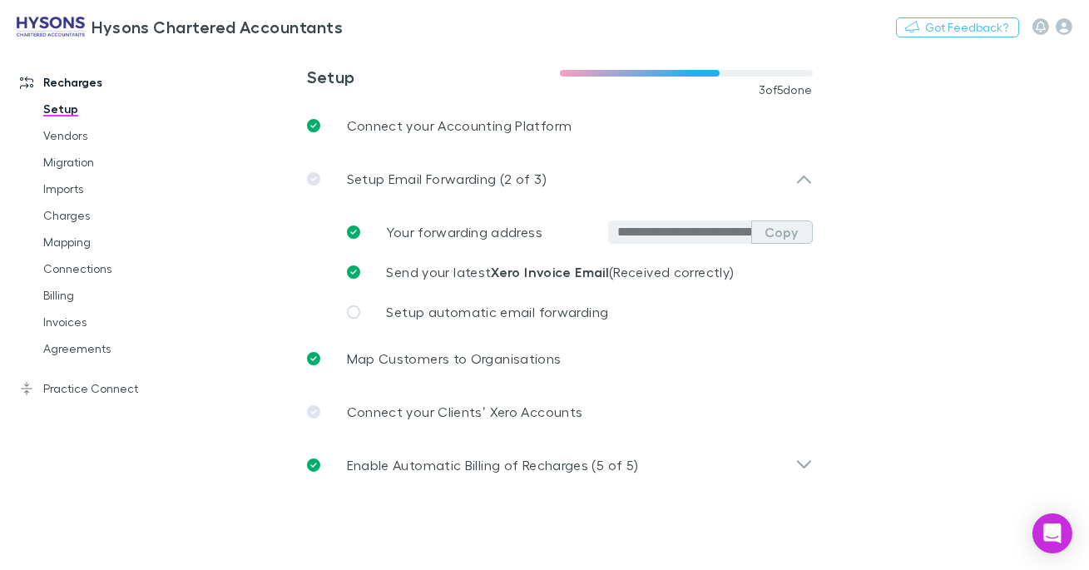
click at [787, 238] on button "Copy" at bounding box center [782, 232] width 62 height 23
click at [77, 194] on link "Imports" at bounding box center [113, 189] width 173 height 27
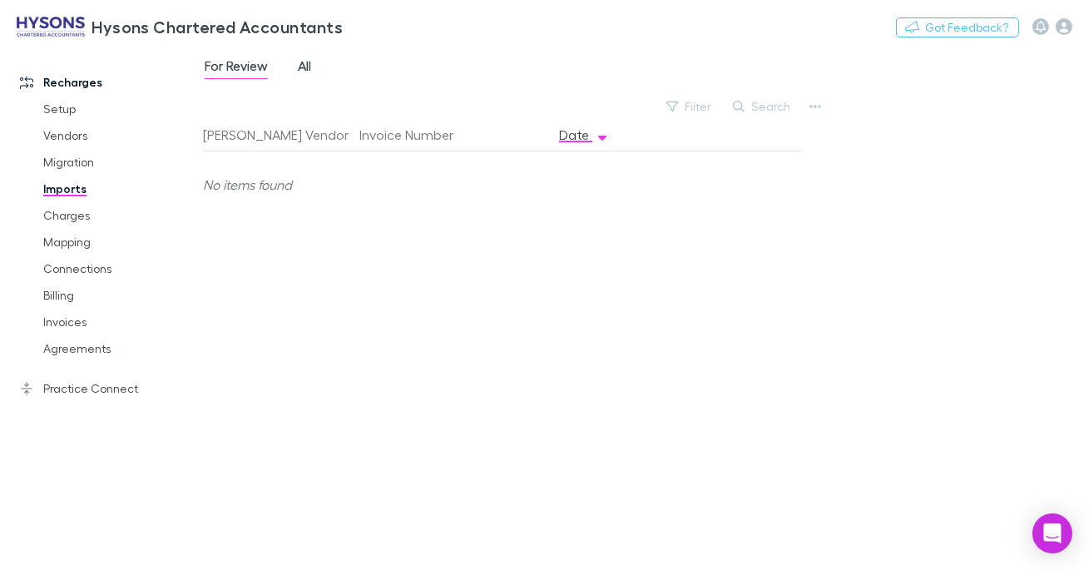
click at [309, 62] on span "All" at bounding box center [304, 68] width 13 height 22
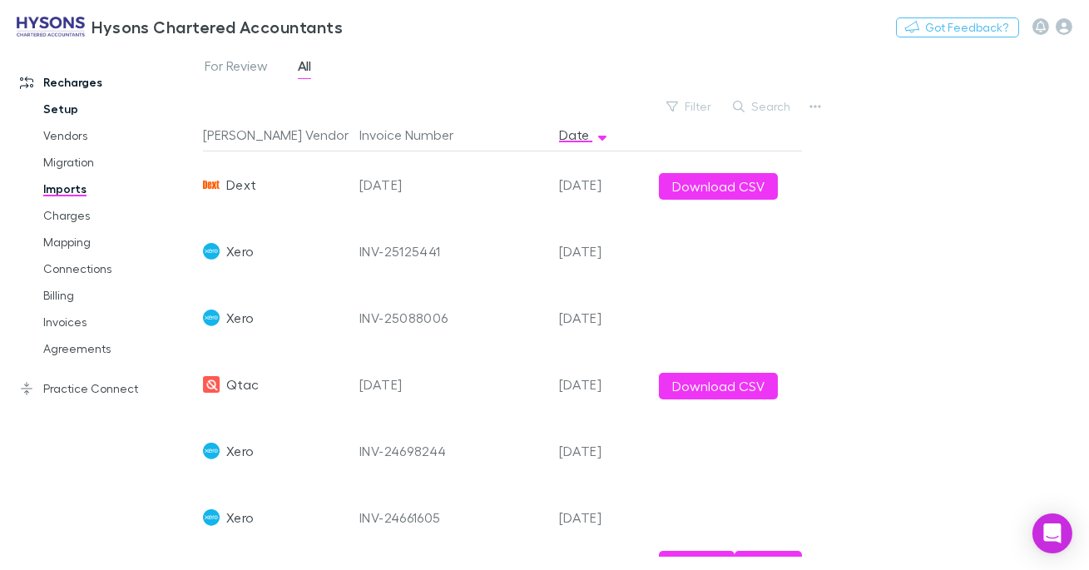
click at [62, 108] on link "Setup" at bounding box center [113, 109] width 173 height 27
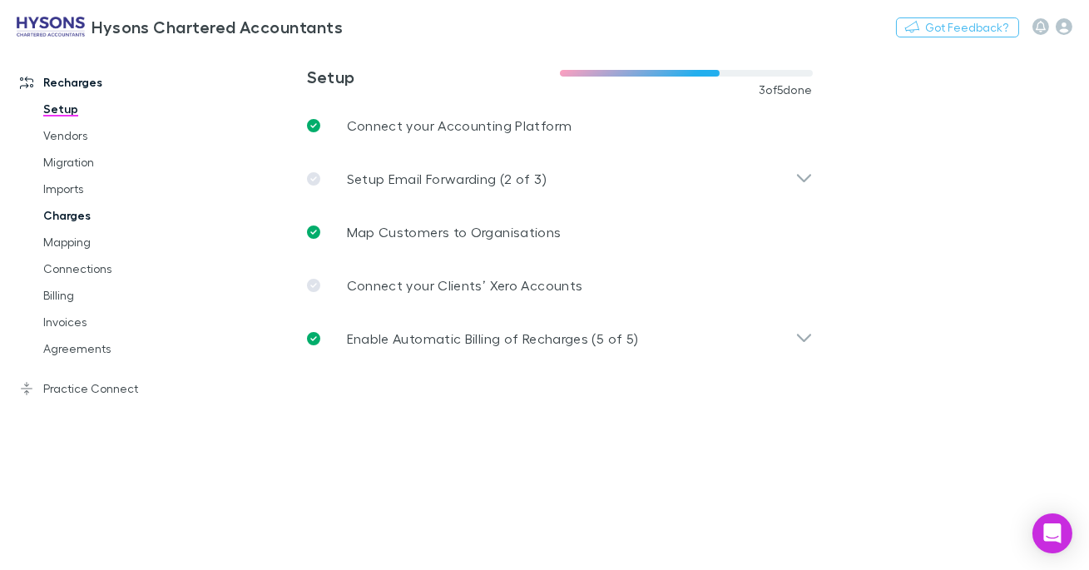
click at [68, 210] on link "Charges" at bounding box center [113, 215] width 173 height 27
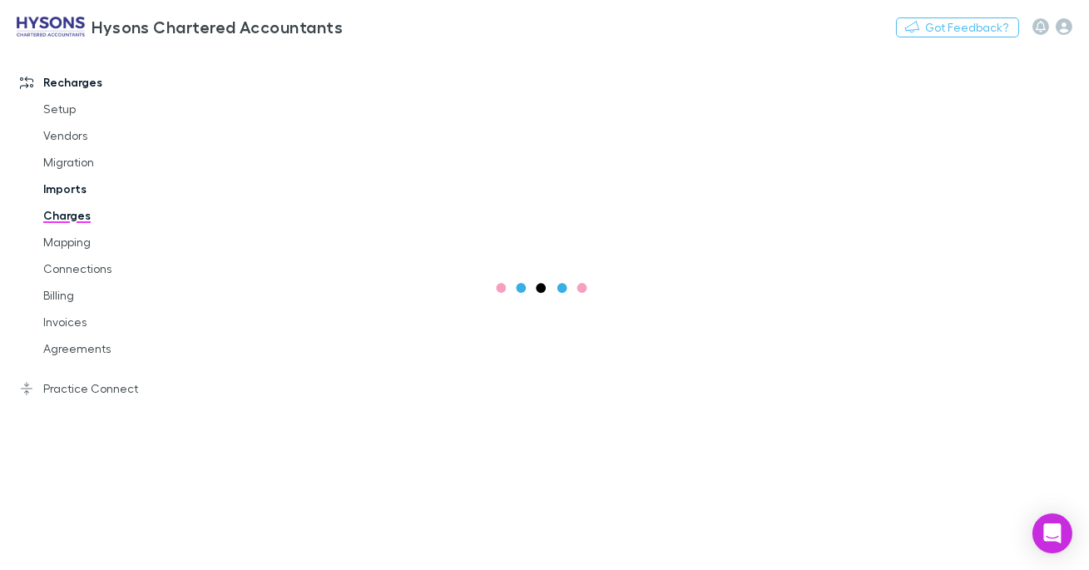
click at [72, 183] on link "Imports" at bounding box center [113, 189] width 173 height 27
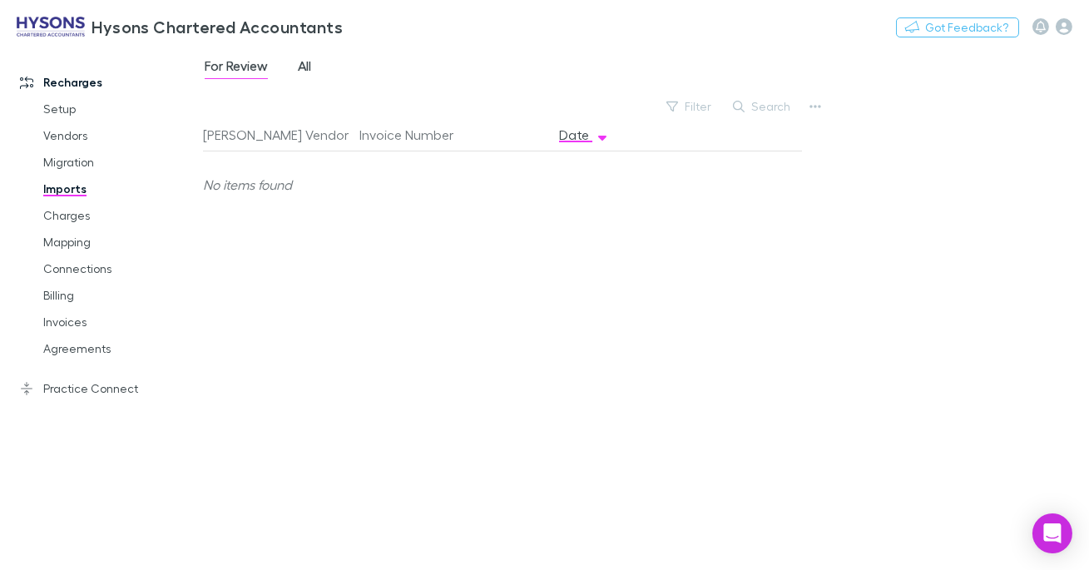
click at [300, 67] on span "All" at bounding box center [304, 68] width 13 height 22
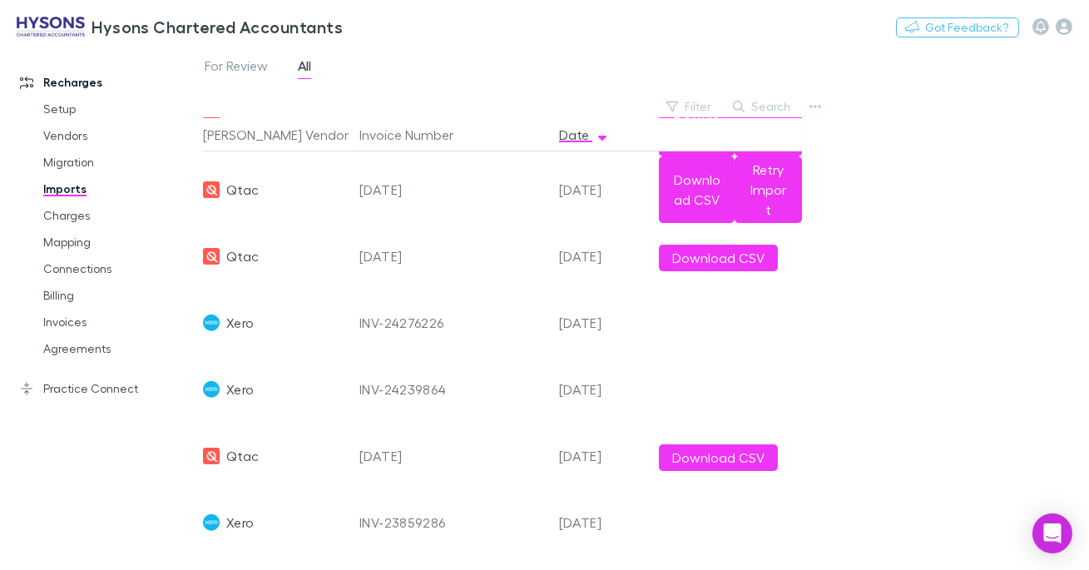
scroll to position [805, 0]
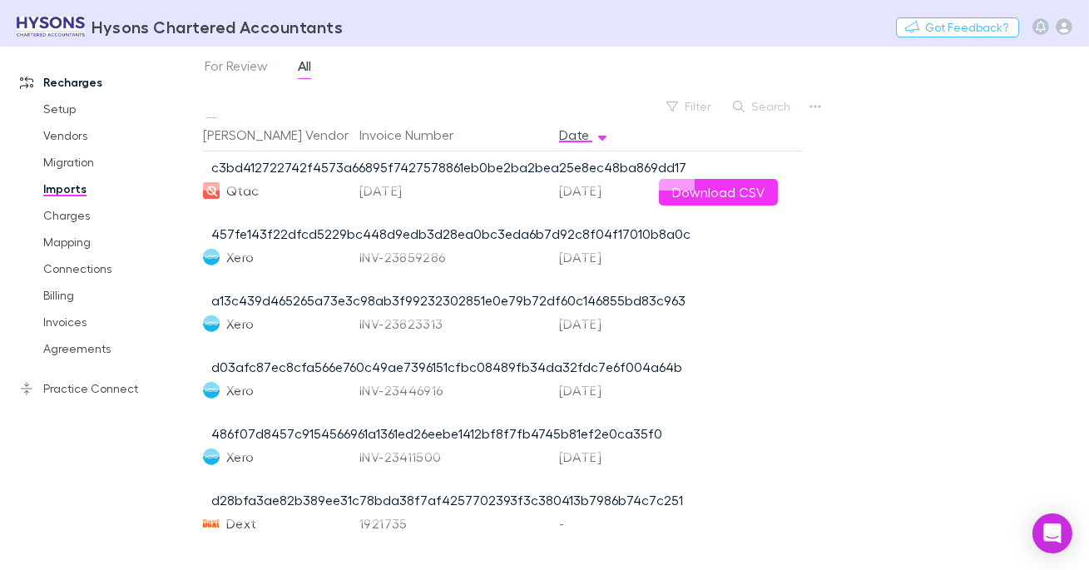
click at [379, 492] on link "d28bfa3ae82b389ee31c78bda38f7af4257702393f3c380413b7986b74c7c251" at bounding box center [447, 500] width 472 height 16
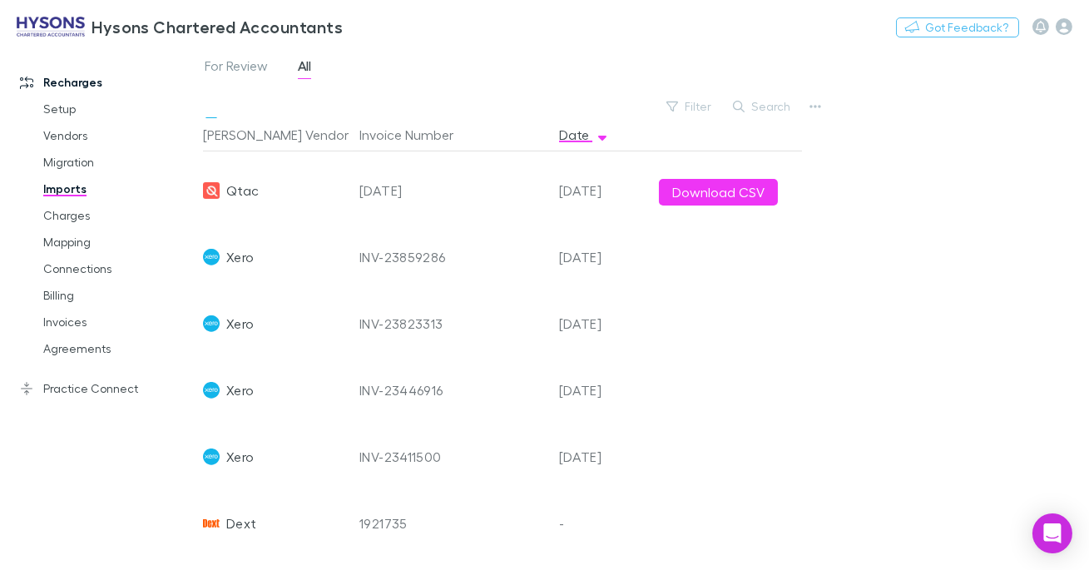
drag, startPoint x: 286, startPoint y: 506, endPoint x: 258, endPoint y: 498, distance: 29.3
click at [283, 504] on div "Dext" at bounding box center [274, 523] width 143 height 67
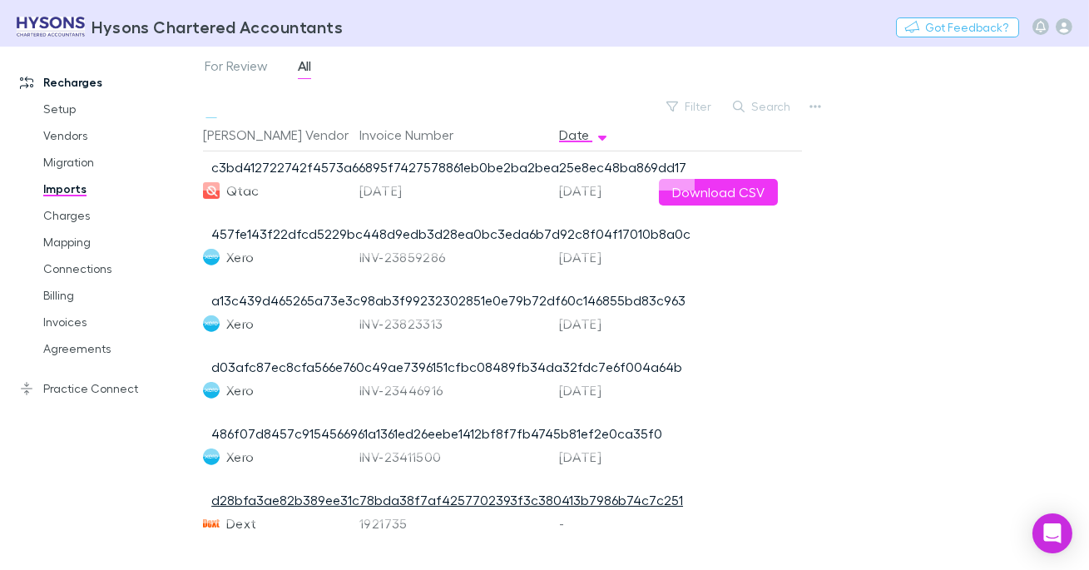
click at [389, 492] on link "d28bfa3ae82b389ee31c78bda38f7af4257702393f3c380413b7986b74c7c251" at bounding box center [447, 500] width 472 height 16
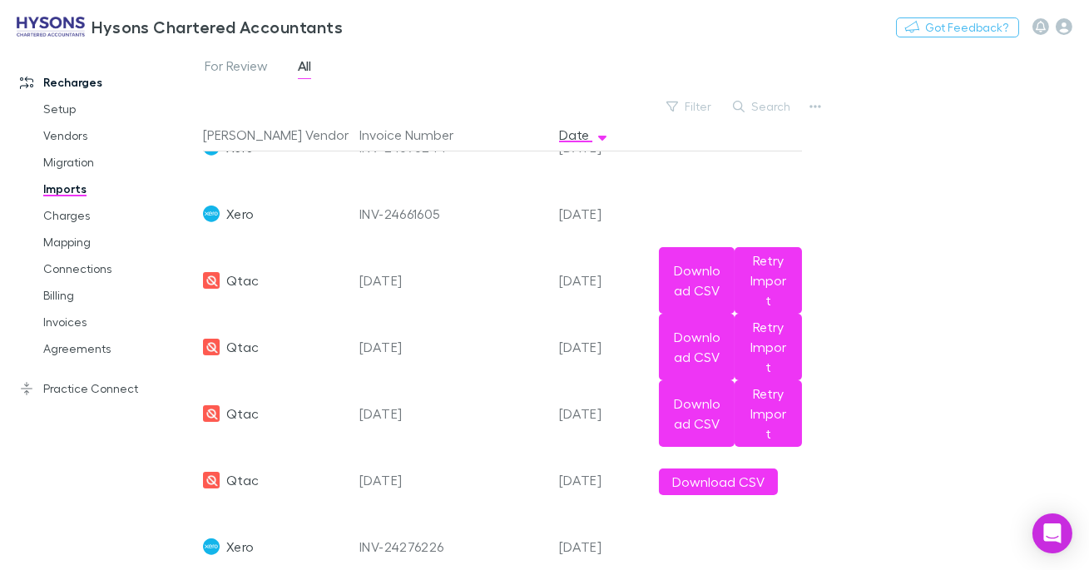
scroll to position [0, 0]
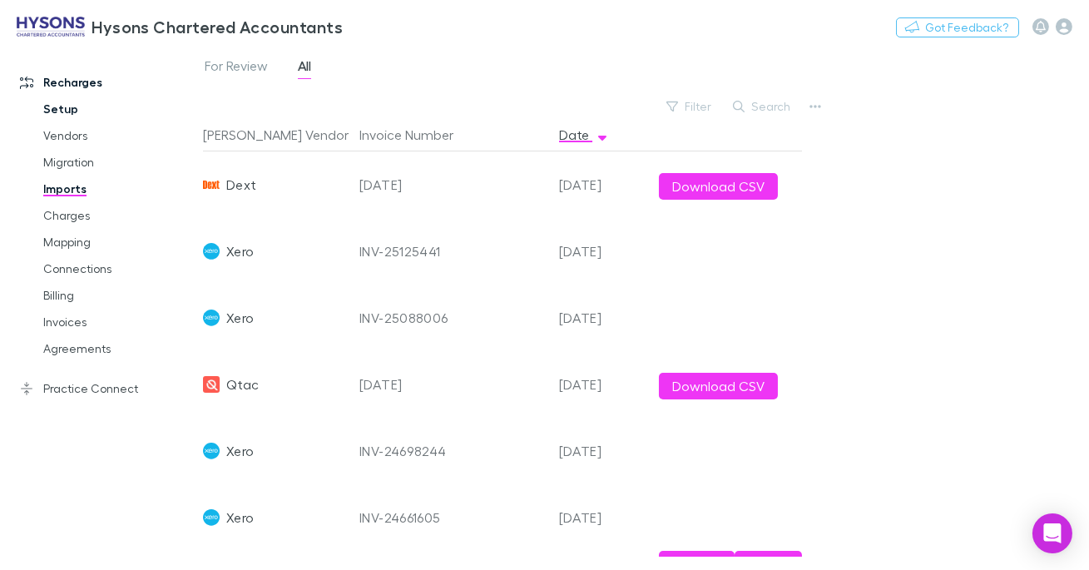
click at [57, 112] on link "Setup" at bounding box center [113, 109] width 173 height 27
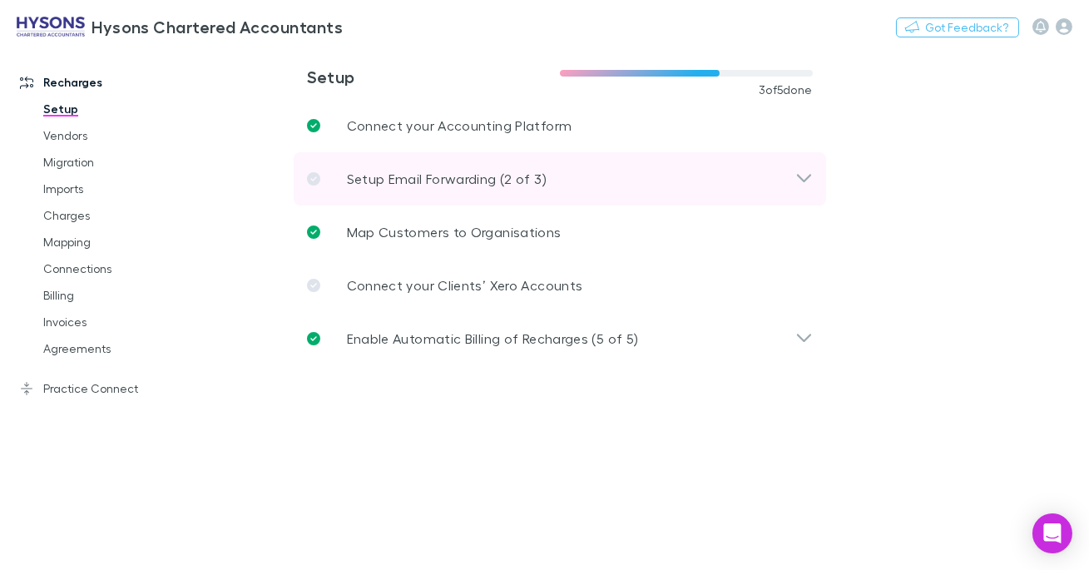
click at [700, 180] on div "Setup Email Forwarding (2 of 3)" at bounding box center [551, 179] width 488 height 20
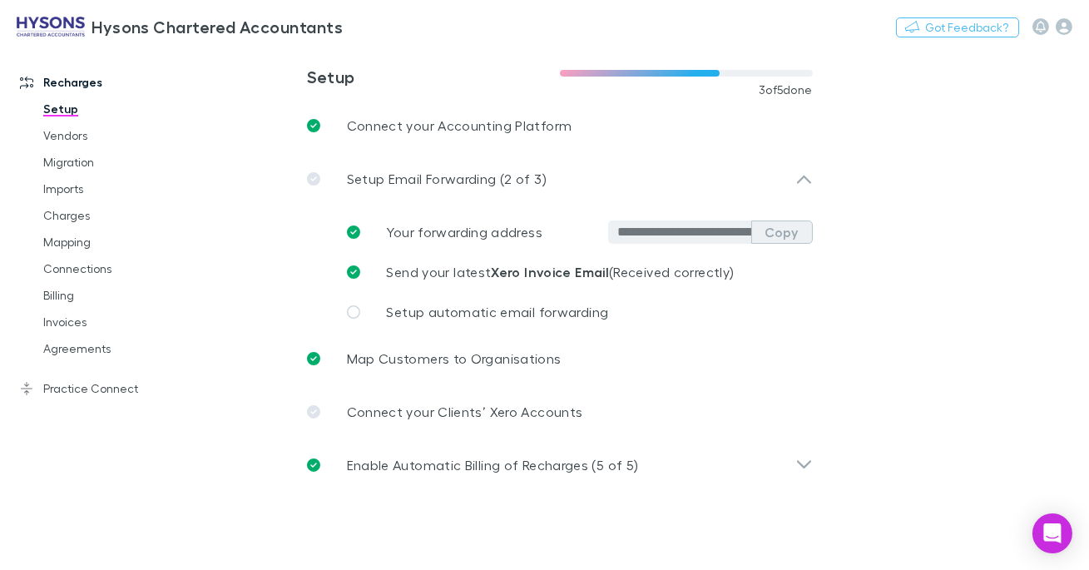
click at [776, 236] on button "Copy" at bounding box center [782, 232] width 62 height 23
click at [60, 190] on link "Imports" at bounding box center [113, 189] width 173 height 27
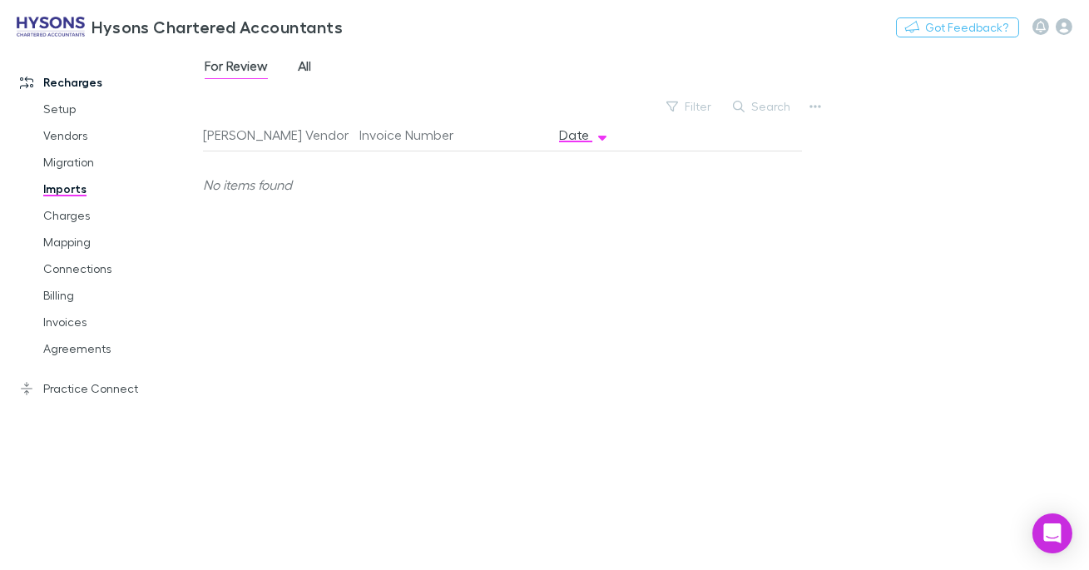
click at [300, 67] on span "All" at bounding box center [304, 68] width 13 height 22
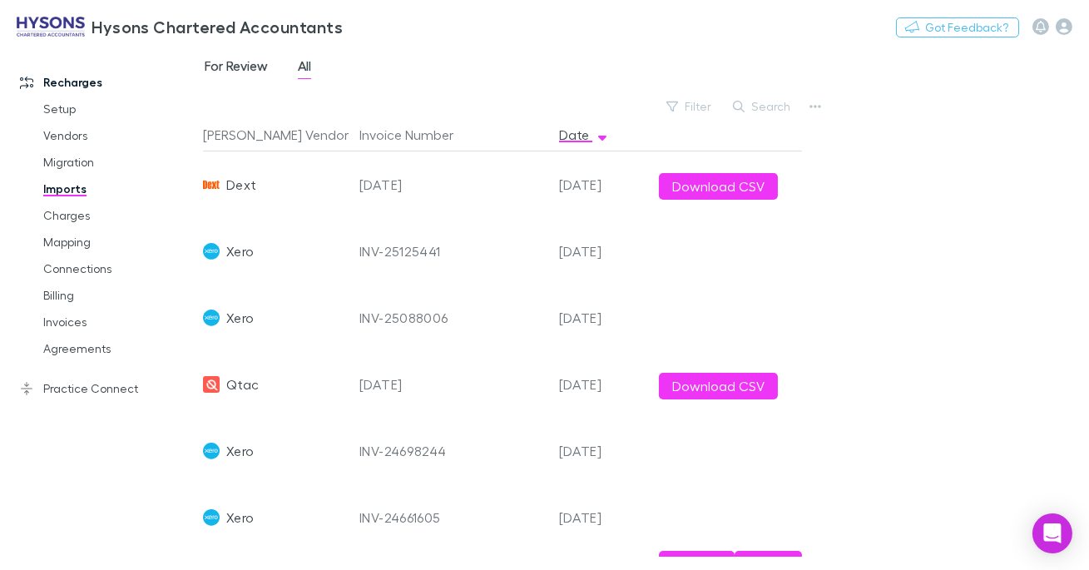
click at [246, 60] on span "For Review" at bounding box center [236, 68] width 63 height 22
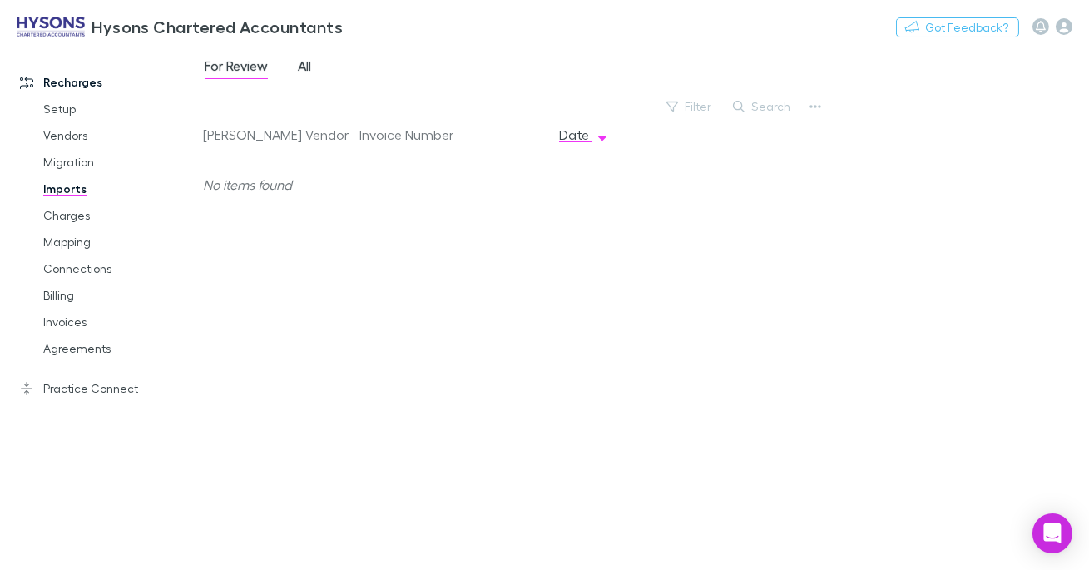
click at [301, 68] on span "All" at bounding box center [304, 68] width 13 height 22
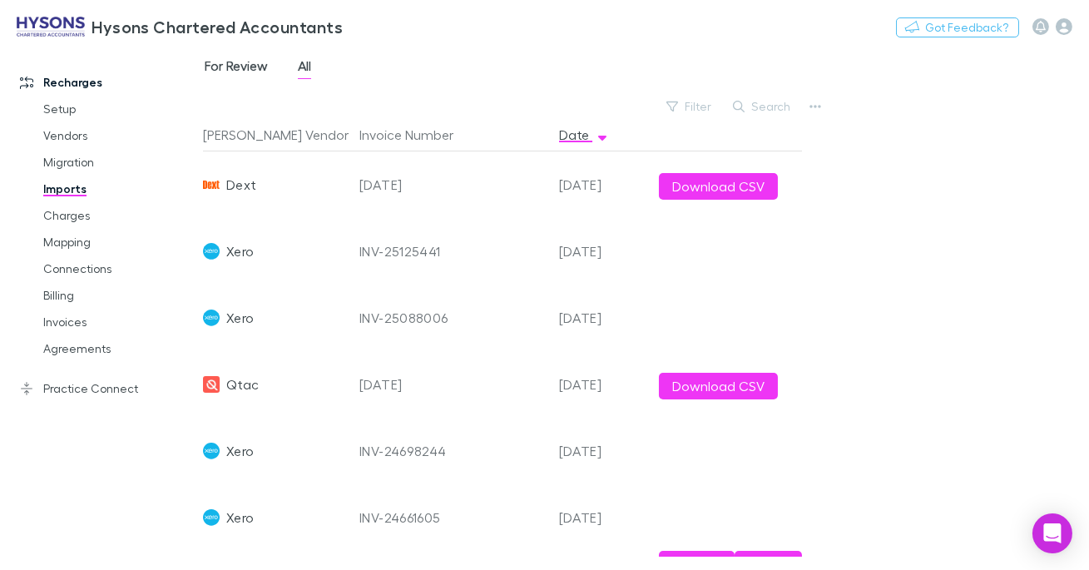
click at [247, 67] on span "For Review" at bounding box center [236, 68] width 63 height 22
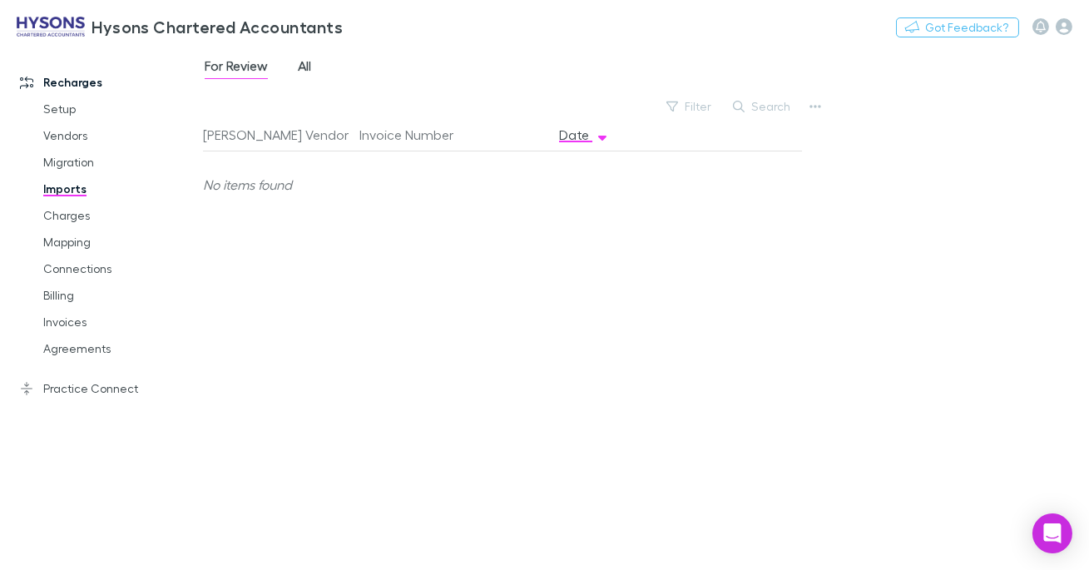
click at [308, 68] on span "All" at bounding box center [304, 68] width 13 height 22
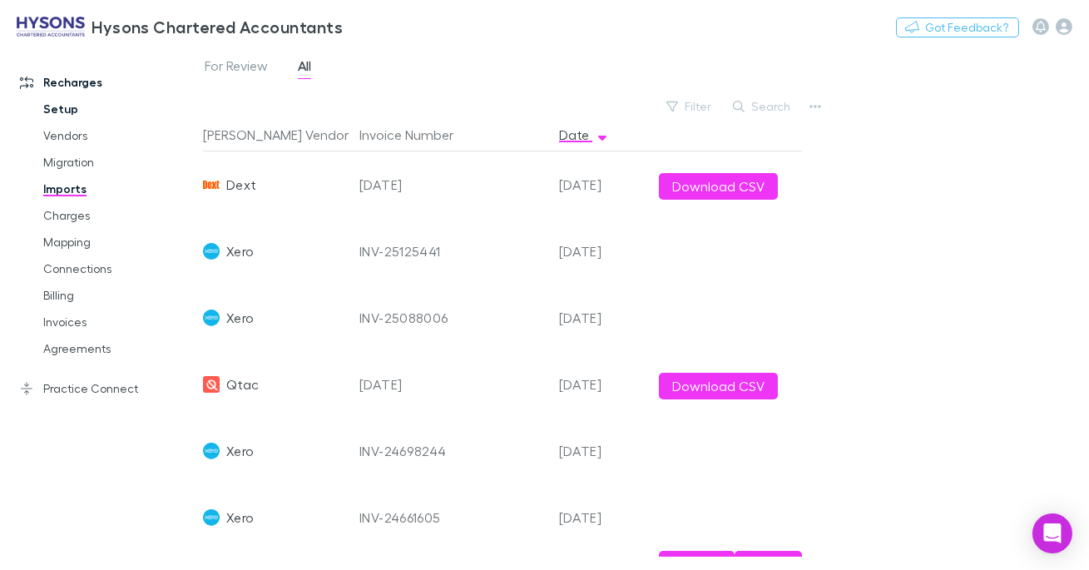
click at [67, 106] on link "Setup" at bounding box center [113, 109] width 173 height 27
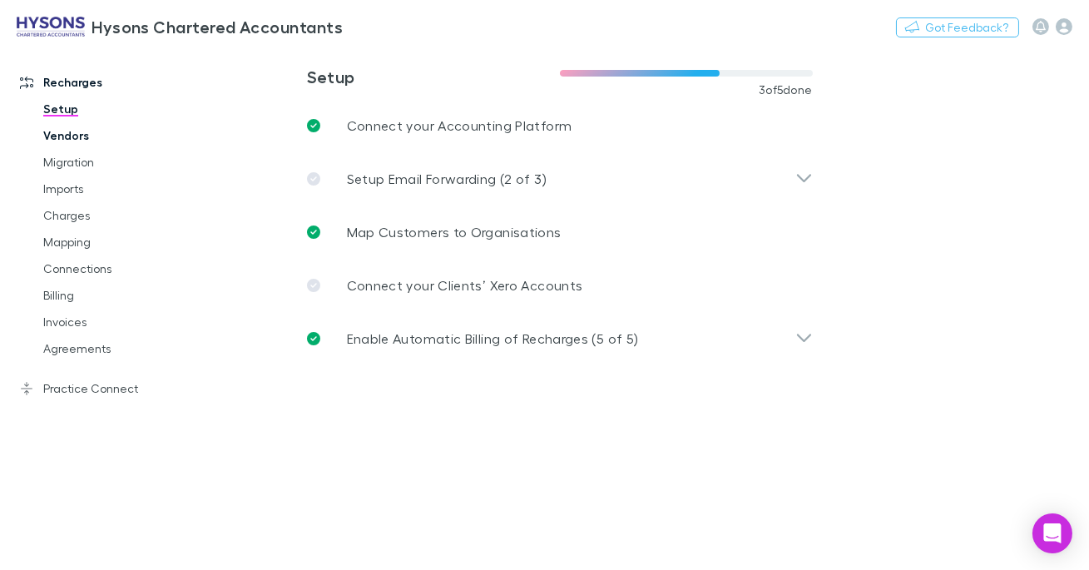
click at [78, 134] on link "Vendors" at bounding box center [113, 135] width 173 height 27
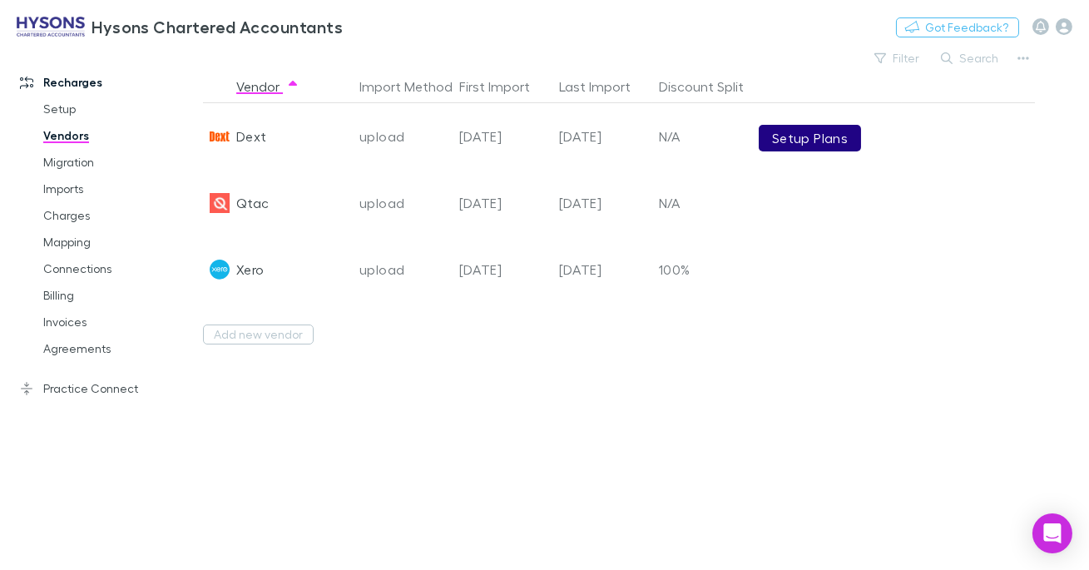
click at [812, 135] on link "Setup Plans" at bounding box center [810, 138] width 102 height 27
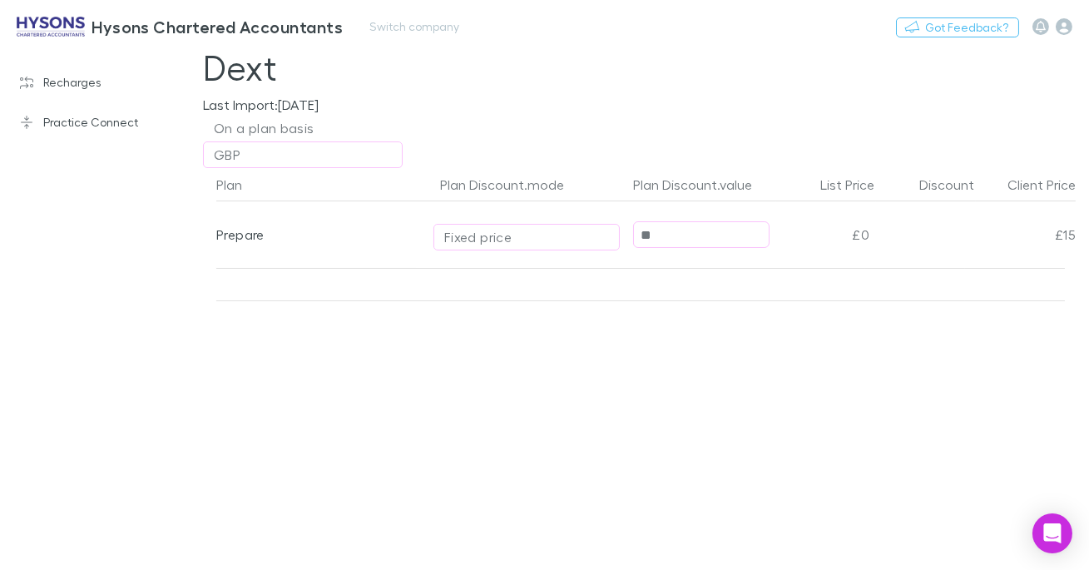
click at [43, 22] on img at bounding box center [51, 27] width 68 height 20
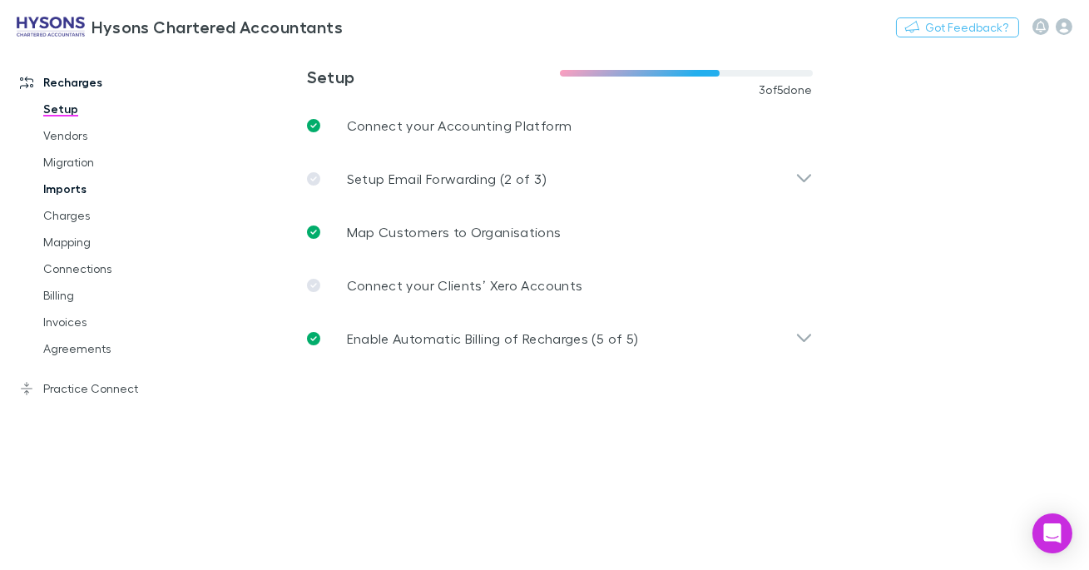
click at [79, 179] on link "Imports" at bounding box center [113, 189] width 173 height 27
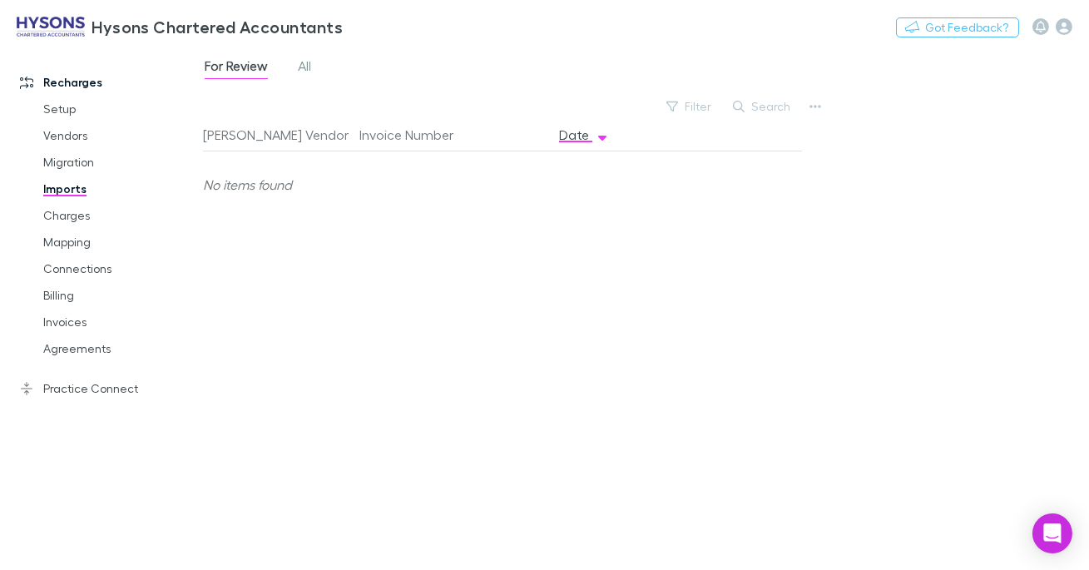
click at [293, 69] on div "For Review All" at bounding box center [264, 68] width 123 height 27
click at [299, 68] on span "All" at bounding box center [304, 68] width 13 height 22
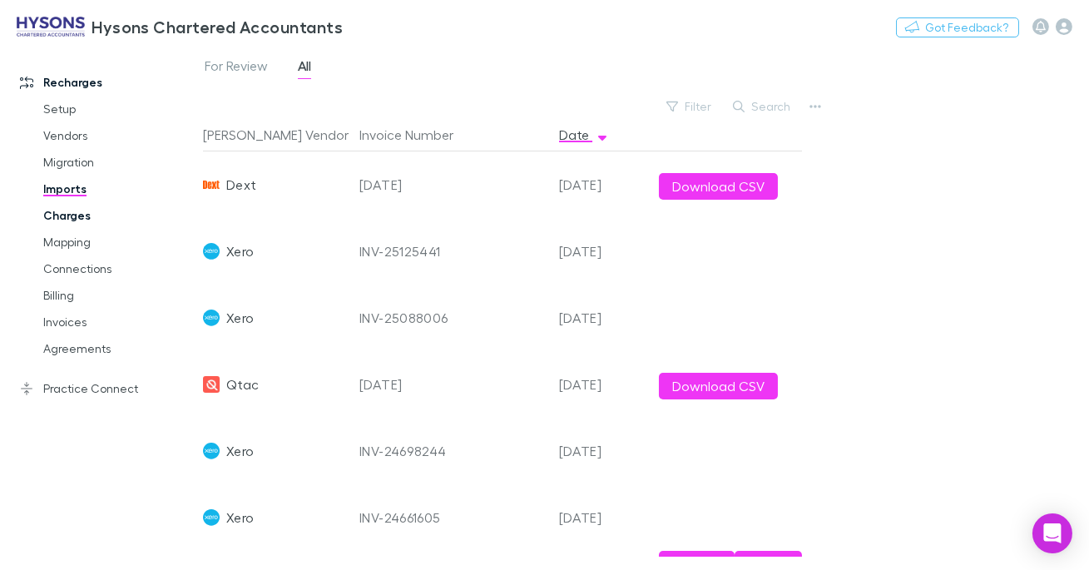
click at [64, 211] on link "Charges" at bounding box center [113, 215] width 173 height 27
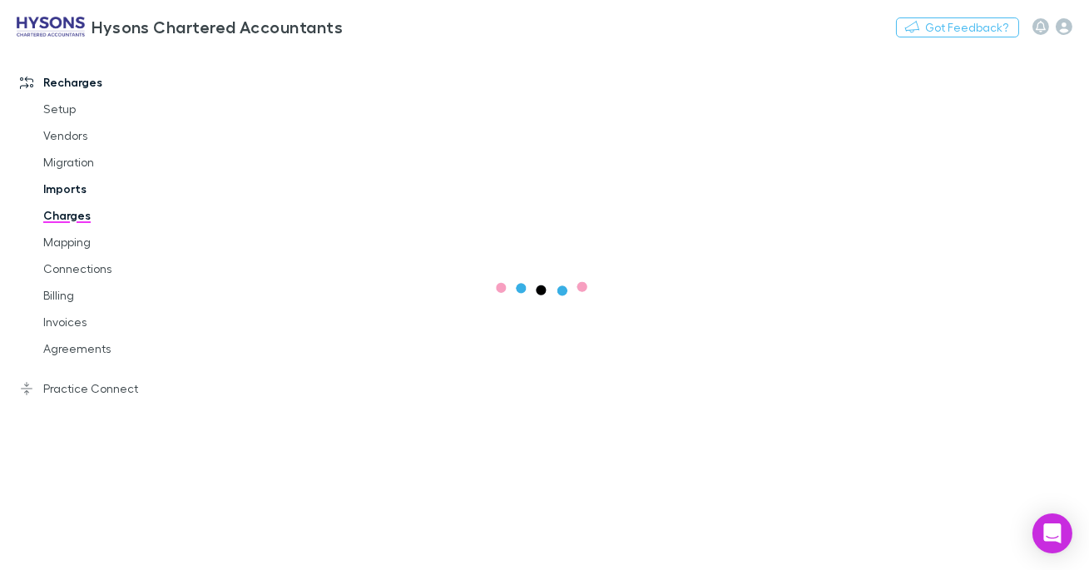
click at [73, 193] on link "Imports" at bounding box center [113, 189] width 173 height 27
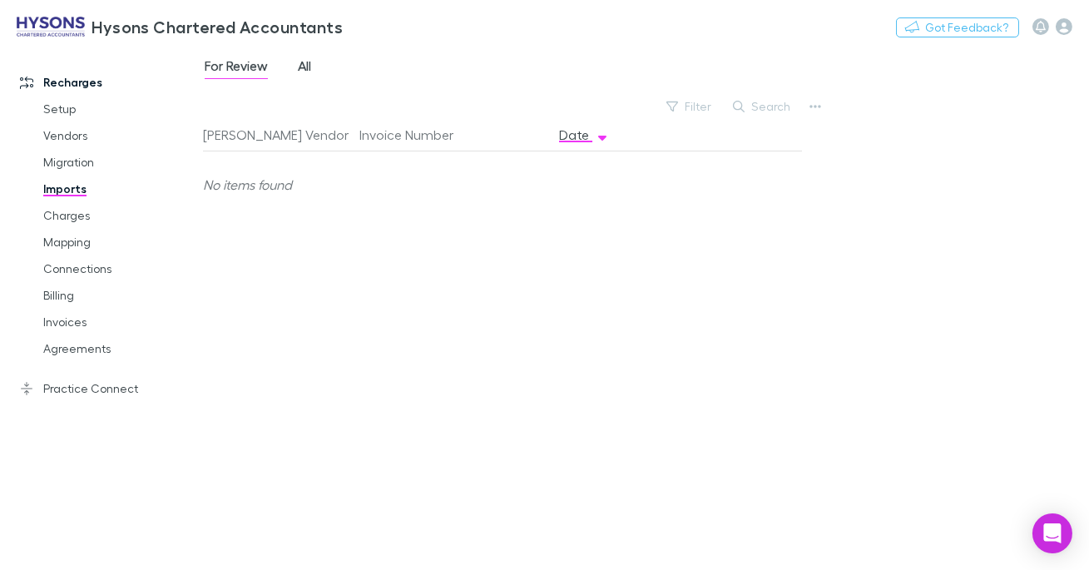
click at [306, 68] on span "All" at bounding box center [304, 68] width 13 height 22
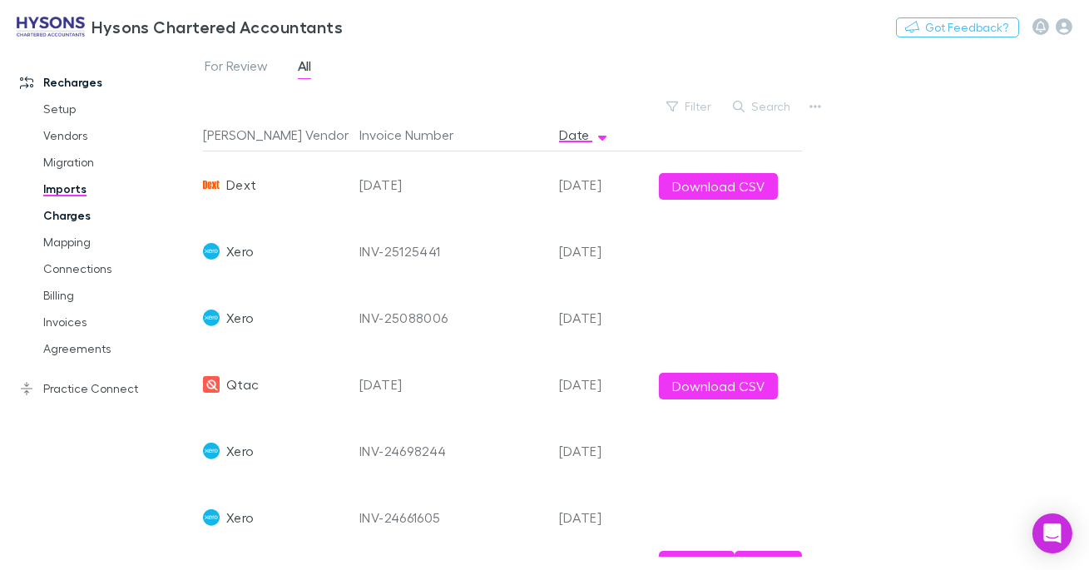
click at [65, 216] on link "Charges" at bounding box center [113, 215] width 173 height 27
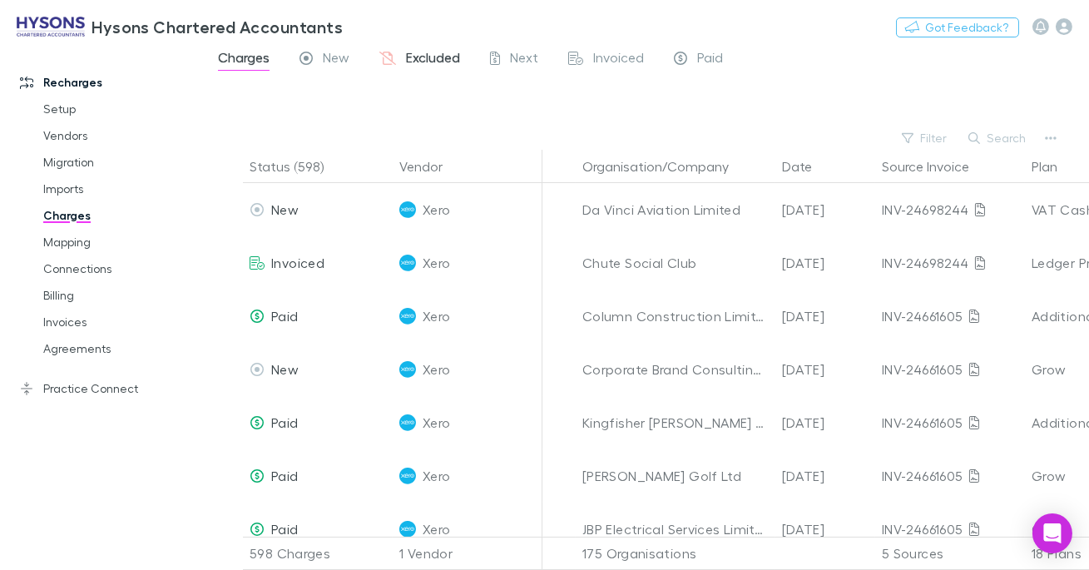
click at [415, 64] on span "Excluded" at bounding box center [433, 60] width 54 height 22
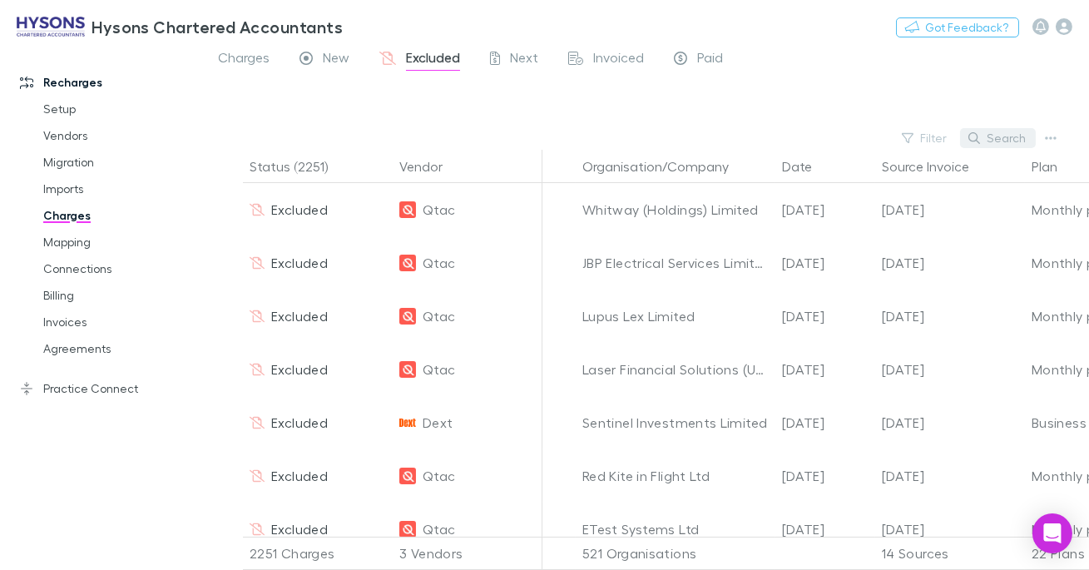
click at [982, 134] on button "Search" at bounding box center [998, 138] width 76 height 20
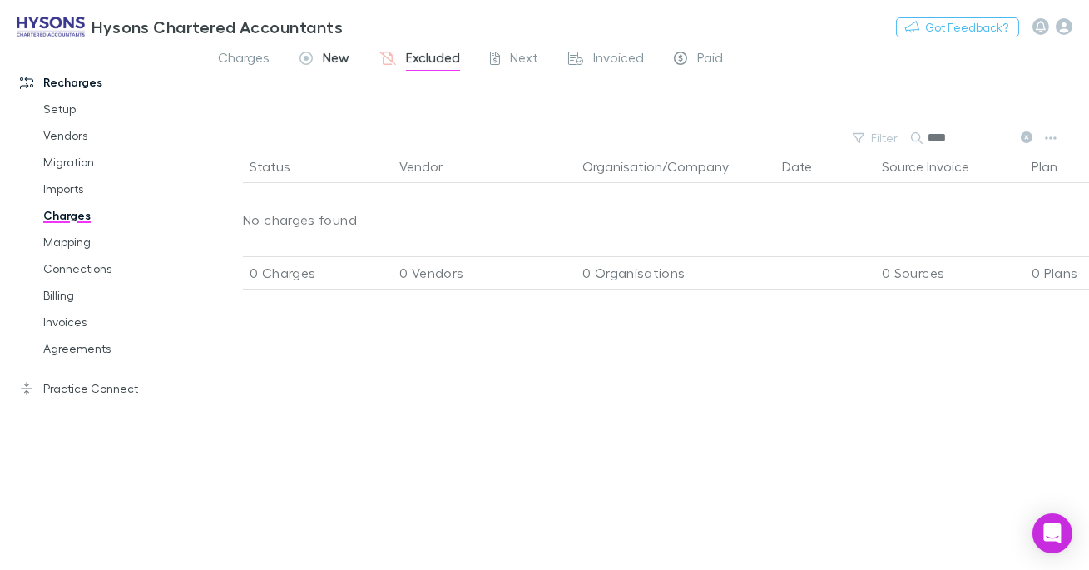
type input "****"
drag, startPoint x: 320, startPoint y: 50, endPoint x: 362, endPoint y: 68, distance: 46.2
click at [320, 50] on div "New" at bounding box center [325, 60] width 50 height 22
click at [1024, 137] on icon at bounding box center [1027, 137] width 12 height 12
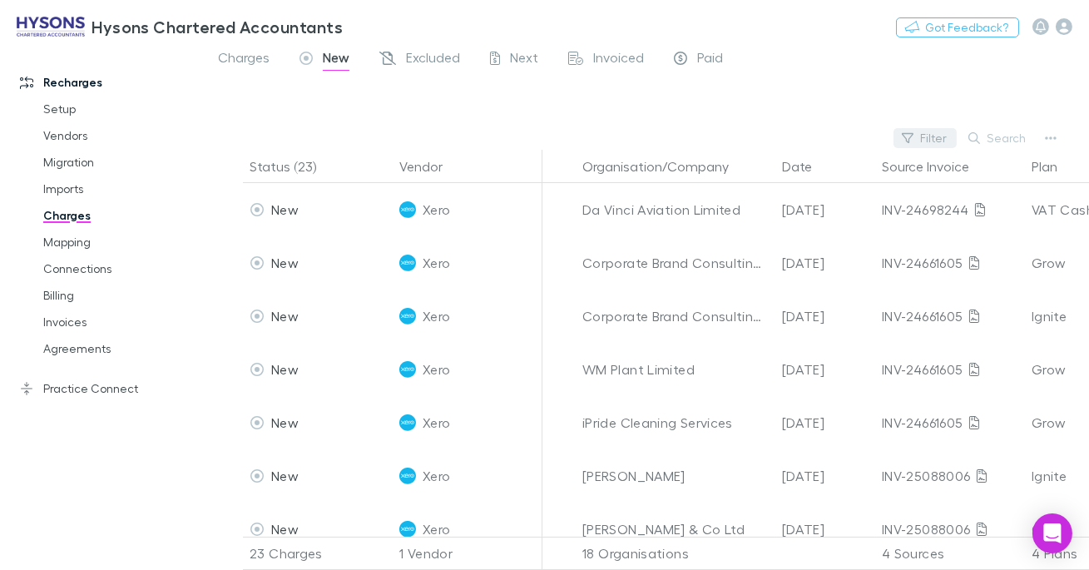
click at [932, 136] on button "Filter" at bounding box center [925, 138] width 63 height 20
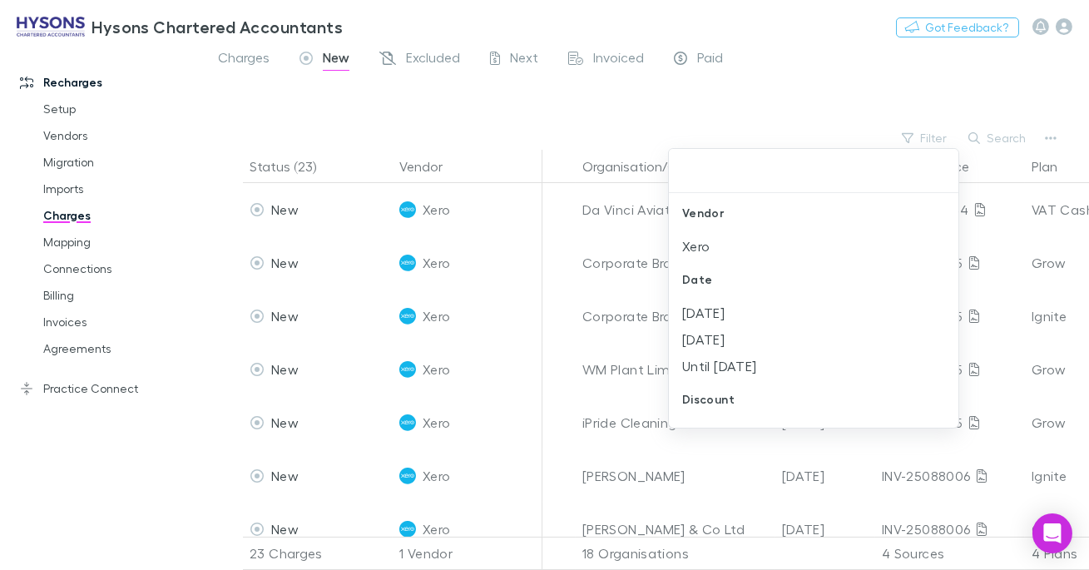
drag, startPoint x: 896, startPoint y: 98, endPoint x: 584, endPoint y: 35, distance: 318.4
click at [895, 98] on div at bounding box center [544, 285] width 1089 height 570
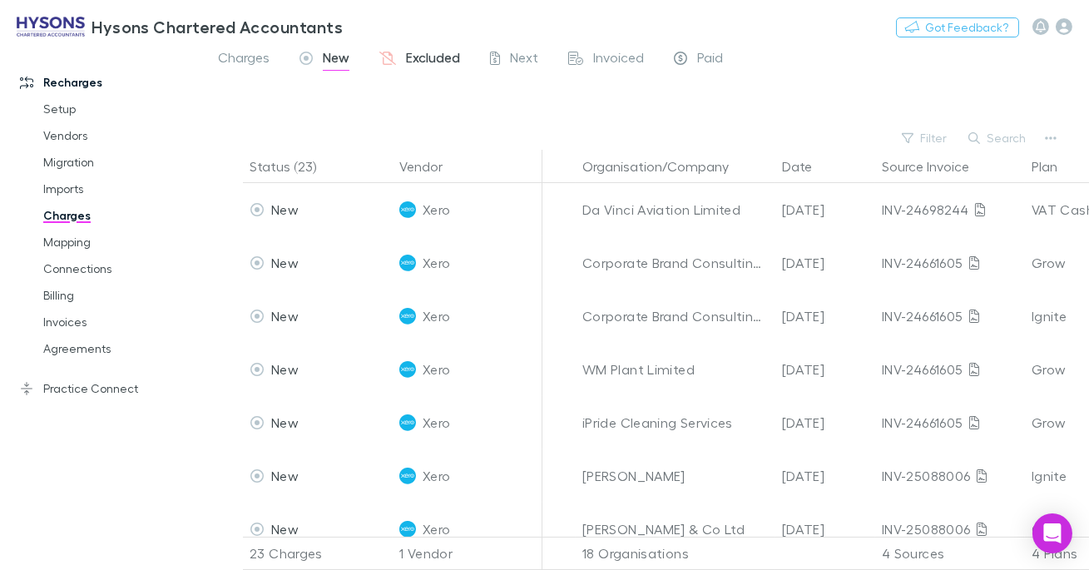
click at [423, 56] on span "Excluded" at bounding box center [433, 60] width 54 height 22
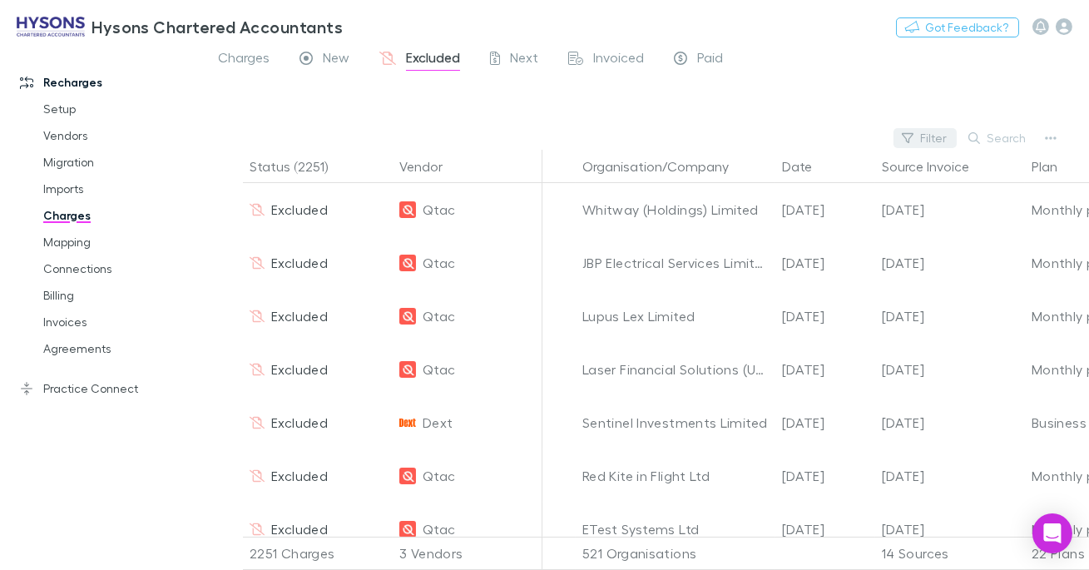
click at [942, 140] on button "Filter" at bounding box center [925, 138] width 63 height 20
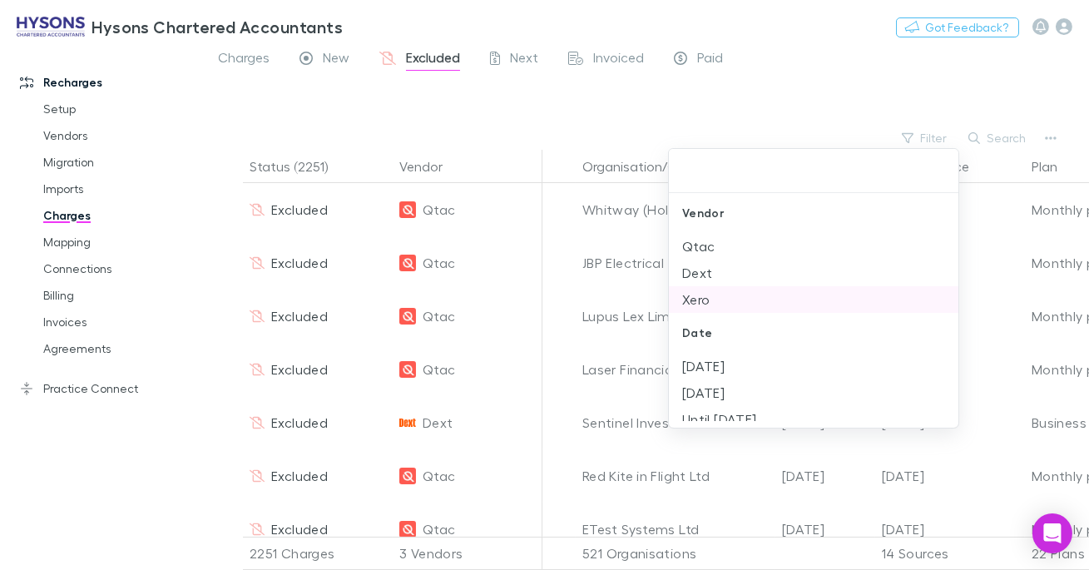
click at [703, 265] on li "Dext" at bounding box center [814, 273] width 290 height 27
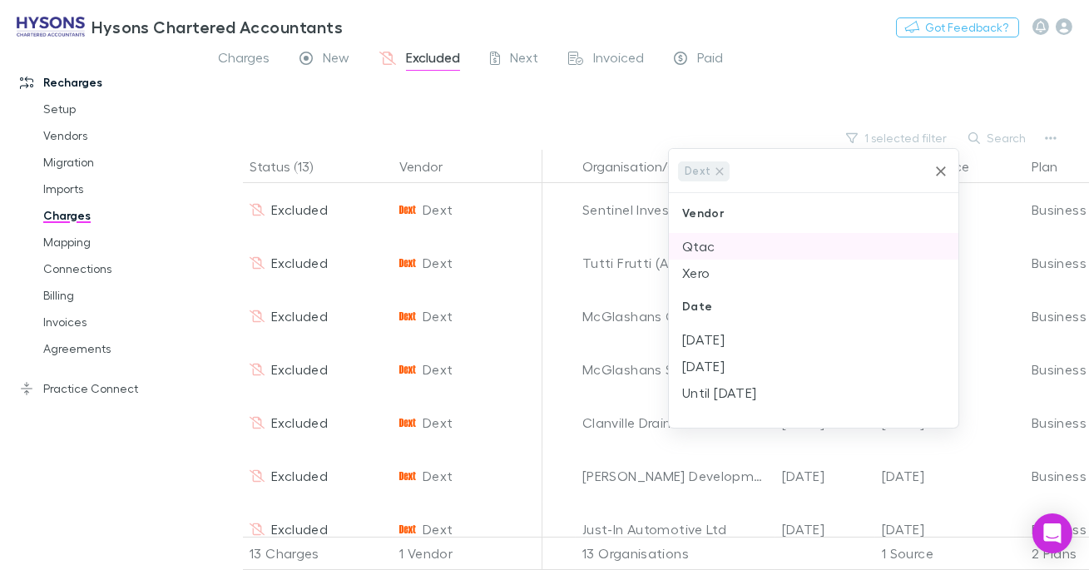
click at [707, 245] on li "Qtac" at bounding box center [814, 246] width 290 height 27
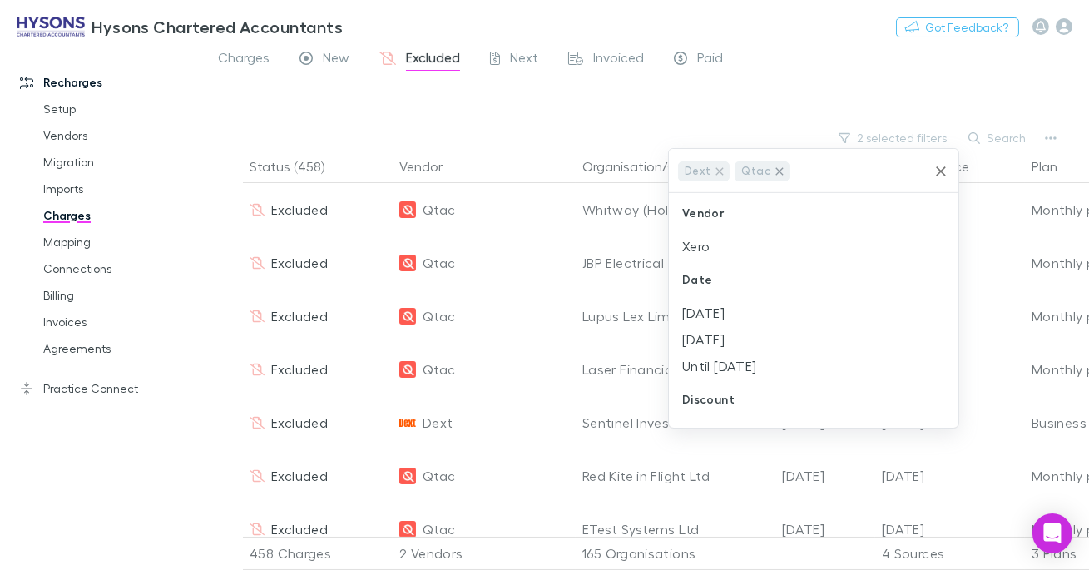
click at [776, 171] on icon at bounding box center [779, 171] width 13 height 13
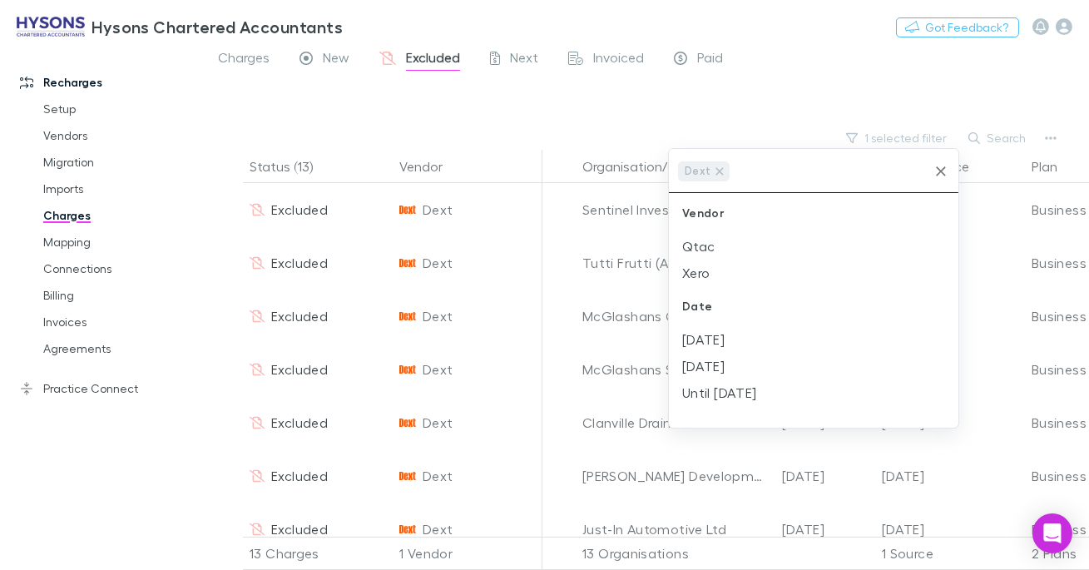
click at [789, 107] on div at bounding box center [544, 285] width 1089 height 570
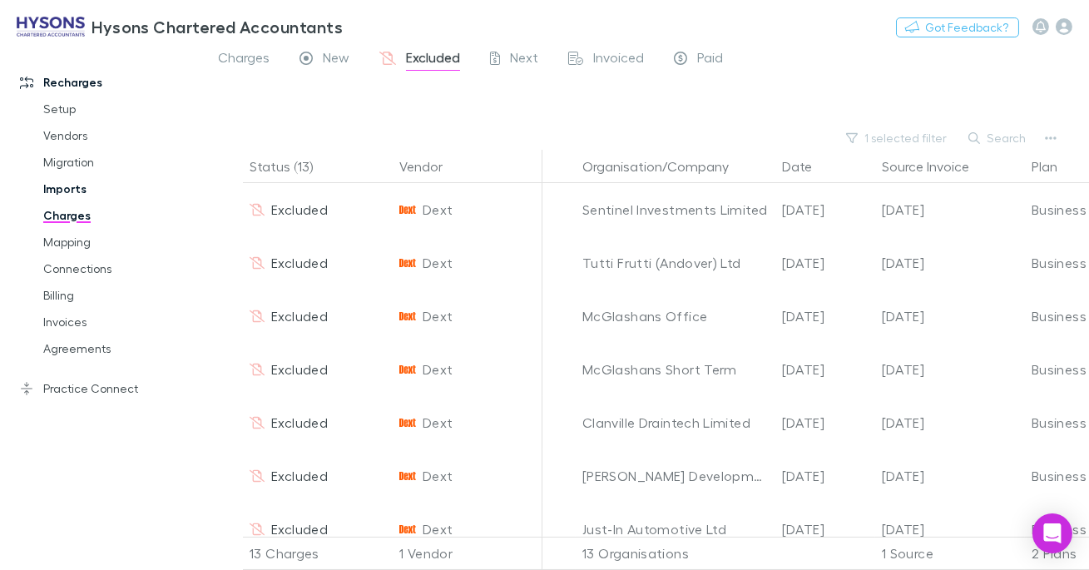
click at [81, 194] on link "Imports" at bounding box center [113, 189] width 173 height 27
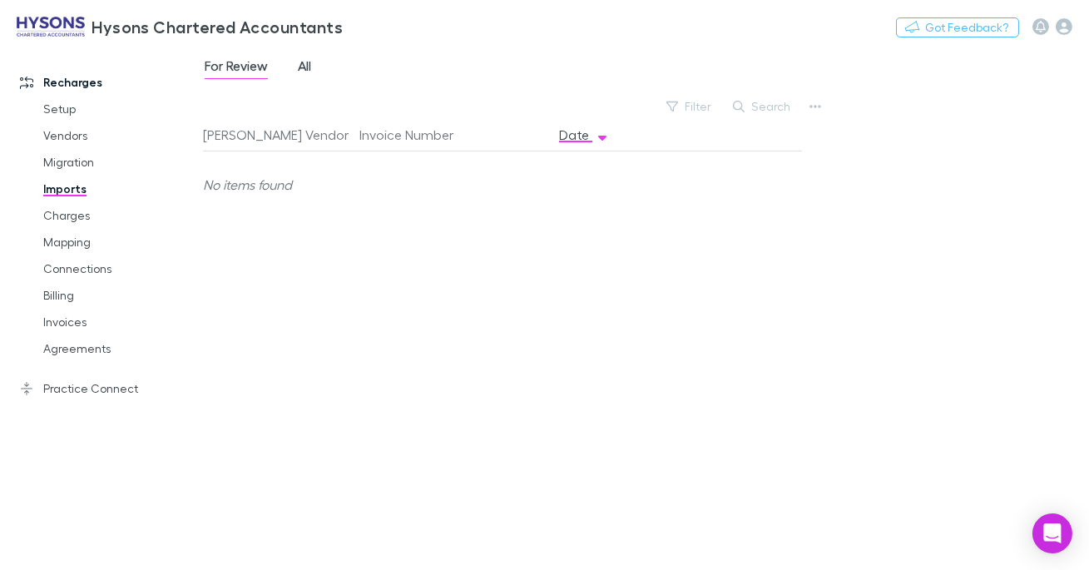
click at [318, 67] on div "For Review All" at bounding box center [264, 68] width 123 height 27
click at [308, 67] on span "All" at bounding box center [304, 68] width 13 height 22
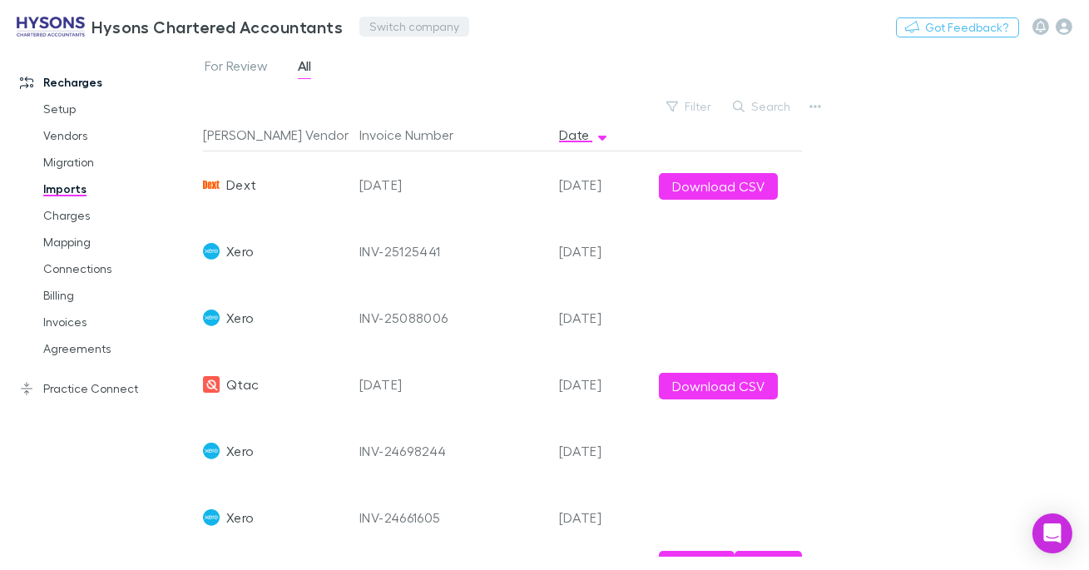
click at [444, 27] on button "Switch company" at bounding box center [414, 27] width 110 height 20
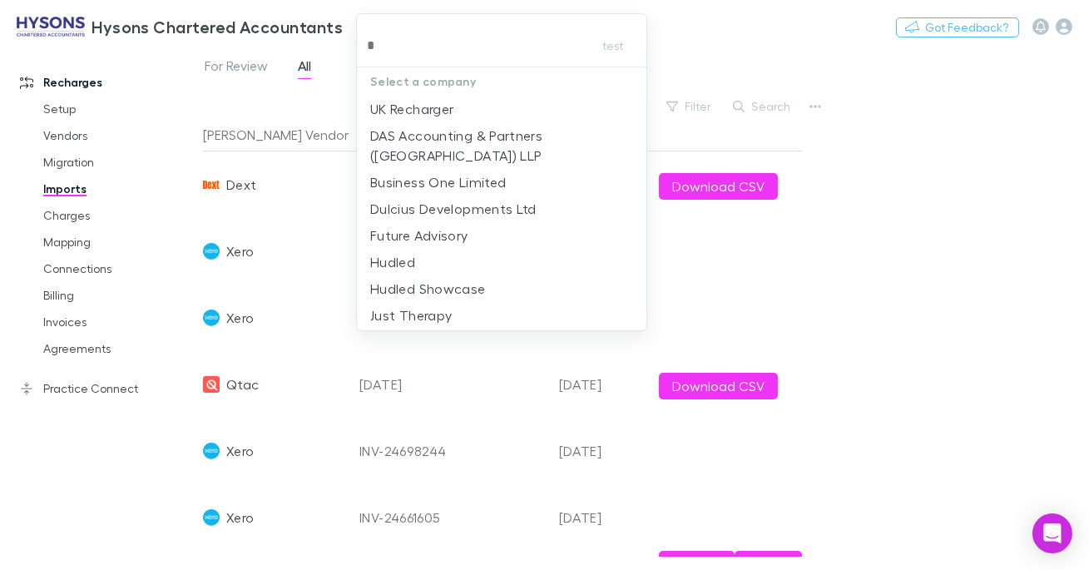
type input "**"
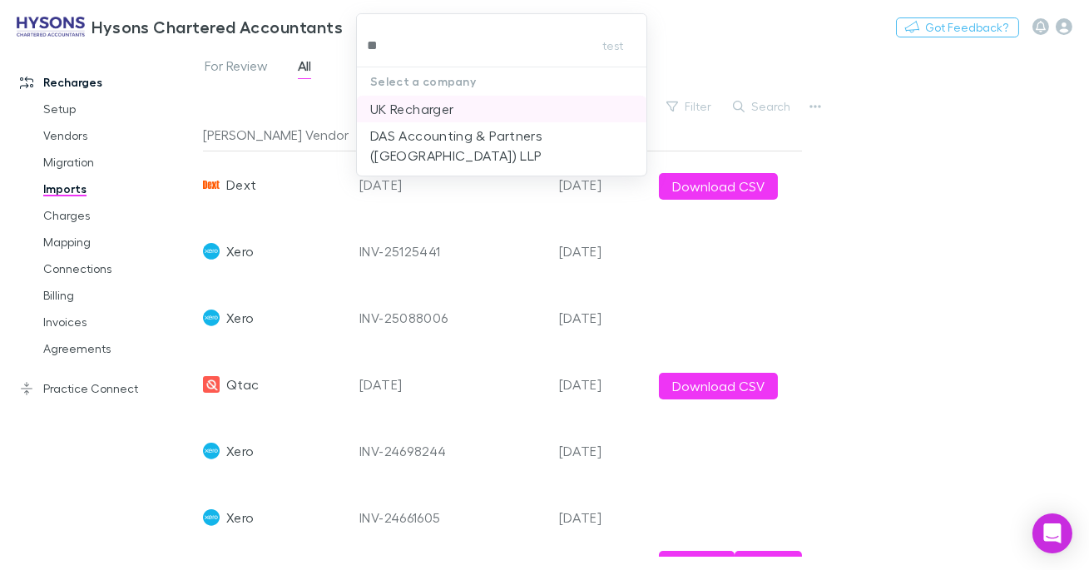
click at [436, 97] on li "UK Recharger" at bounding box center [502, 109] width 290 height 27
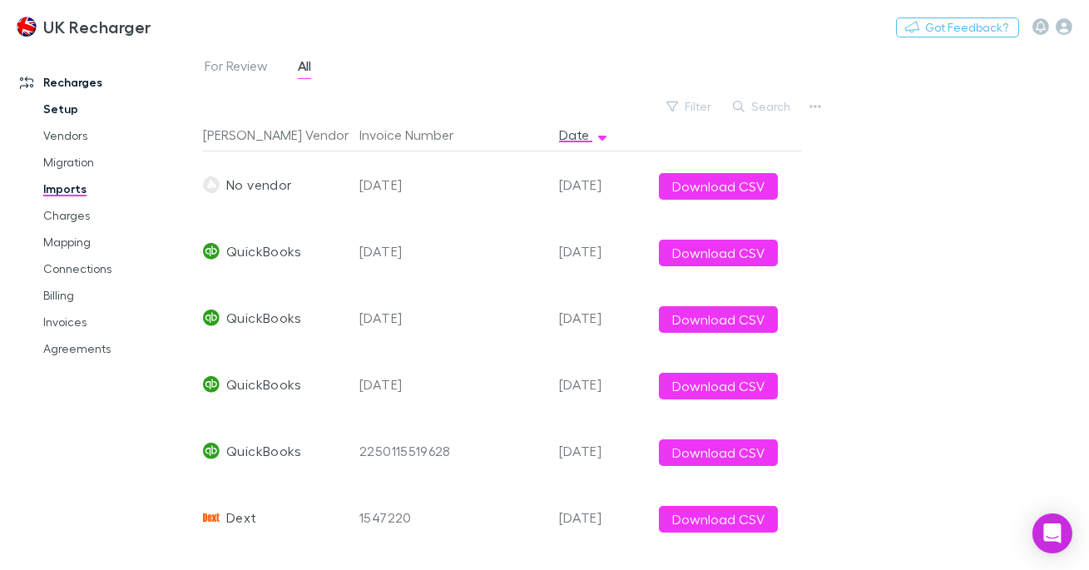
click at [62, 119] on link "Setup" at bounding box center [113, 109] width 173 height 27
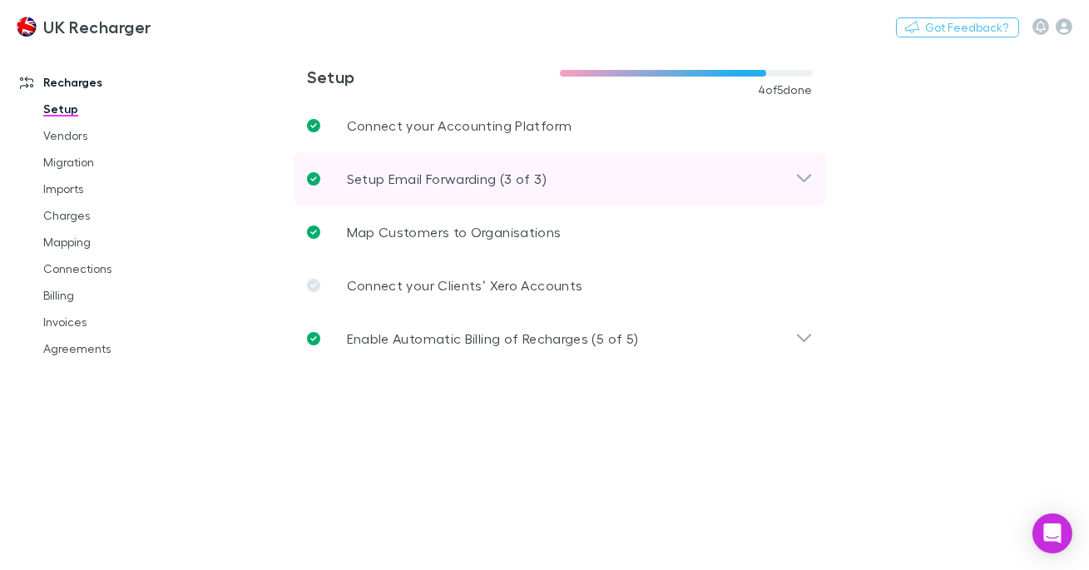
drag, startPoint x: 470, startPoint y: 170, endPoint x: 511, endPoint y: 177, distance: 41.5
click at [470, 170] on p "Setup Email Forwarding (3 of 3)" at bounding box center [447, 179] width 200 height 20
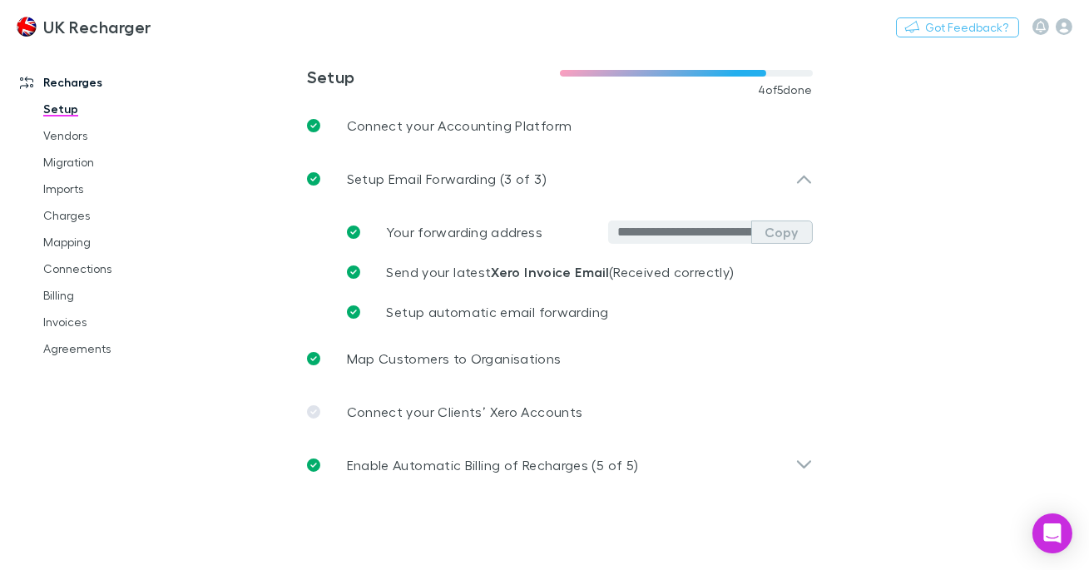
click at [778, 229] on button "Copy" at bounding box center [782, 232] width 62 height 23
click at [810, 237] on button "Copy" at bounding box center [782, 232] width 62 height 23
click at [793, 234] on button "Copied" at bounding box center [767, 232] width 89 height 23
click at [72, 188] on link "Imports" at bounding box center [113, 189] width 173 height 27
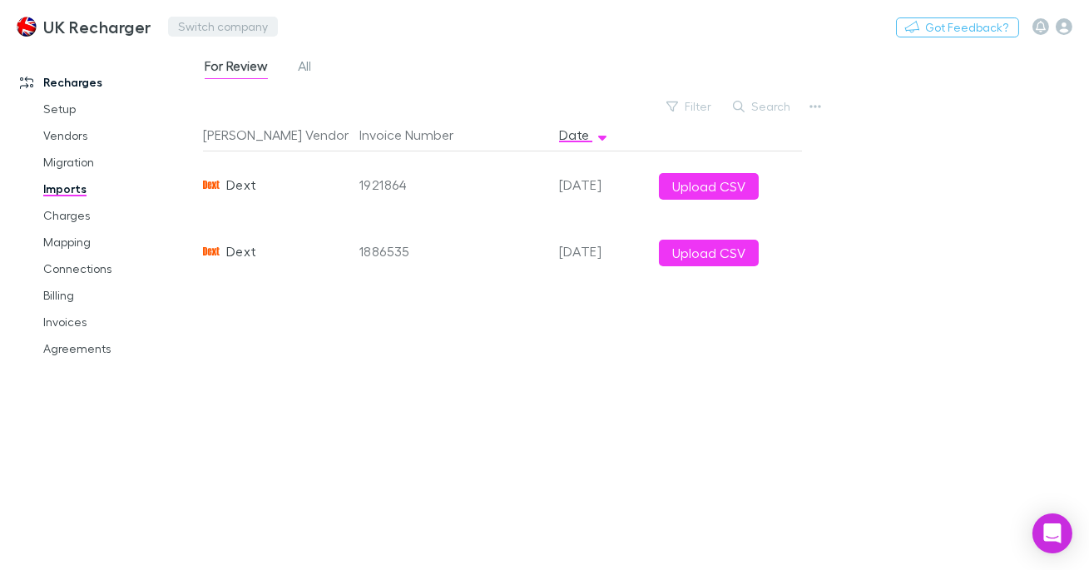
click at [222, 23] on button "Switch company" at bounding box center [223, 27] width 110 height 20
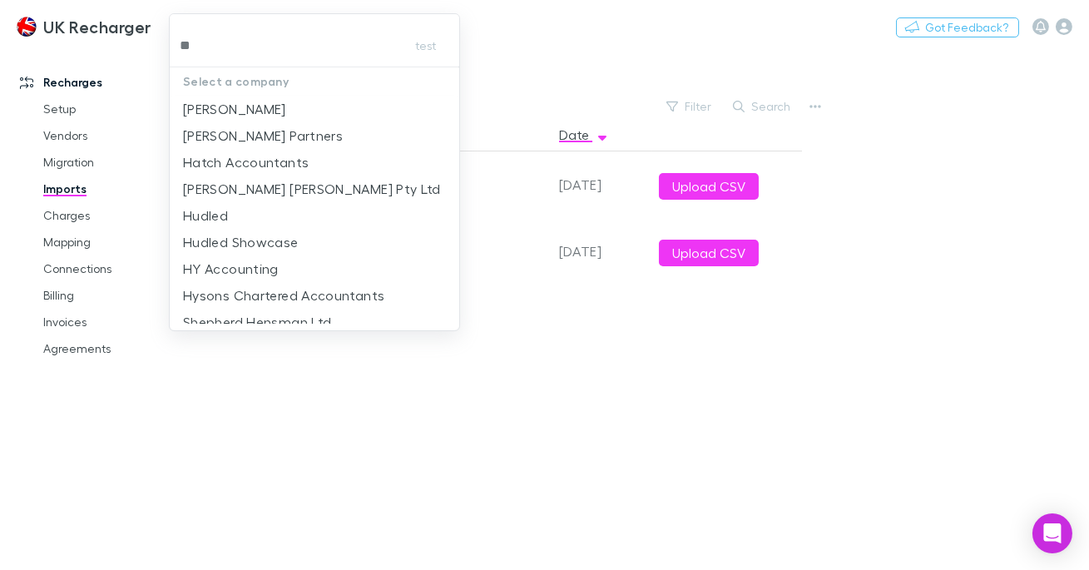
type input "***"
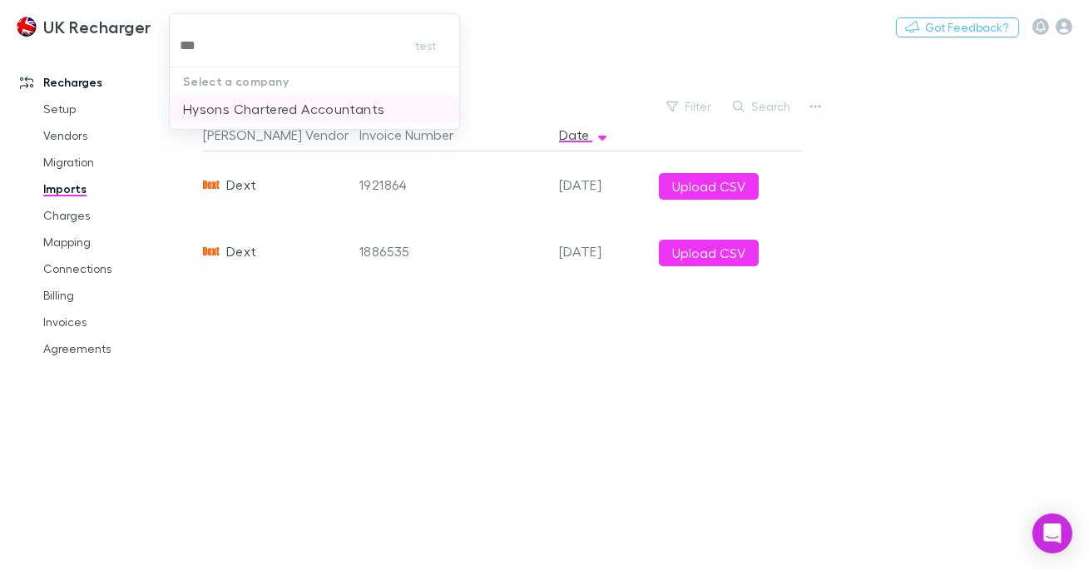
click at [249, 104] on p "Hysons Chartered Accountants" at bounding box center [283, 109] width 201 height 20
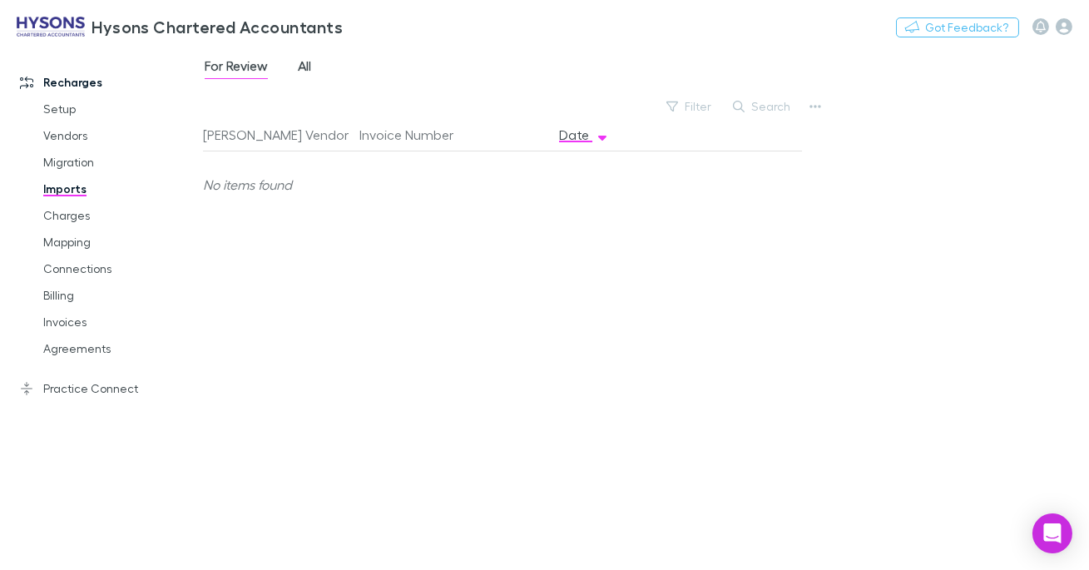
click at [310, 69] on span "All" at bounding box center [304, 68] width 13 height 22
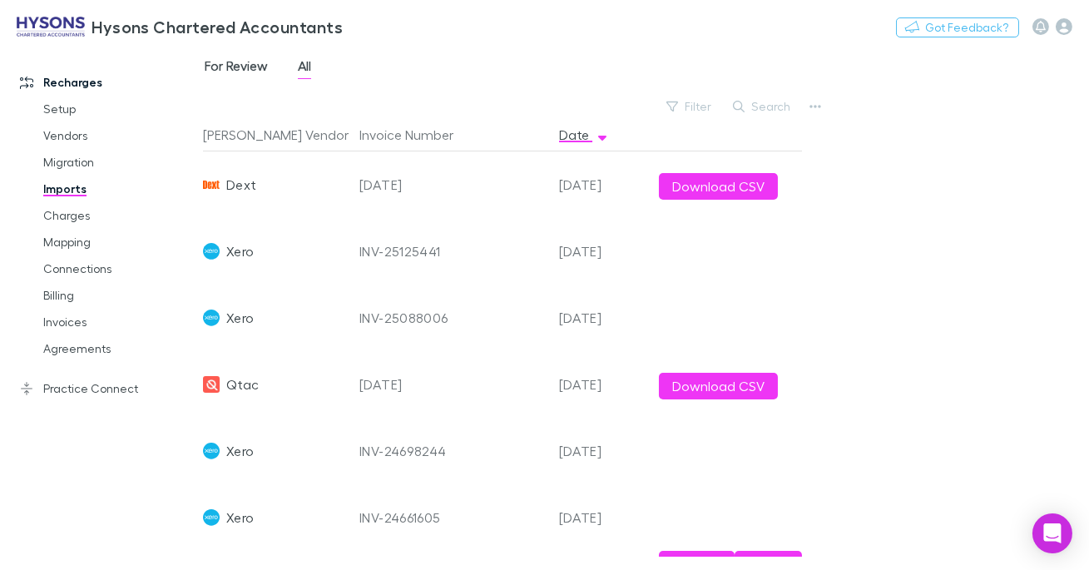
click at [262, 66] on span "For Review" at bounding box center [236, 68] width 63 height 22
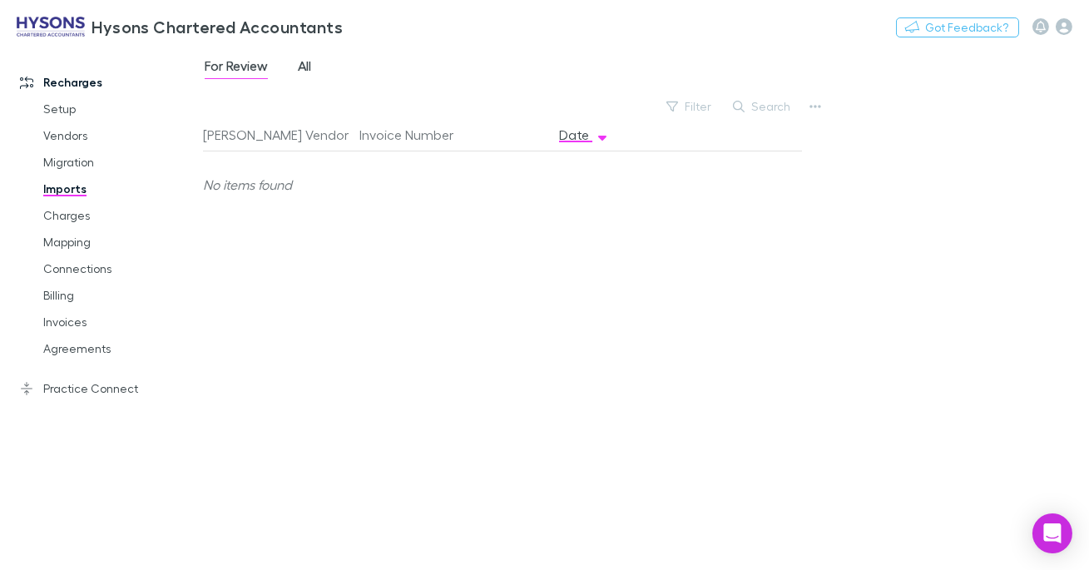
drag, startPoint x: 303, startPoint y: 67, endPoint x: 343, endPoint y: 134, distance: 78.3
click at [303, 67] on span "All" at bounding box center [304, 68] width 13 height 22
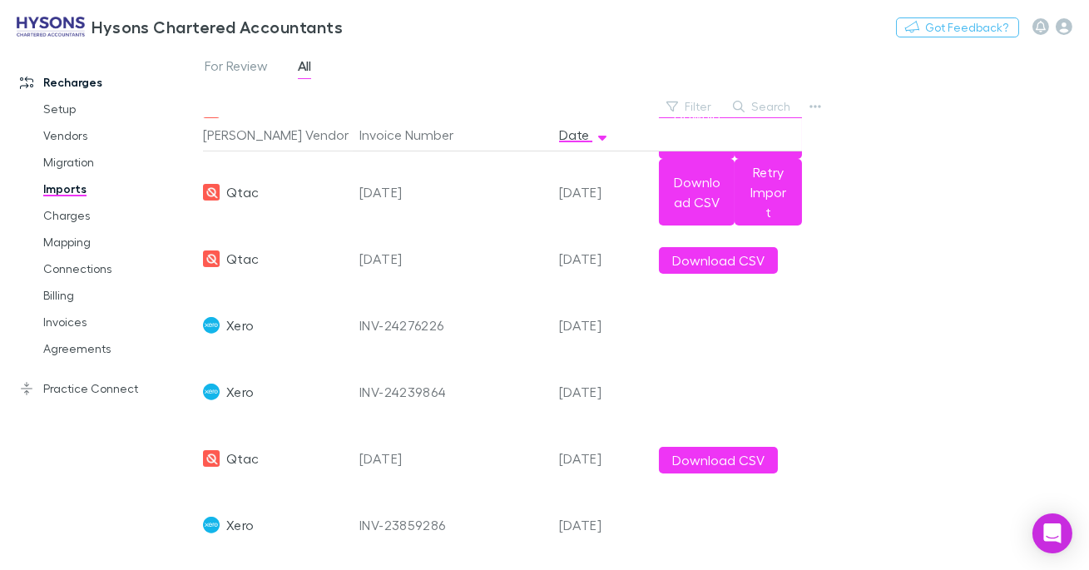
scroll to position [738, 0]
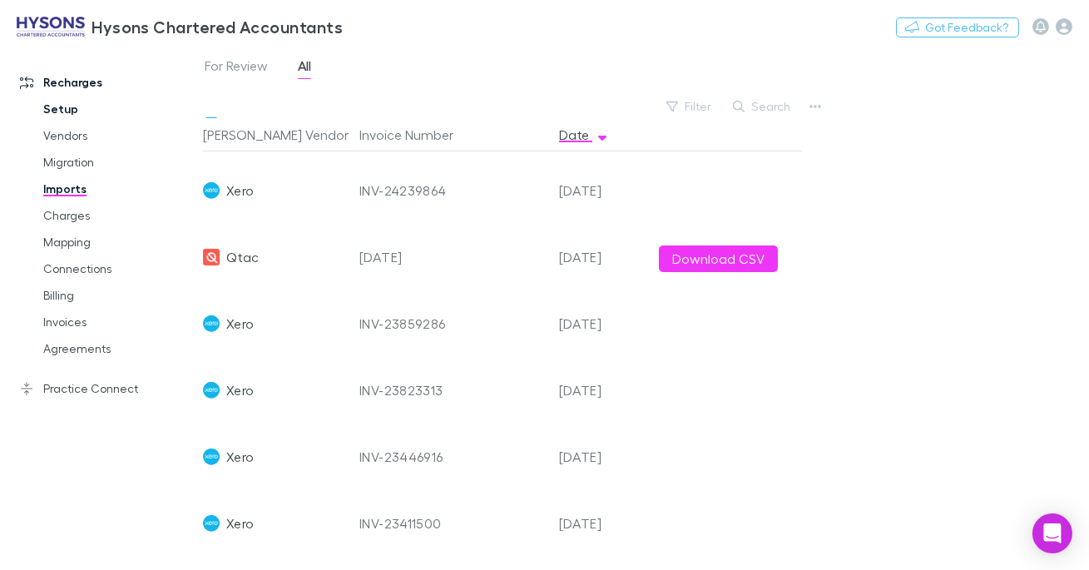
click at [52, 118] on link "Setup" at bounding box center [113, 109] width 173 height 27
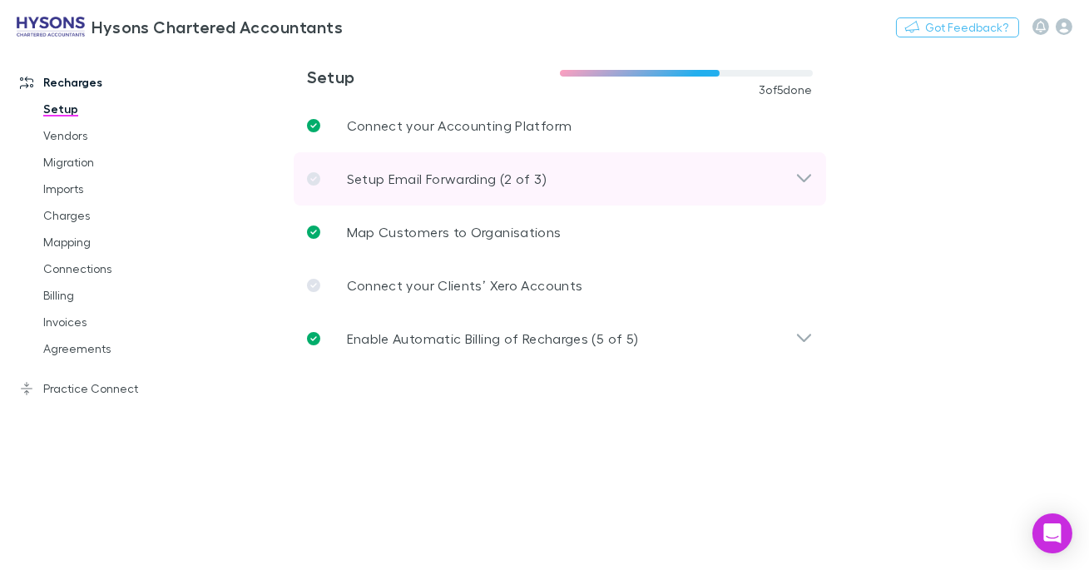
click at [459, 184] on p "Setup Email Forwarding (2 of 3)" at bounding box center [447, 179] width 200 height 20
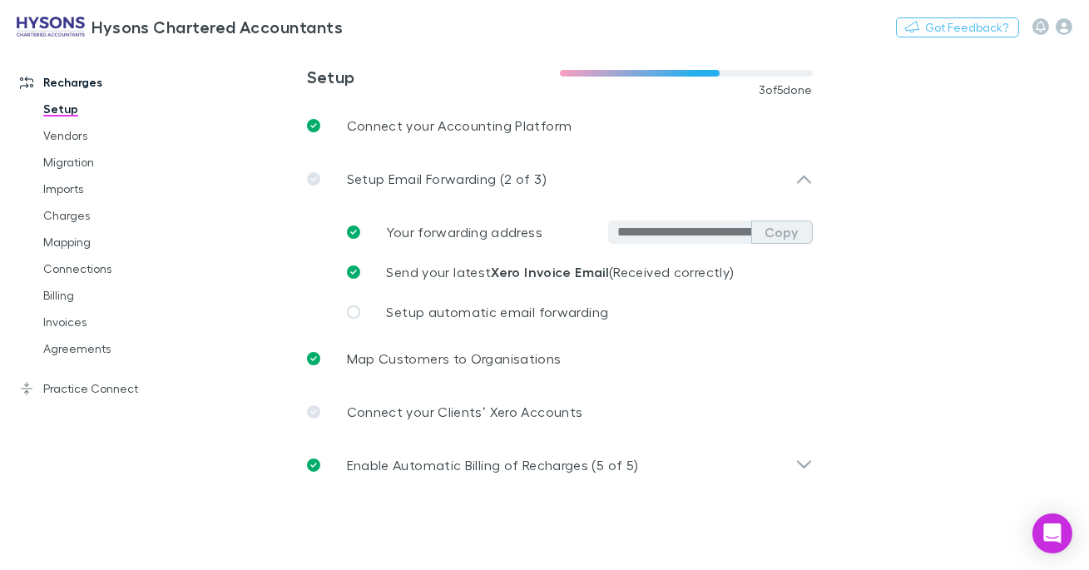
click at [785, 234] on button "Copy" at bounding box center [782, 232] width 62 height 23
click at [74, 181] on link "Imports" at bounding box center [113, 189] width 173 height 27
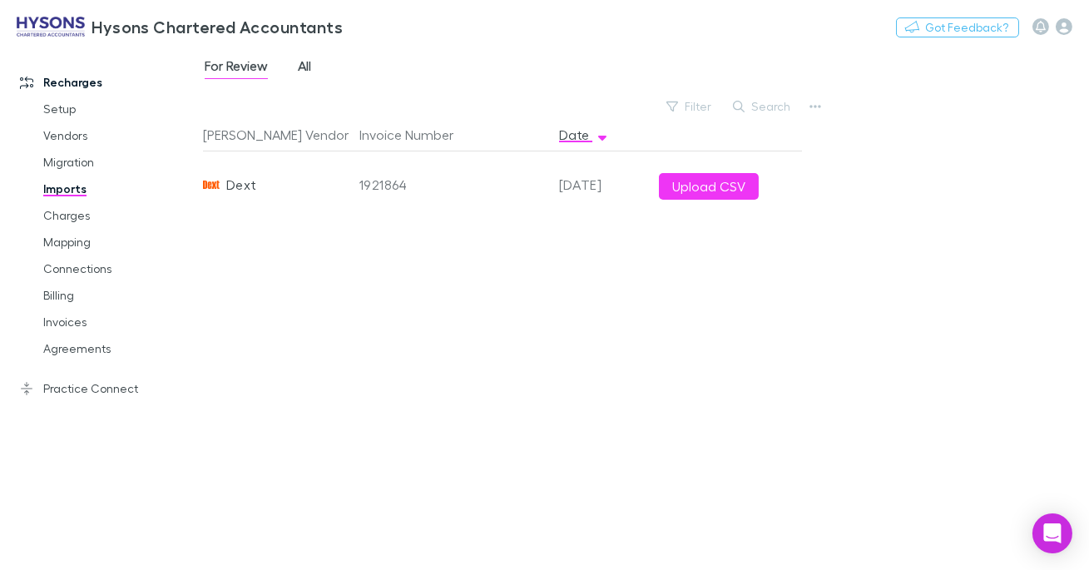
click at [309, 72] on span "All" at bounding box center [304, 68] width 13 height 22
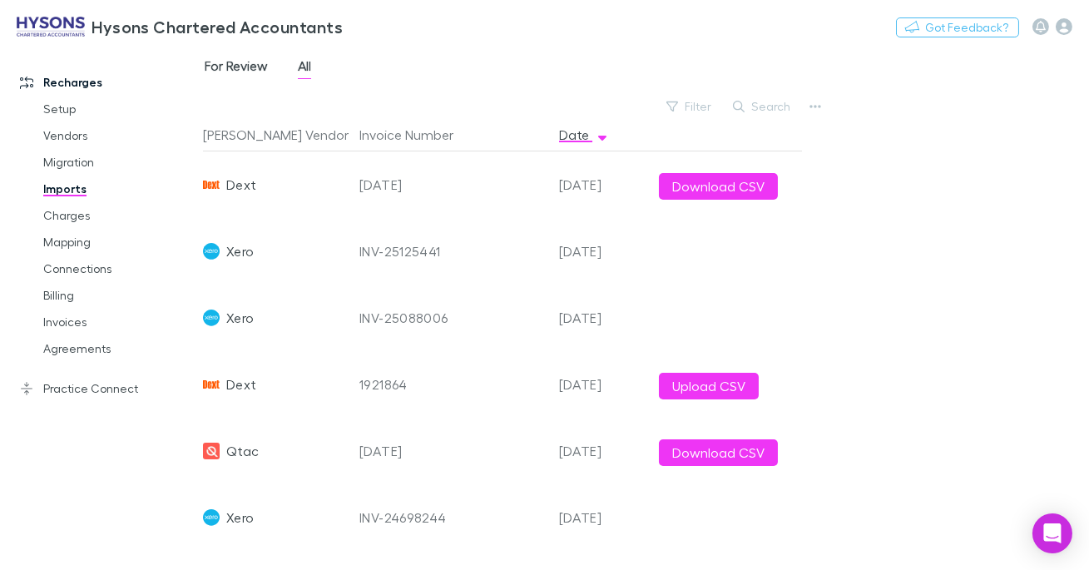
click at [269, 71] on link "For Review" at bounding box center [236, 68] width 67 height 27
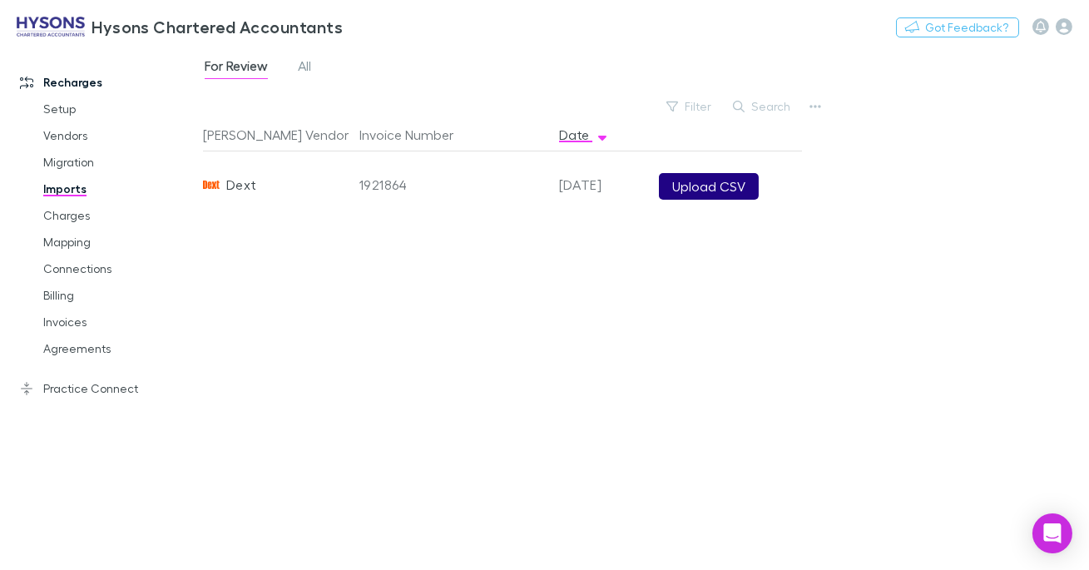
click at [727, 187] on button "Upload CSV" at bounding box center [709, 186] width 100 height 27
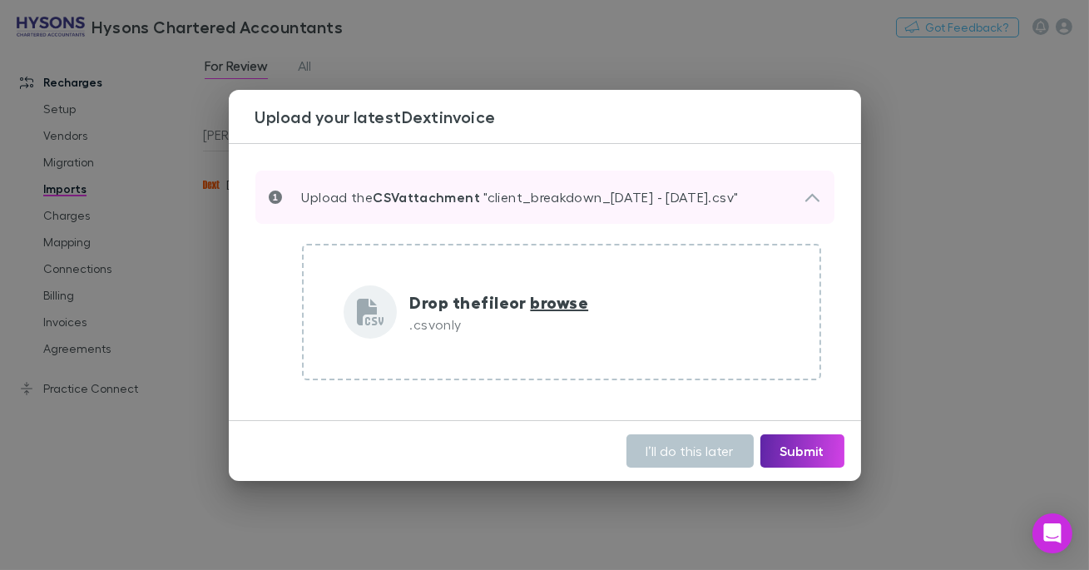
click at [568, 194] on p "Upload the CSV attachment "client_breakdown_1 Aug 25 - 31 Aug 25.csv"" at bounding box center [510, 197] width 457 height 20
drag, startPoint x: 755, startPoint y: 200, endPoint x: 492, endPoint y: 205, distance: 263.0
click at [491, 205] on p "Upload the CSV attachment "client_breakdown_1 Aug 25 - 31 Aug 25.csv"" at bounding box center [510, 197] width 457 height 20
copy p "client_breakdown_1 Aug 25 - 31 Aug 25.csv"
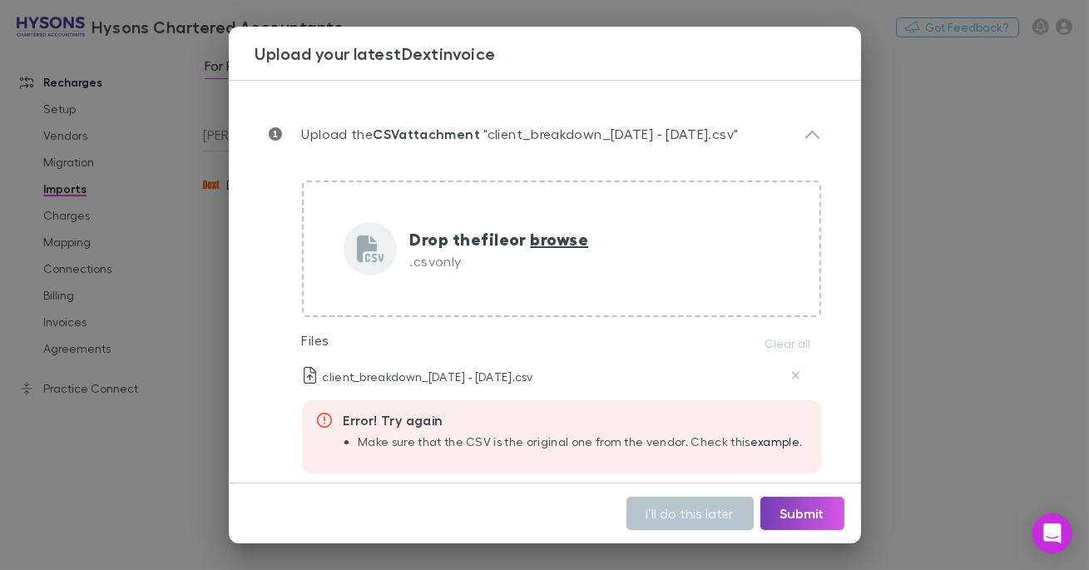
click at [809, 516] on button "Submit" at bounding box center [803, 513] width 84 height 33
click at [785, 510] on button "Submit" at bounding box center [803, 513] width 84 height 33
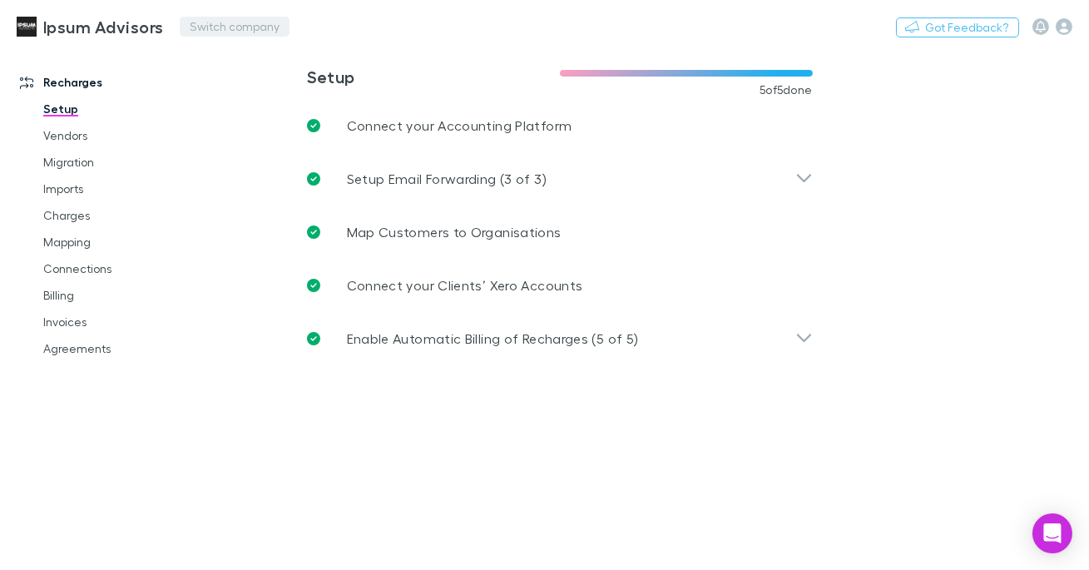
click at [196, 22] on button "Switch company" at bounding box center [235, 27] width 110 height 20
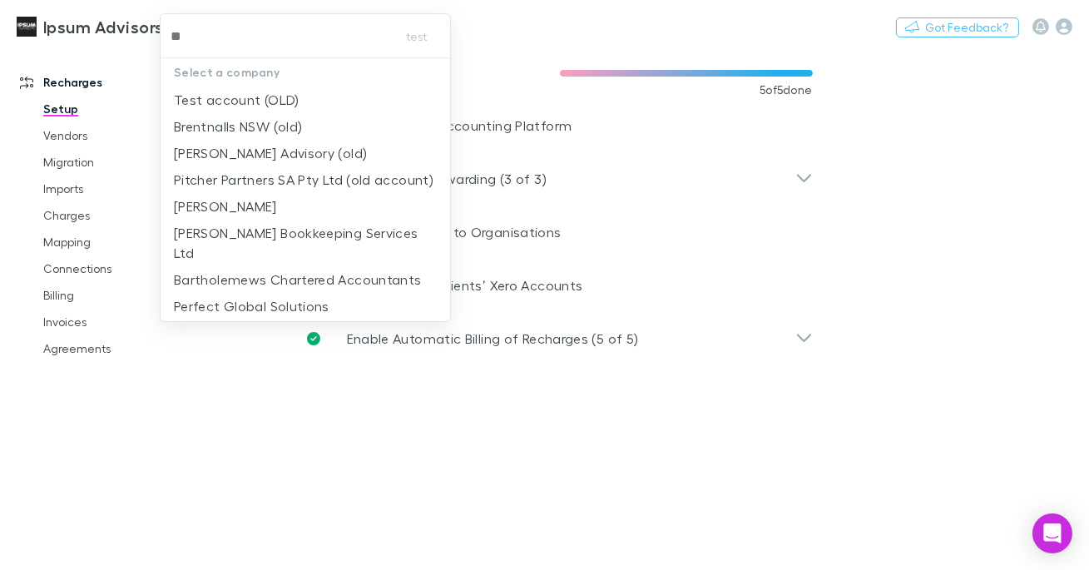
type input "*"
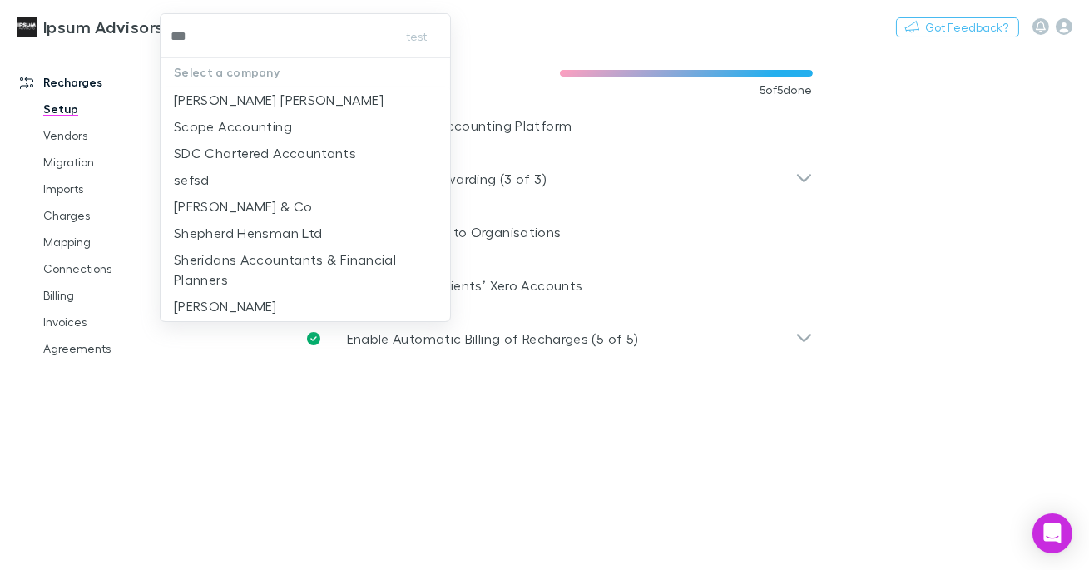
type input "****"
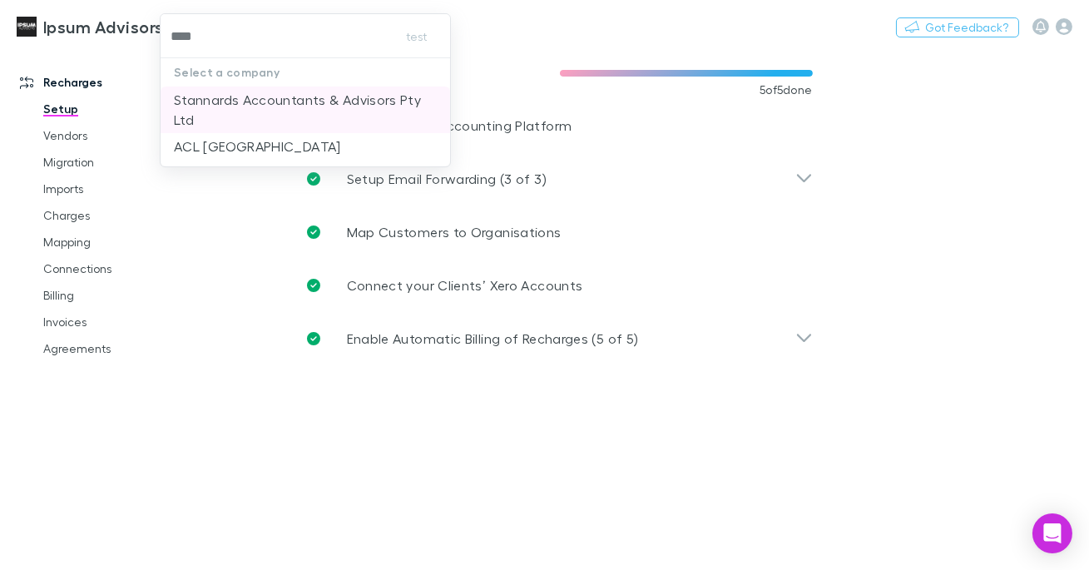
click at [257, 98] on p "Stannards Accountants & Advisors Pty Ltd" at bounding box center [305, 110] width 263 height 40
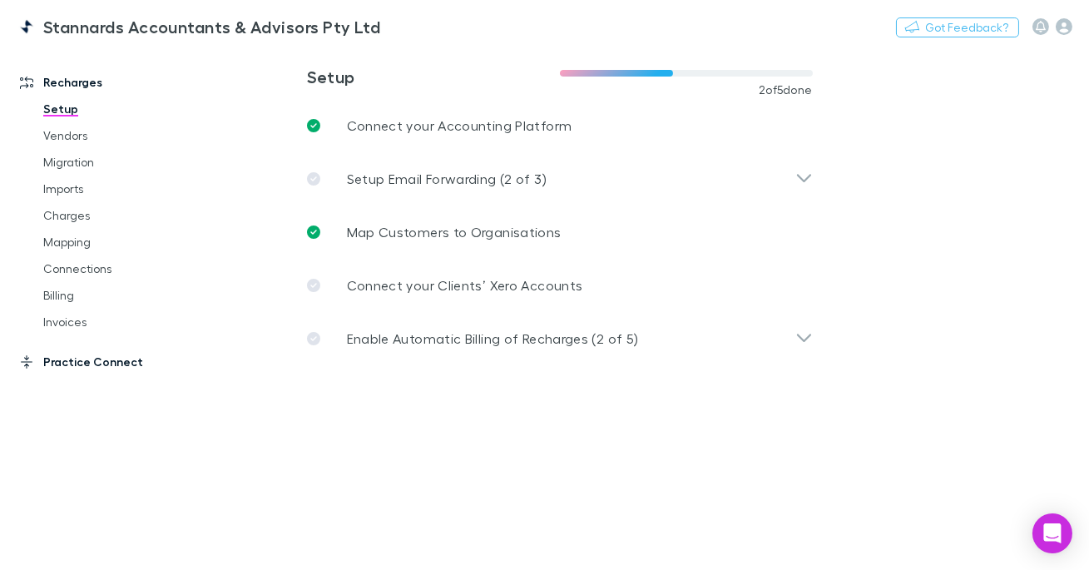
click at [107, 361] on link "Practice Connect" at bounding box center [101, 362] width 196 height 27
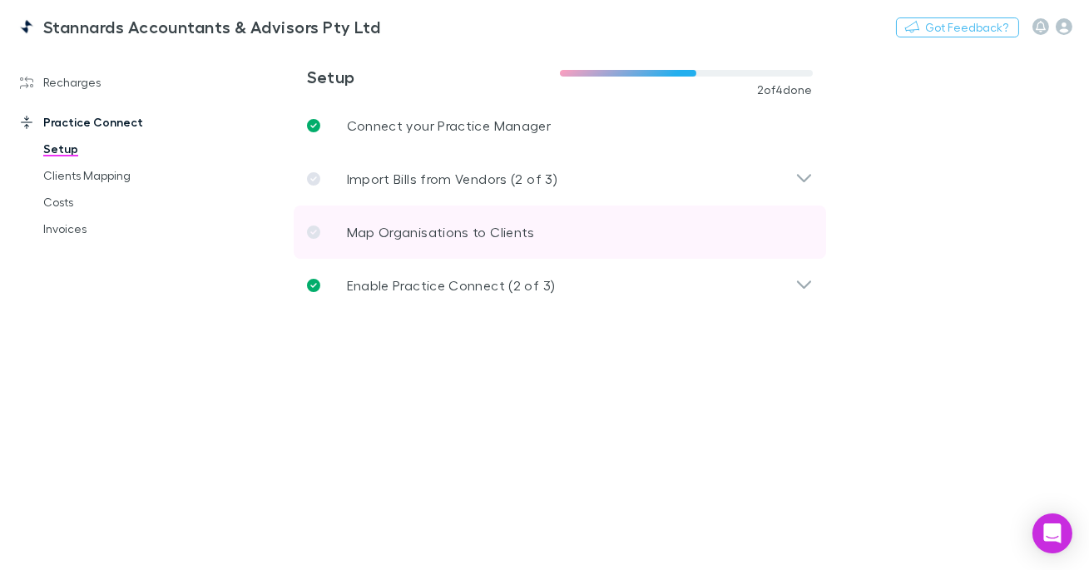
click at [424, 230] on p "Map Organisations to Clients" at bounding box center [441, 232] width 188 height 20
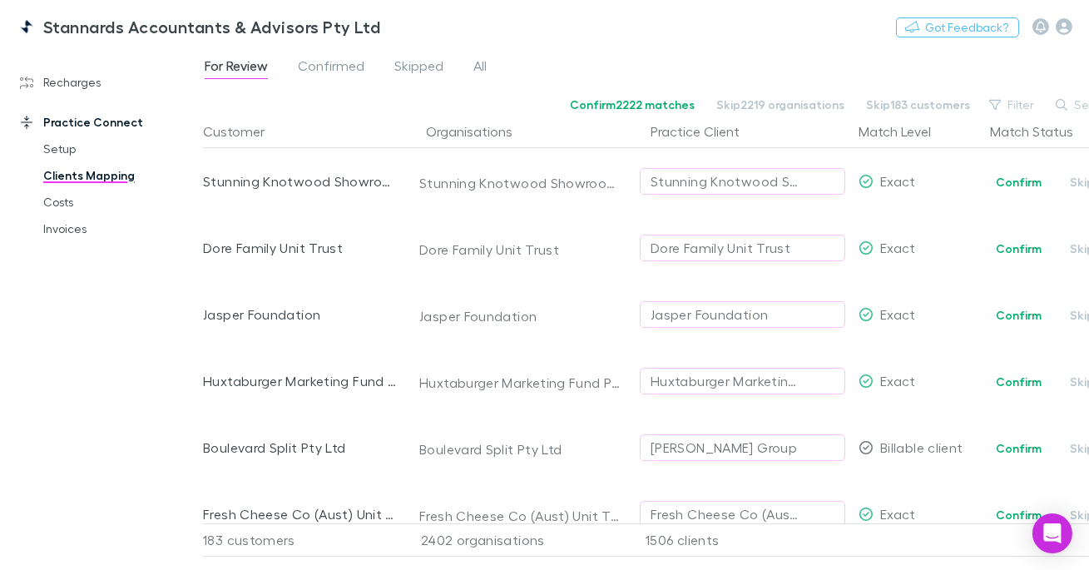
drag, startPoint x: 81, startPoint y: 77, endPoint x: 95, endPoint y: 122, distance: 47.1
click at [81, 77] on link "Recharges" at bounding box center [101, 82] width 196 height 27
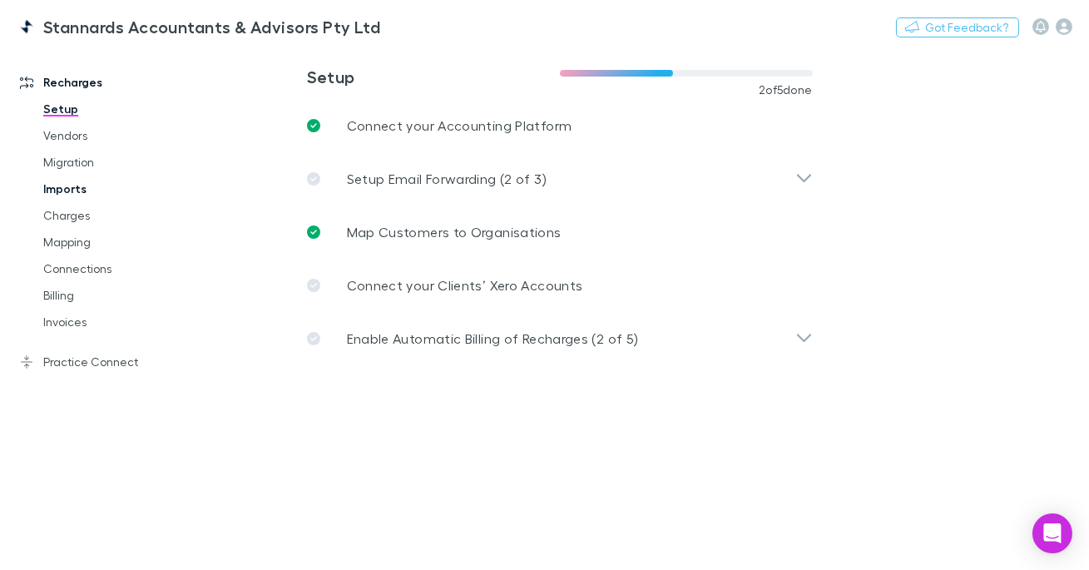
click at [87, 190] on link "Imports" at bounding box center [113, 189] width 173 height 27
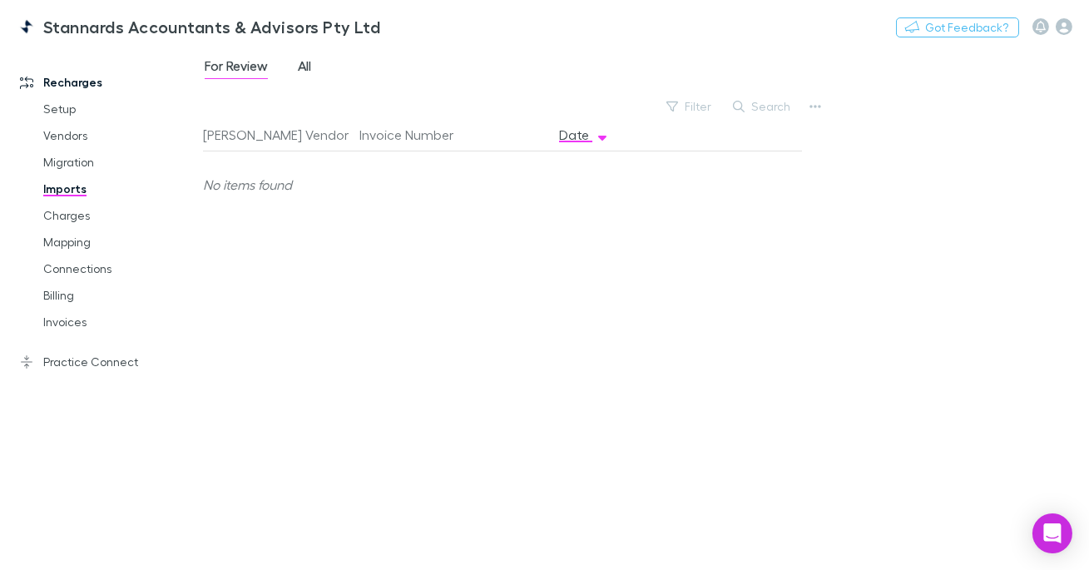
click at [305, 61] on span "All" at bounding box center [304, 68] width 13 height 22
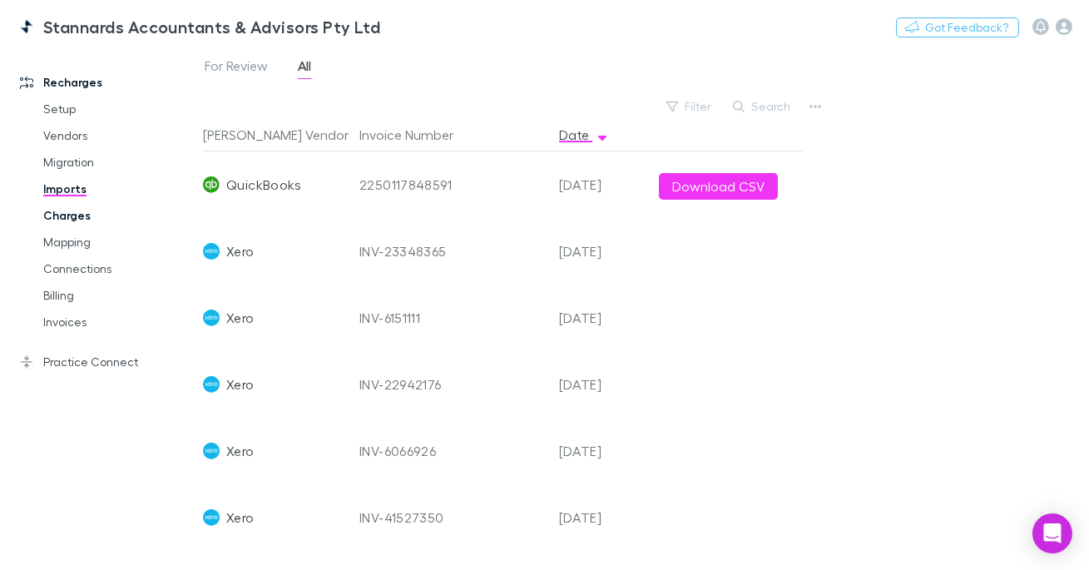
drag, startPoint x: 85, startPoint y: 211, endPoint x: 93, endPoint y: 209, distance: 8.7
click at [86, 211] on link "Charges" at bounding box center [113, 215] width 173 height 27
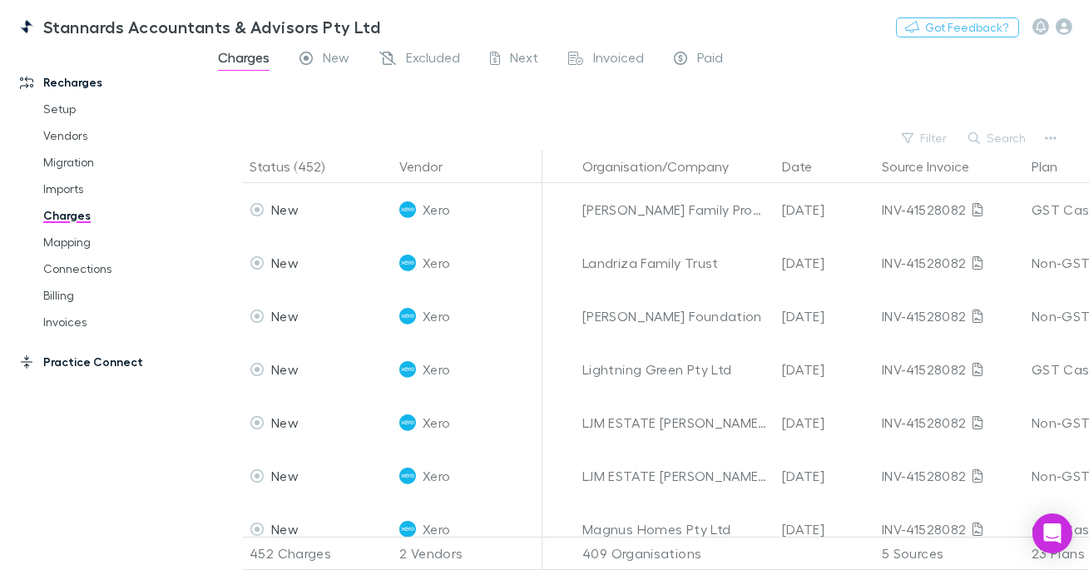
click at [84, 359] on link "Practice Connect" at bounding box center [101, 362] width 196 height 27
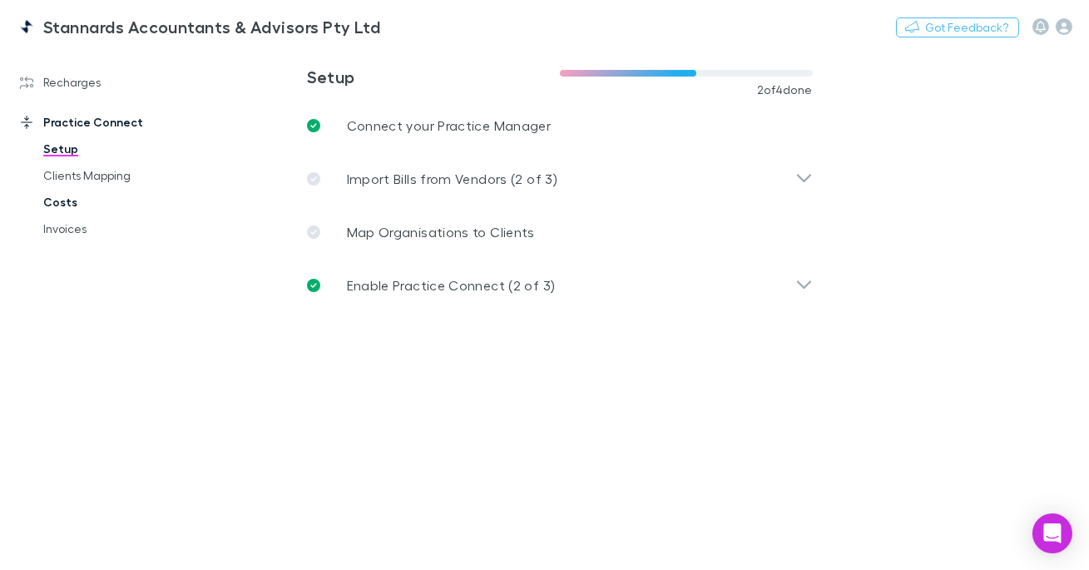
click at [57, 202] on link "Costs" at bounding box center [113, 202] width 173 height 27
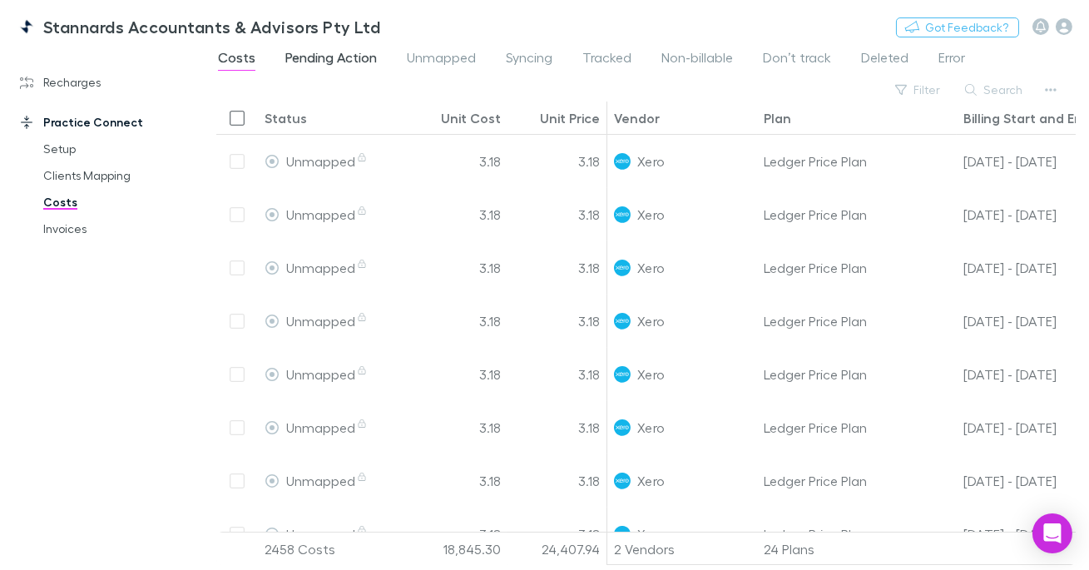
click at [322, 55] on span "Pending Action" at bounding box center [331, 60] width 92 height 22
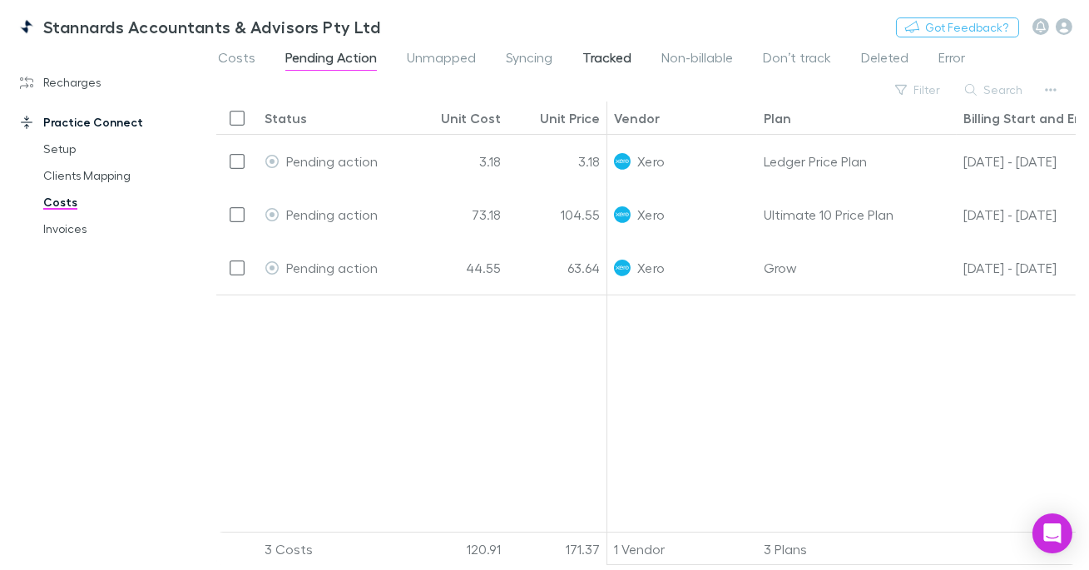
click at [602, 55] on span "Tracked" at bounding box center [606, 60] width 49 height 22
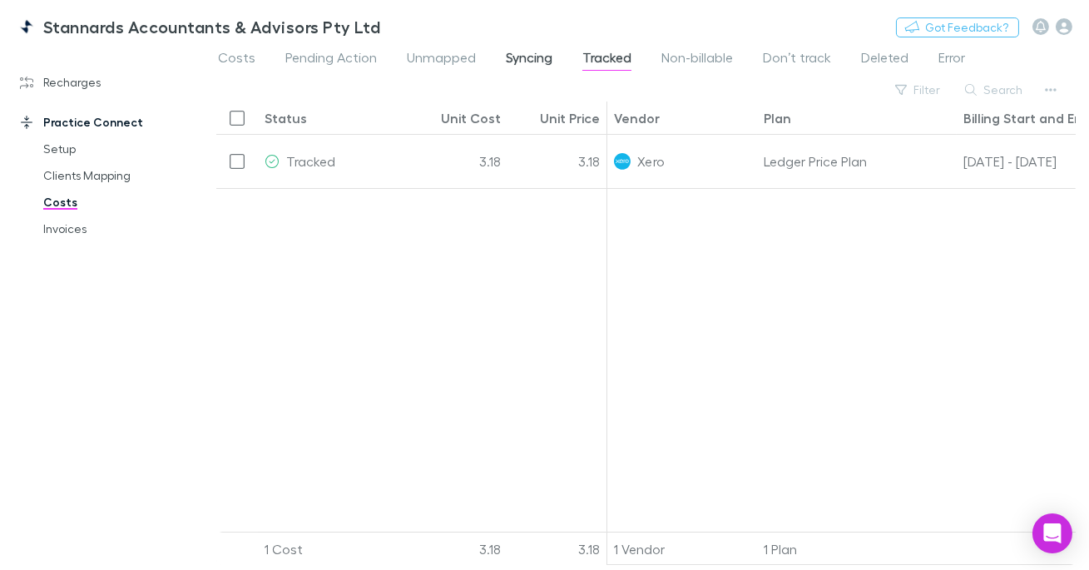
click at [527, 58] on span "Syncing" at bounding box center [529, 60] width 47 height 22
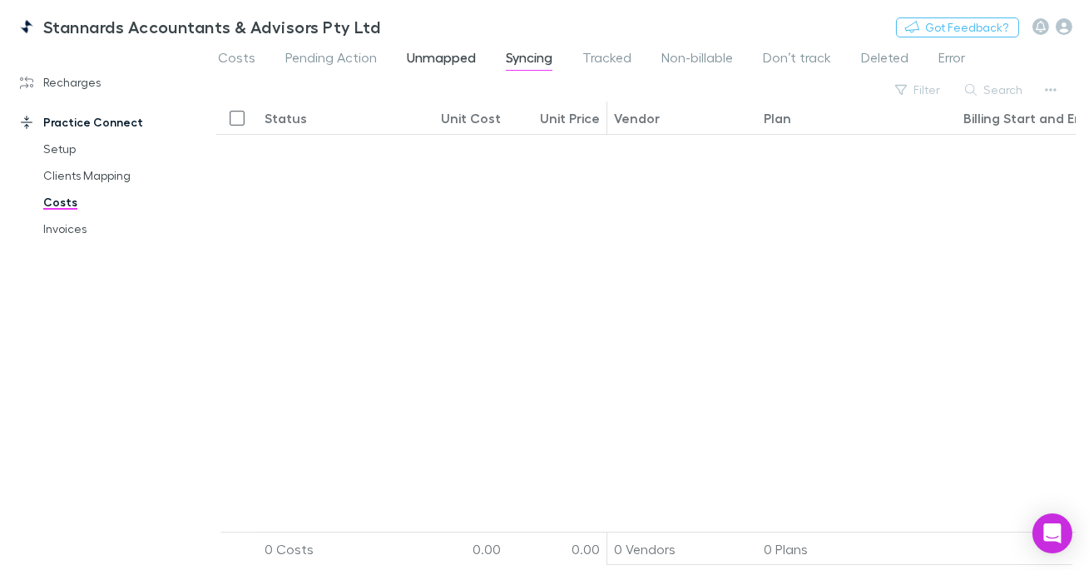
click at [432, 62] on span "Unmapped" at bounding box center [441, 60] width 69 height 22
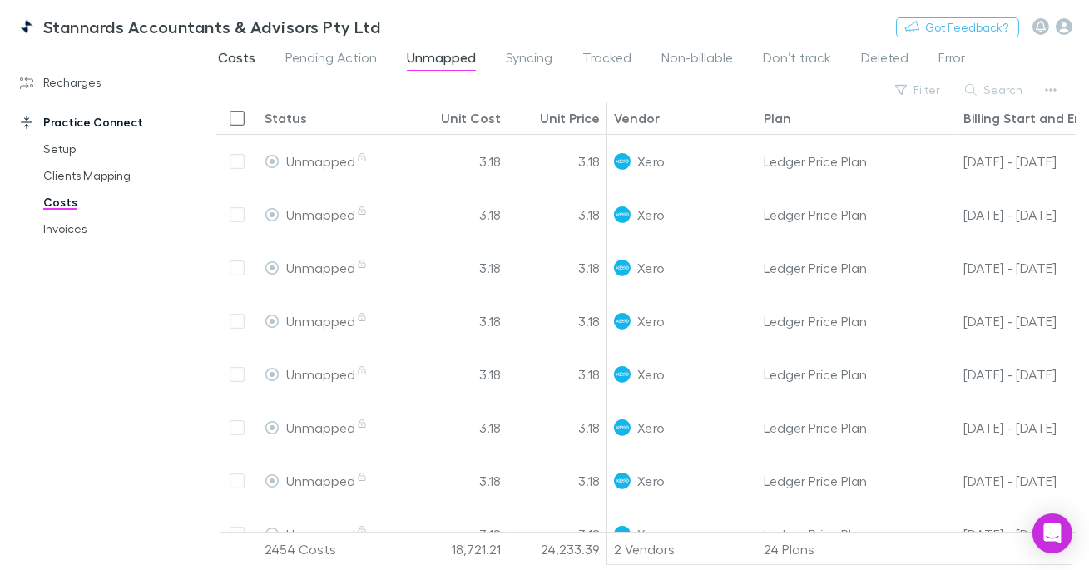
click at [246, 65] on span "Costs" at bounding box center [236, 60] width 37 height 22
click at [79, 85] on link "Recharges" at bounding box center [101, 82] width 196 height 27
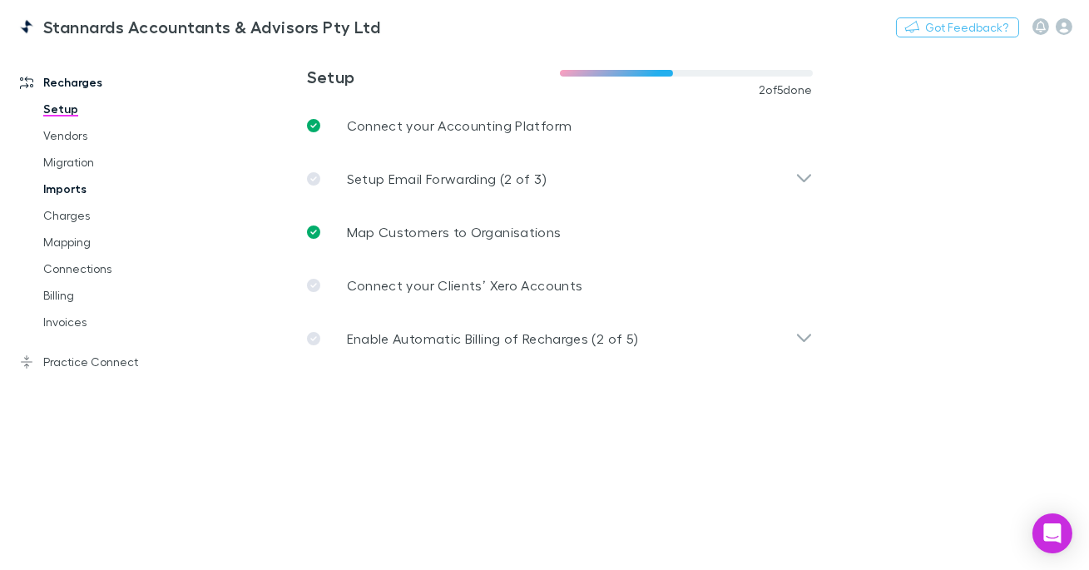
click at [87, 187] on link "Imports" at bounding box center [113, 189] width 173 height 27
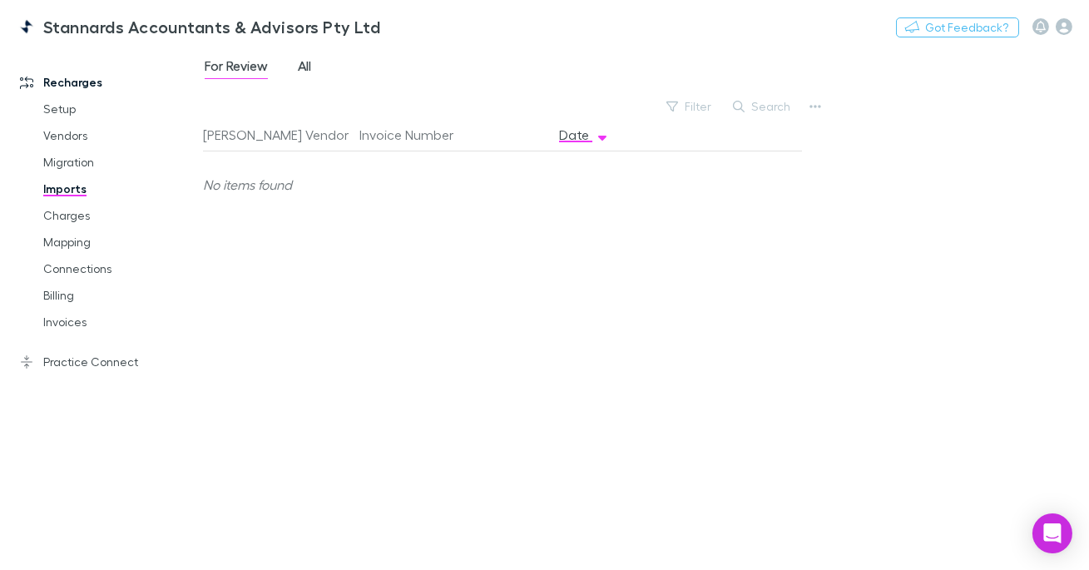
click at [307, 63] on span "All" at bounding box center [304, 68] width 13 height 22
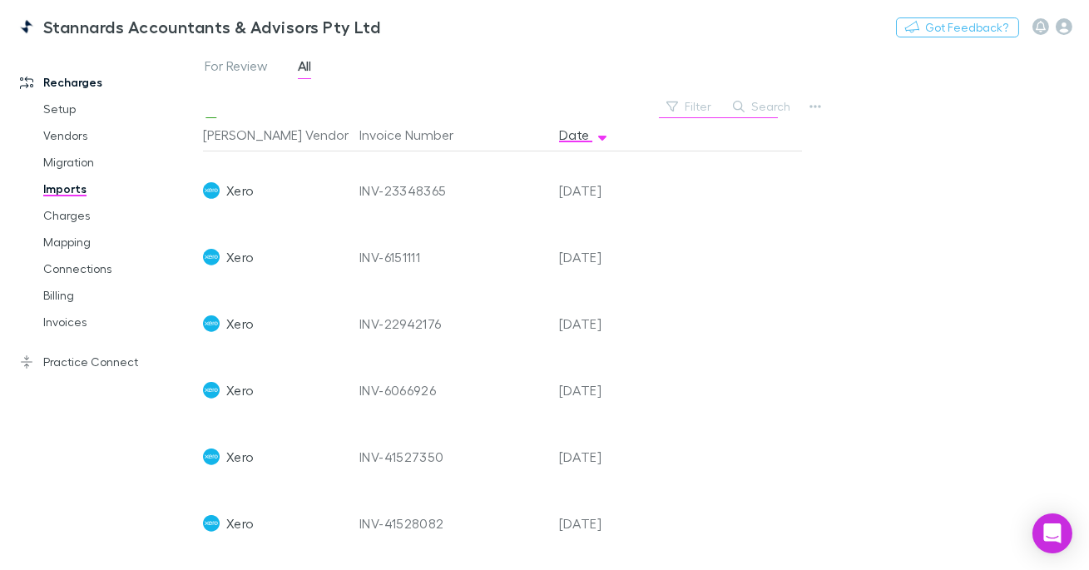
scroll to position [72, 0]
drag, startPoint x: 63, startPoint y: 217, endPoint x: 166, endPoint y: 168, distance: 113.5
click at [63, 217] on link "Charges" at bounding box center [113, 215] width 173 height 27
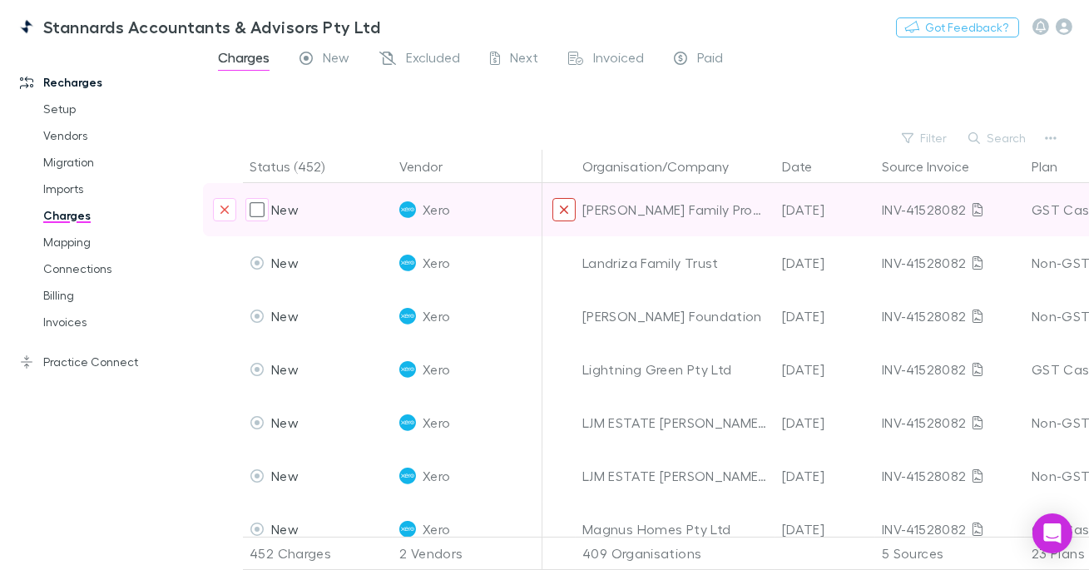
scroll to position [0, 92]
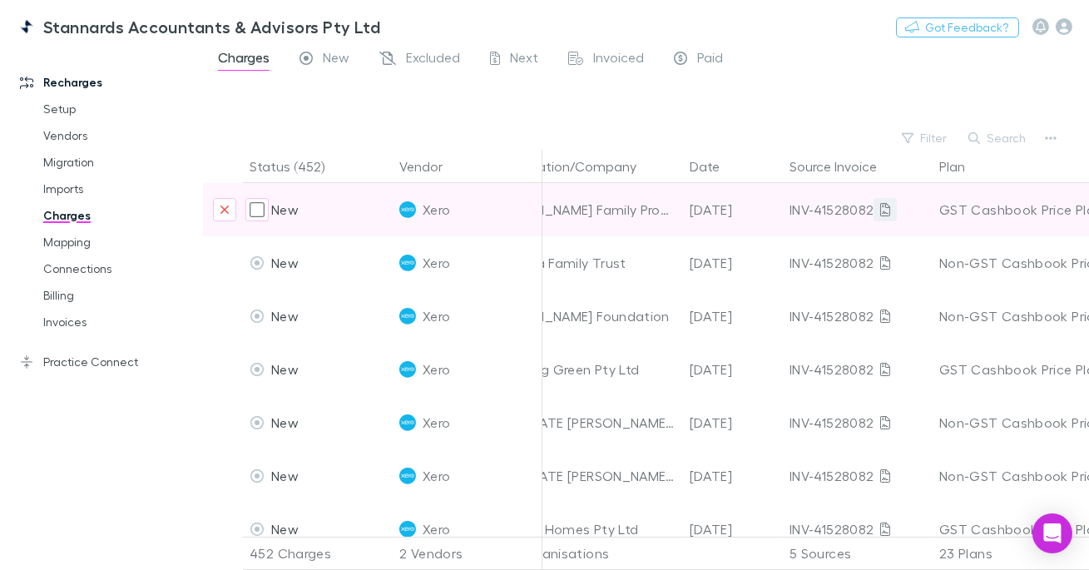
click at [881, 210] on icon at bounding box center [885, 209] width 10 height 13
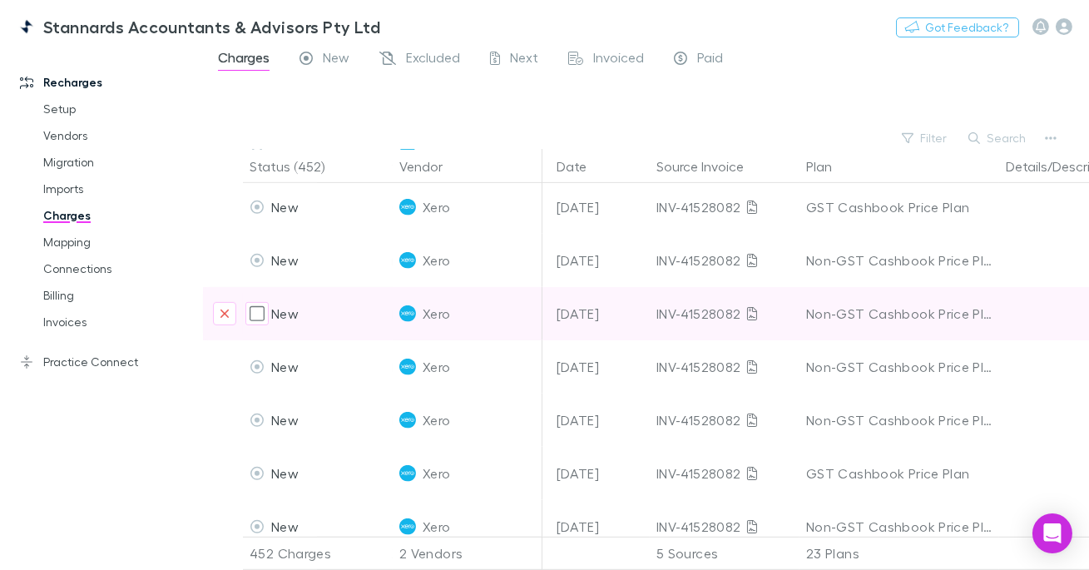
scroll to position [1606, 226]
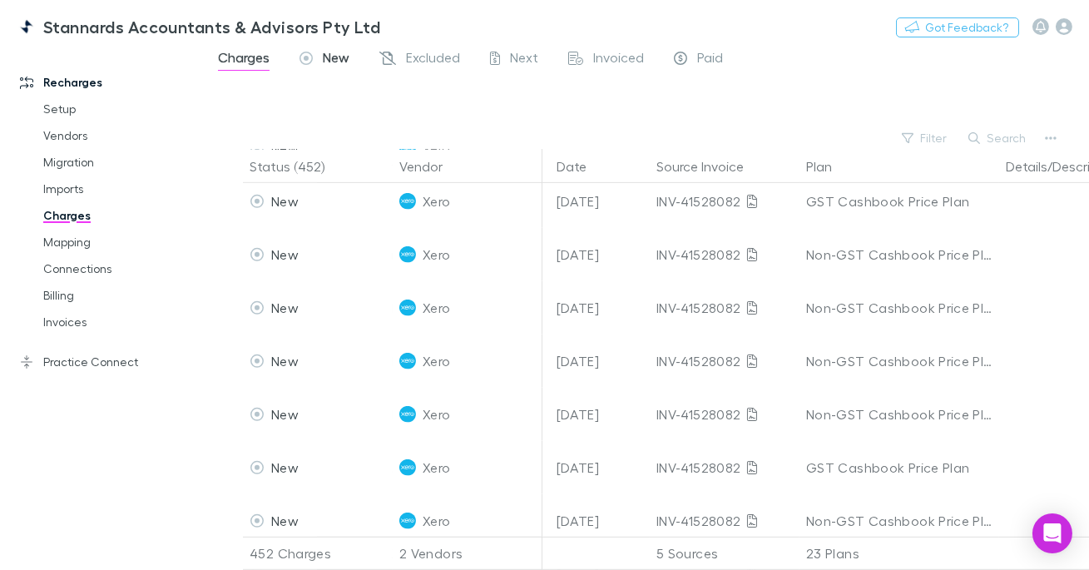
click at [315, 52] on div "New" at bounding box center [325, 60] width 50 height 22
click at [1004, 134] on button "Search" at bounding box center [998, 138] width 76 height 20
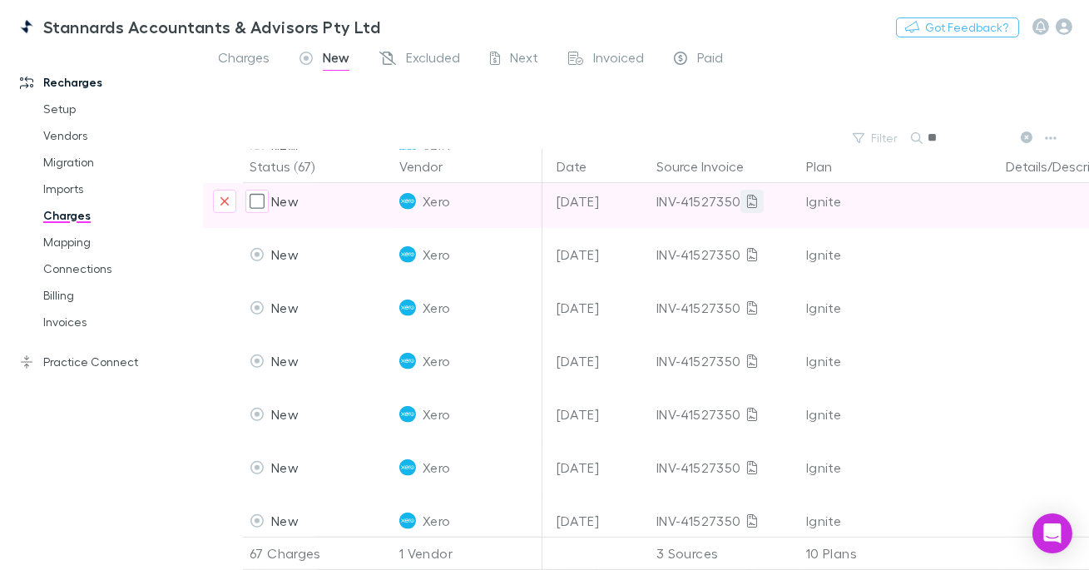
type input "**"
click at [747, 201] on icon at bounding box center [752, 201] width 10 height 13
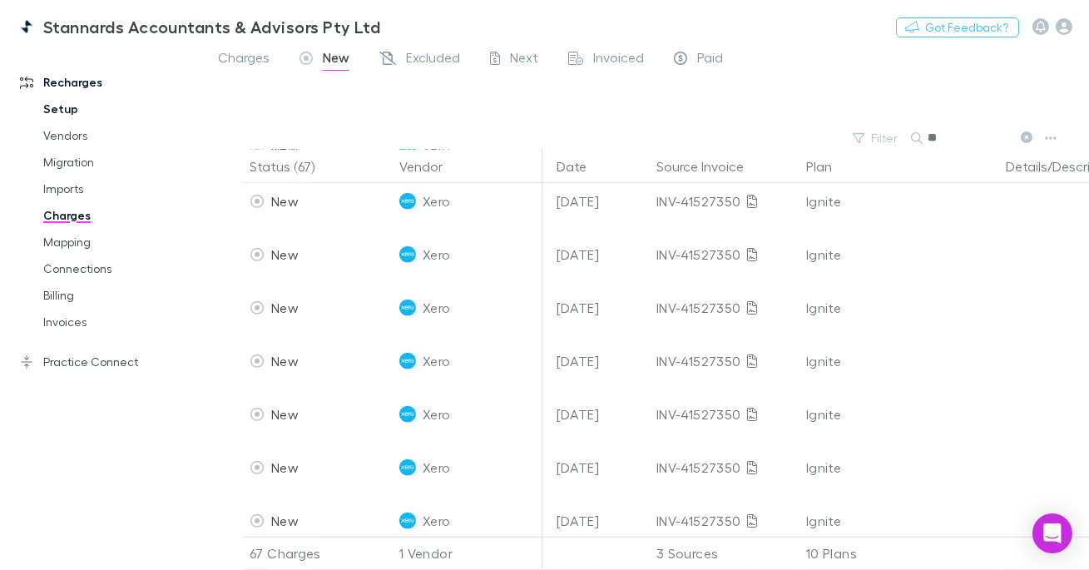
click at [87, 106] on link "Setup" at bounding box center [113, 109] width 173 height 27
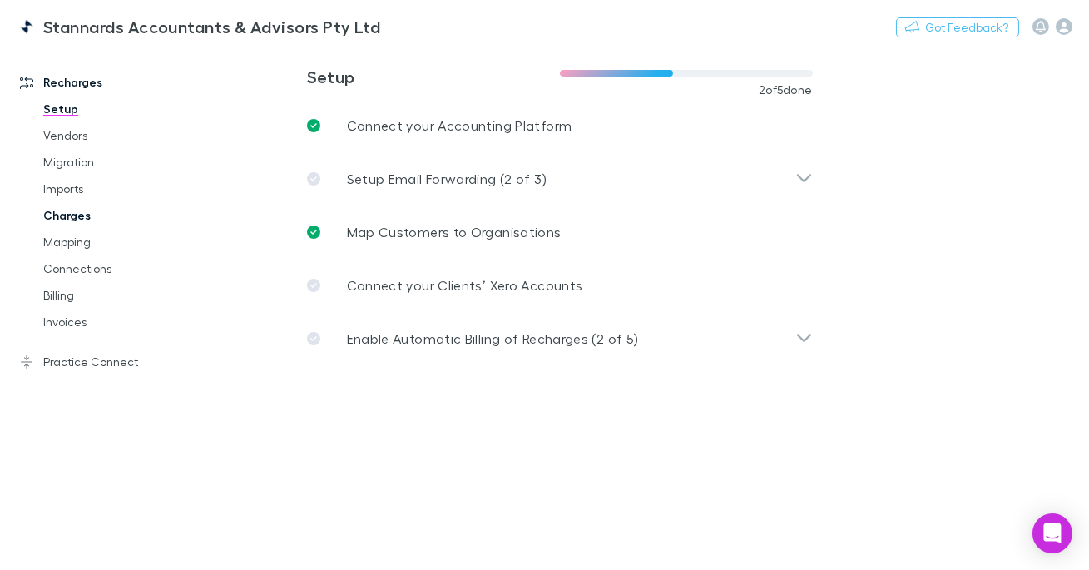
click at [80, 212] on link "Charges" at bounding box center [113, 215] width 173 height 27
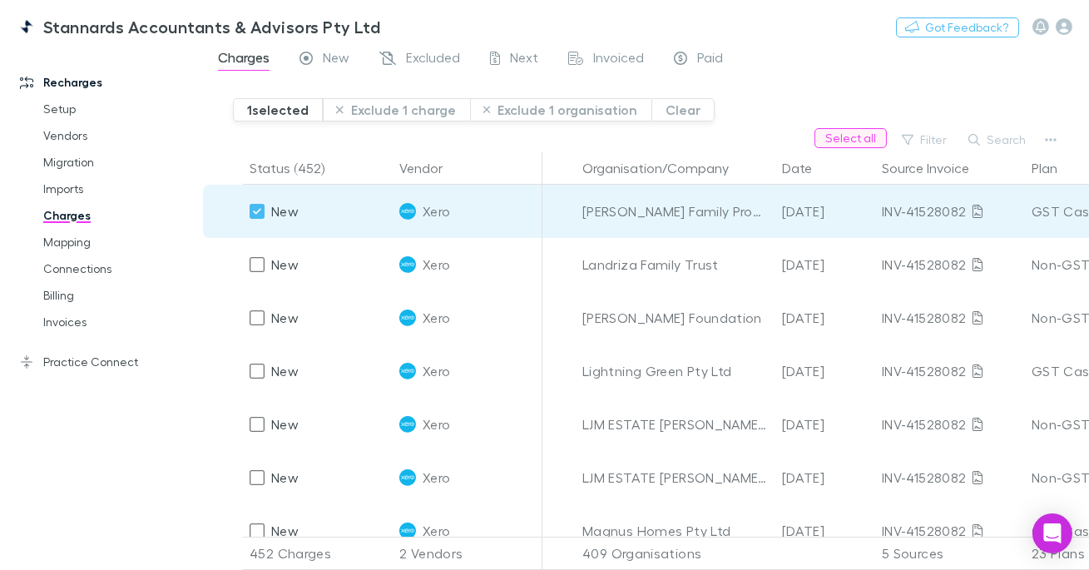
click at [874, 136] on button "Select all" at bounding box center [851, 138] width 72 height 20
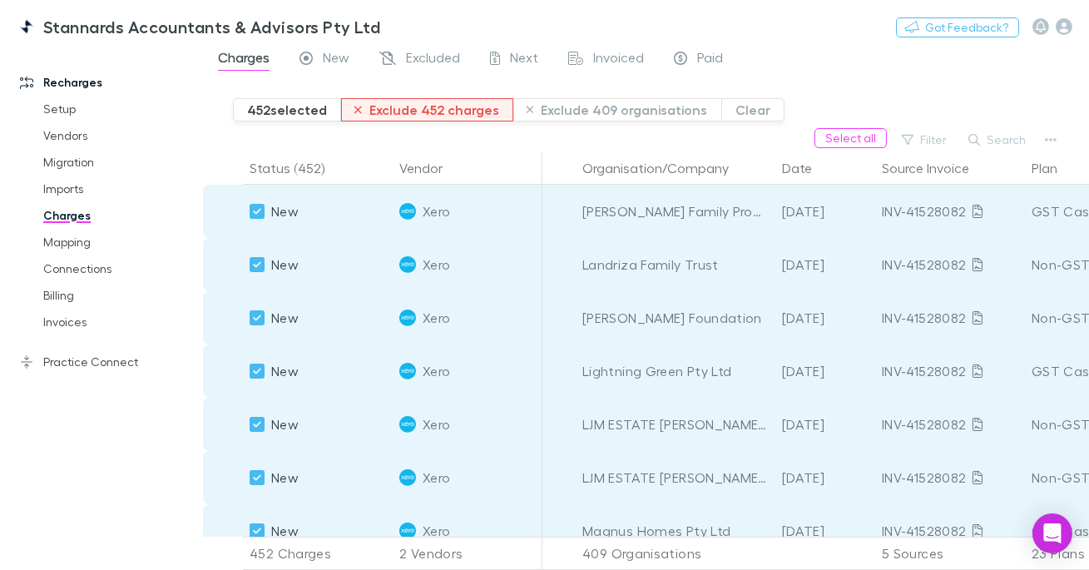
click at [428, 103] on button "Exclude 452 charges" at bounding box center [427, 109] width 172 height 23
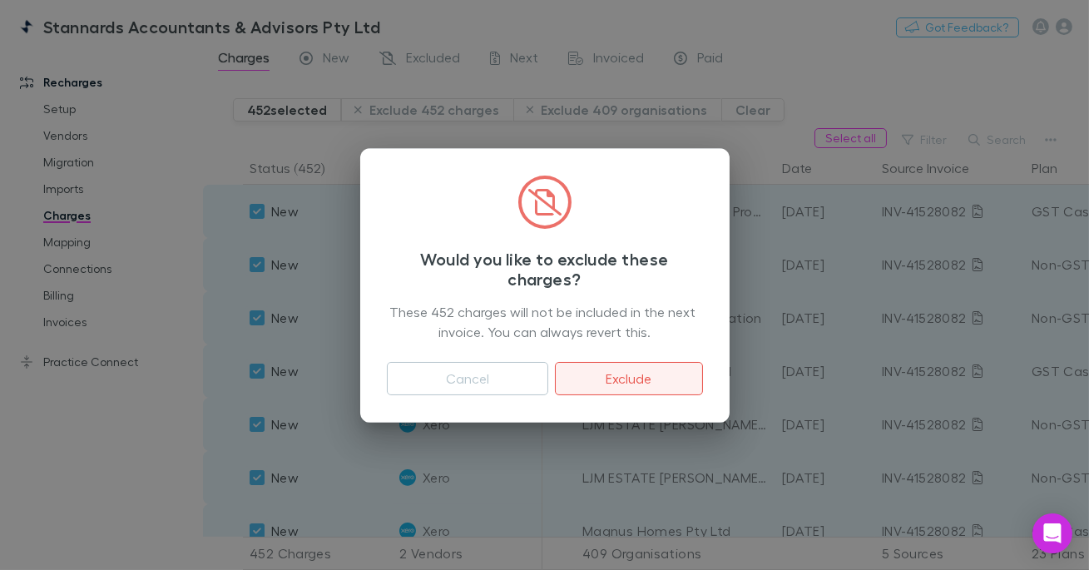
click at [656, 377] on button "Exclude" at bounding box center [628, 378] width 147 height 33
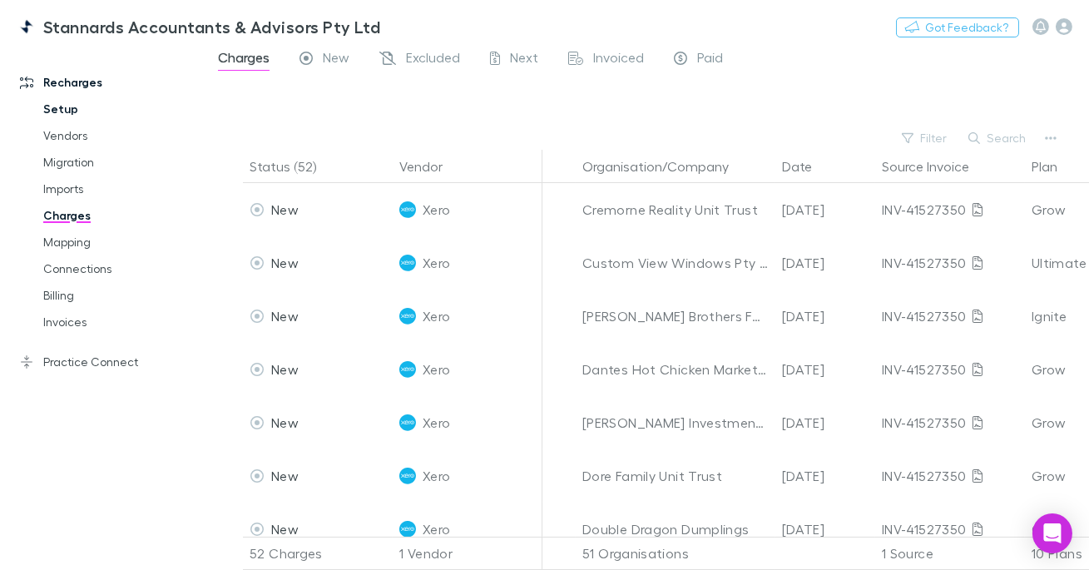
click at [78, 113] on link "Setup" at bounding box center [113, 109] width 173 height 27
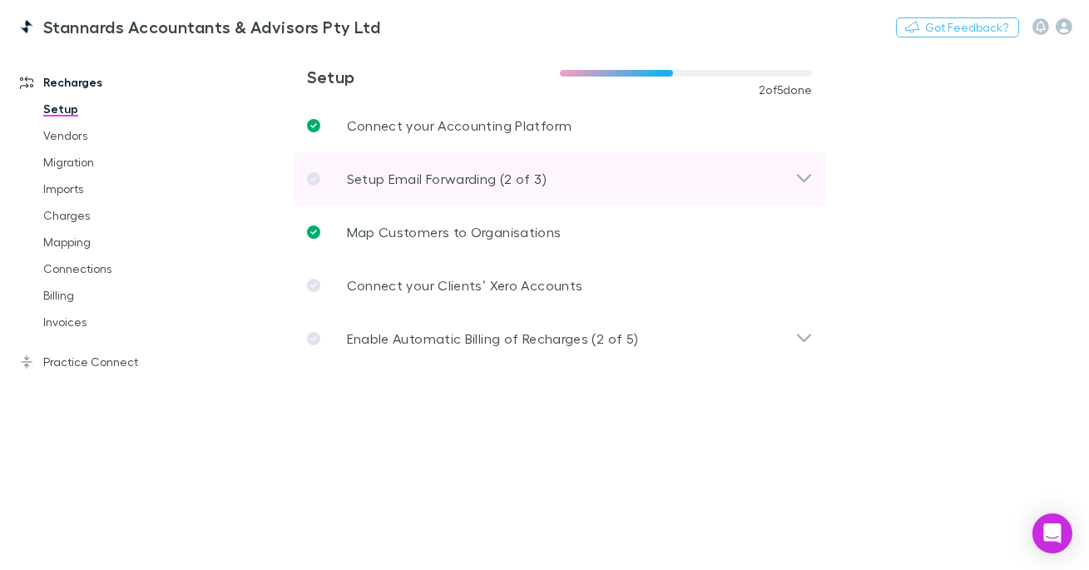
click at [536, 193] on div "Setup Email Forwarding (2 of 3)" at bounding box center [560, 178] width 533 height 53
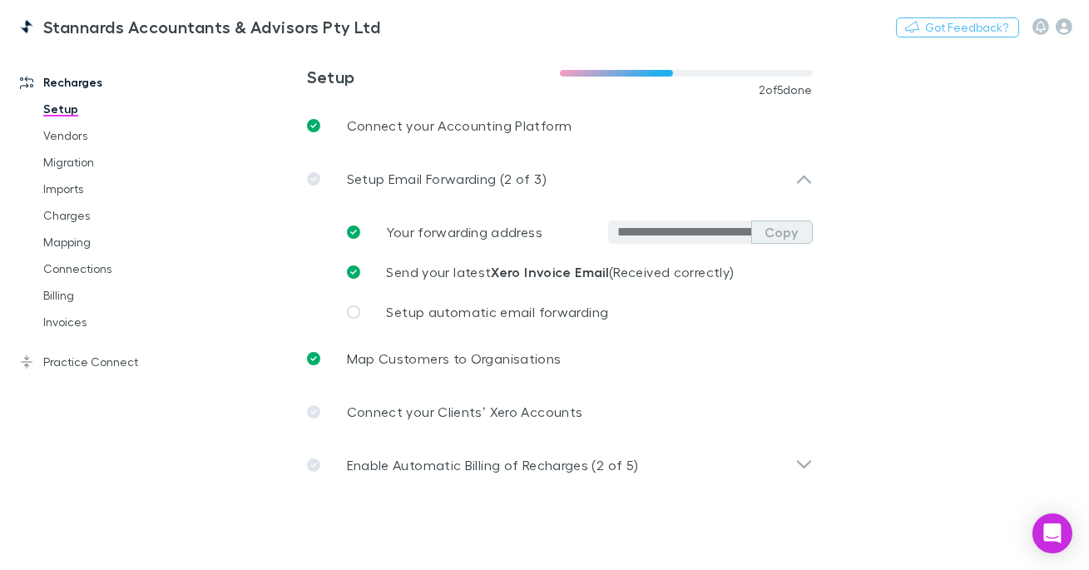
click at [776, 232] on button "Copy" at bounding box center [782, 232] width 62 height 23
click at [78, 193] on link "Imports" at bounding box center [113, 189] width 173 height 27
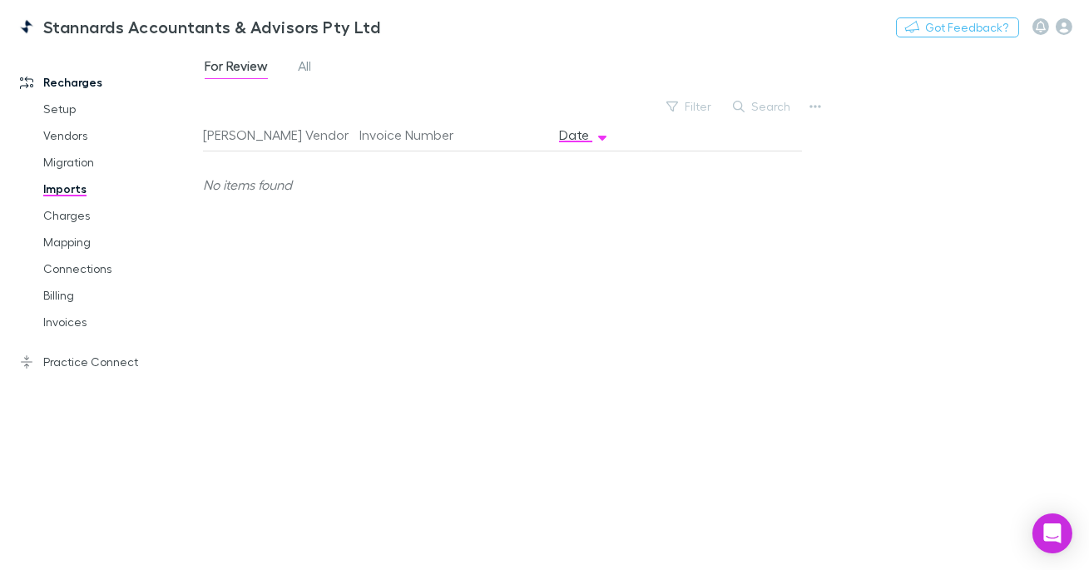
click at [70, 186] on link "Imports" at bounding box center [113, 189] width 173 height 27
click at [320, 56] on div "For Review All" at bounding box center [264, 68] width 123 height 27
click at [310, 64] on span "All" at bounding box center [304, 68] width 13 height 22
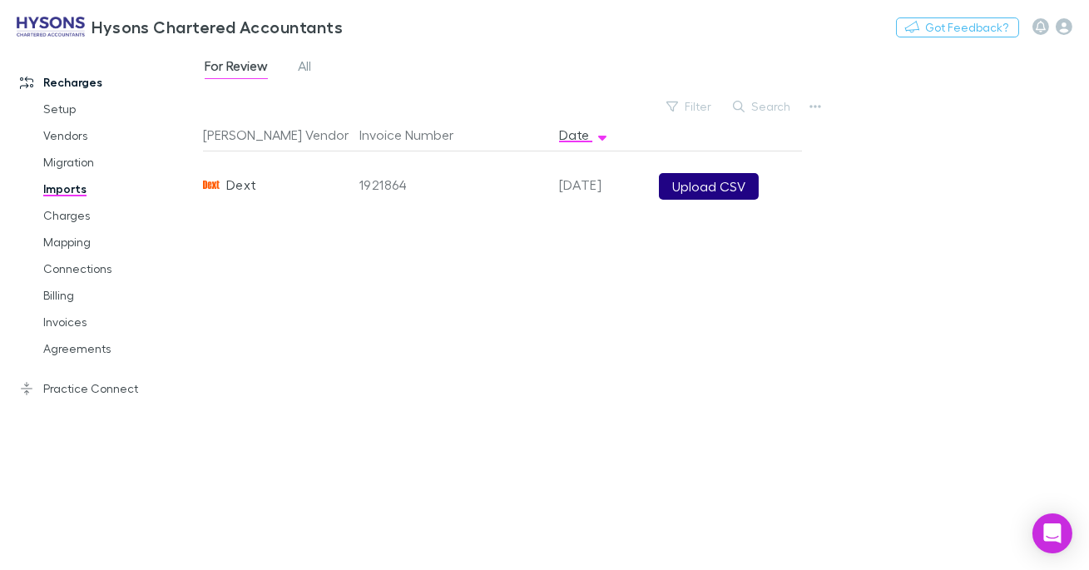
click at [724, 194] on button "Upload CSV" at bounding box center [709, 186] width 100 height 27
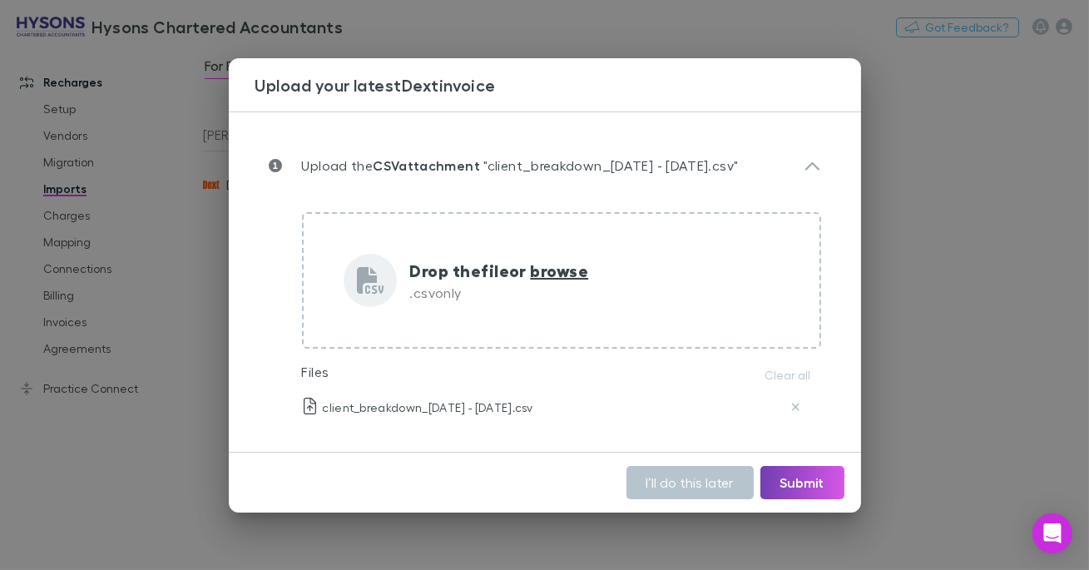
click at [788, 485] on button "Submit" at bounding box center [803, 482] width 84 height 33
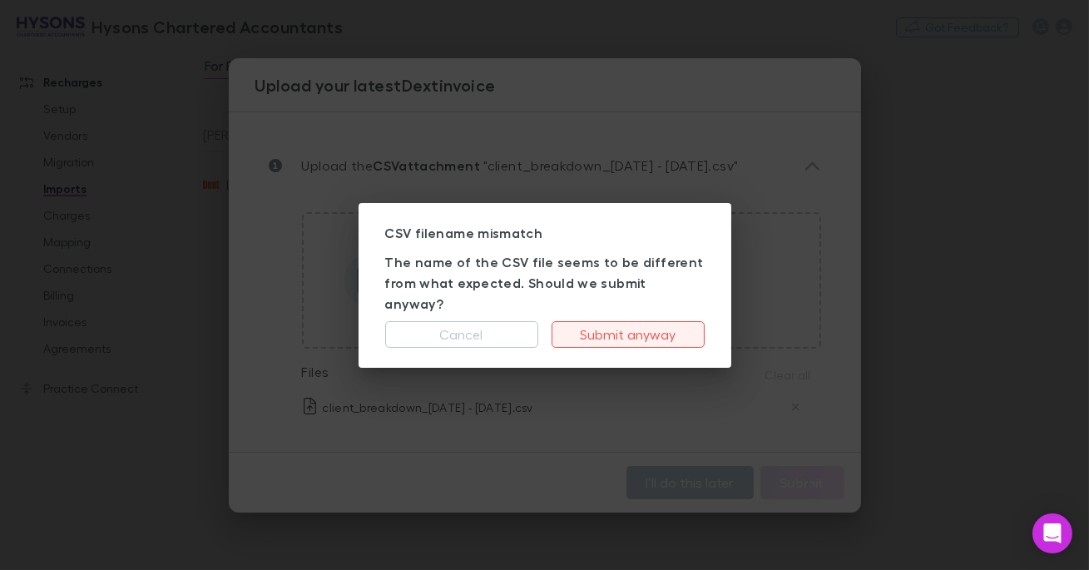
click at [622, 321] on button "Submit anyway" at bounding box center [628, 334] width 153 height 27
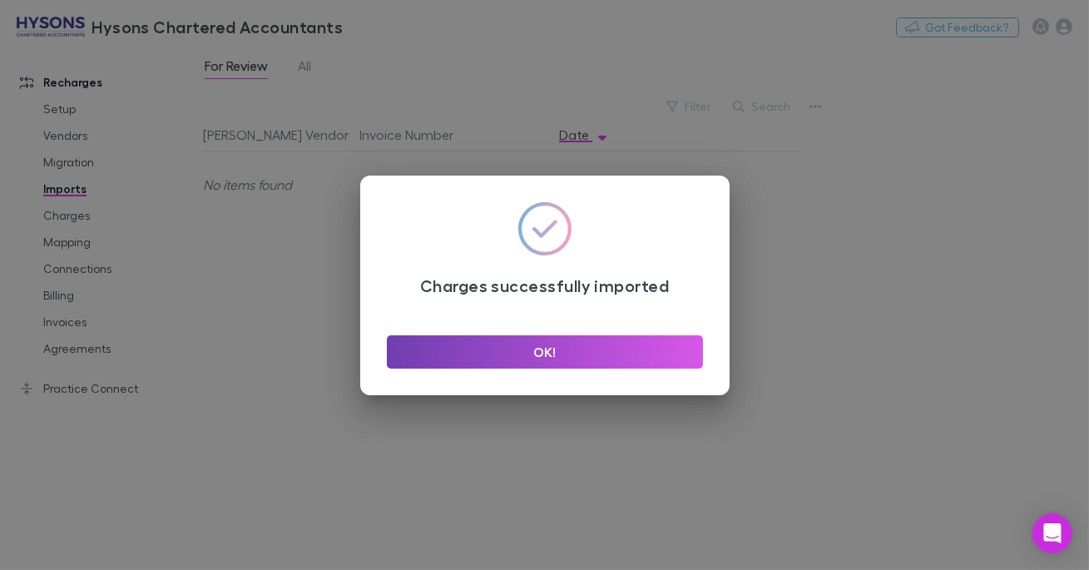
click at [500, 354] on button "OK!" at bounding box center [545, 351] width 316 height 33
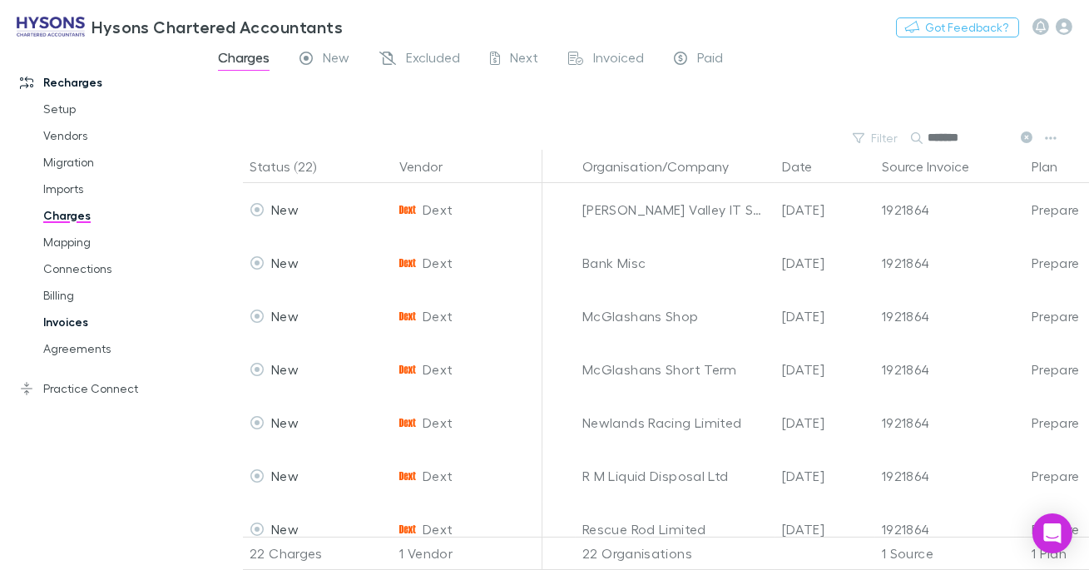
click at [77, 327] on link "Invoices" at bounding box center [113, 322] width 173 height 27
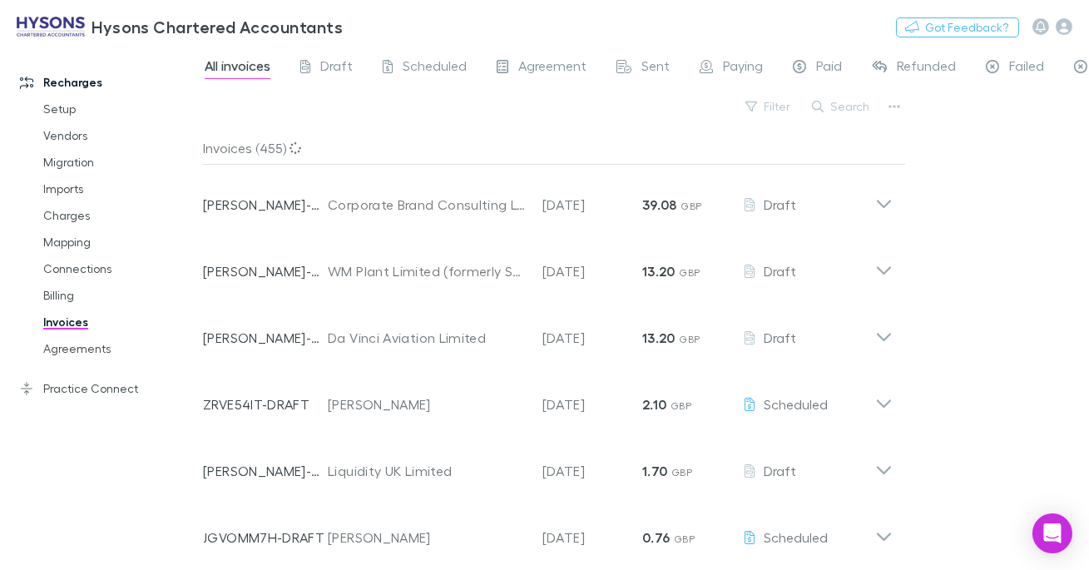
click at [855, 103] on button "Search" at bounding box center [842, 107] width 76 height 20
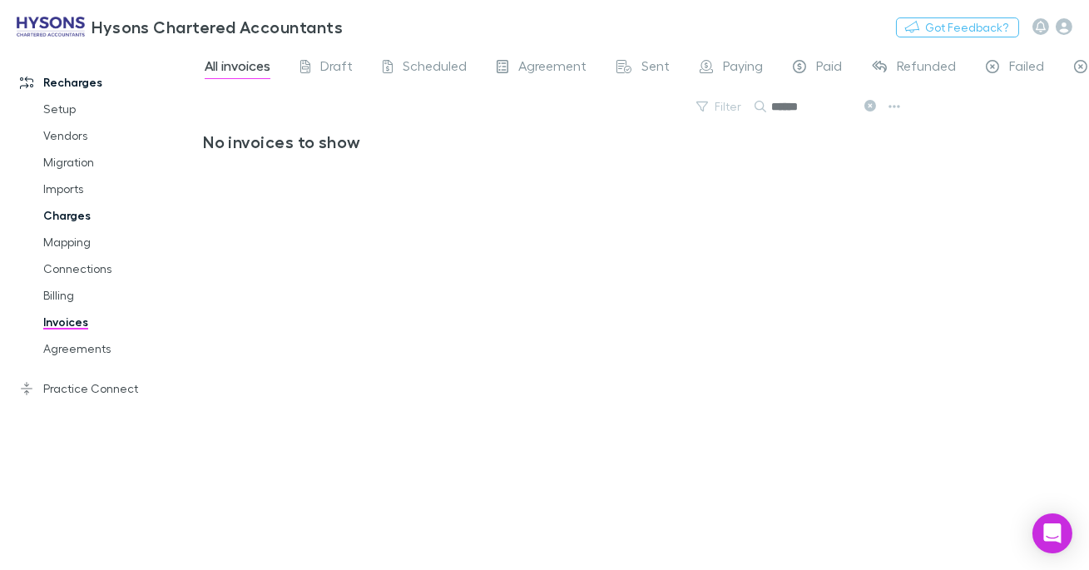
type input "******"
drag, startPoint x: 97, startPoint y: 223, endPoint x: 80, endPoint y: 243, distance: 26.0
click at [97, 223] on link "Charges" at bounding box center [113, 215] width 173 height 27
click at [77, 244] on link "Mapping" at bounding box center [113, 242] width 173 height 27
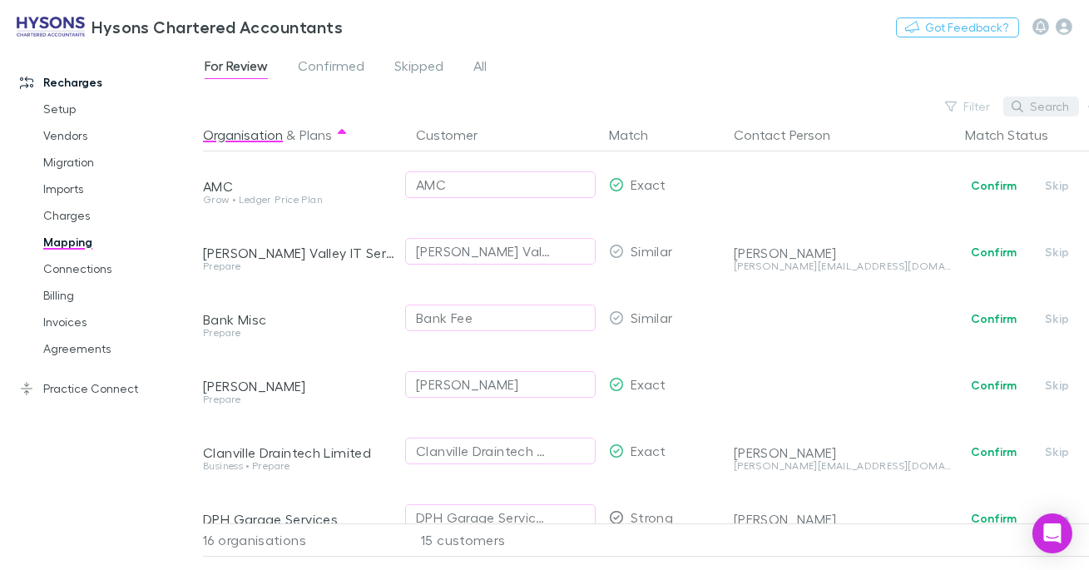
click at [1055, 108] on button "Search" at bounding box center [1042, 107] width 76 height 20
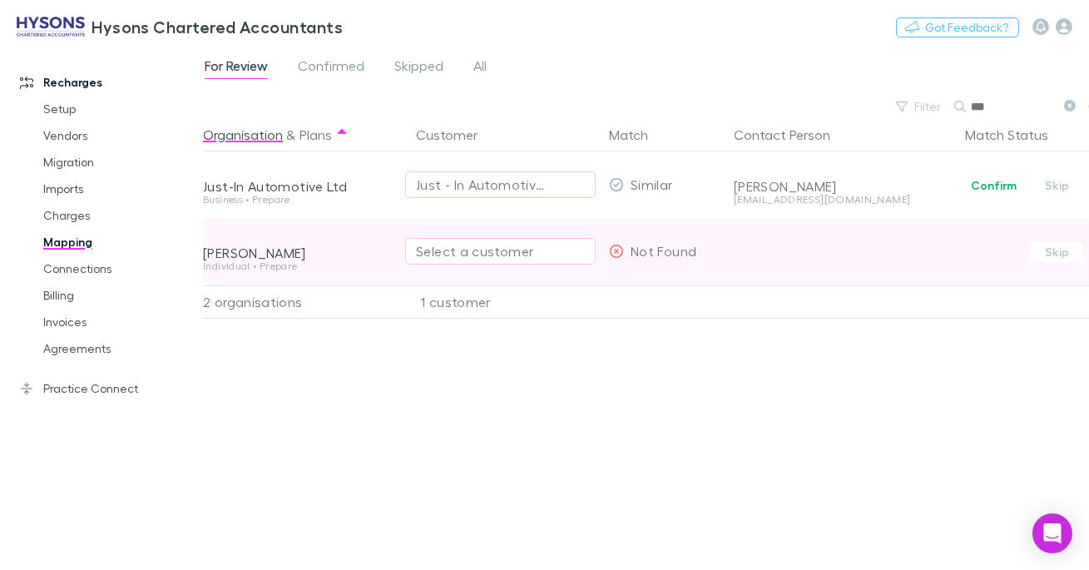
type input "***"
click at [484, 243] on div "Select a customer" at bounding box center [500, 251] width 169 height 20
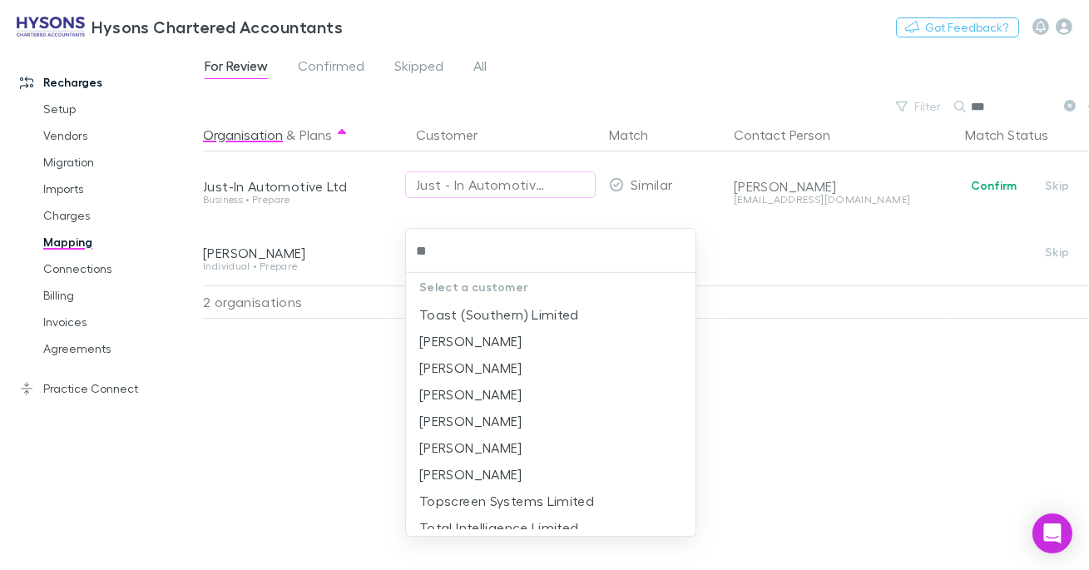
type input "*"
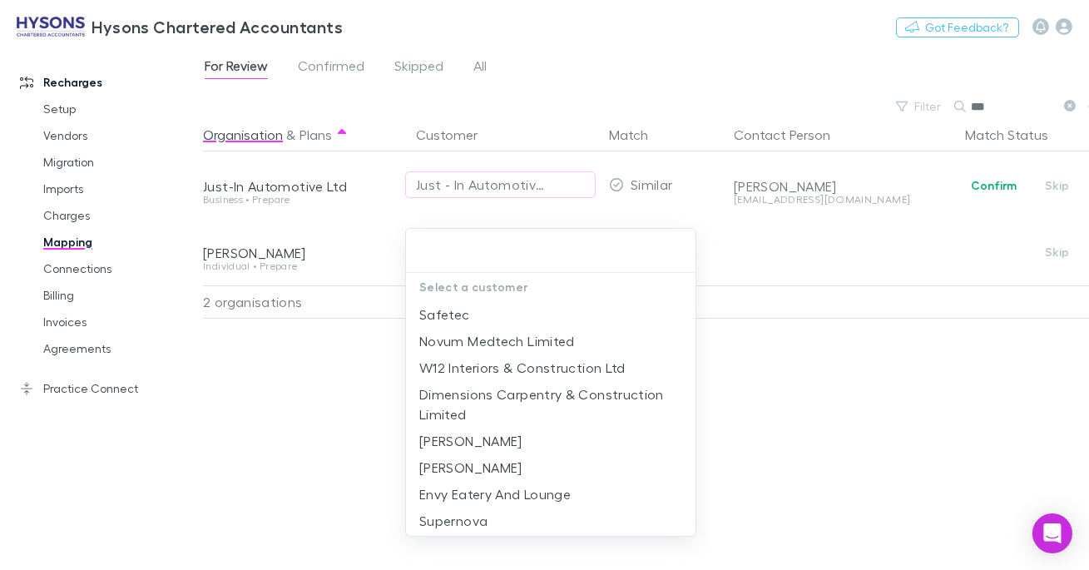
click at [298, 378] on div at bounding box center [544, 285] width 1089 height 570
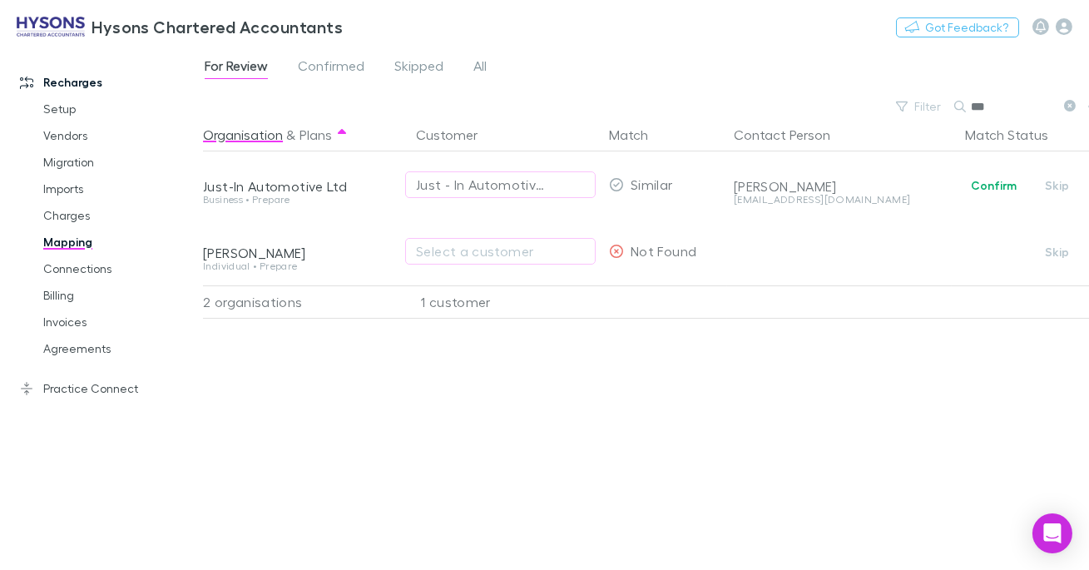
click at [1070, 105] on icon at bounding box center [1070, 106] width 12 height 12
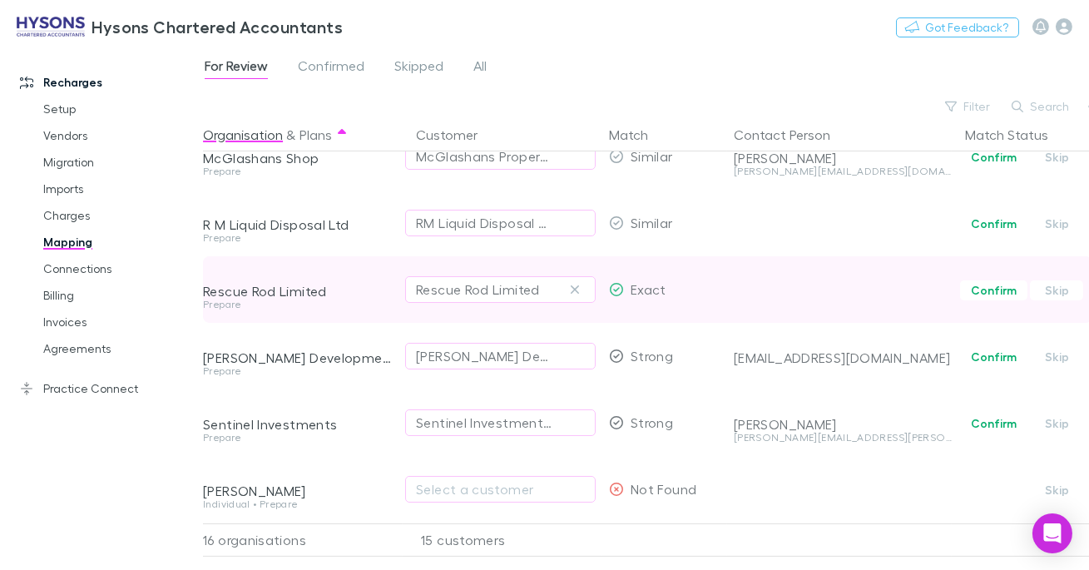
scroll to position [706, 0]
